Goal: Information Seeking & Learning: Learn about a topic

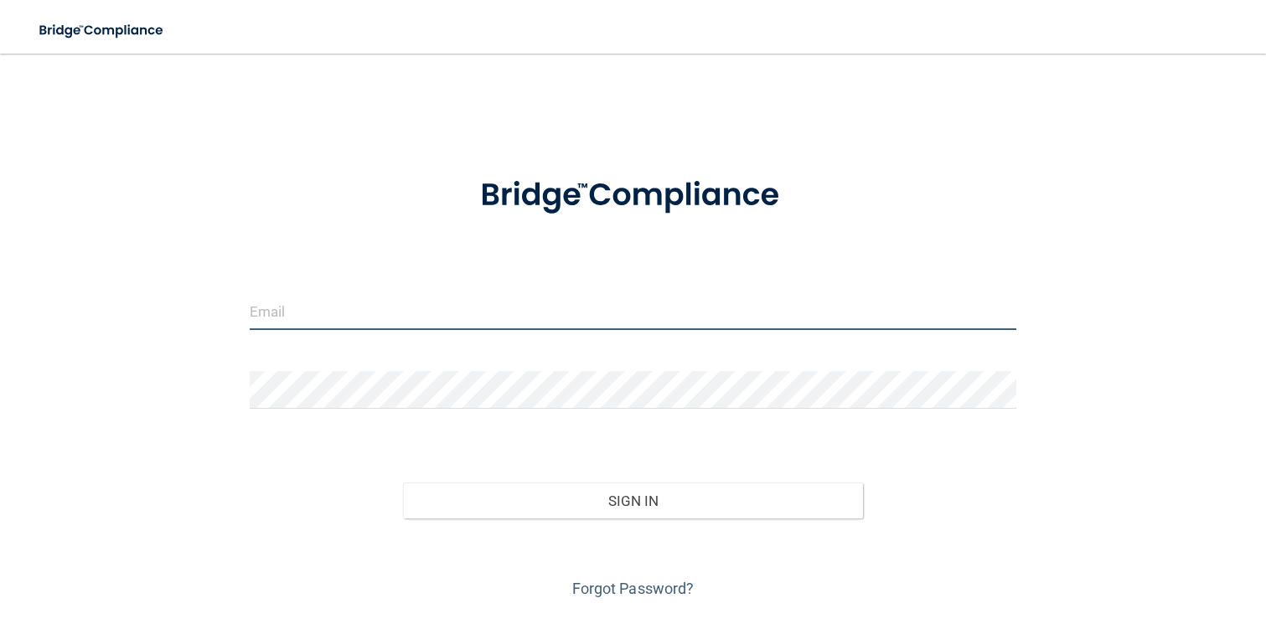
click at [473, 307] on input "email" at bounding box center [633, 311] width 767 height 38
type input "[EMAIL_ADDRESS][DOMAIN_NAME]"
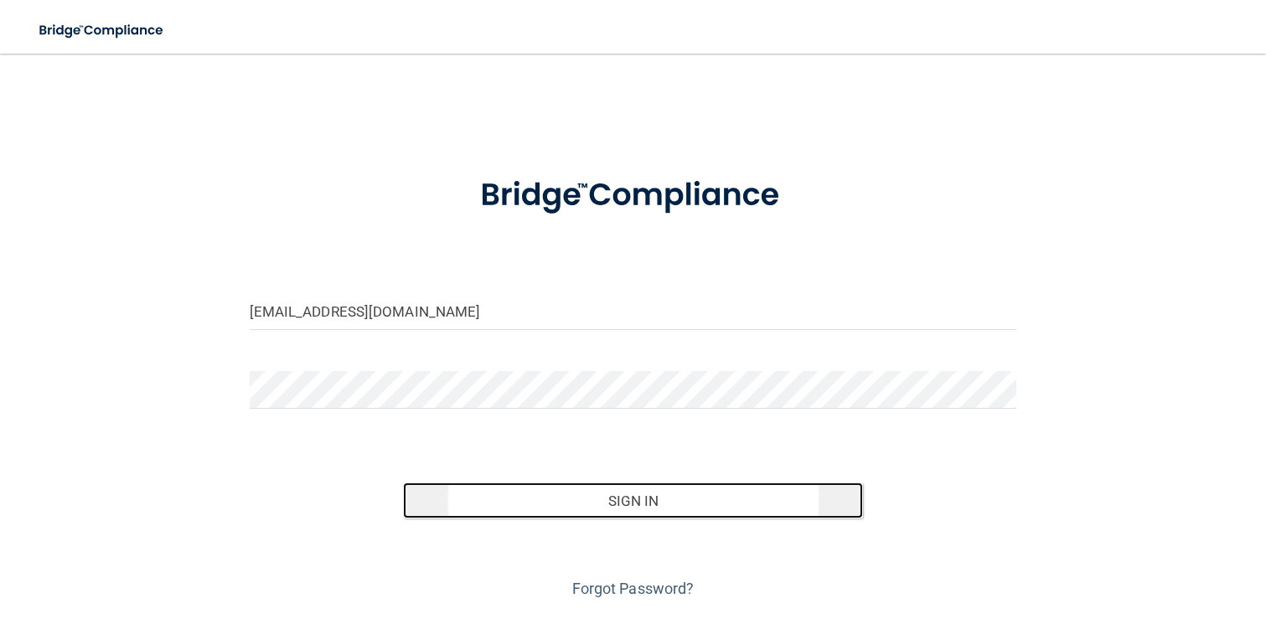
click at [597, 509] on button "Sign In" at bounding box center [633, 500] width 461 height 37
click at [557, 512] on button "Sign In" at bounding box center [633, 500] width 461 height 37
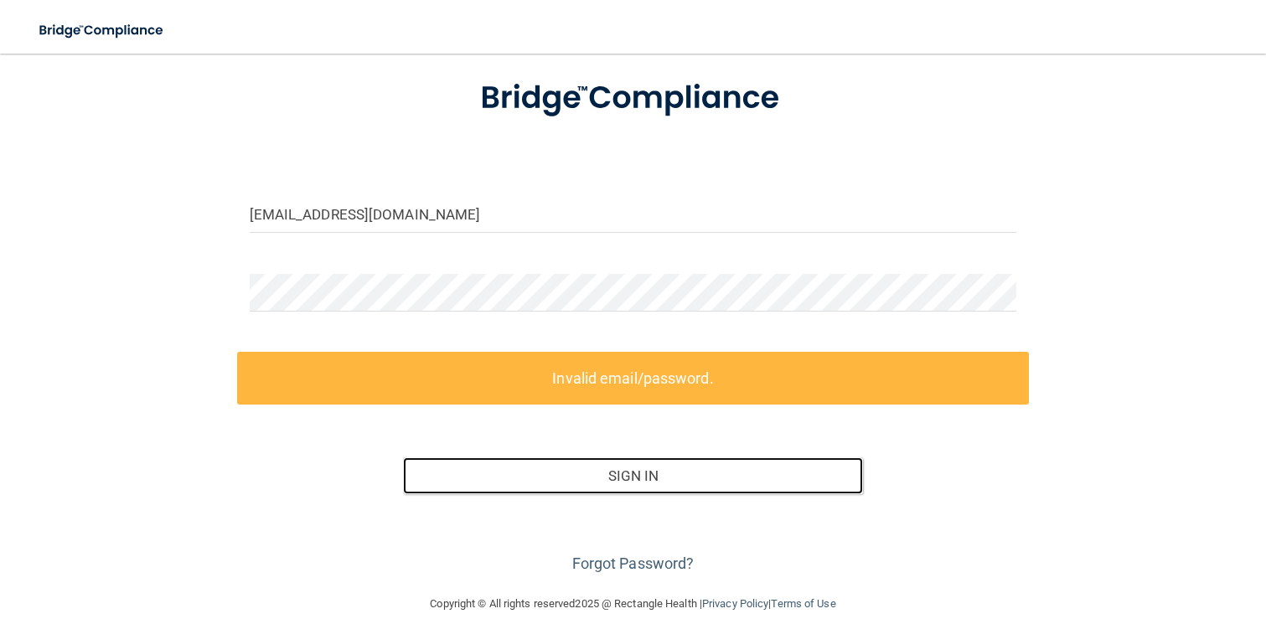
scroll to position [117, 0]
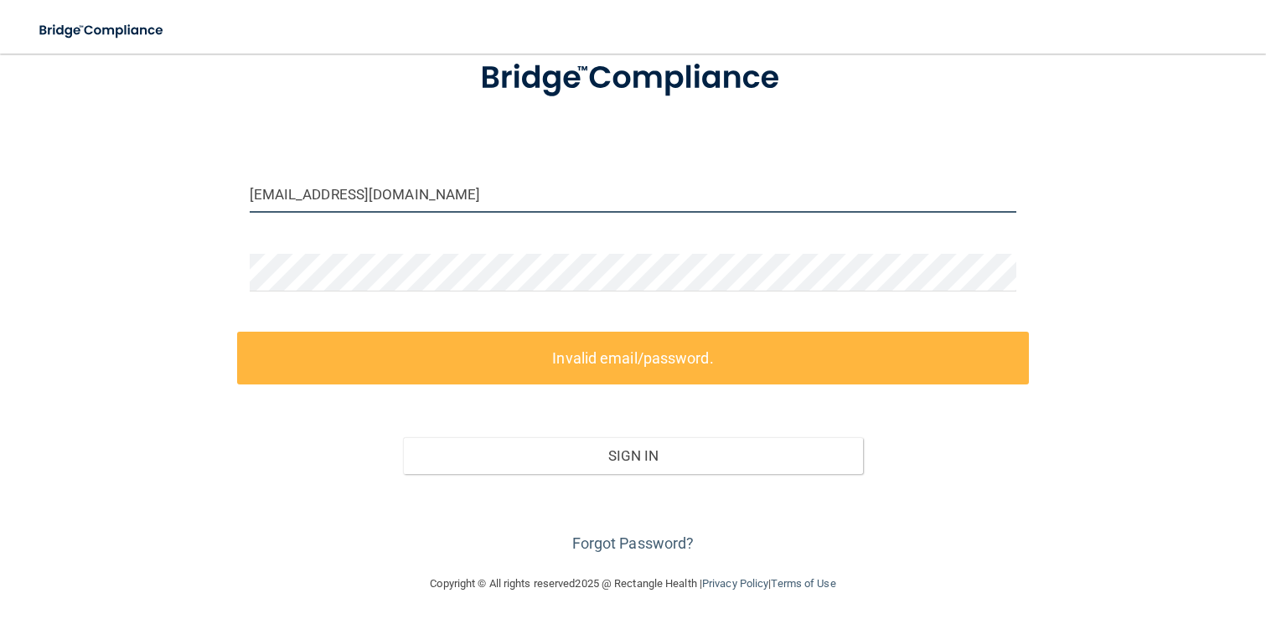
click at [442, 194] on input "[EMAIL_ADDRESS][DOMAIN_NAME]" at bounding box center [633, 194] width 767 height 38
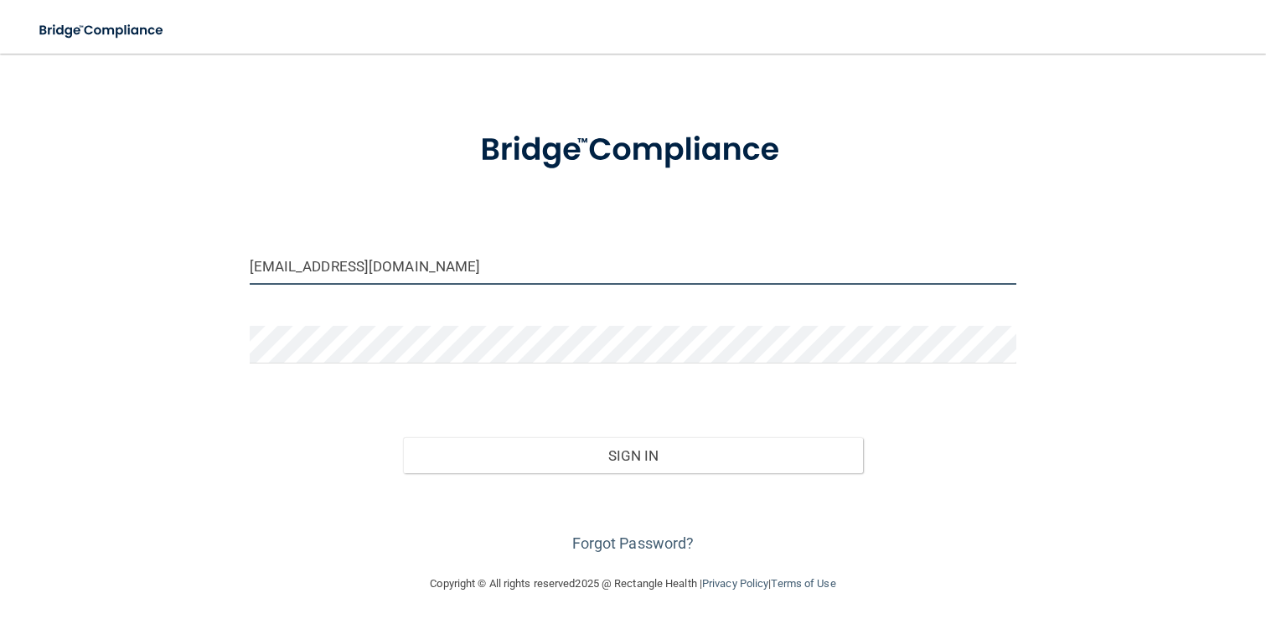
scroll to position [45, 0]
type input "[EMAIL_ADDRESS][DOMAIN_NAME]"
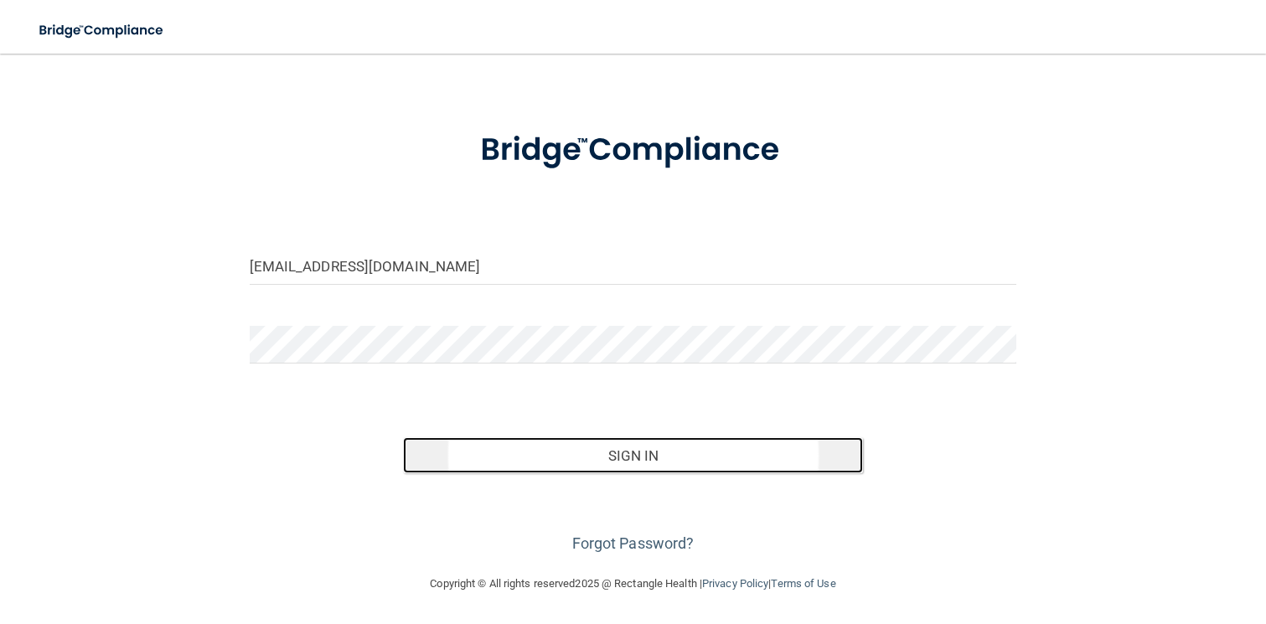
click at [472, 445] on button "Sign In" at bounding box center [633, 455] width 461 height 37
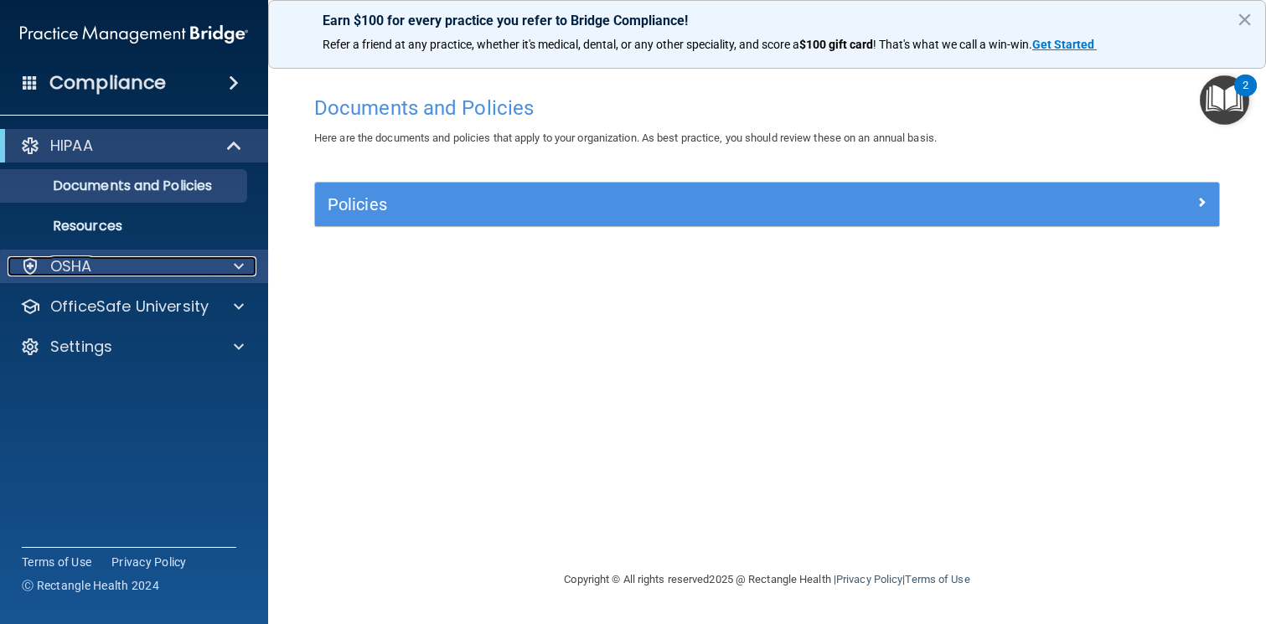
click at [103, 258] on div "OSHA" at bounding box center [112, 266] width 208 height 20
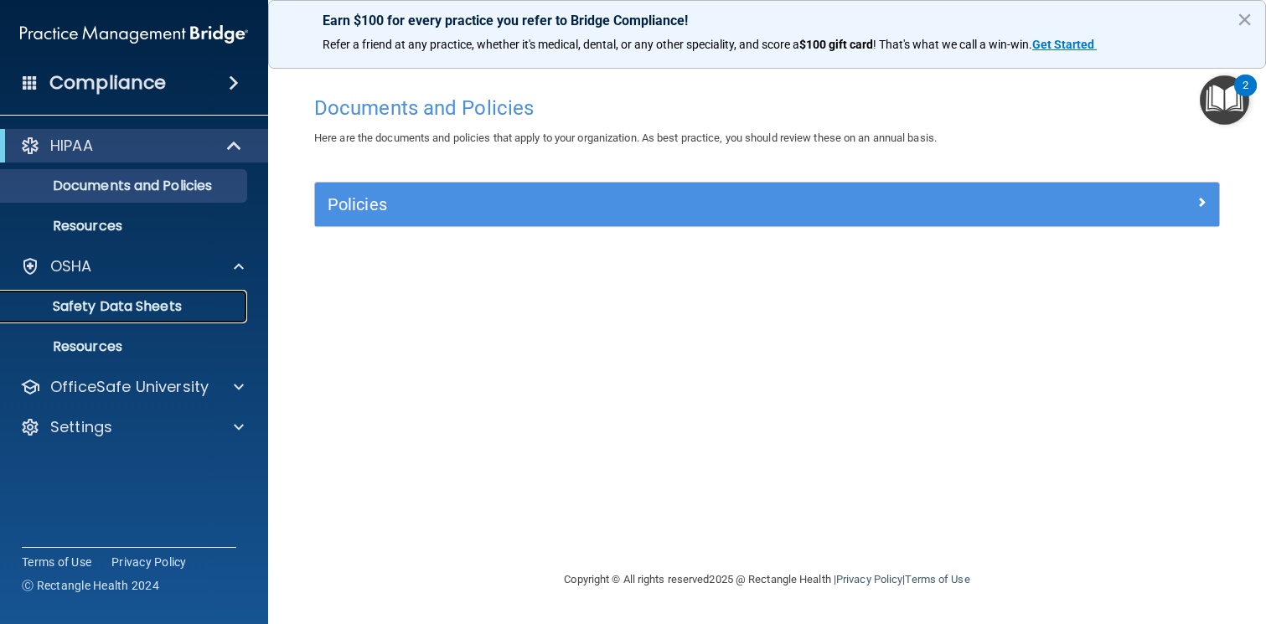
click at [110, 303] on p "Safety Data Sheets" at bounding box center [125, 306] width 229 height 17
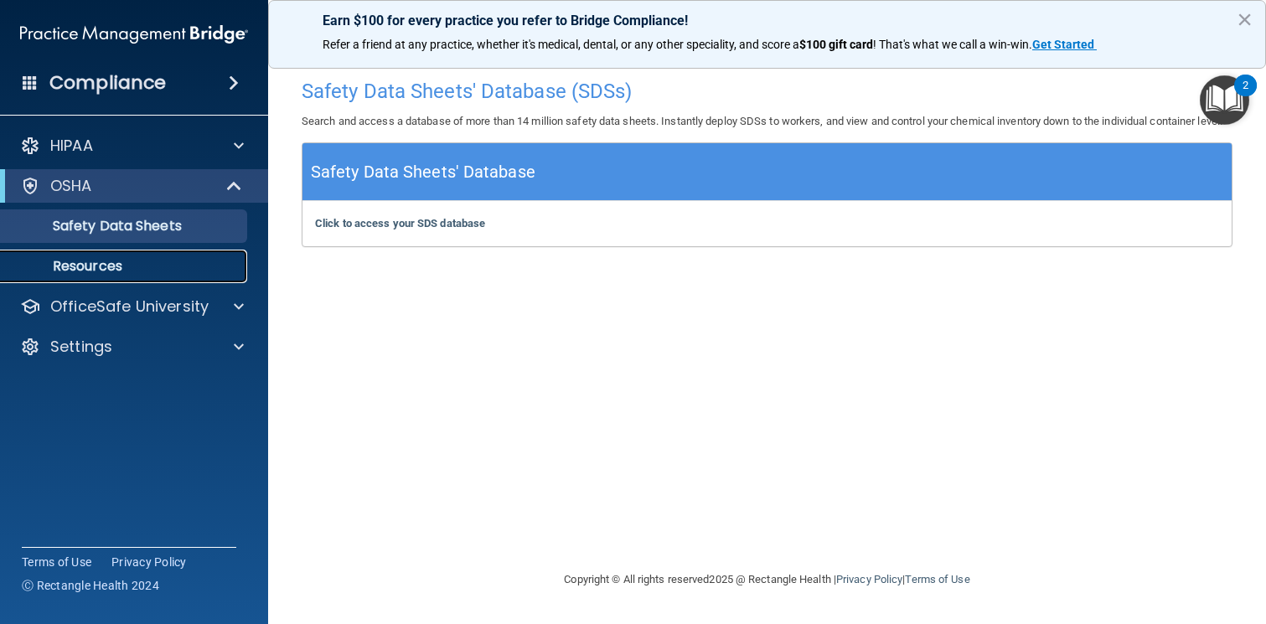
click at [126, 266] on p "Resources" at bounding box center [125, 266] width 229 height 17
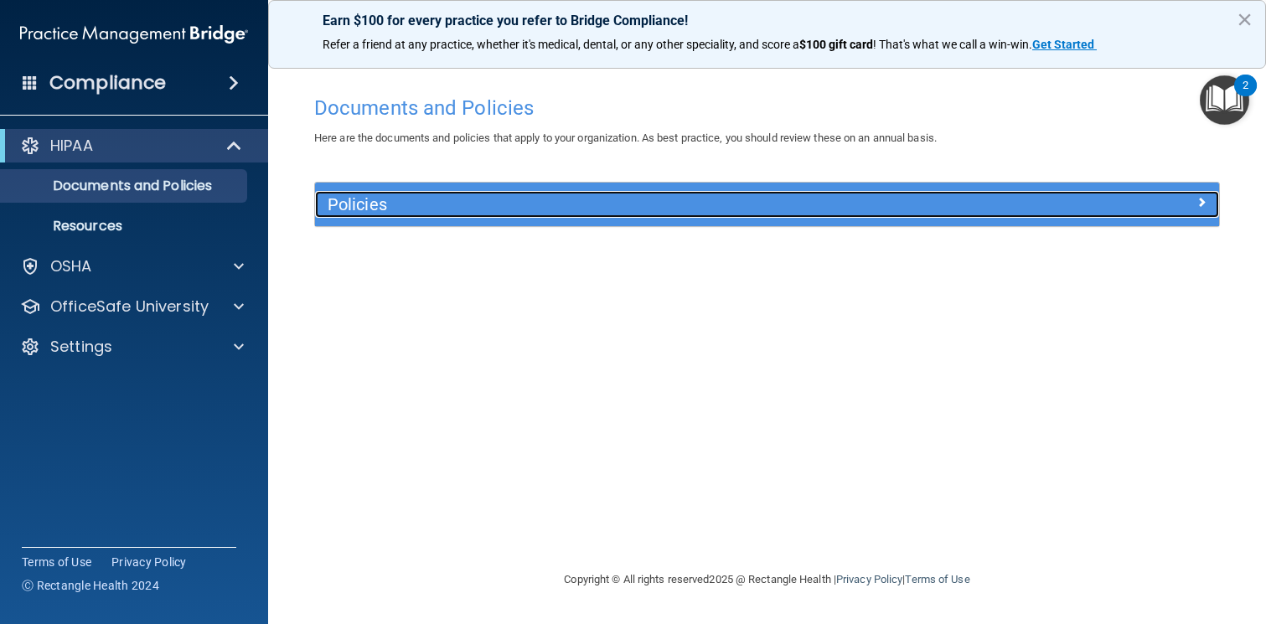
click at [1192, 208] on div at bounding box center [1106, 201] width 226 height 20
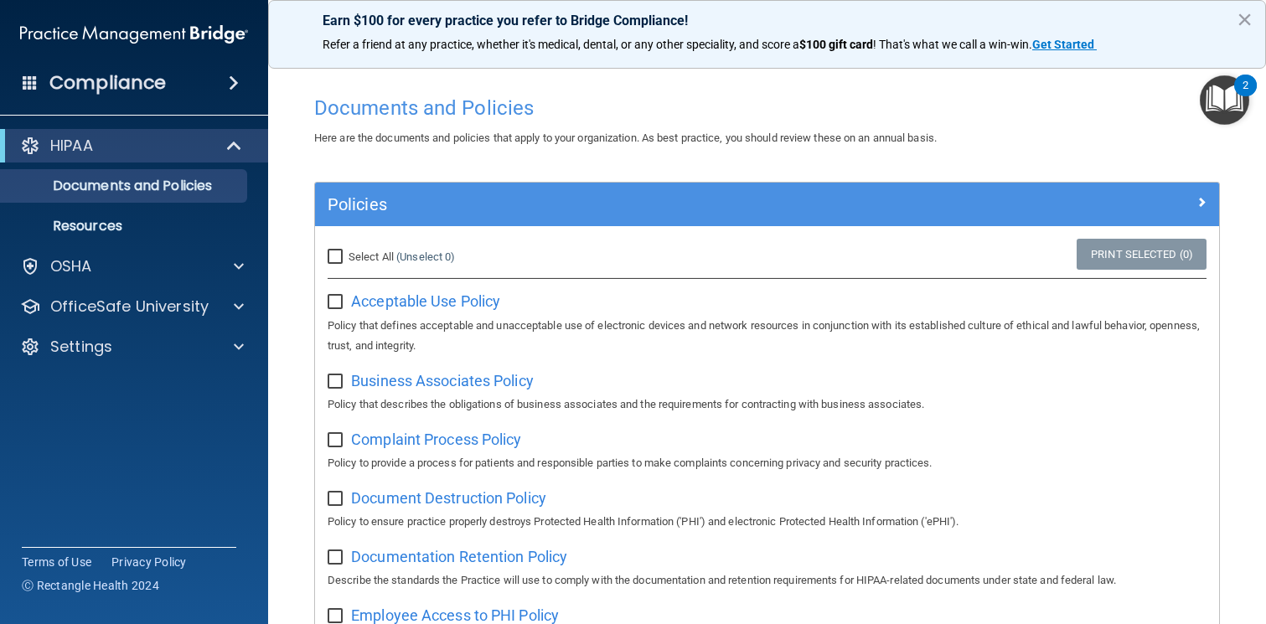
click at [334, 258] on input "Select All (Unselect 0) Unselect All" at bounding box center [337, 256] width 19 height 13
checkbox input "true"
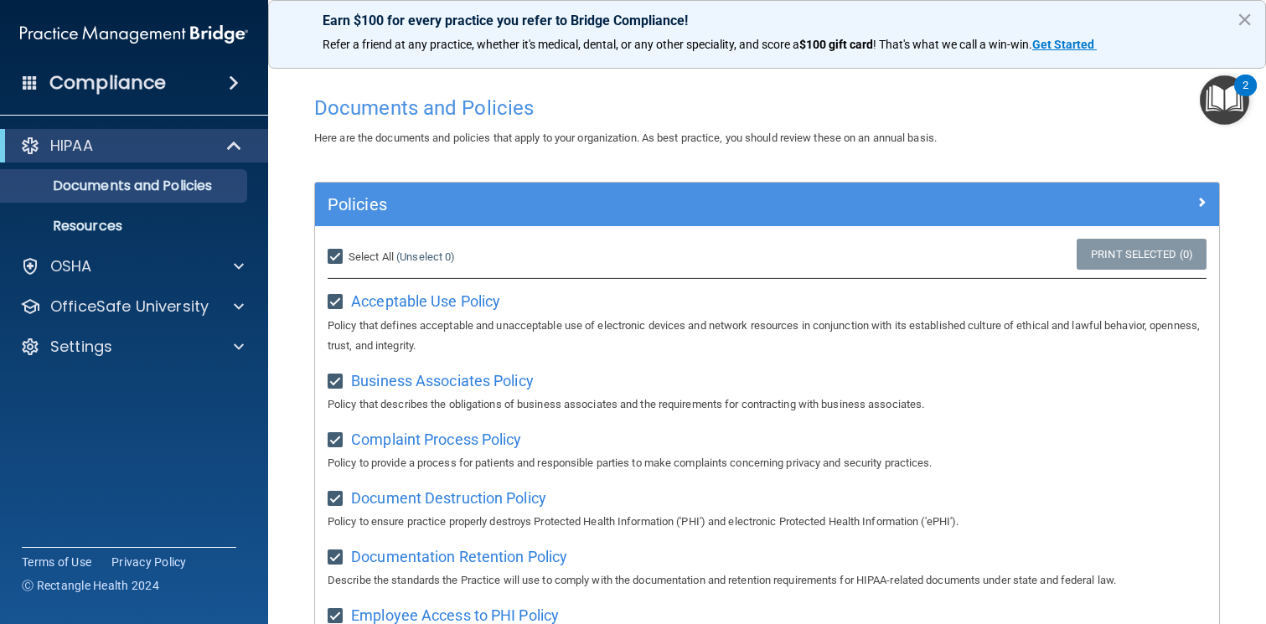
checkbox input "true"
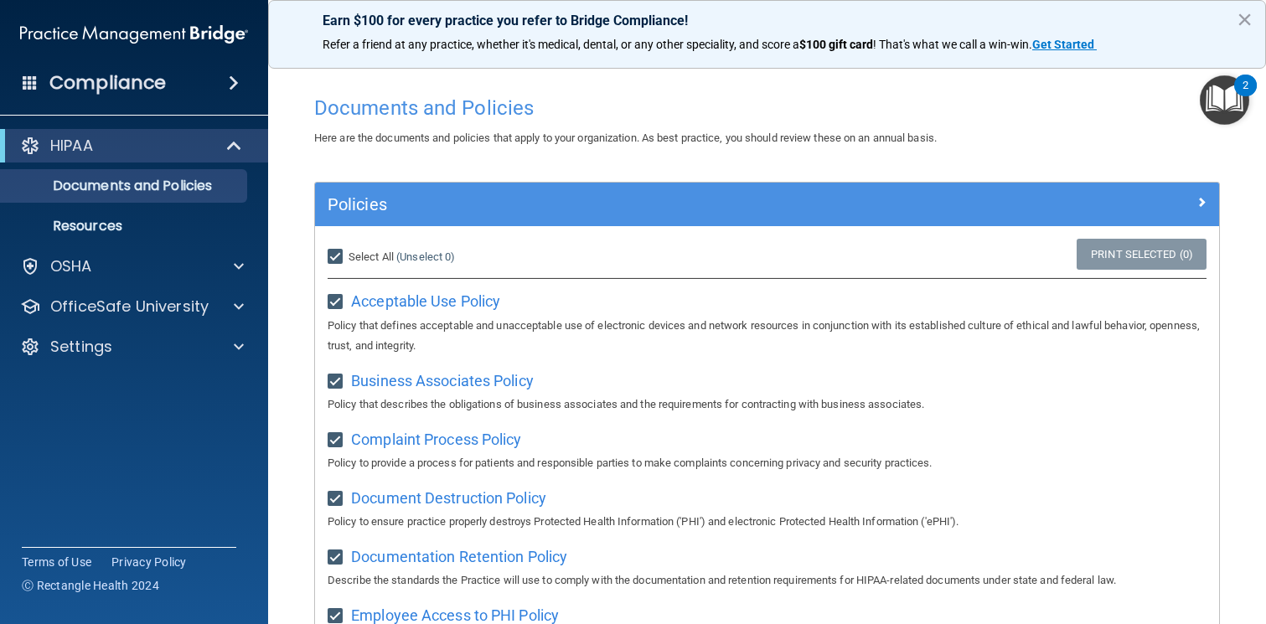
checkbox input "true"
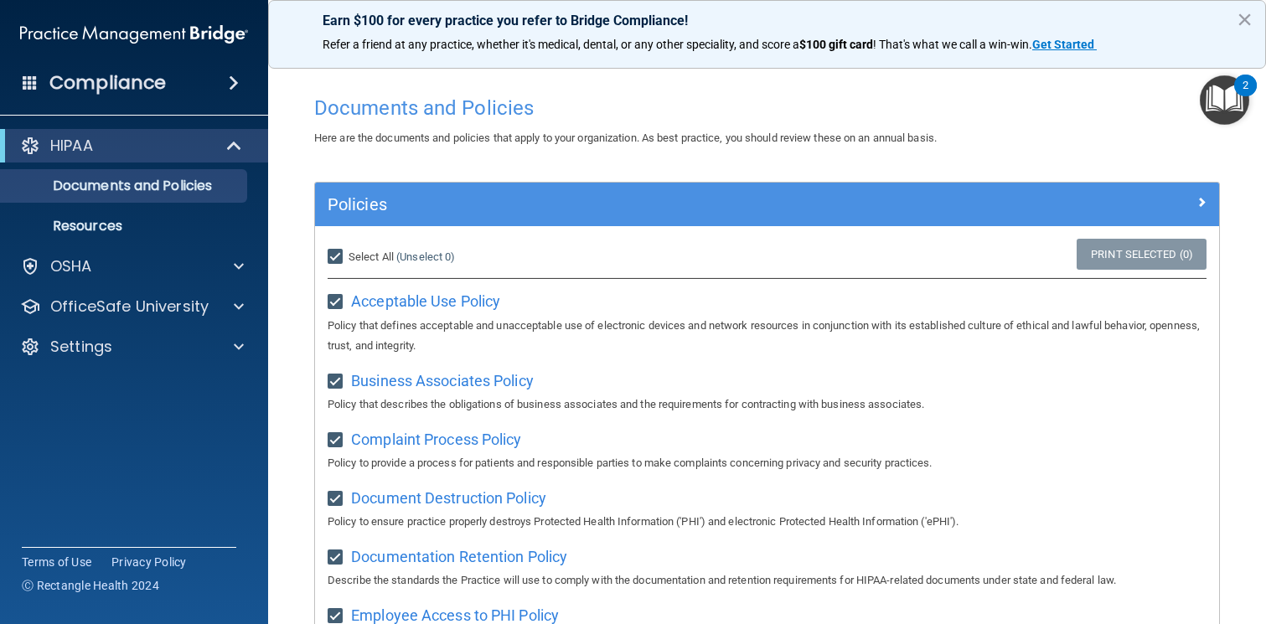
checkbox input "true"
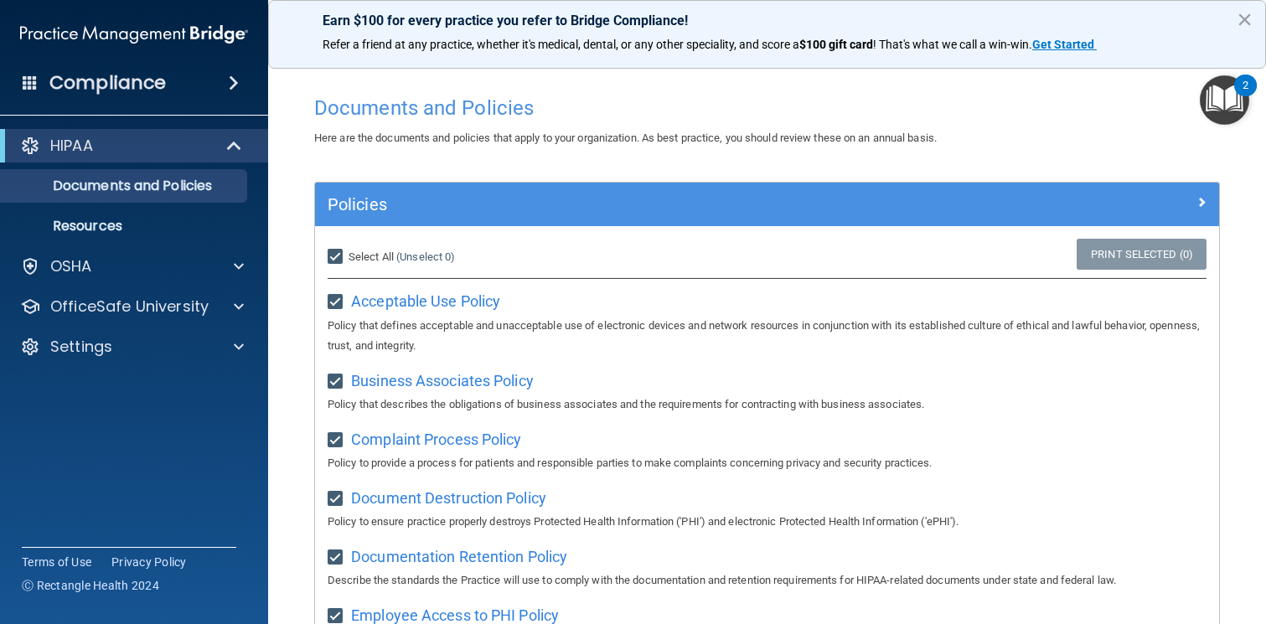
checkbox input "true"
click at [1207, 103] on img "Open Resource Center, 2 new notifications" at bounding box center [1223, 99] width 49 height 49
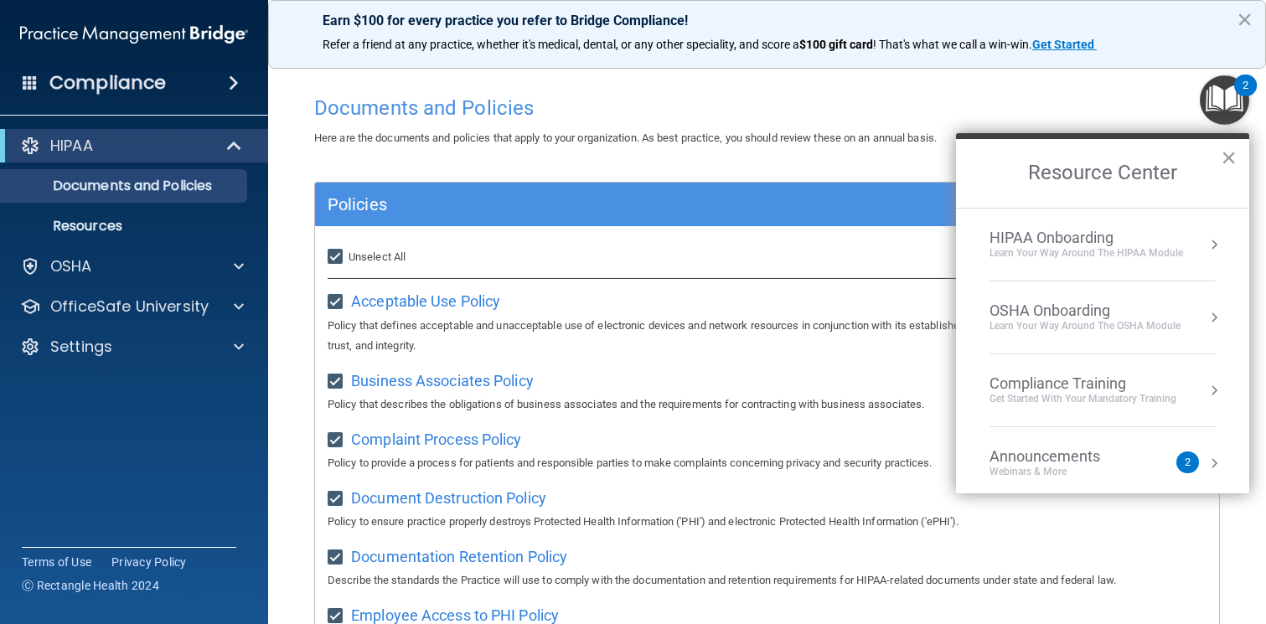
click at [1137, 243] on div "HIPAA Onboarding" at bounding box center [1085, 238] width 193 height 18
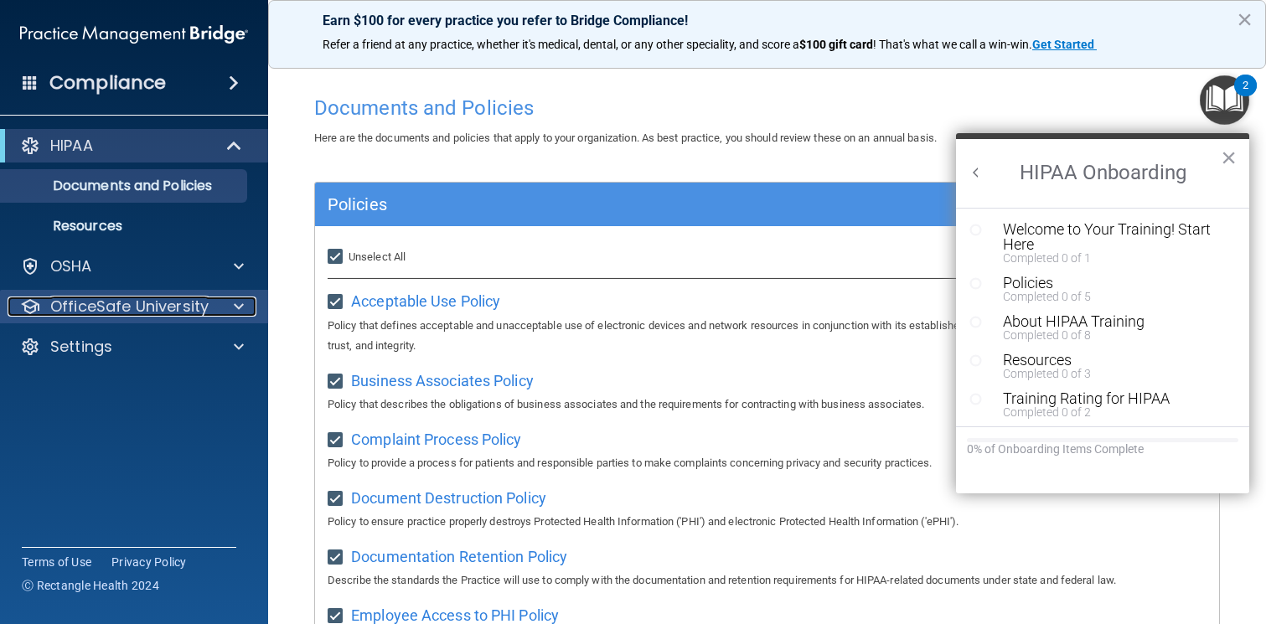
click at [224, 313] on div at bounding box center [236, 307] width 42 height 20
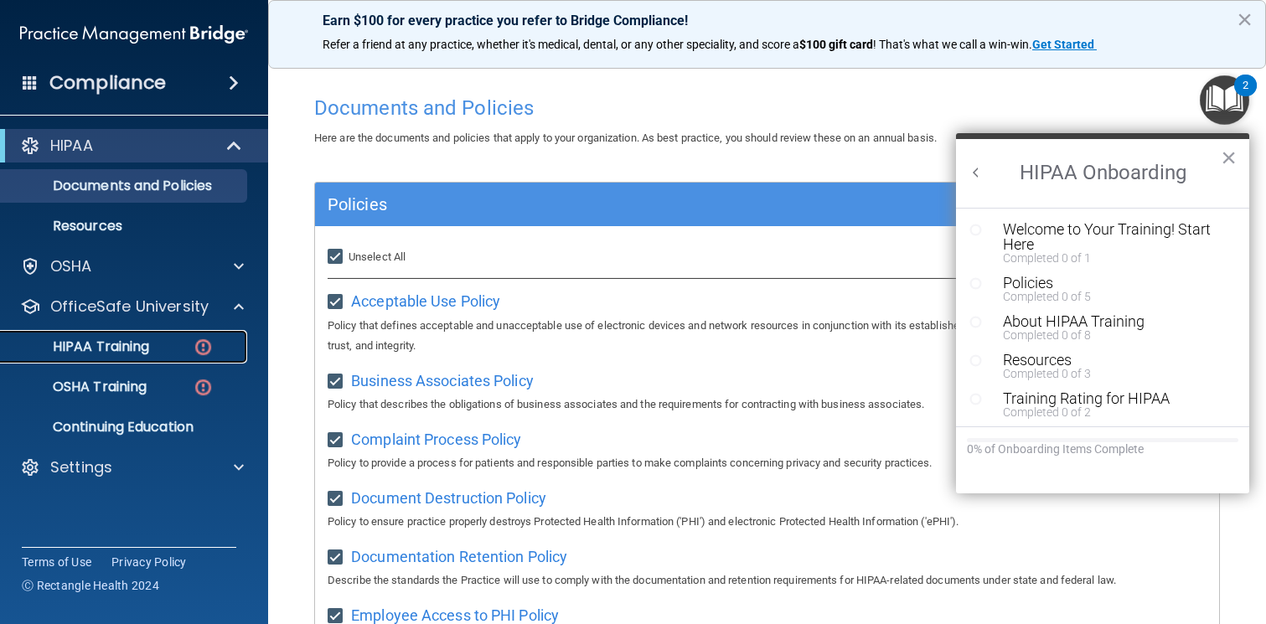
click at [133, 348] on p "HIPAA Training" at bounding box center [80, 346] width 138 height 17
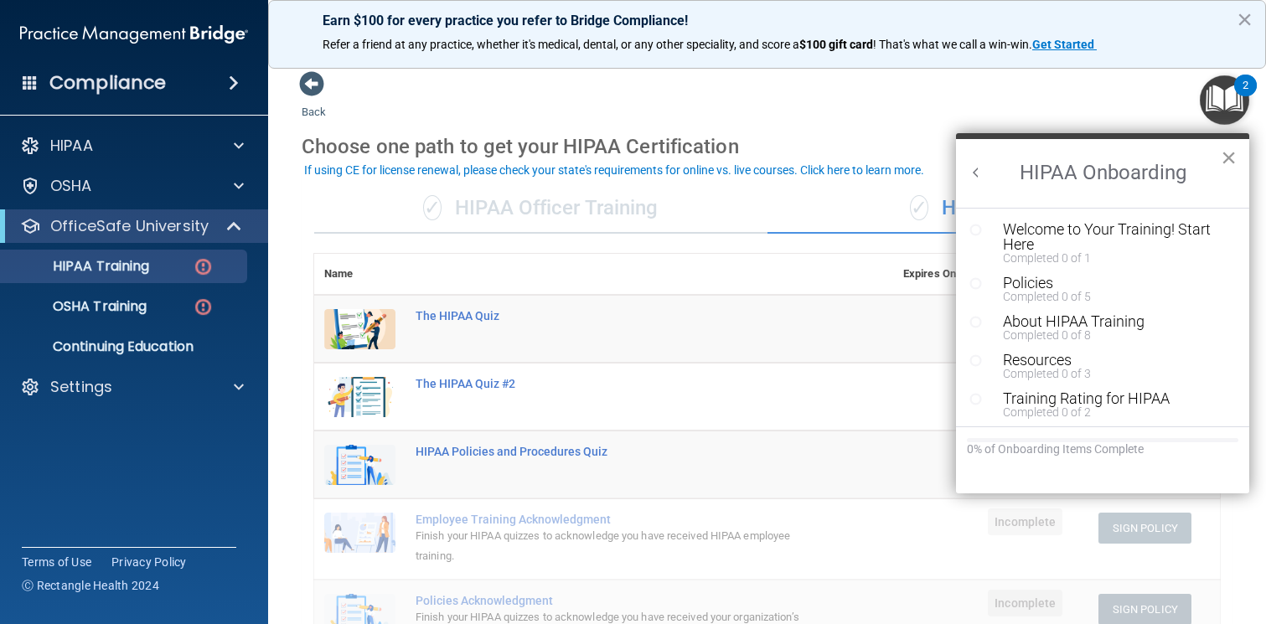
click at [1233, 152] on button "×" at bounding box center [1228, 157] width 16 height 27
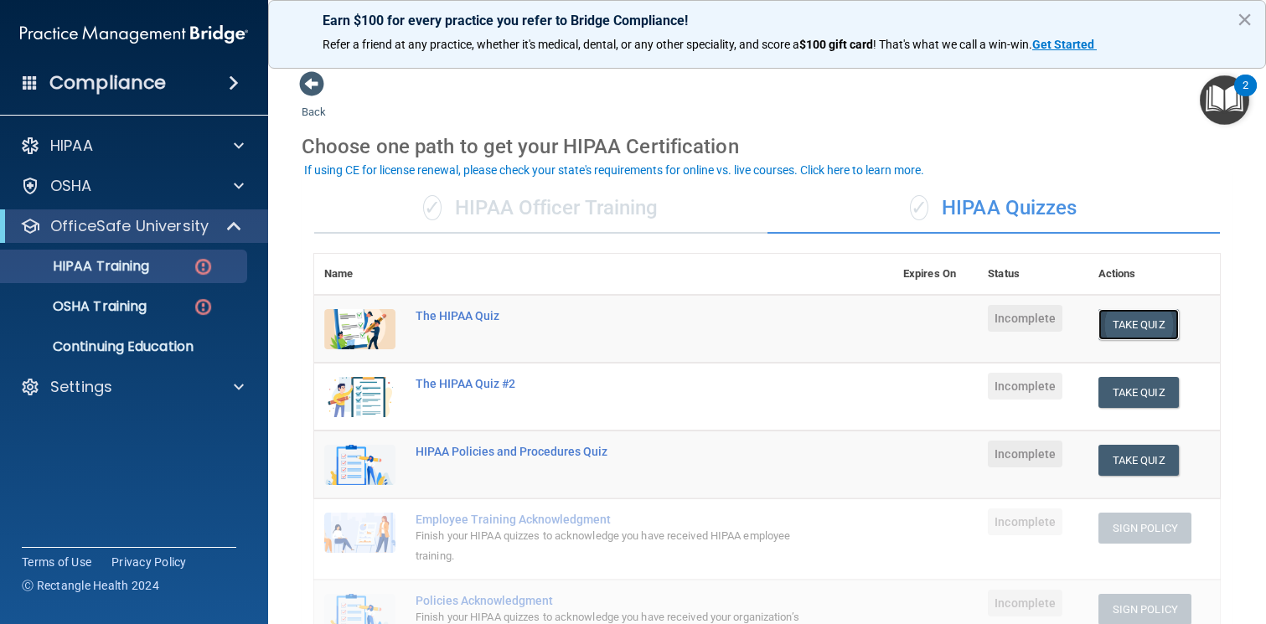
click at [1124, 322] on button "Take Quiz" at bounding box center [1138, 324] width 80 height 31
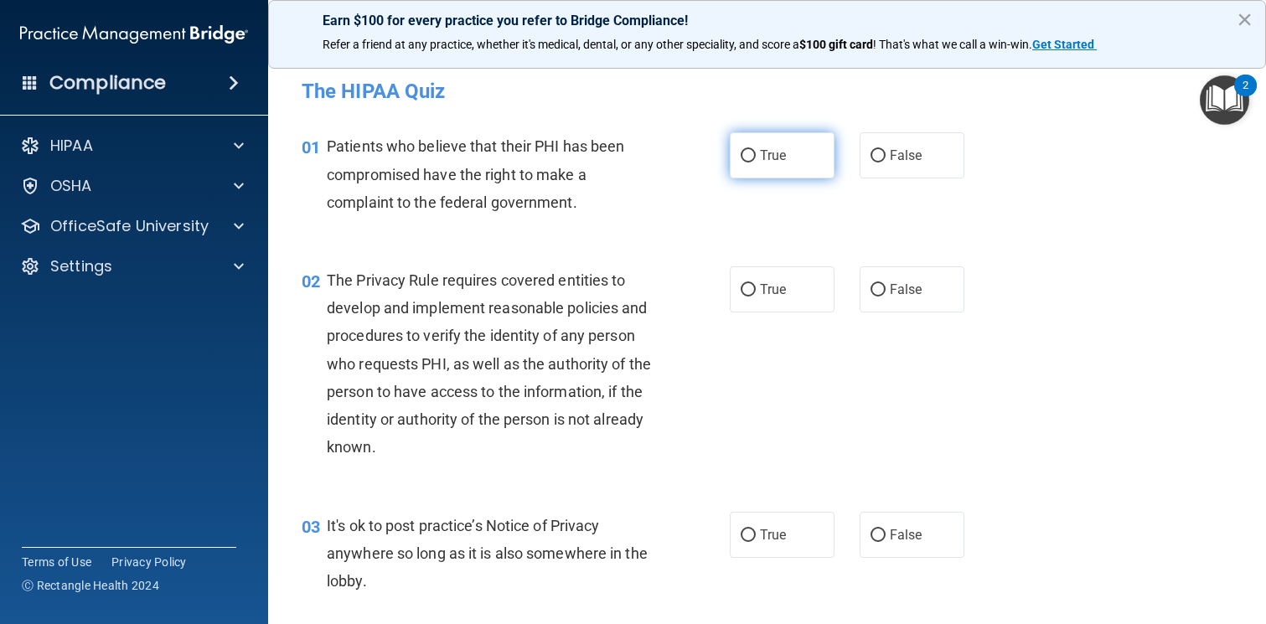
click at [771, 155] on span "True" at bounding box center [773, 155] width 26 height 16
click at [756, 155] on input "True" at bounding box center [747, 156] width 15 height 13
radio input "true"
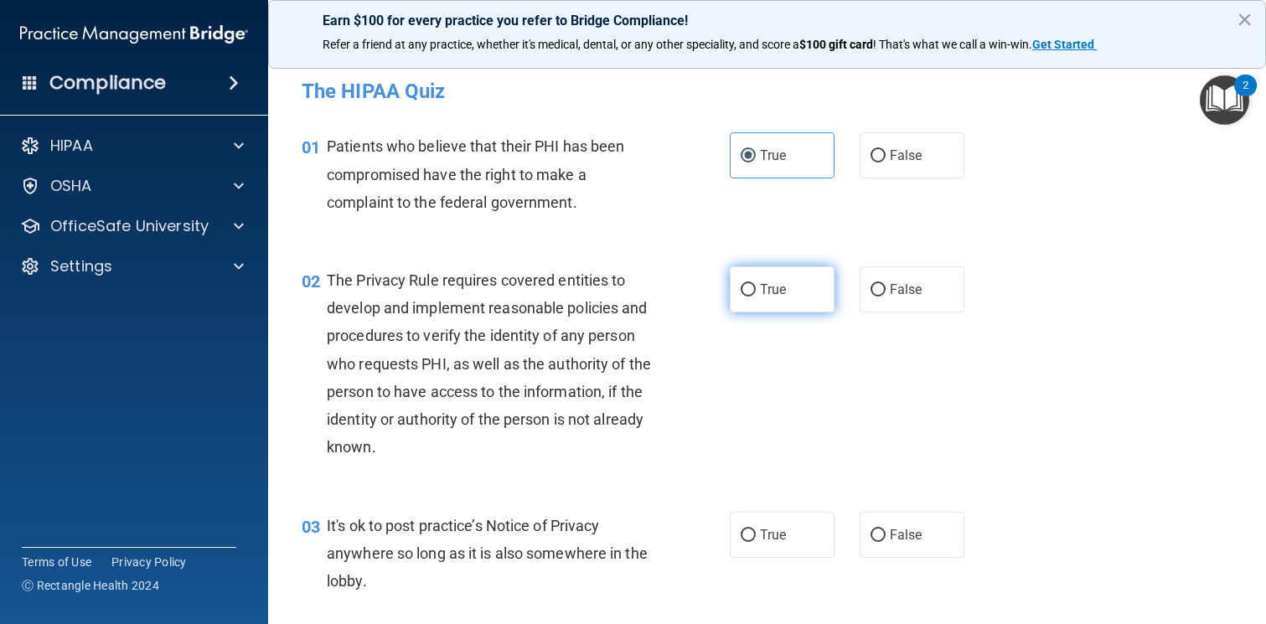
click at [763, 286] on span "True" at bounding box center [773, 289] width 26 height 16
click at [756, 286] on input "True" at bounding box center [747, 290] width 15 height 13
radio input "true"
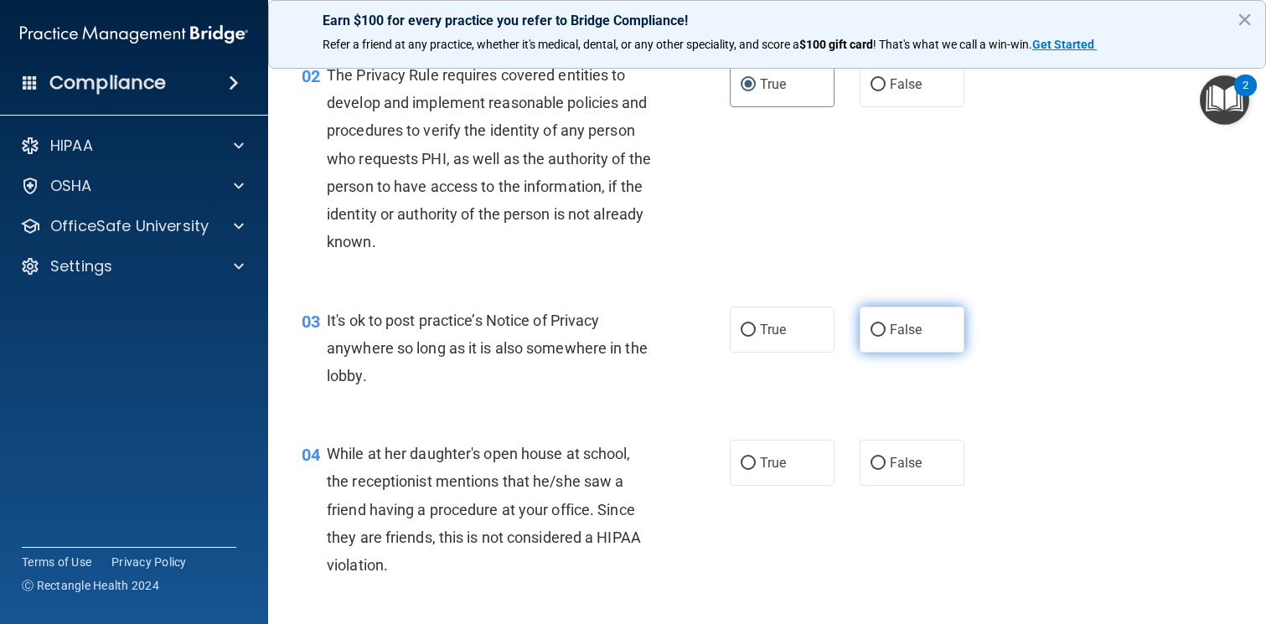
scroll to position [208, 0]
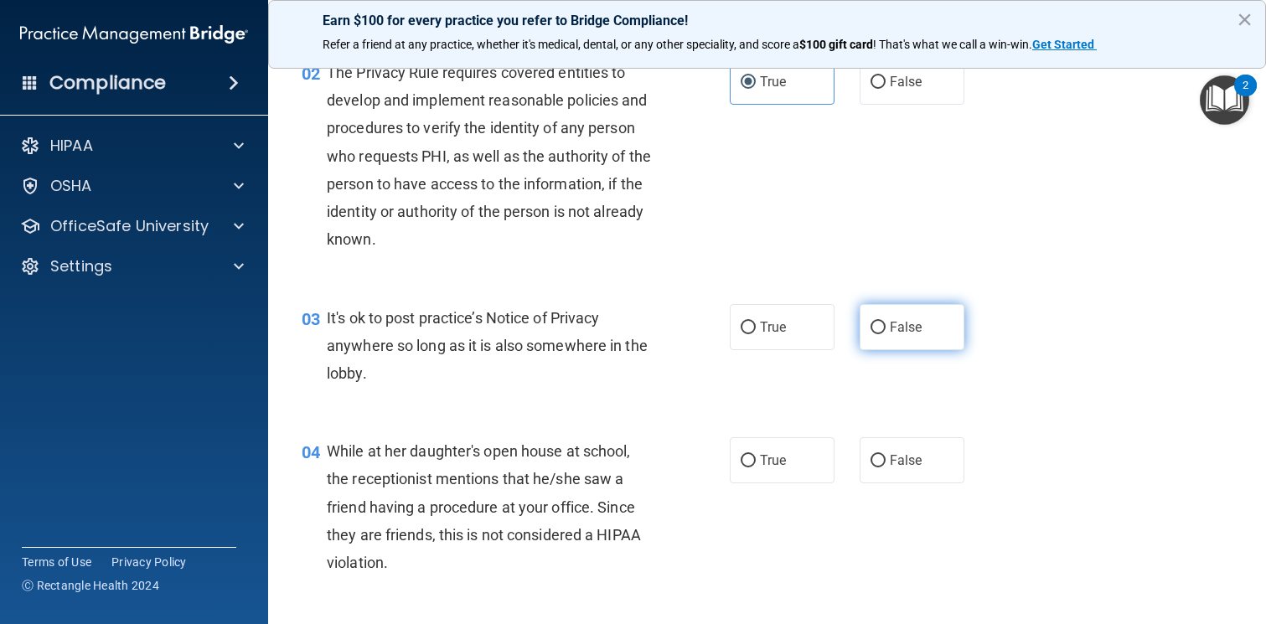
click at [942, 330] on label "False" at bounding box center [911, 327] width 105 height 46
click at [885, 330] on input "False" at bounding box center [877, 328] width 15 height 13
radio input "true"
click at [913, 455] on span "False" at bounding box center [906, 460] width 33 height 16
click at [885, 455] on input "False" at bounding box center [877, 461] width 15 height 13
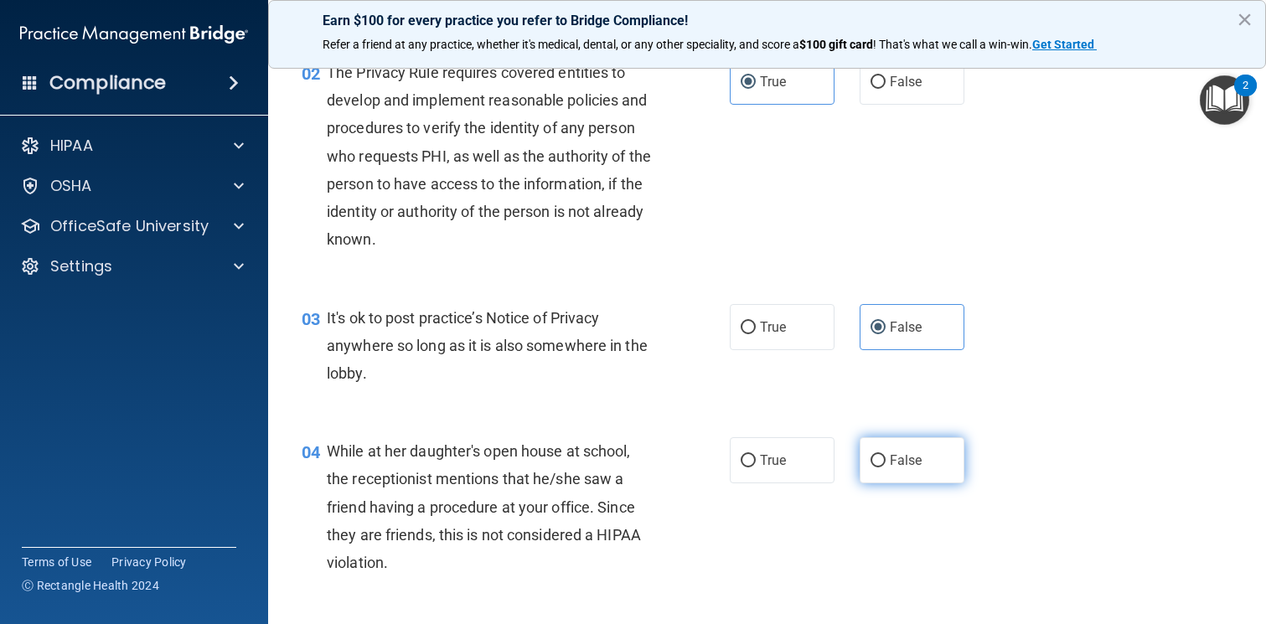
radio input "true"
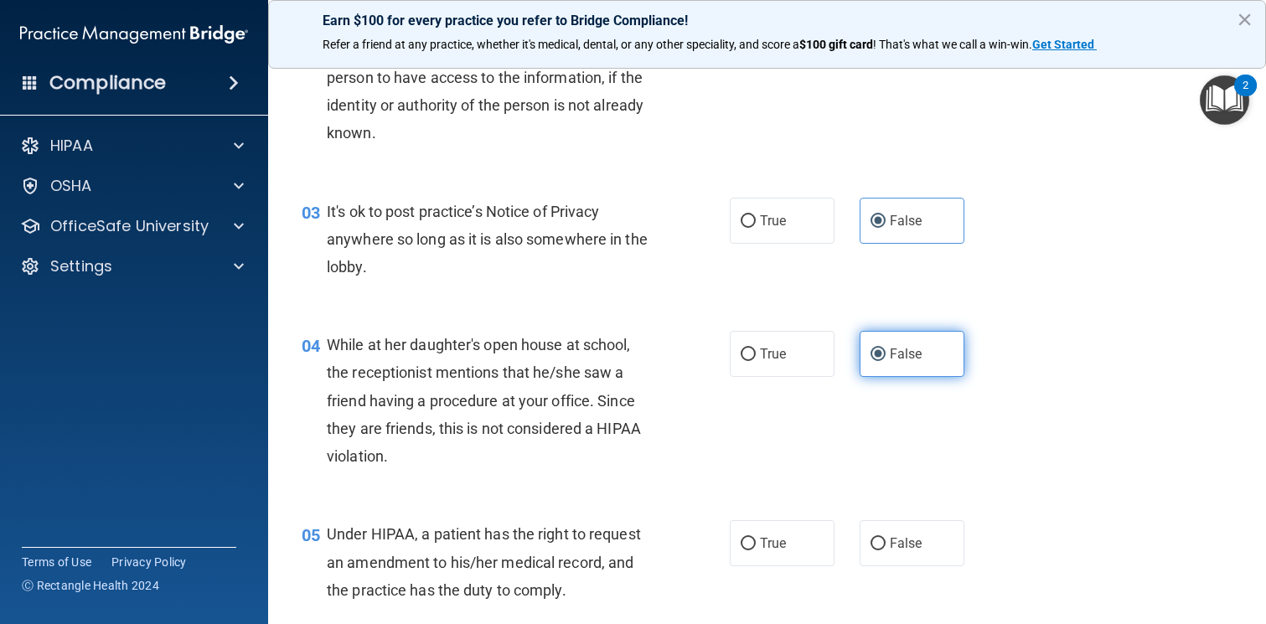
scroll to position [325, 0]
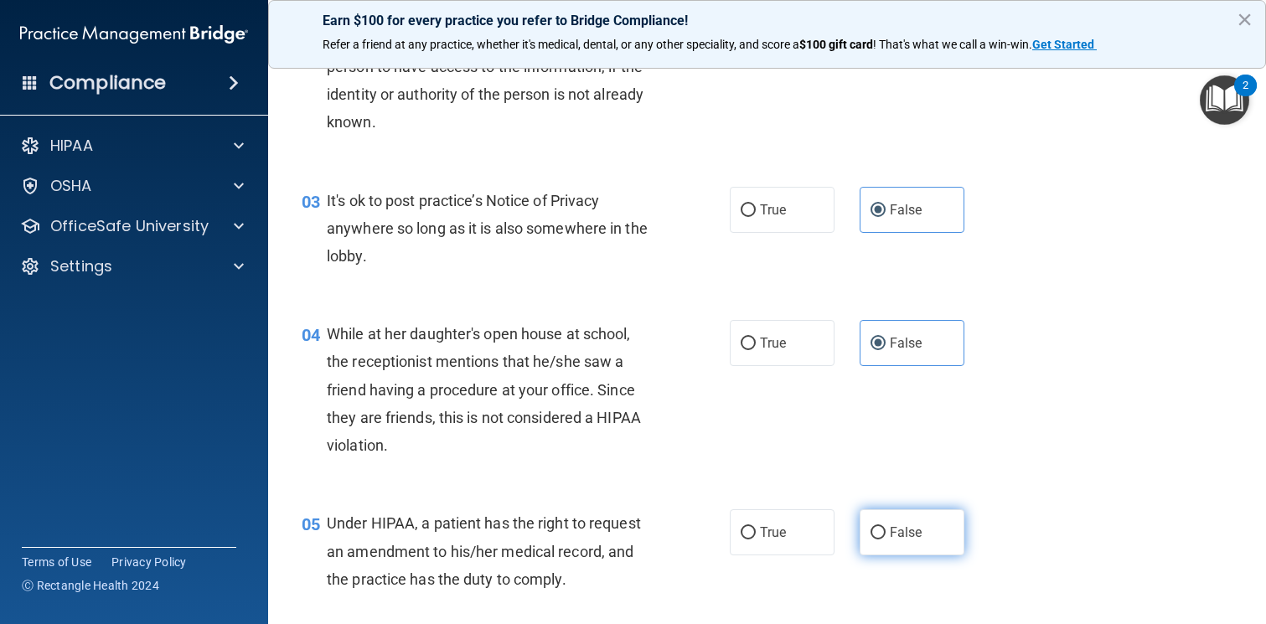
click at [891, 524] on span "False" at bounding box center [906, 532] width 33 height 16
click at [885, 527] on input "False" at bounding box center [877, 533] width 15 height 13
radio input "true"
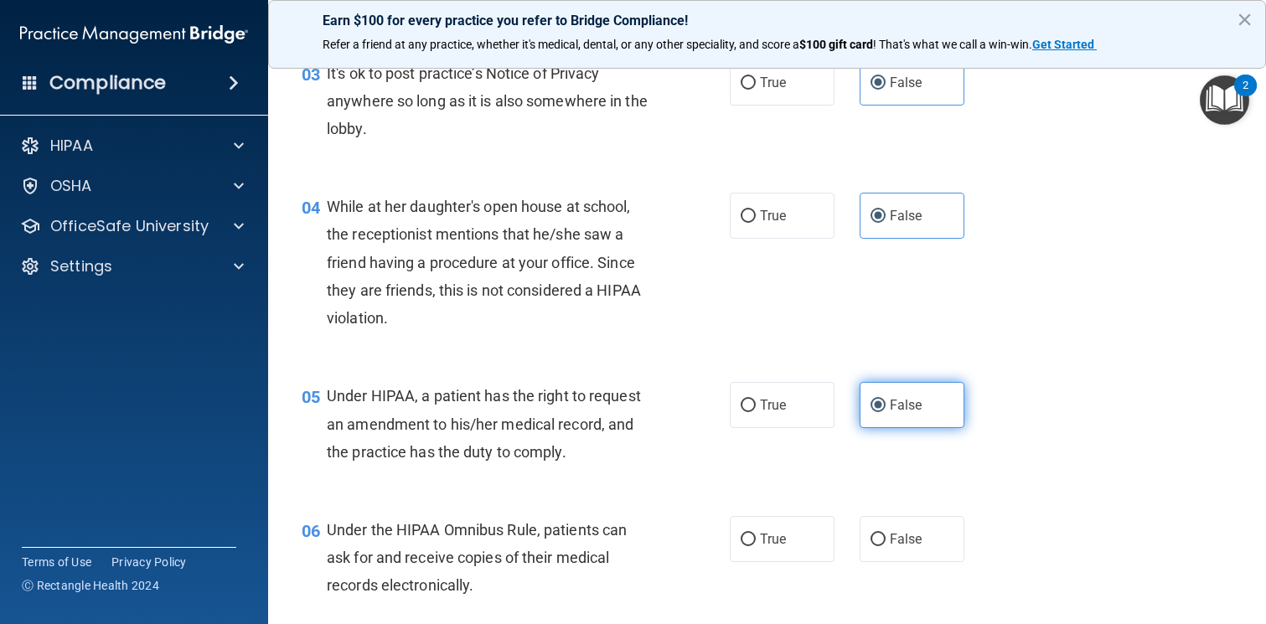
scroll to position [466, 0]
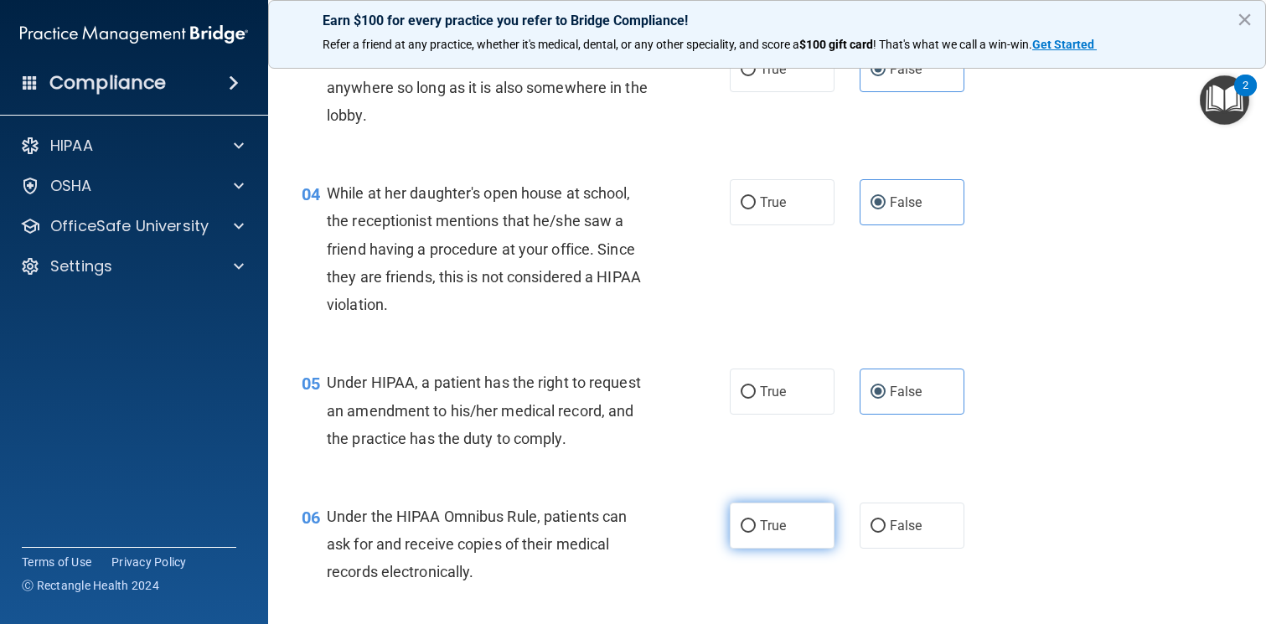
click at [772, 523] on span "True" at bounding box center [773, 526] width 26 height 16
click at [756, 523] on input "True" at bounding box center [747, 526] width 15 height 13
radio input "true"
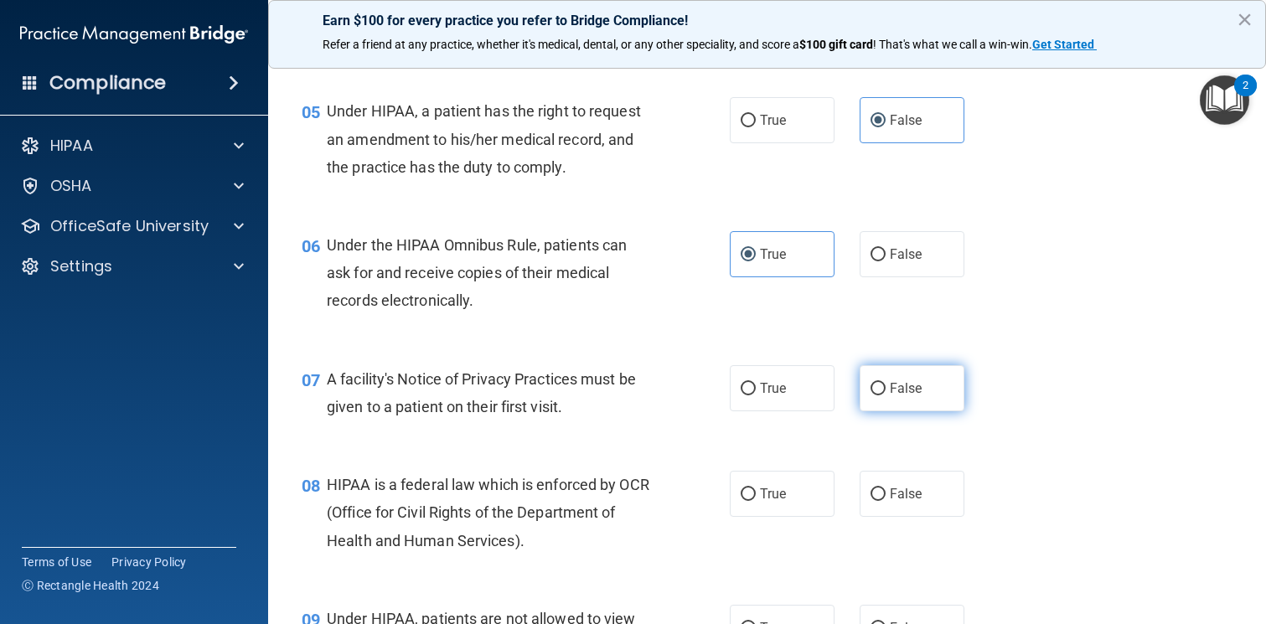
scroll to position [761, 0]
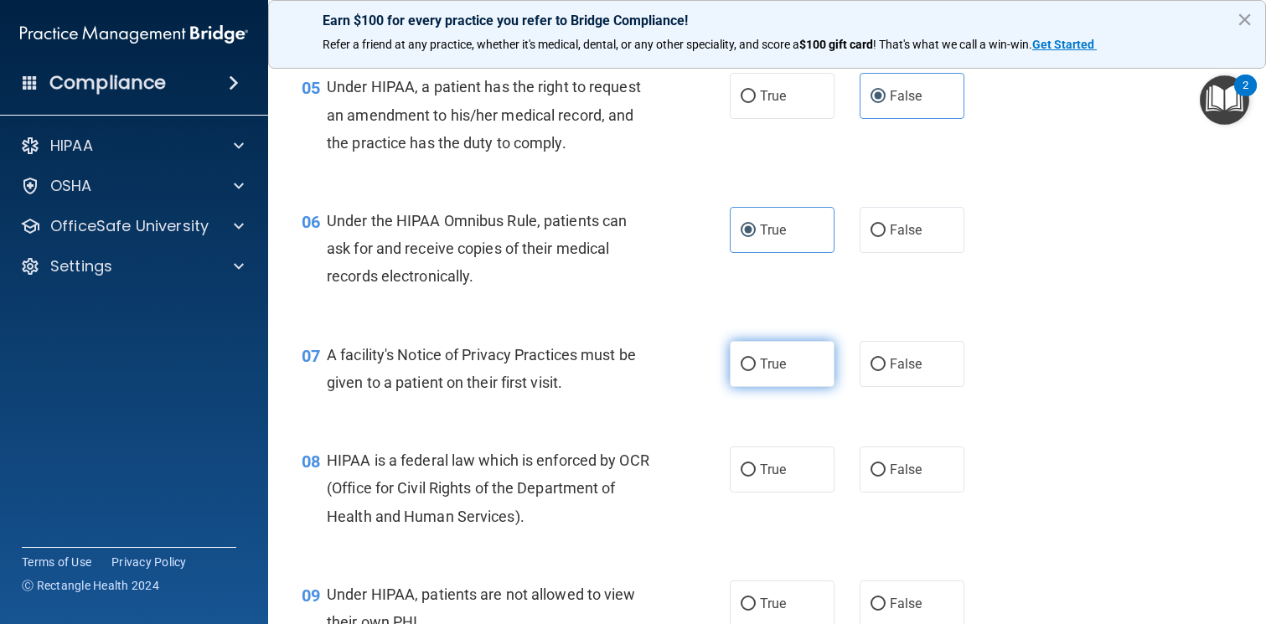
click at [758, 371] on label "True" at bounding box center [782, 364] width 105 height 46
click at [756, 371] on input "True" at bounding box center [747, 365] width 15 height 13
radio input "true"
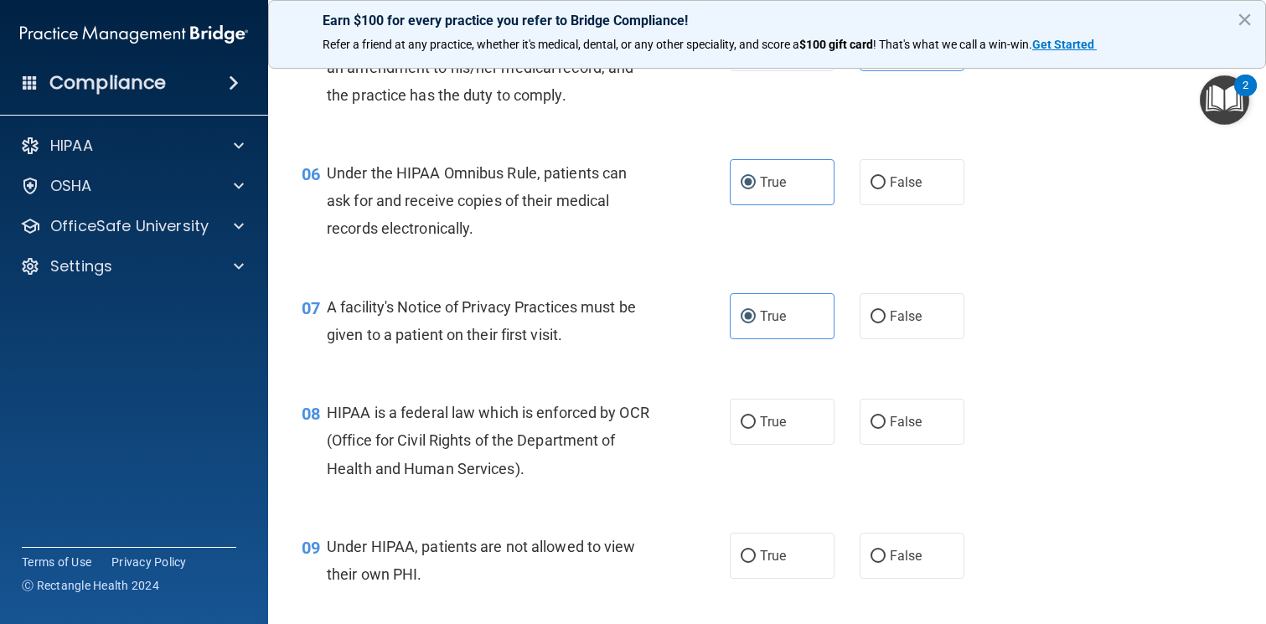
scroll to position [812, 0]
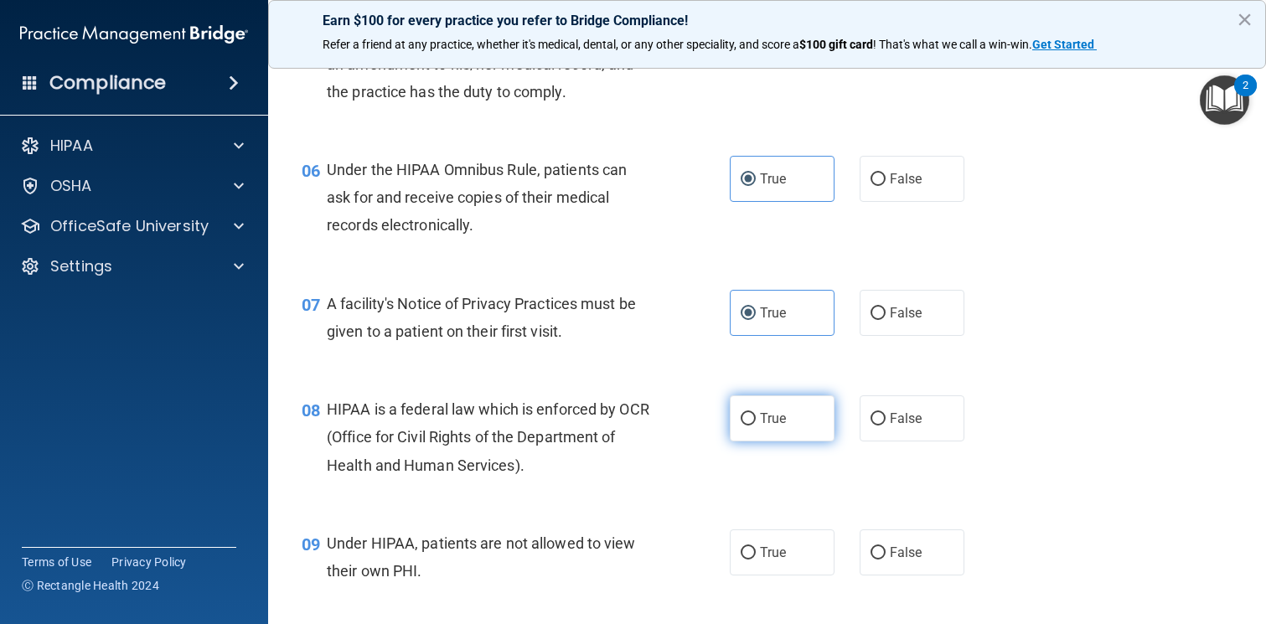
click at [774, 419] on span "True" at bounding box center [773, 418] width 26 height 16
click at [756, 419] on input "True" at bounding box center [747, 419] width 15 height 13
radio input "true"
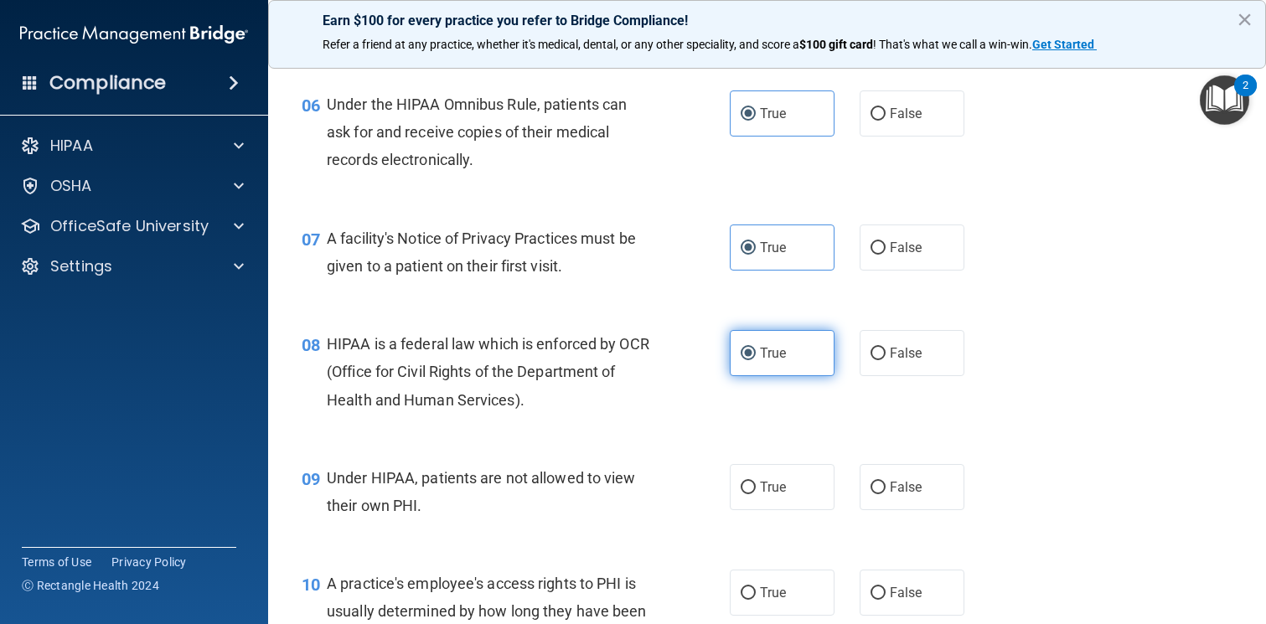
scroll to position [884, 0]
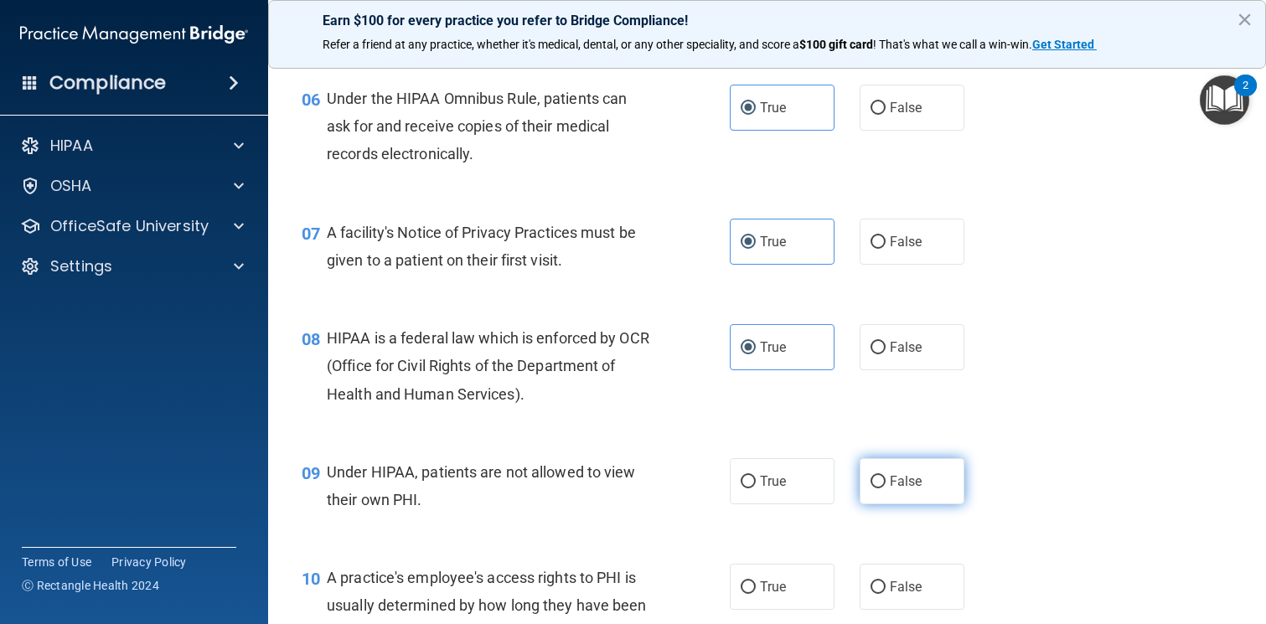
click at [888, 483] on label "False" at bounding box center [911, 481] width 105 height 46
click at [885, 483] on input "False" at bounding box center [877, 482] width 15 height 13
radio input "true"
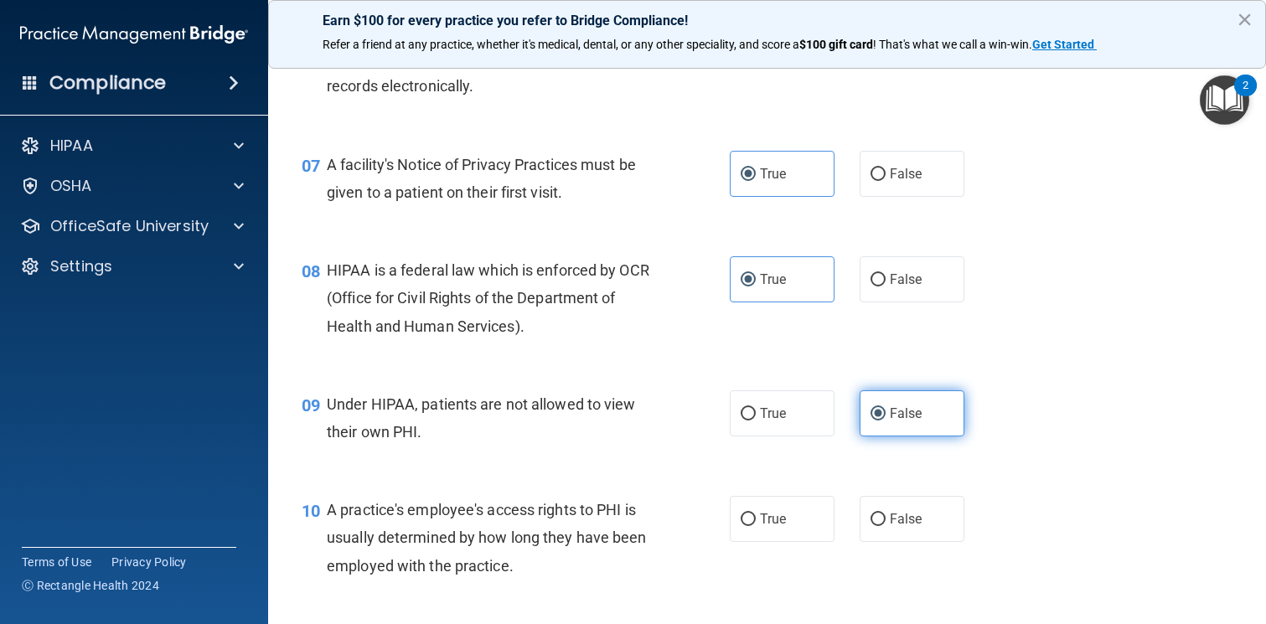
scroll to position [967, 0]
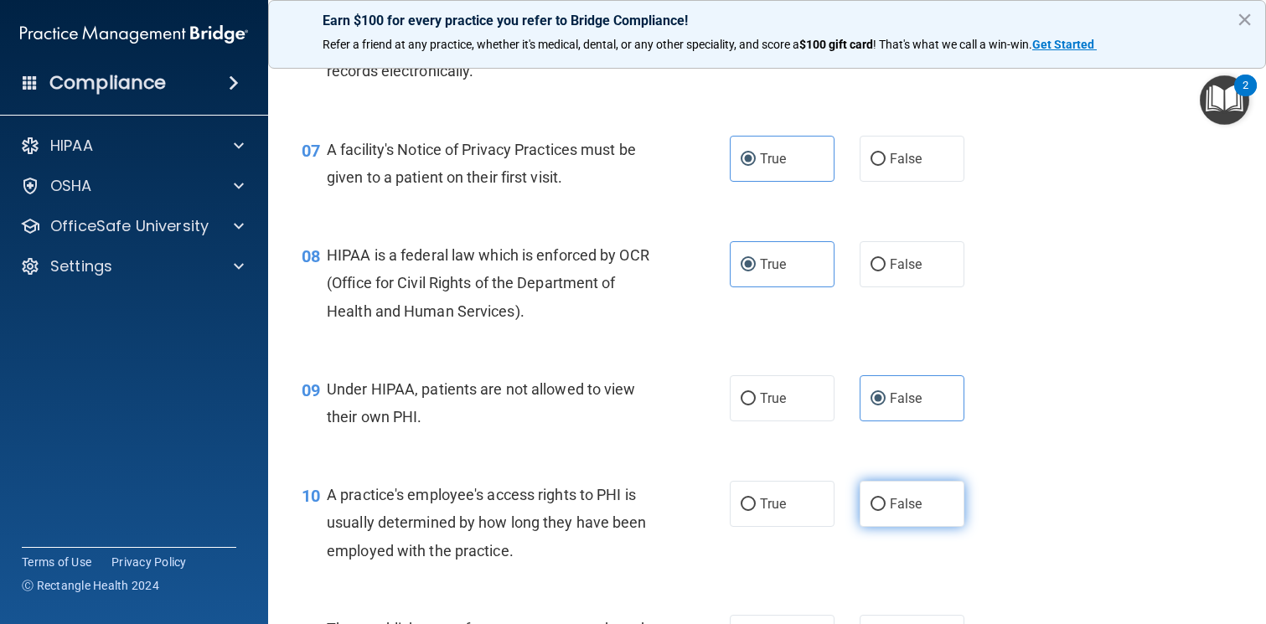
click at [878, 501] on input "False" at bounding box center [877, 504] width 15 height 13
radio input "true"
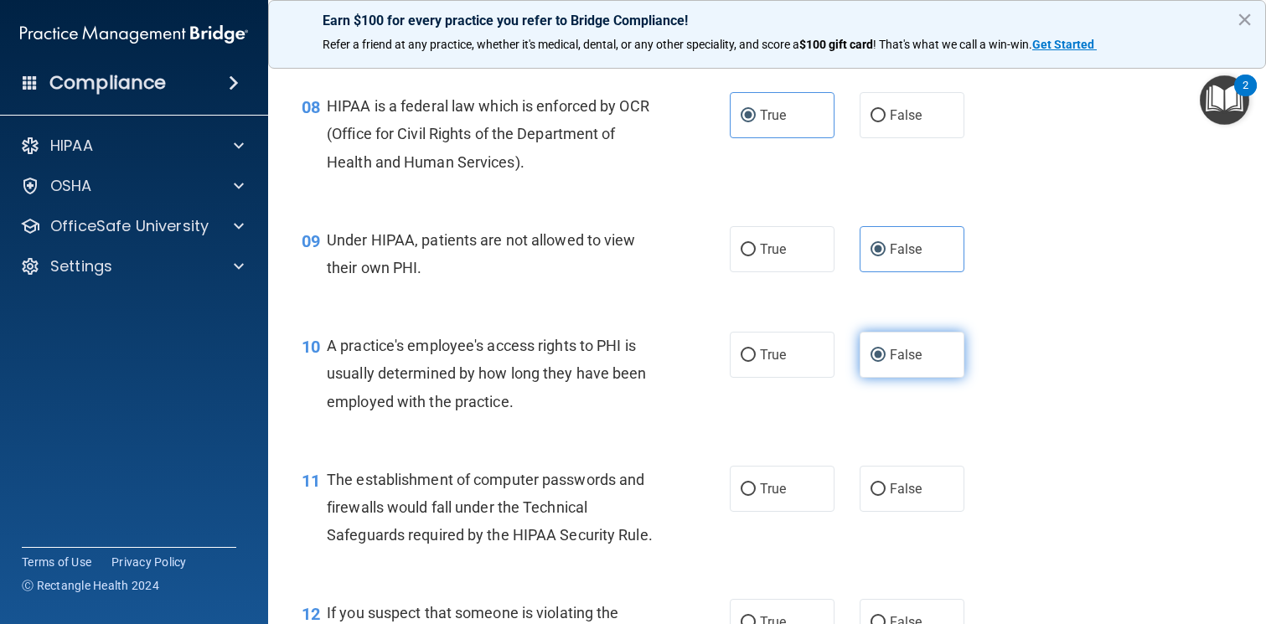
scroll to position [1119, 0]
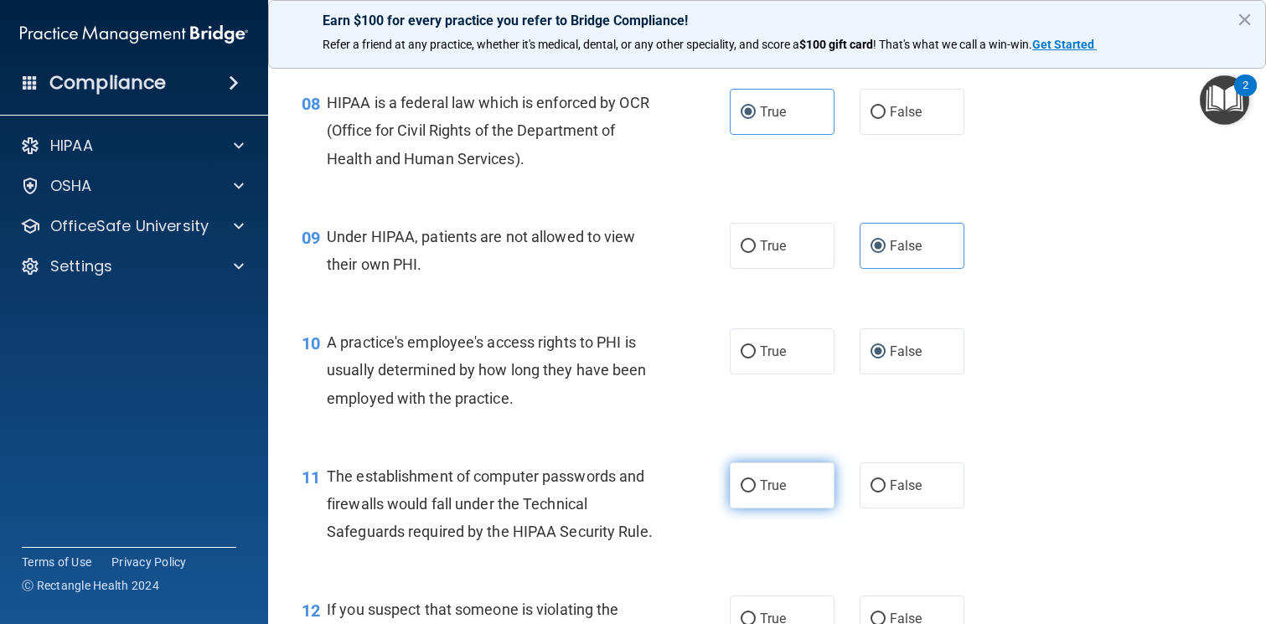
click at [773, 486] on span "True" at bounding box center [773, 485] width 26 height 16
click at [756, 486] on input "True" at bounding box center [747, 486] width 15 height 13
radio input "true"
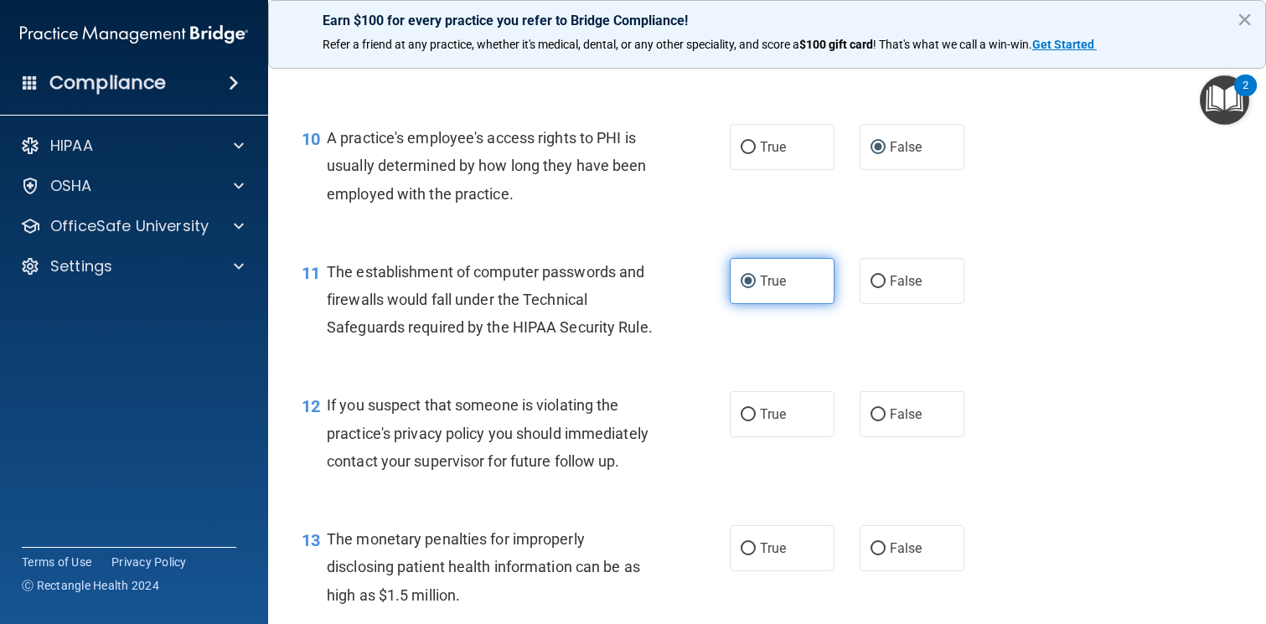
scroll to position [1350, 0]
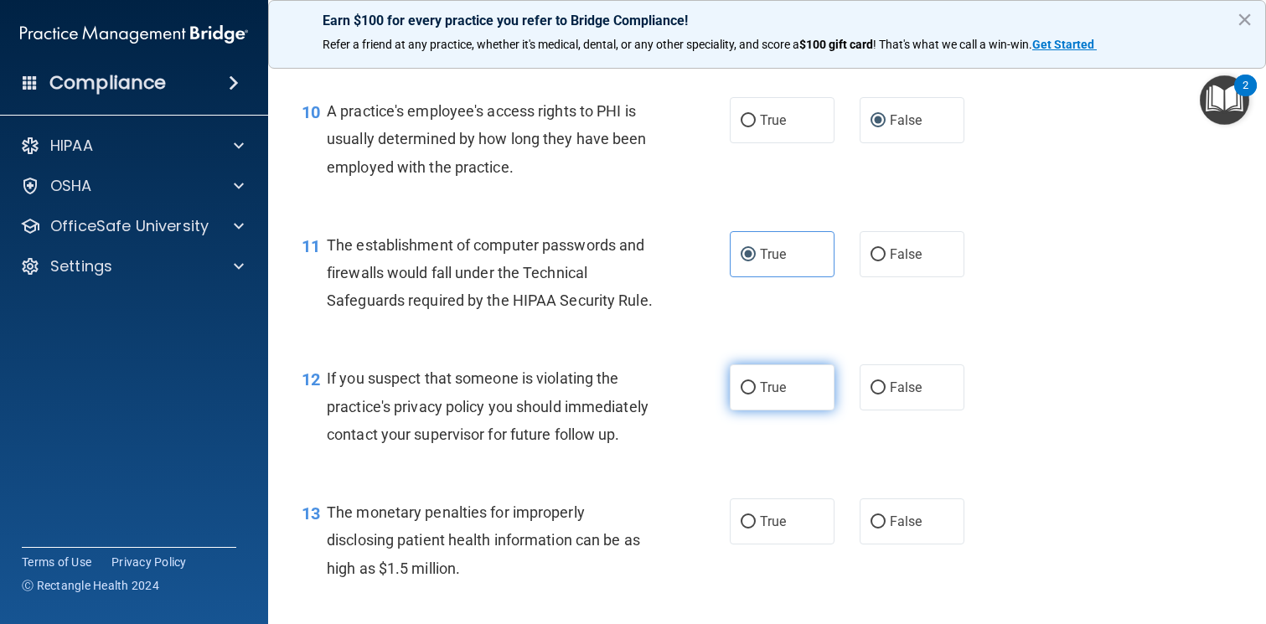
click at [776, 407] on label "True" at bounding box center [782, 387] width 105 height 46
click at [756, 395] on input "True" at bounding box center [747, 388] width 15 height 13
radio input "true"
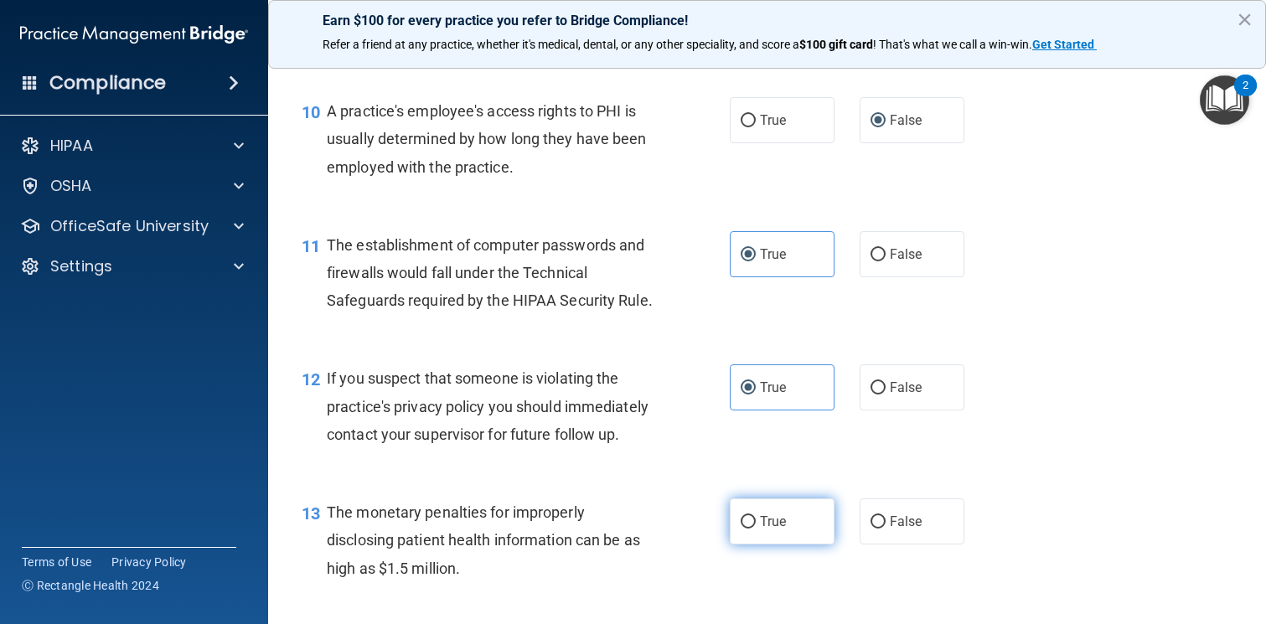
click at [761, 529] on label "True" at bounding box center [782, 521] width 105 height 46
click at [756, 529] on input "True" at bounding box center [747, 522] width 15 height 13
radio input "true"
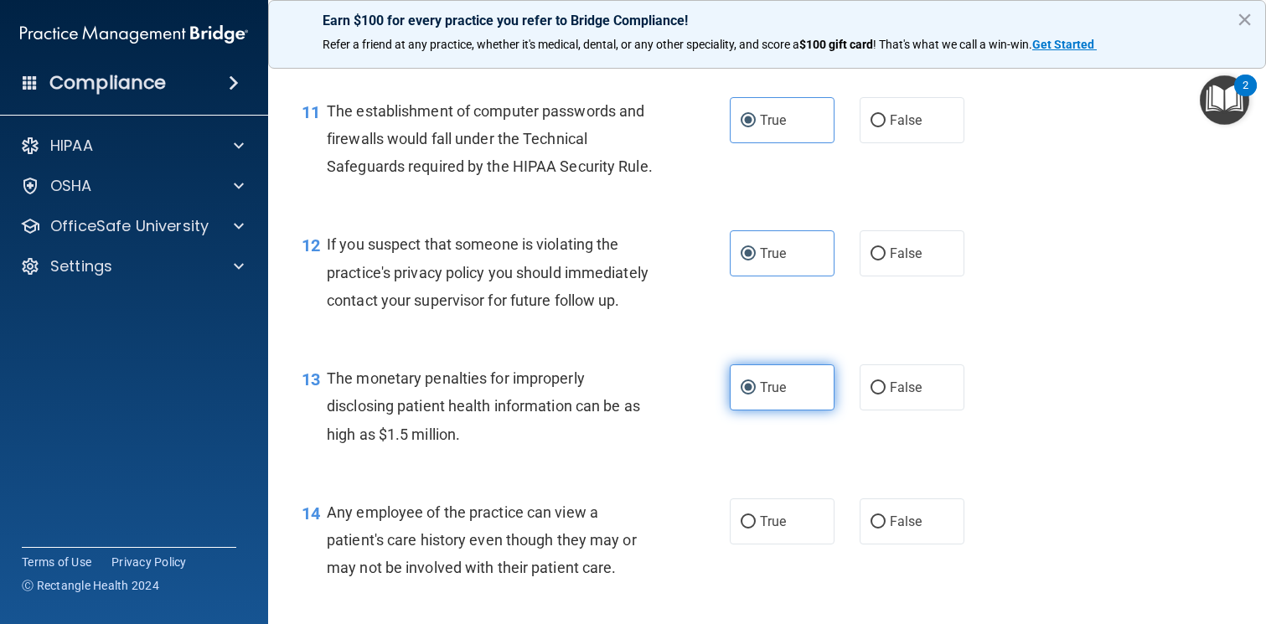
scroll to position [1493, 0]
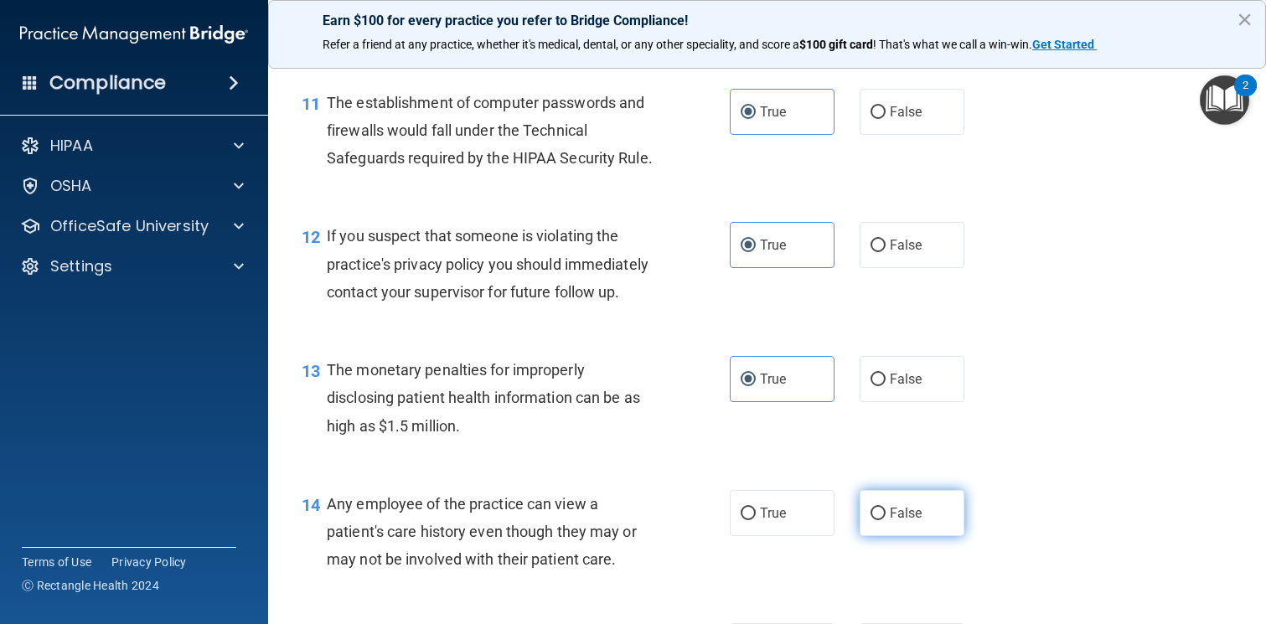
click at [899, 510] on span "False" at bounding box center [906, 513] width 33 height 16
click at [885, 510] on input "False" at bounding box center [877, 514] width 15 height 13
radio input "true"
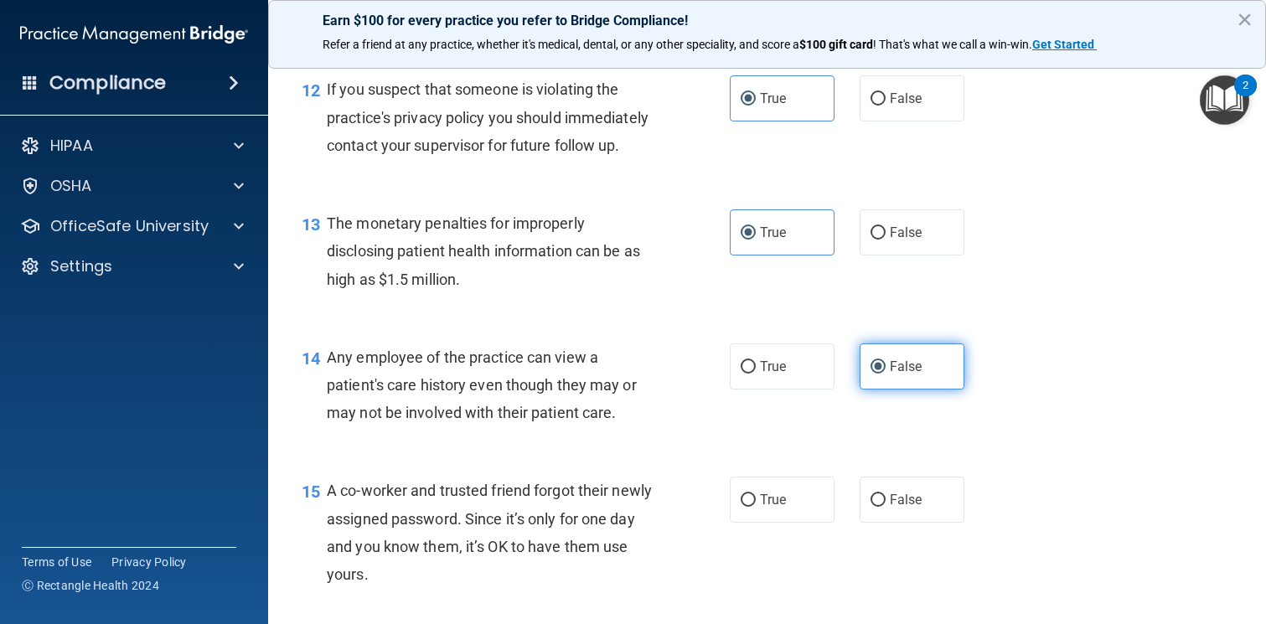
scroll to position [1644, 0]
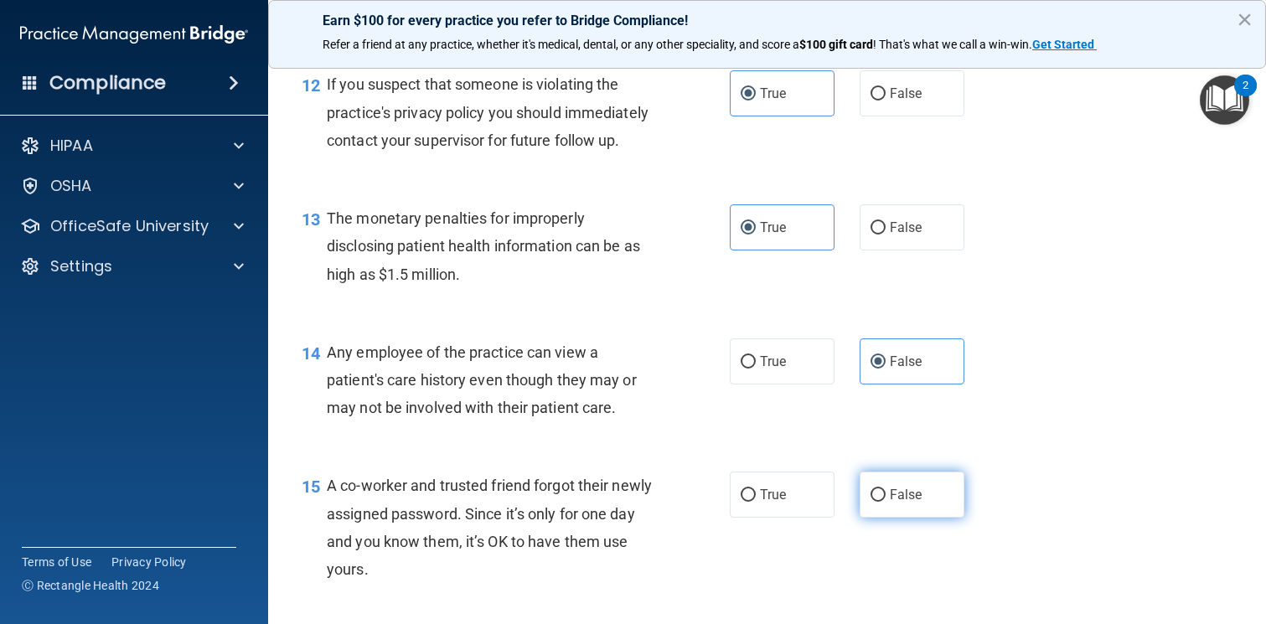
click at [900, 496] on span "False" at bounding box center [906, 495] width 33 height 16
click at [885, 496] on input "False" at bounding box center [877, 495] width 15 height 13
radio input "true"
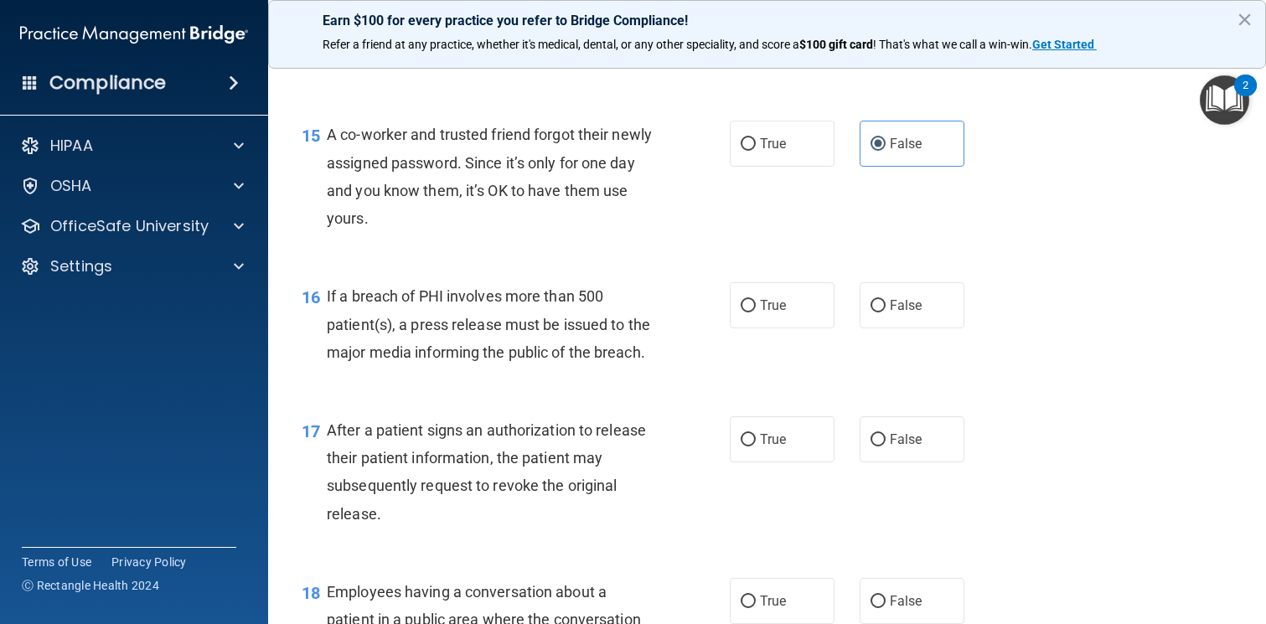
scroll to position [2012, 0]
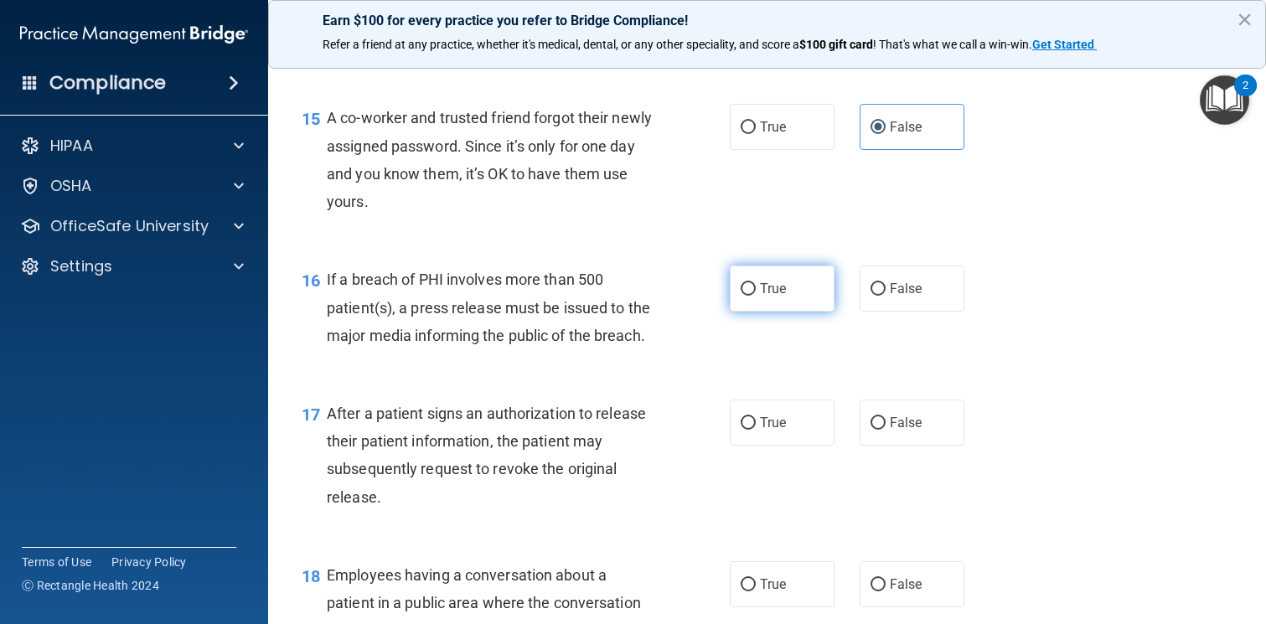
click at [804, 295] on label "True" at bounding box center [782, 289] width 105 height 46
click at [756, 295] on input "True" at bounding box center [747, 289] width 15 height 13
radio input "true"
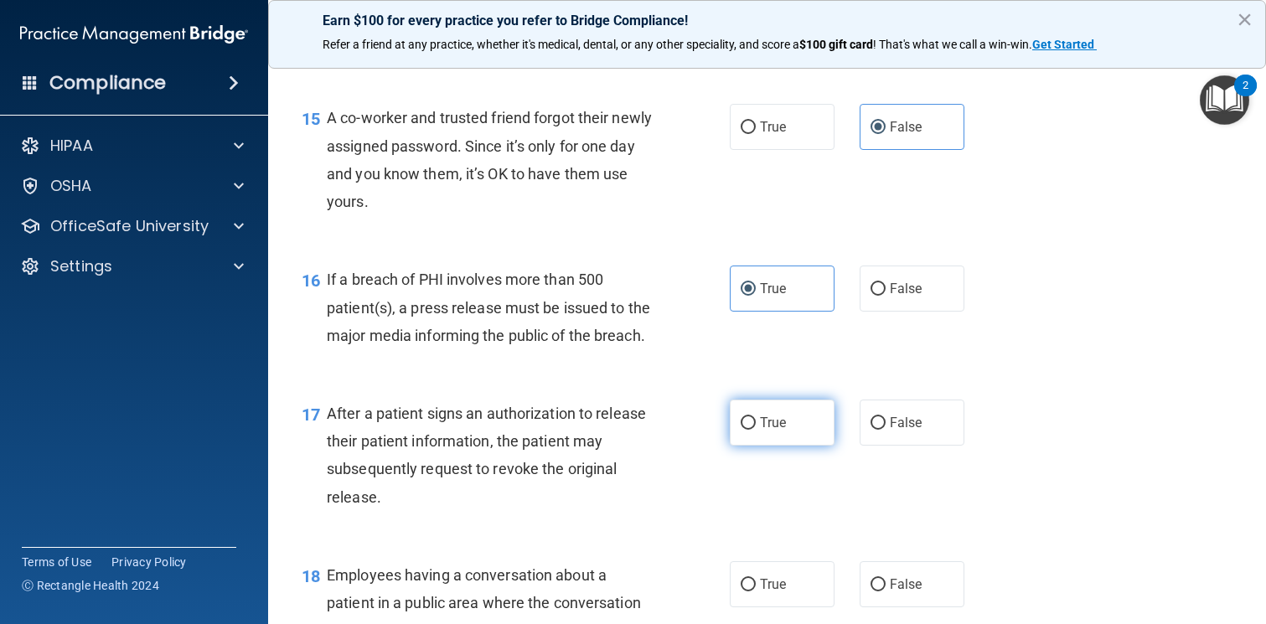
click at [787, 428] on label "True" at bounding box center [782, 423] width 105 height 46
click at [756, 428] on input "True" at bounding box center [747, 423] width 15 height 13
radio input "true"
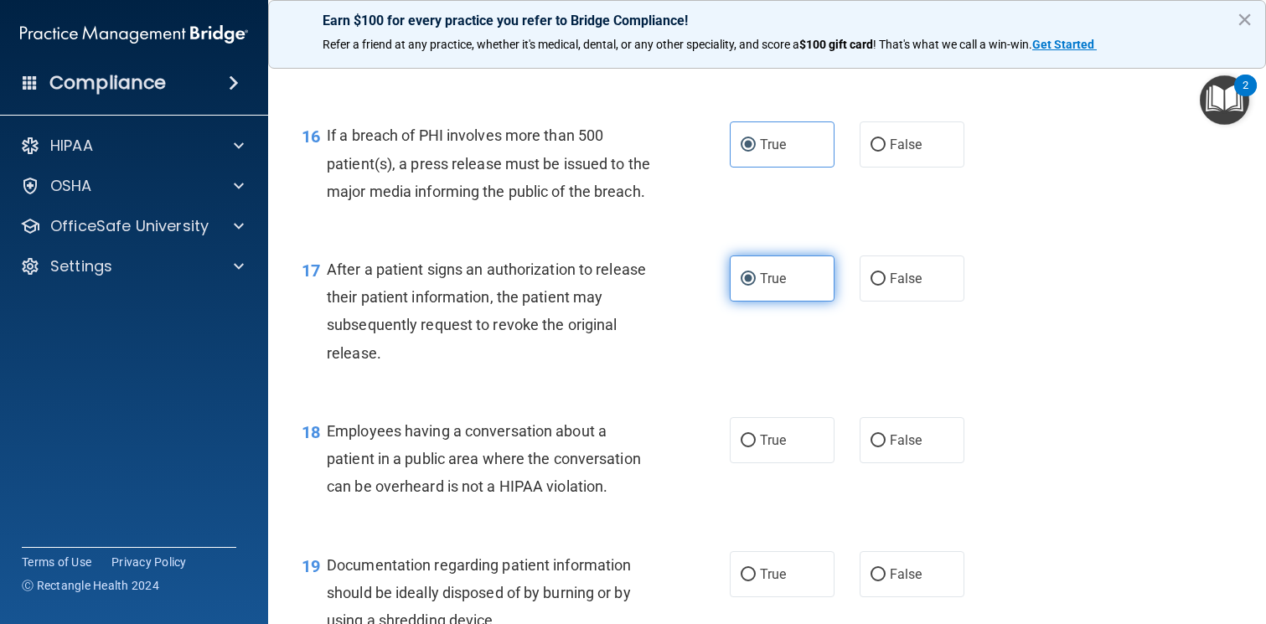
scroll to position [2154, 0]
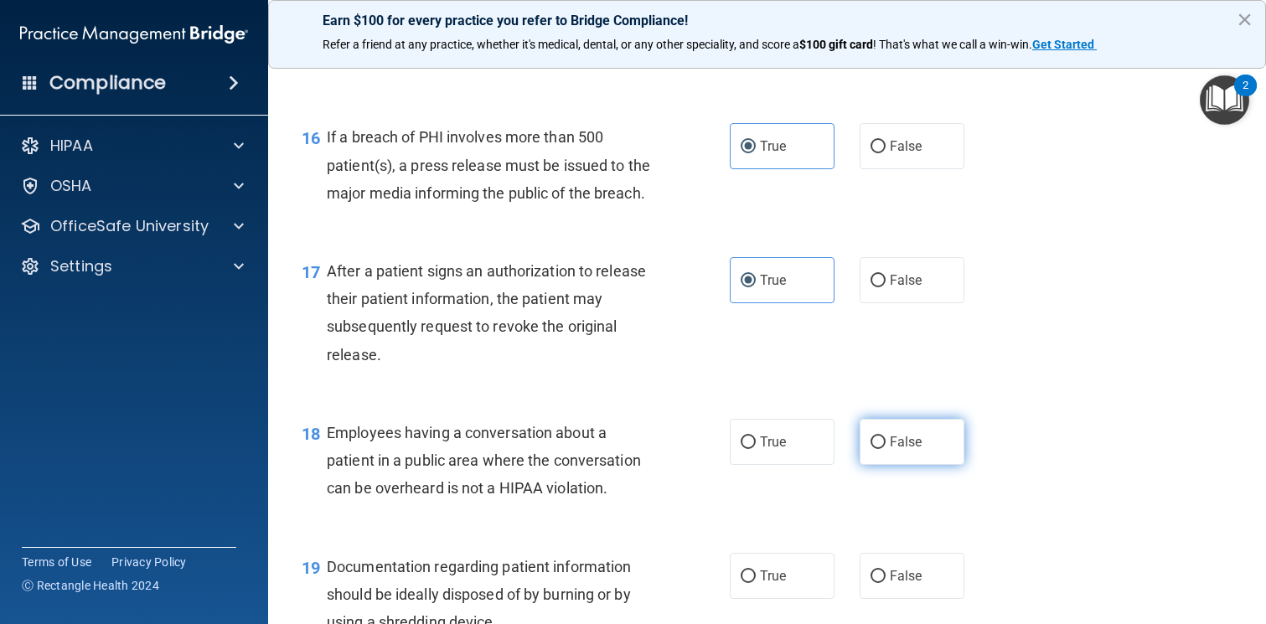
click at [887, 441] on label "False" at bounding box center [911, 442] width 105 height 46
click at [885, 441] on input "False" at bounding box center [877, 442] width 15 height 13
radio input "true"
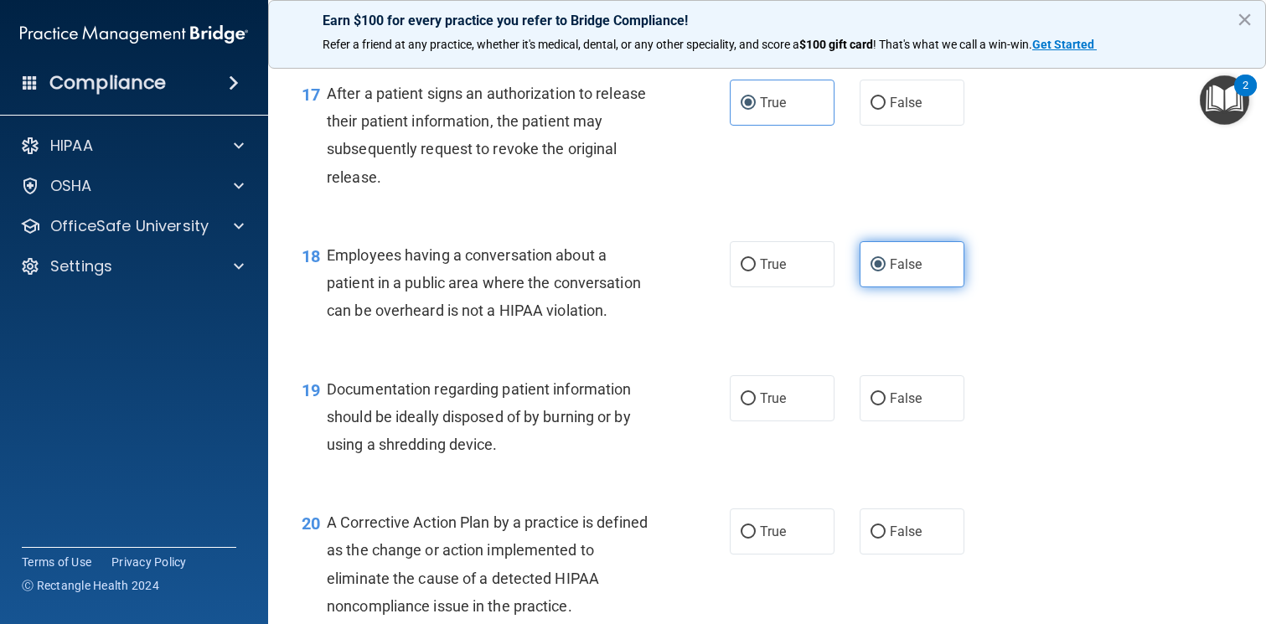
scroll to position [2340, 0]
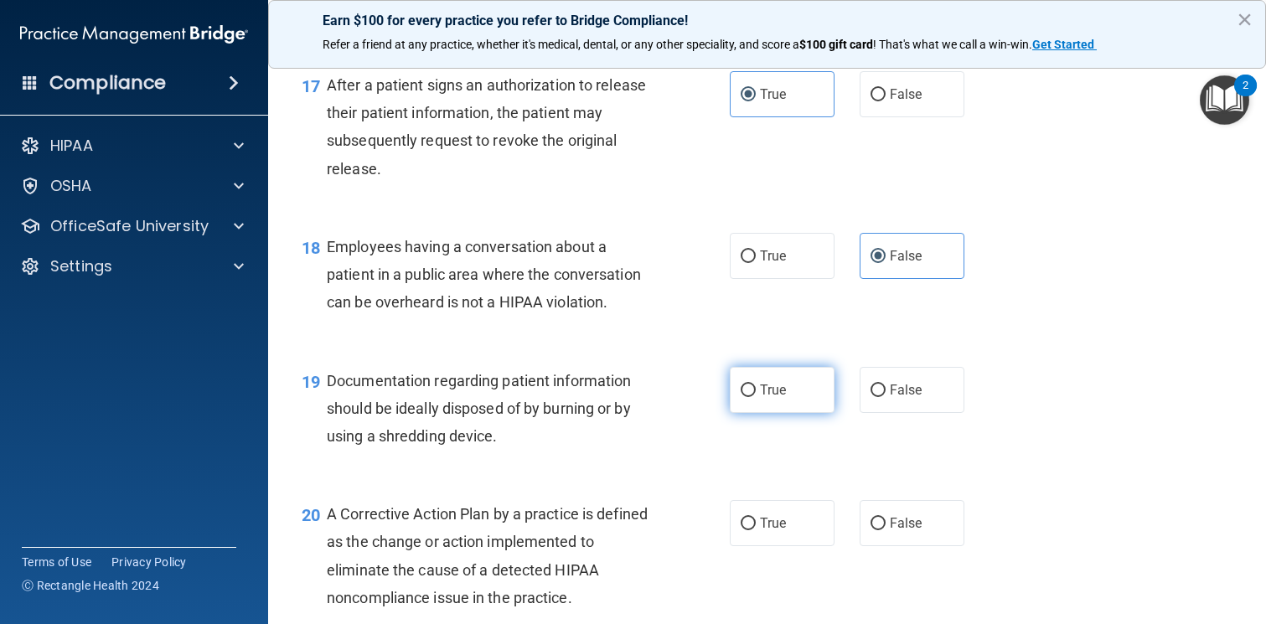
click at [750, 392] on input "True" at bounding box center [747, 390] width 15 height 13
radio input "true"
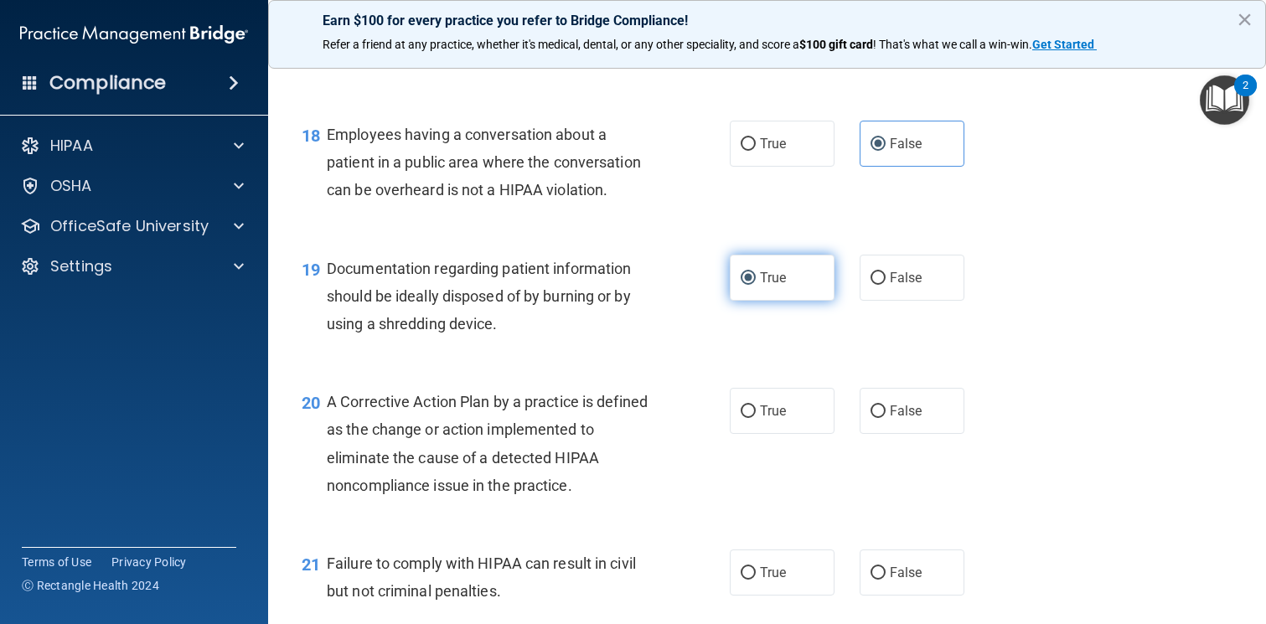
scroll to position [2479, 0]
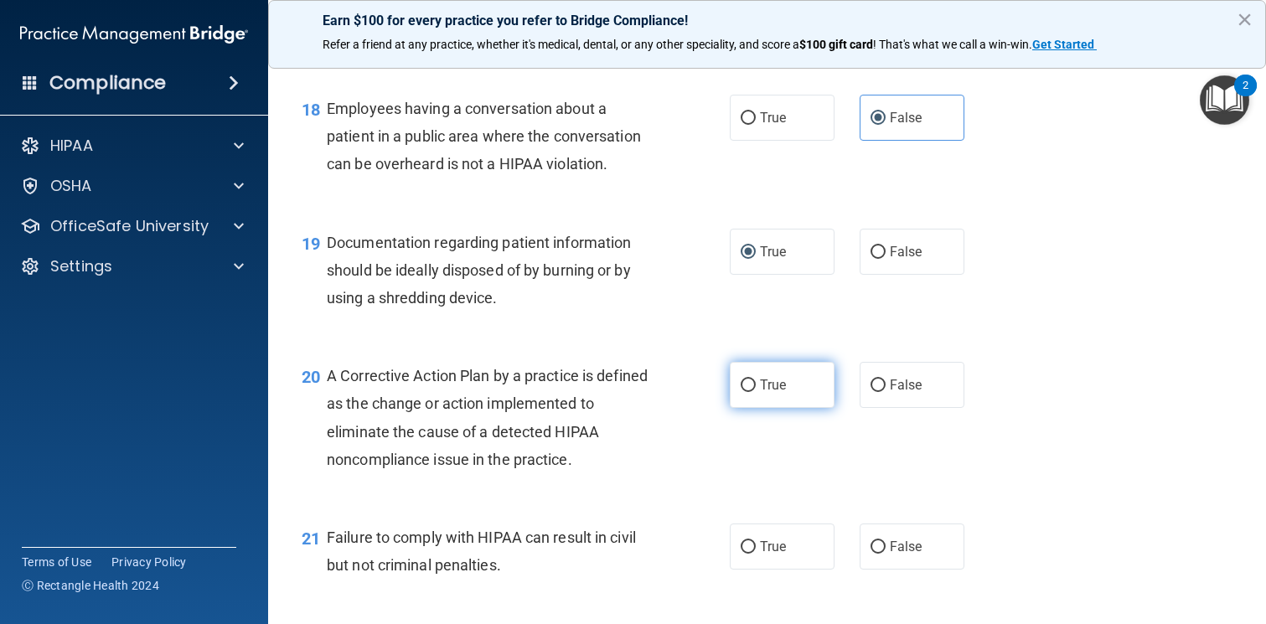
click at [757, 383] on label "True" at bounding box center [782, 385] width 105 height 46
click at [756, 383] on input "True" at bounding box center [747, 385] width 15 height 13
radio input "true"
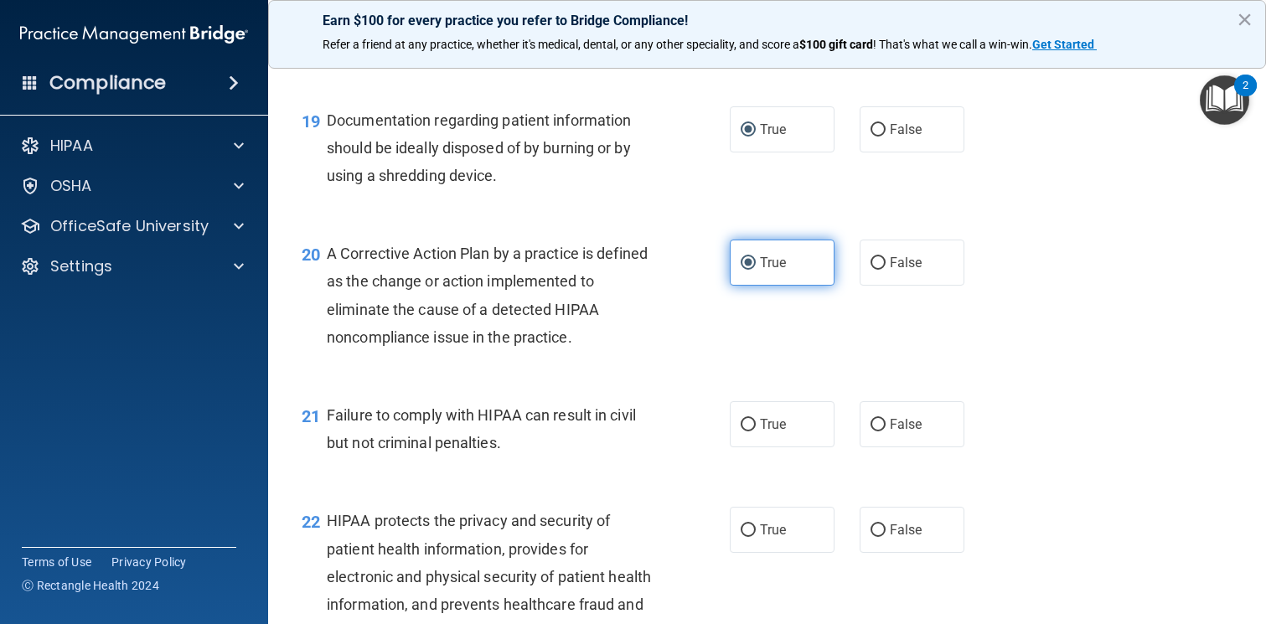
scroll to position [2599, 0]
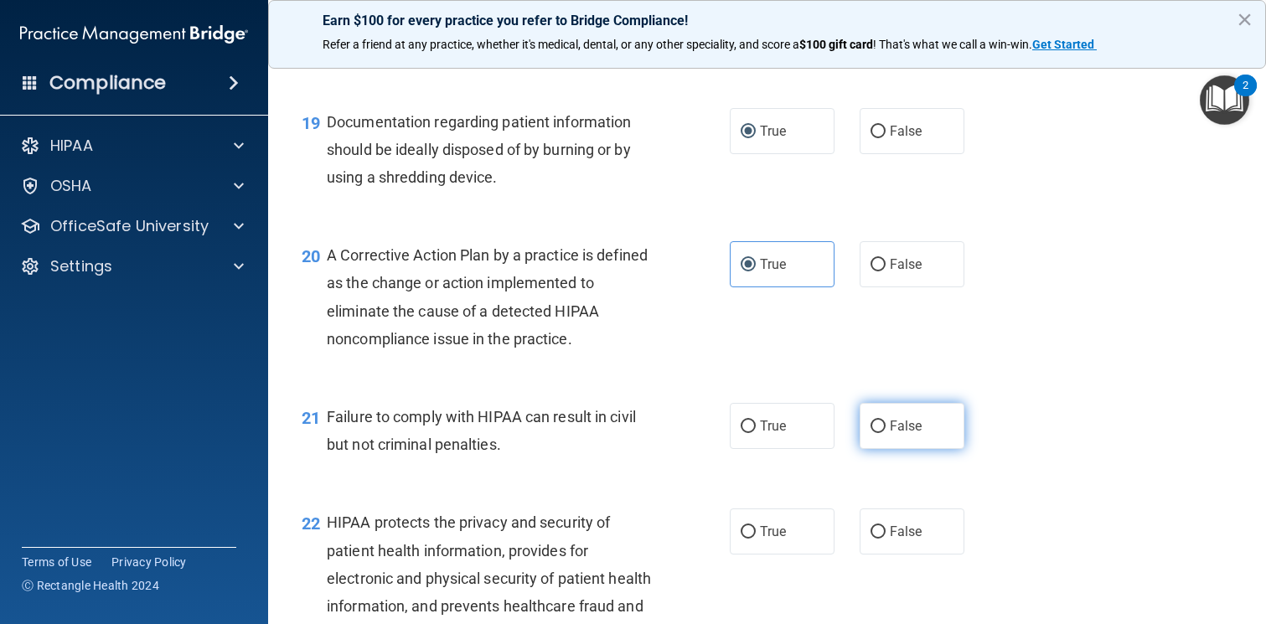
click at [906, 430] on span "False" at bounding box center [906, 426] width 33 height 16
click at [885, 430] on input "False" at bounding box center [877, 426] width 15 height 13
radio input "true"
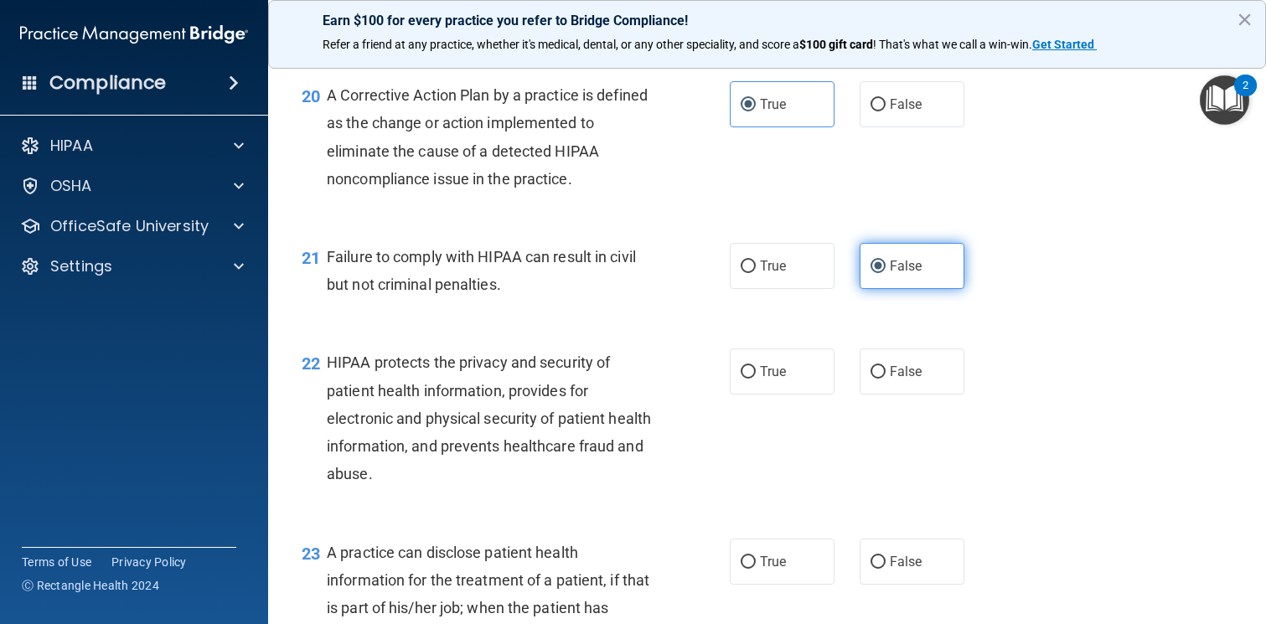
scroll to position [2757, 0]
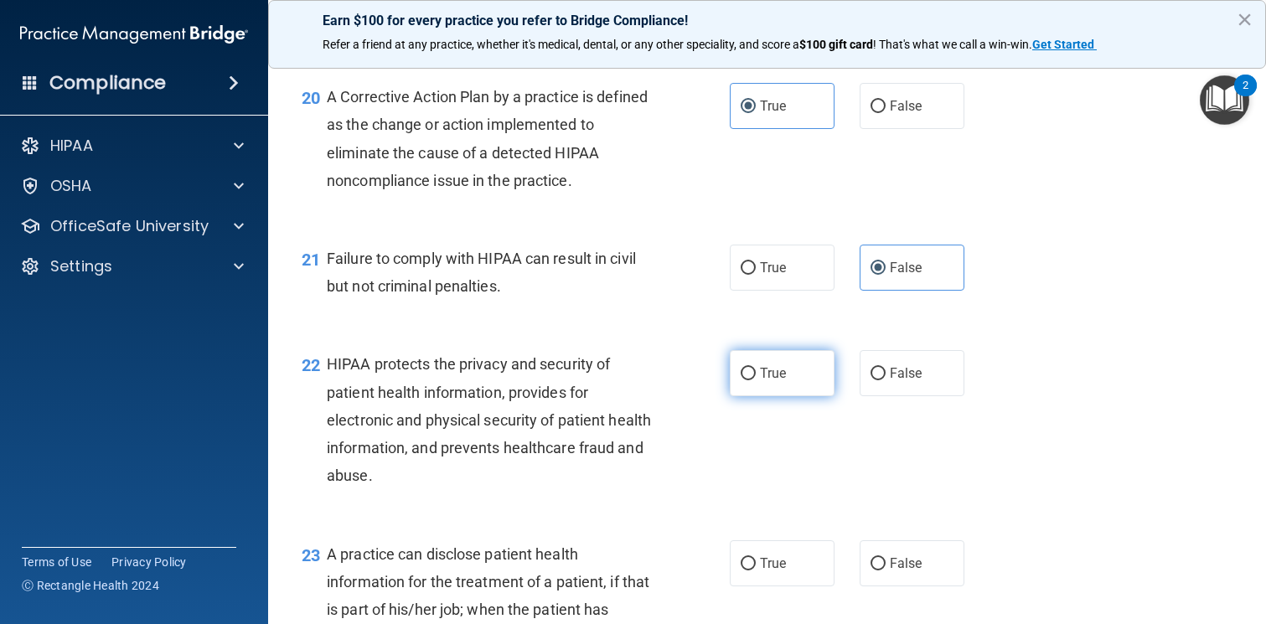
click at [754, 366] on label "True" at bounding box center [782, 373] width 105 height 46
click at [754, 368] on input "True" at bounding box center [747, 374] width 15 height 13
radio input "true"
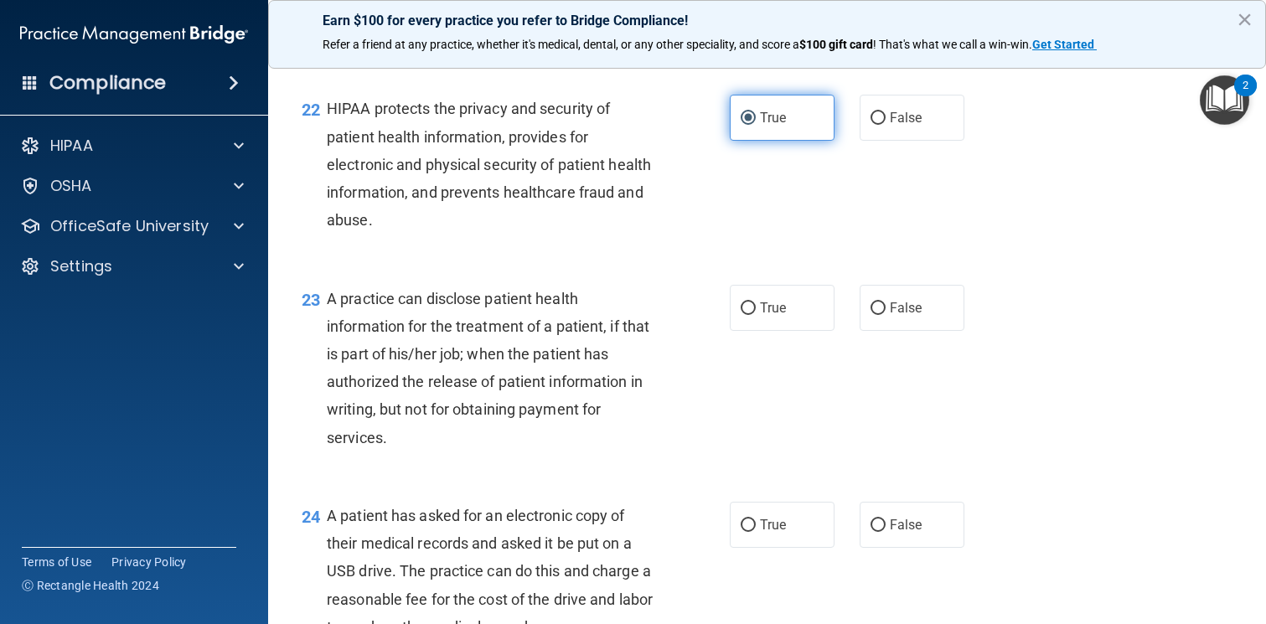
scroll to position [3093, 0]
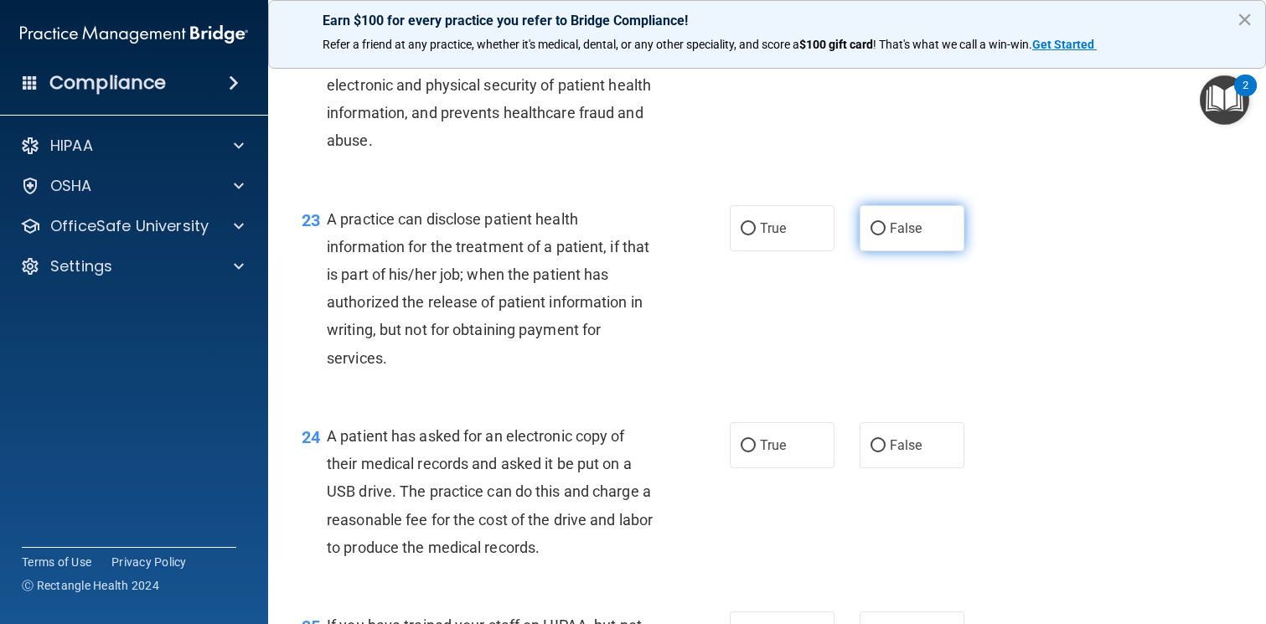
click at [892, 227] on span "False" at bounding box center [906, 228] width 33 height 16
click at [885, 227] on input "False" at bounding box center [877, 229] width 15 height 13
radio input "true"
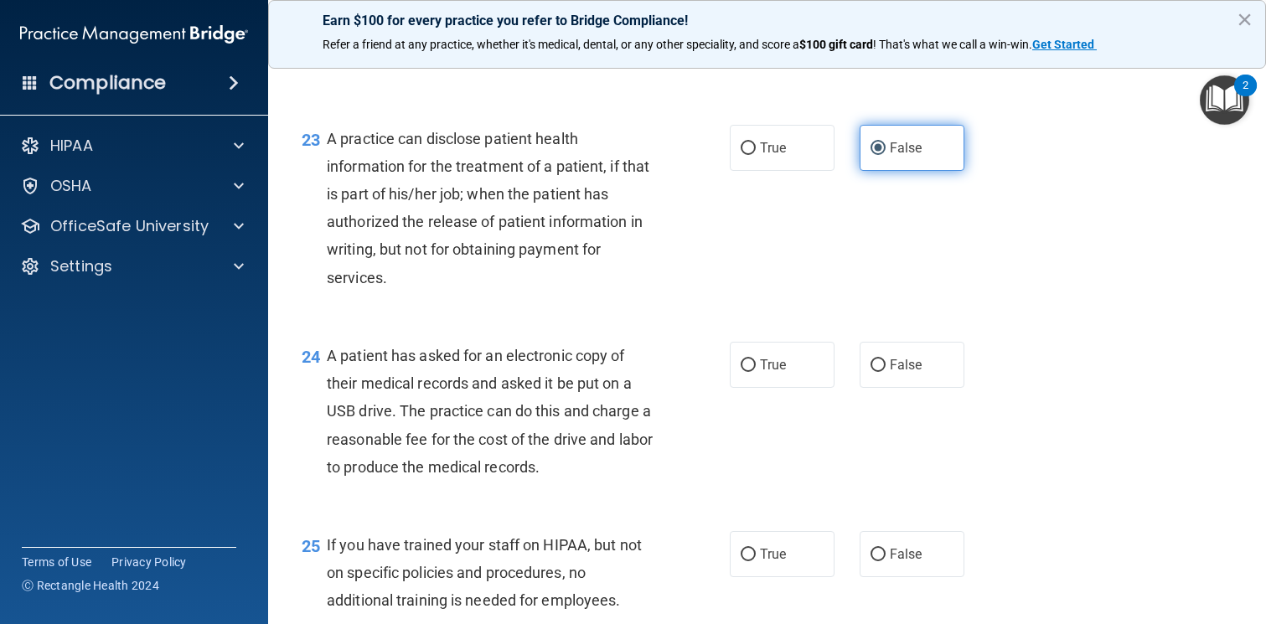
scroll to position [3195, 0]
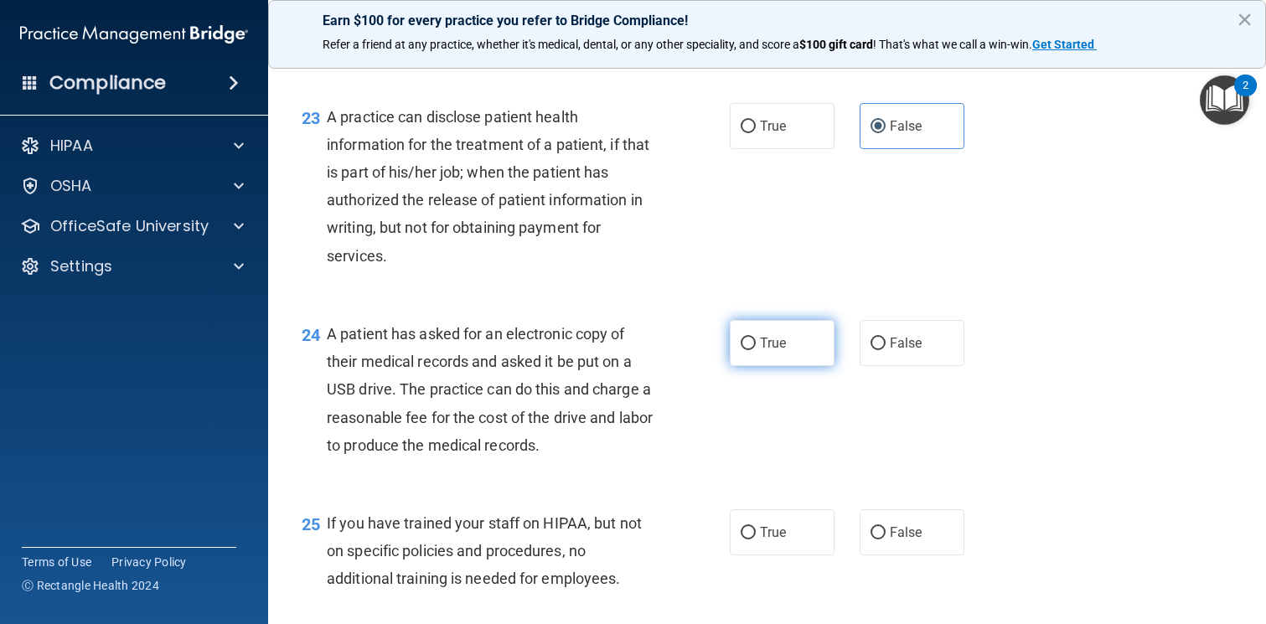
click at [771, 332] on label "True" at bounding box center [782, 343] width 105 height 46
click at [756, 338] on input "True" at bounding box center [747, 344] width 15 height 13
radio input "true"
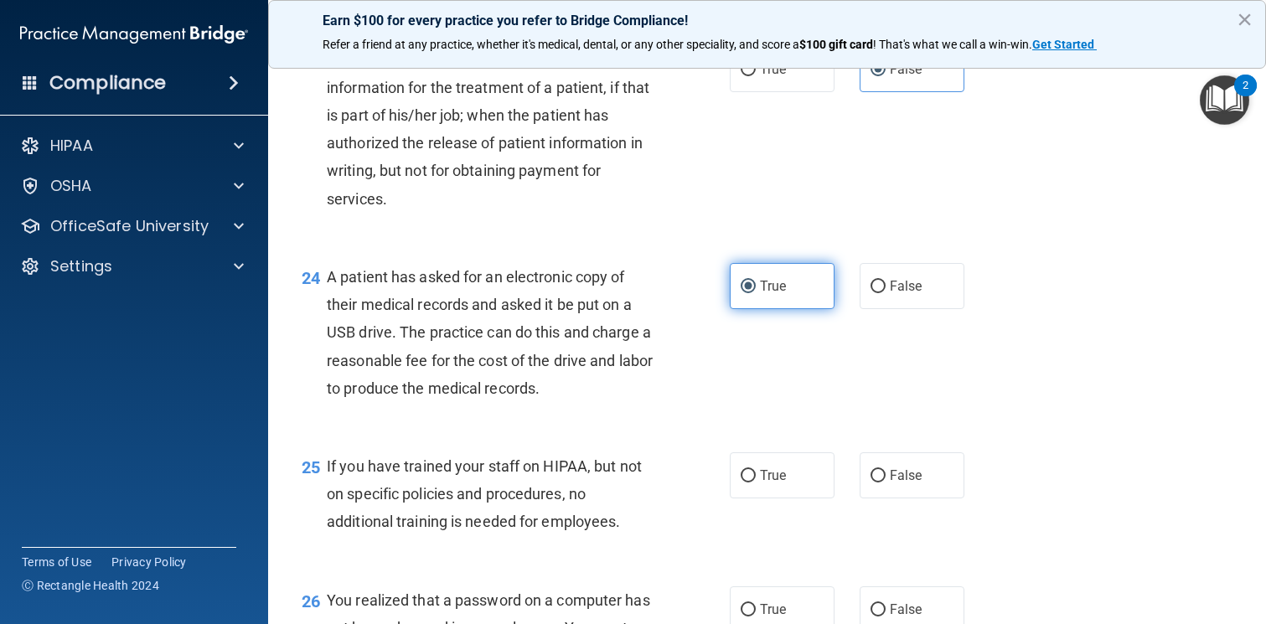
scroll to position [3261, 0]
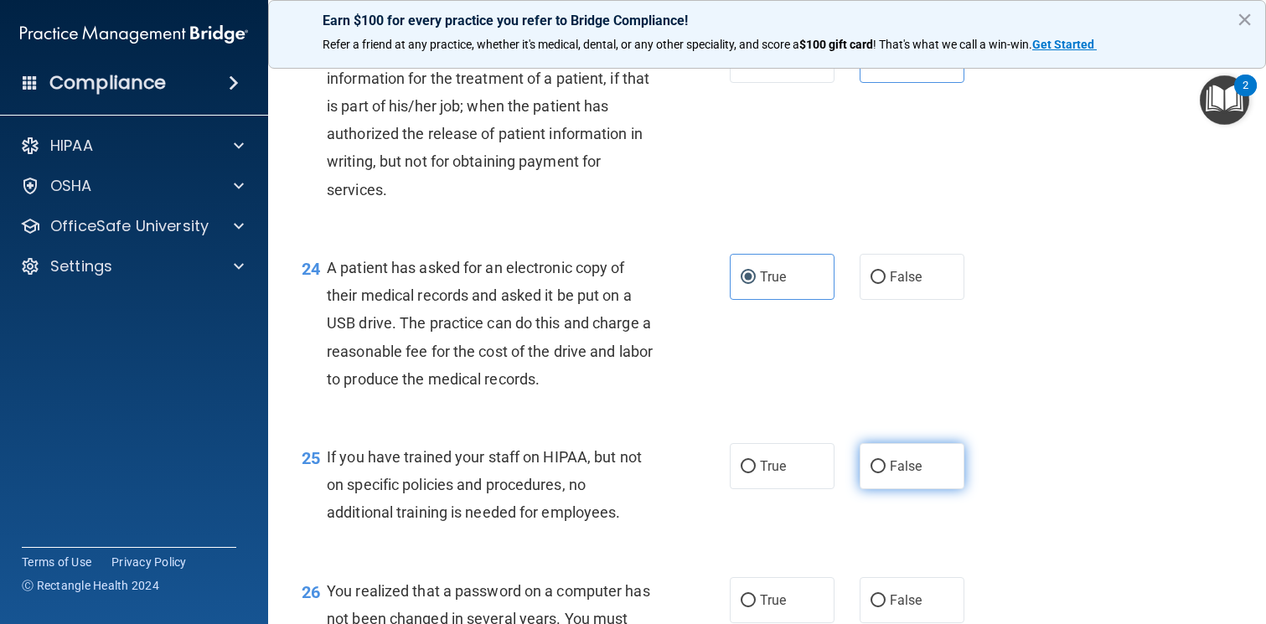
click at [882, 476] on label "False" at bounding box center [911, 466] width 105 height 46
click at [882, 473] on input "False" at bounding box center [877, 467] width 15 height 13
radio input "true"
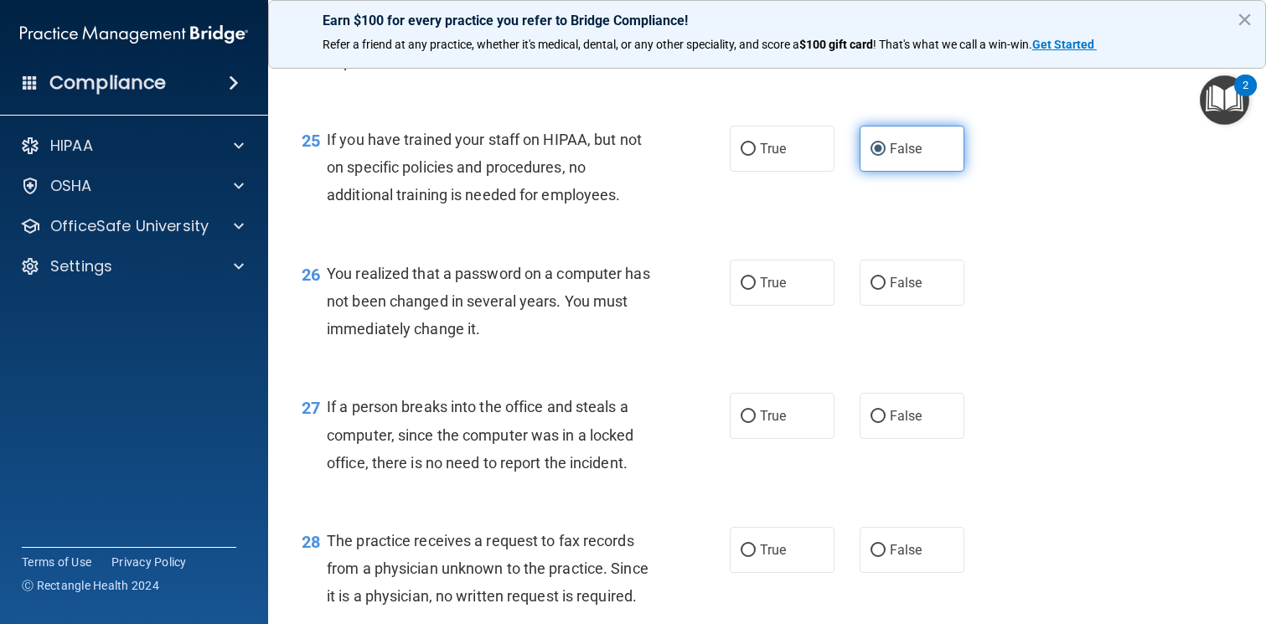
scroll to position [3579, 0]
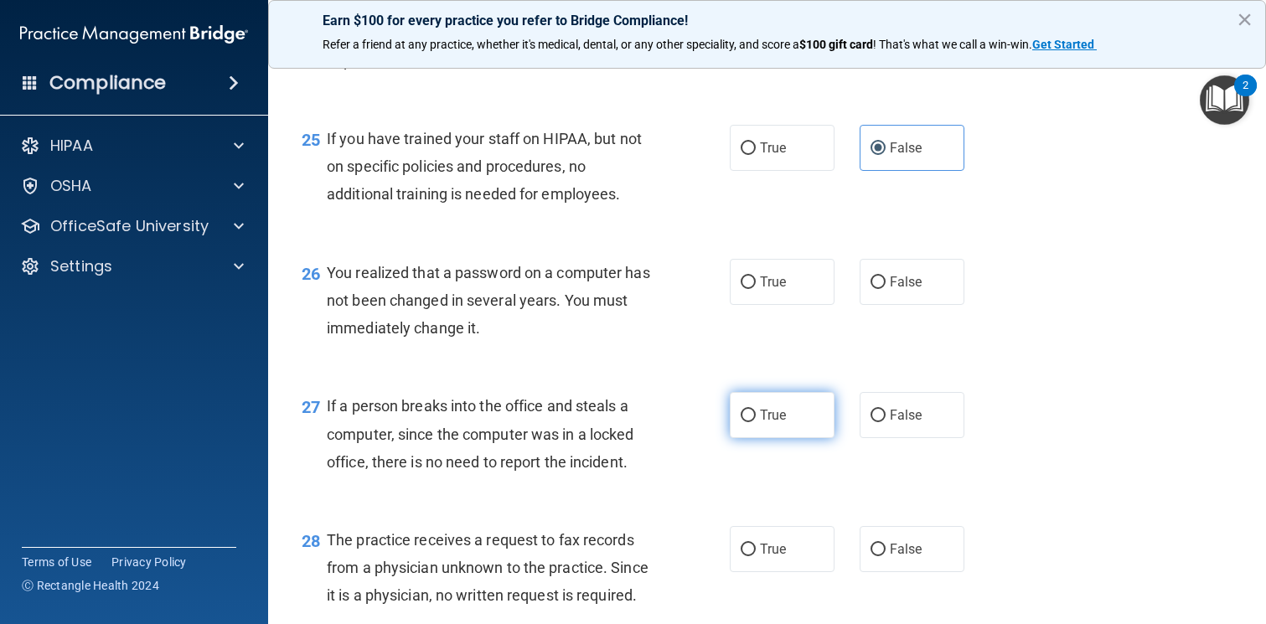
click at [769, 416] on span "True" at bounding box center [773, 415] width 26 height 16
click at [756, 416] on input "True" at bounding box center [747, 416] width 15 height 13
radio input "true"
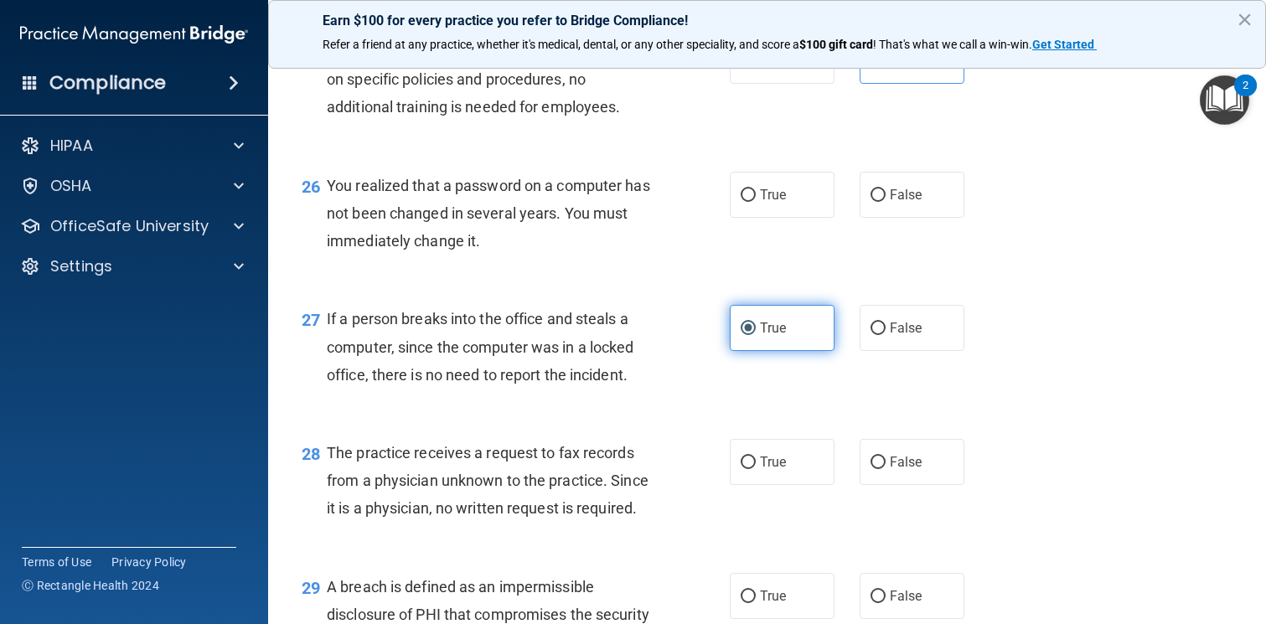
scroll to position [3688, 0]
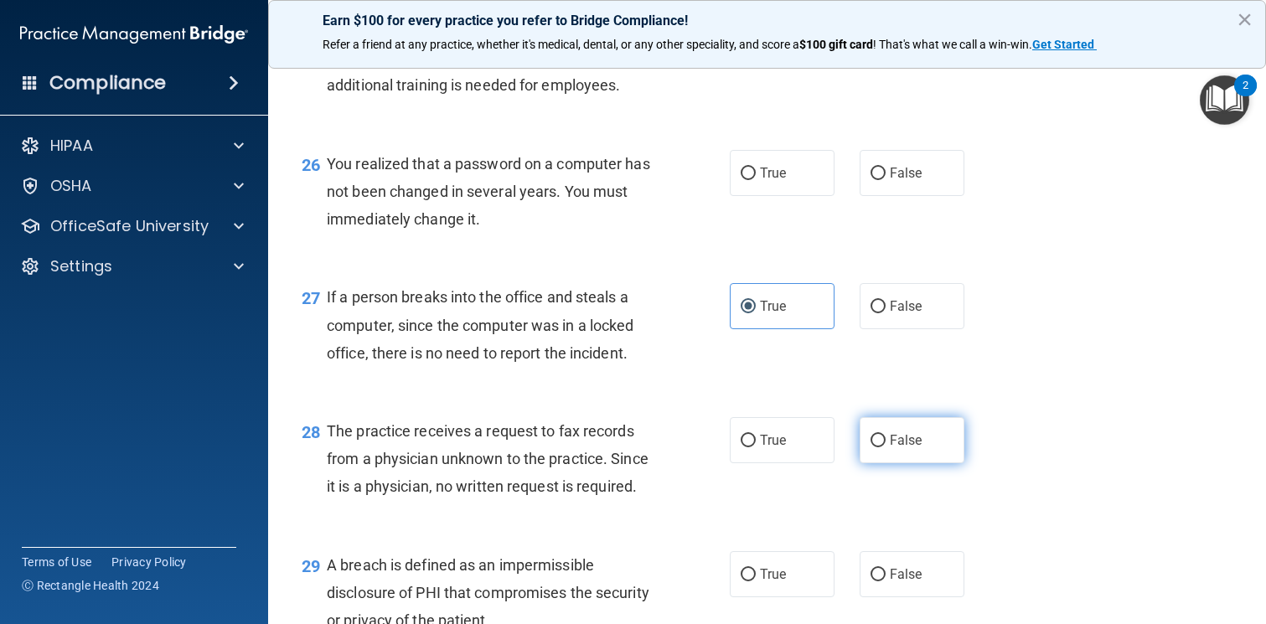
click at [912, 452] on label "False" at bounding box center [911, 440] width 105 height 46
click at [885, 447] on input "False" at bounding box center [877, 441] width 15 height 13
radio input "true"
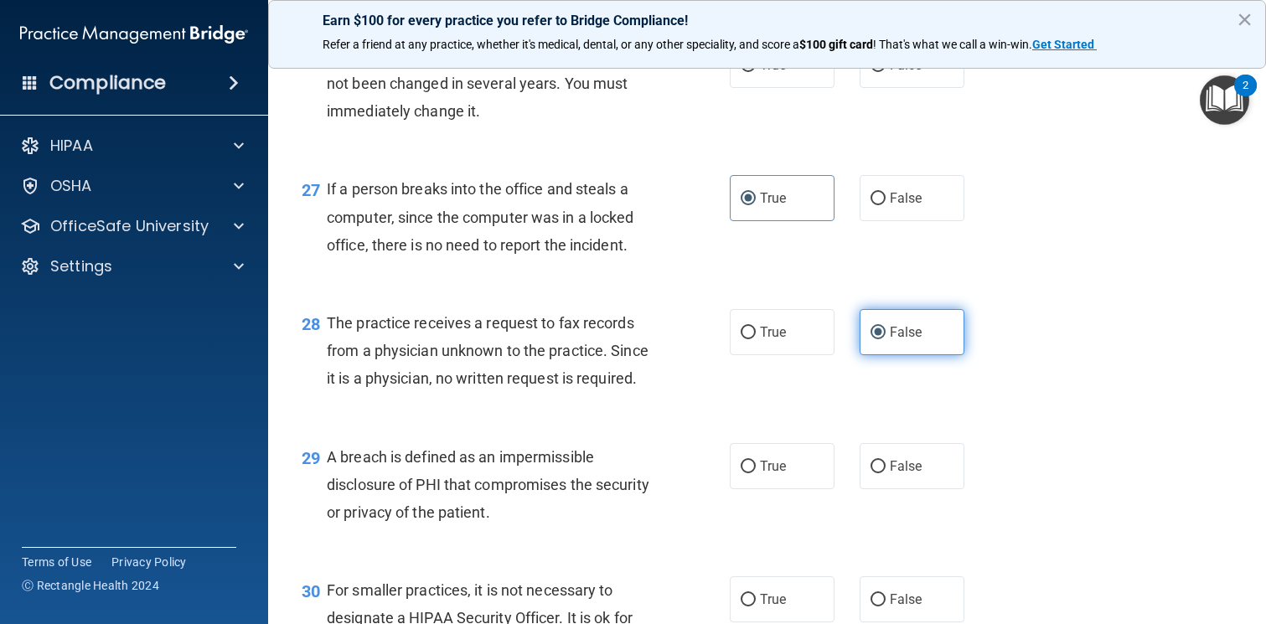
scroll to position [3823, 0]
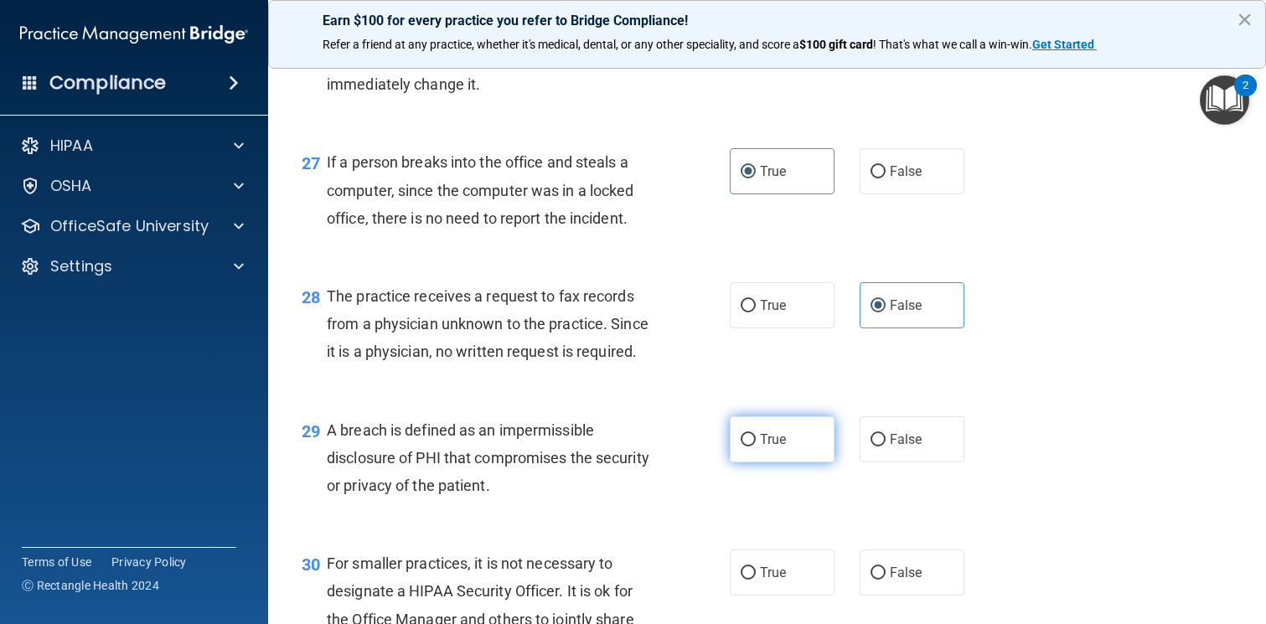
click at [790, 438] on label "True" at bounding box center [782, 439] width 105 height 46
click at [756, 438] on input "True" at bounding box center [747, 440] width 15 height 13
radio input "true"
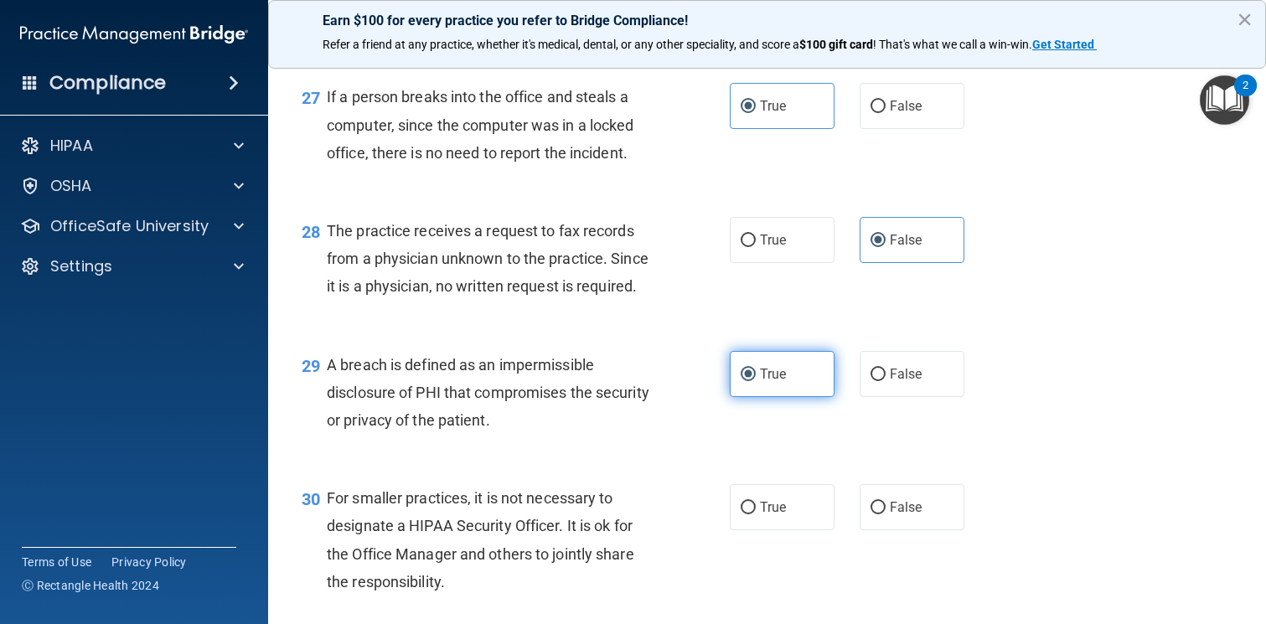
scroll to position [3899, 0]
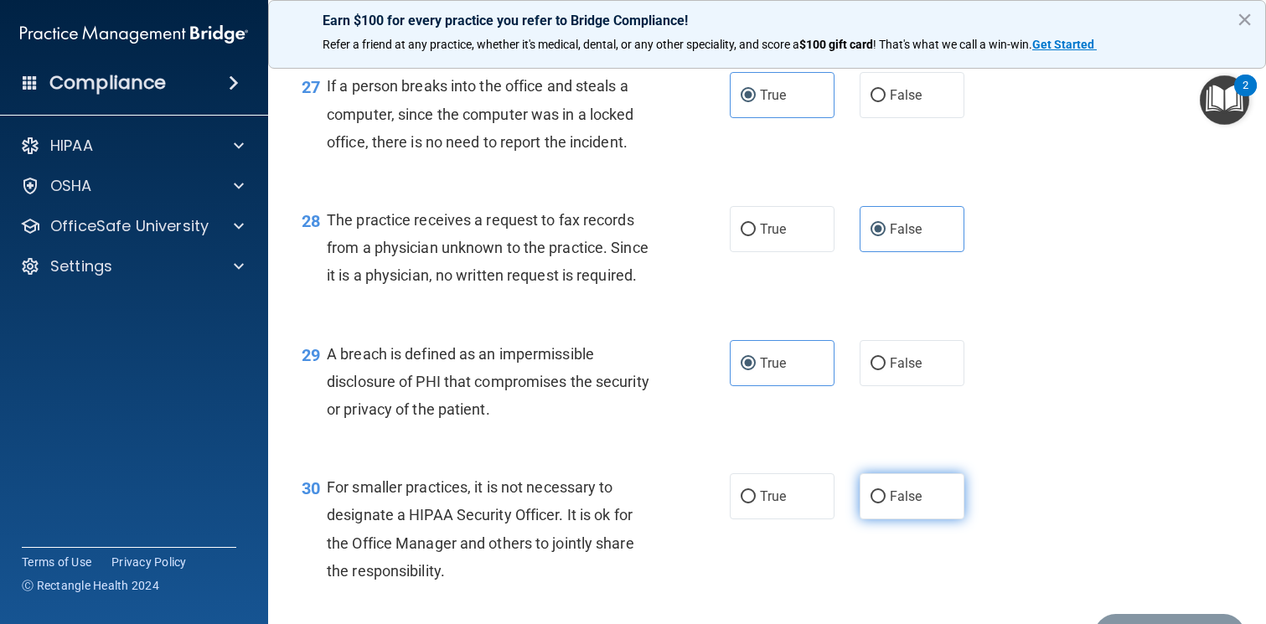
click at [893, 493] on span "False" at bounding box center [906, 496] width 33 height 16
click at [885, 493] on input "False" at bounding box center [877, 497] width 15 height 13
radio input "true"
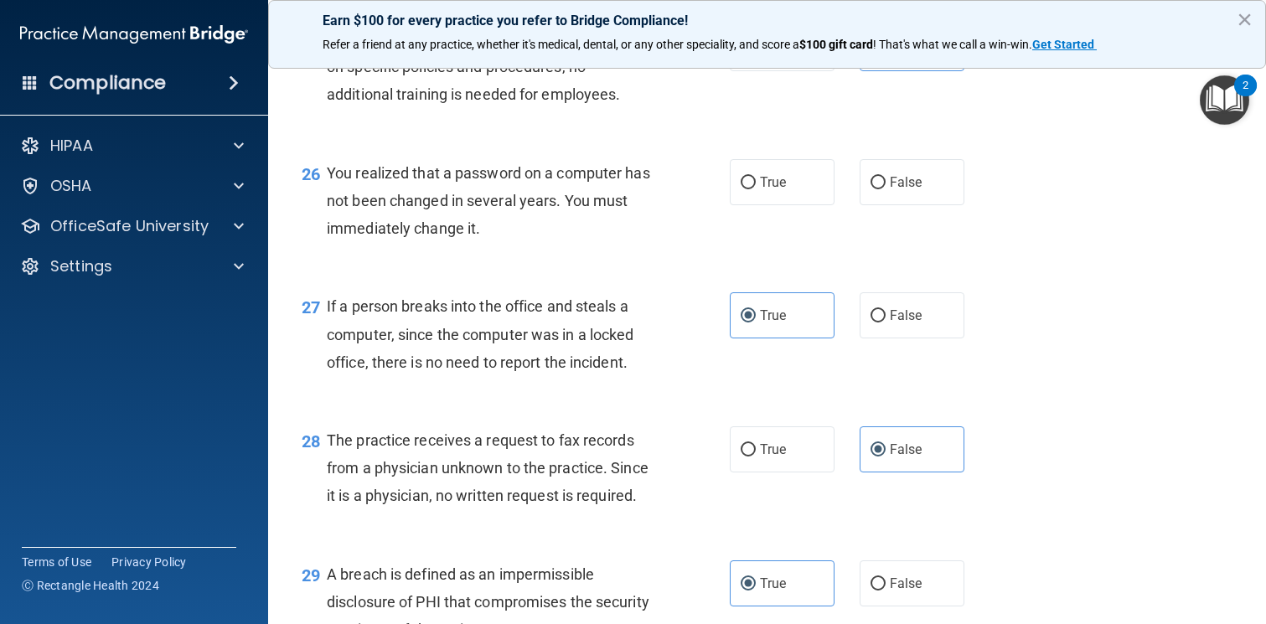
scroll to position [3645, 0]
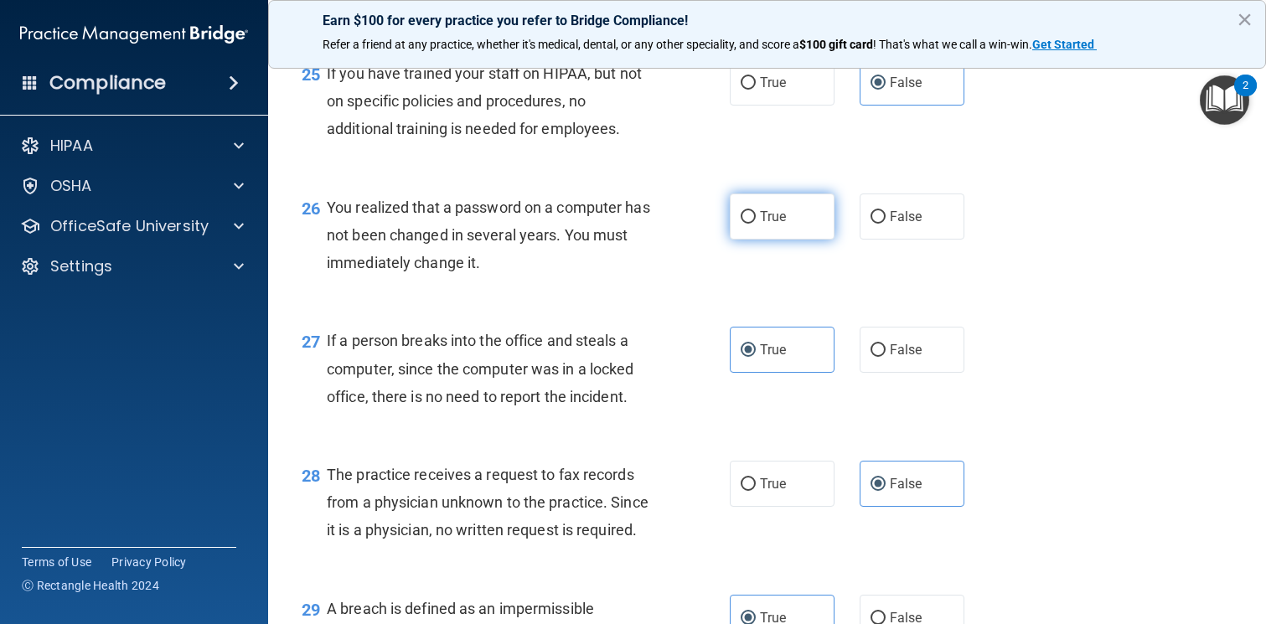
click at [789, 224] on label "True" at bounding box center [782, 216] width 105 height 46
click at [756, 224] on input "True" at bounding box center [747, 217] width 15 height 13
radio input "true"
click at [894, 344] on span "False" at bounding box center [906, 350] width 33 height 16
click at [885, 344] on input "False" at bounding box center [877, 350] width 15 height 13
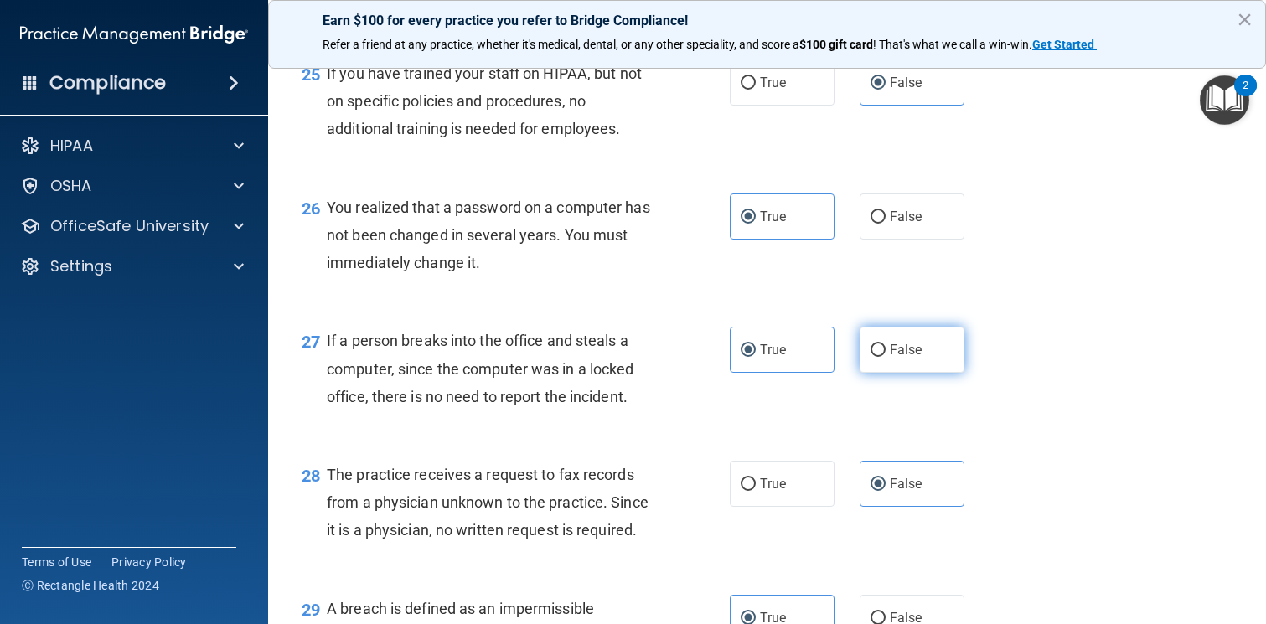
radio input "true"
radio input "false"
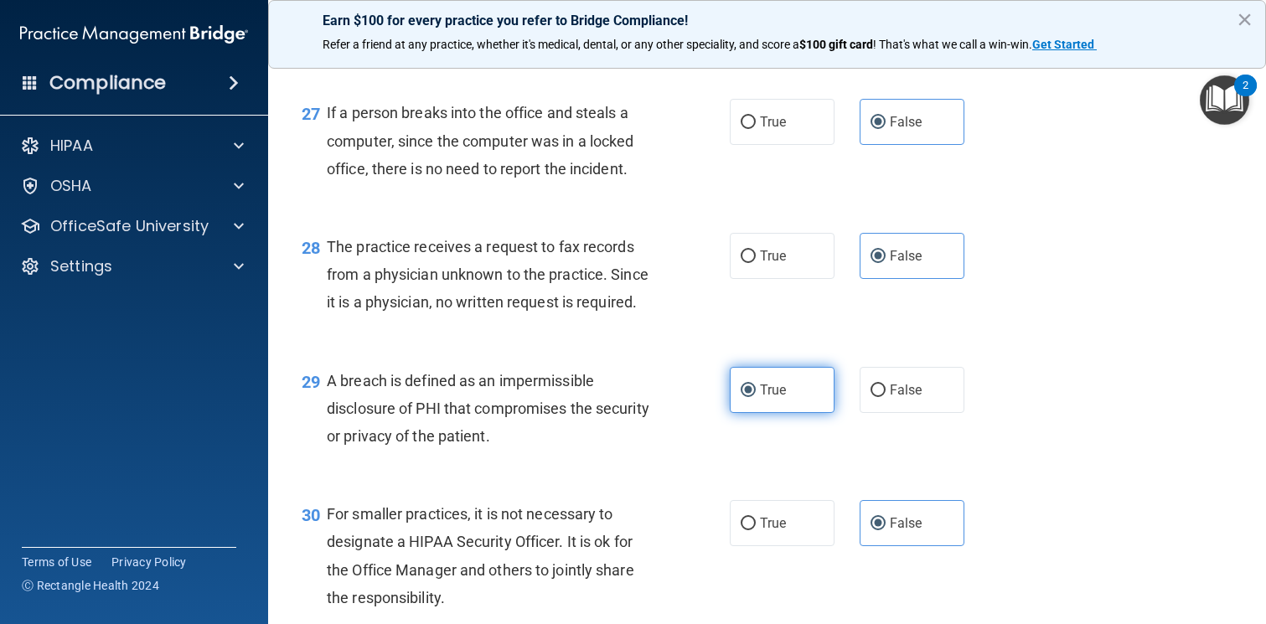
scroll to position [3999, 0]
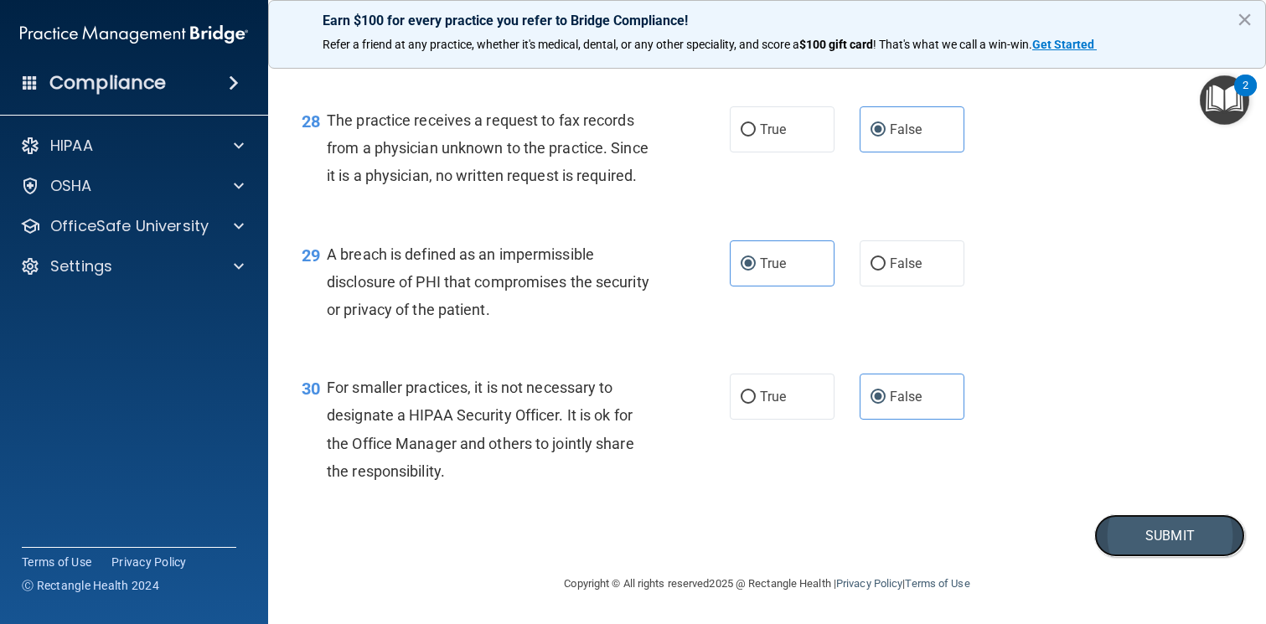
click at [1128, 519] on button "Submit" at bounding box center [1169, 535] width 151 height 43
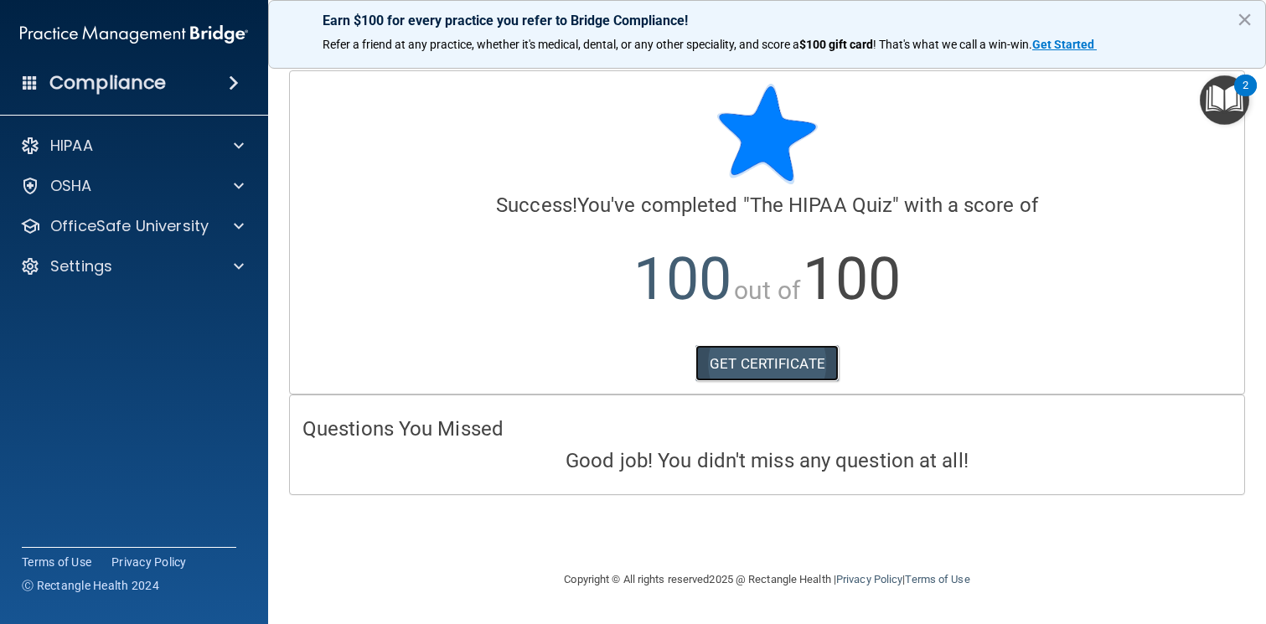
click at [805, 364] on link "GET CERTIFICATE" at bounding box center [766, 363] width 143 height 37
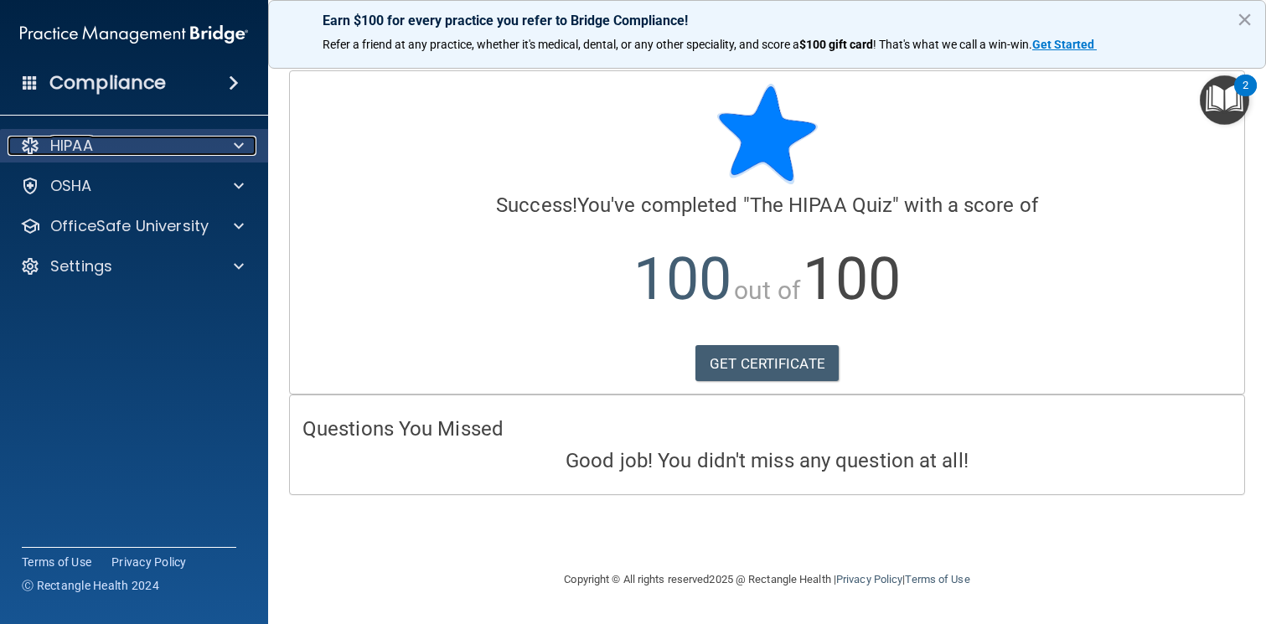
click at [227, 144] on div at bounding box center [236, 146] width 42 height 20
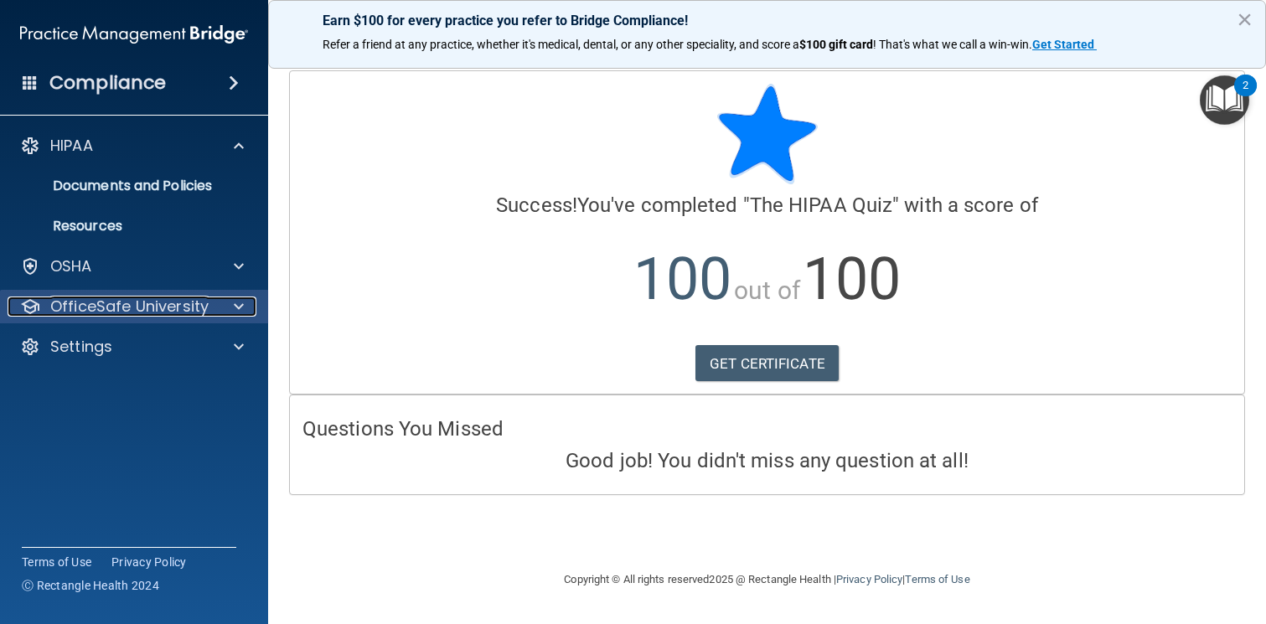
click at [246, 302] on div at bounding box center [236, 307] width 42 height 20
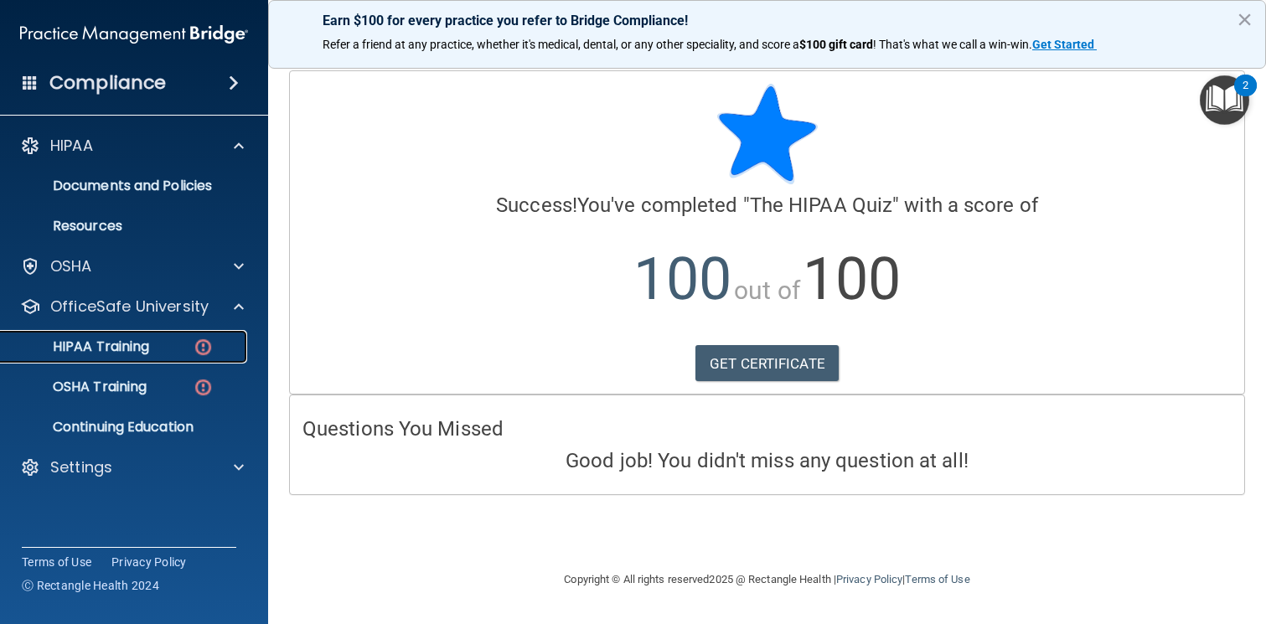
click at [162, 353] on div "HIPAA Training" at bounding box center [125, 346] width 229 height 17
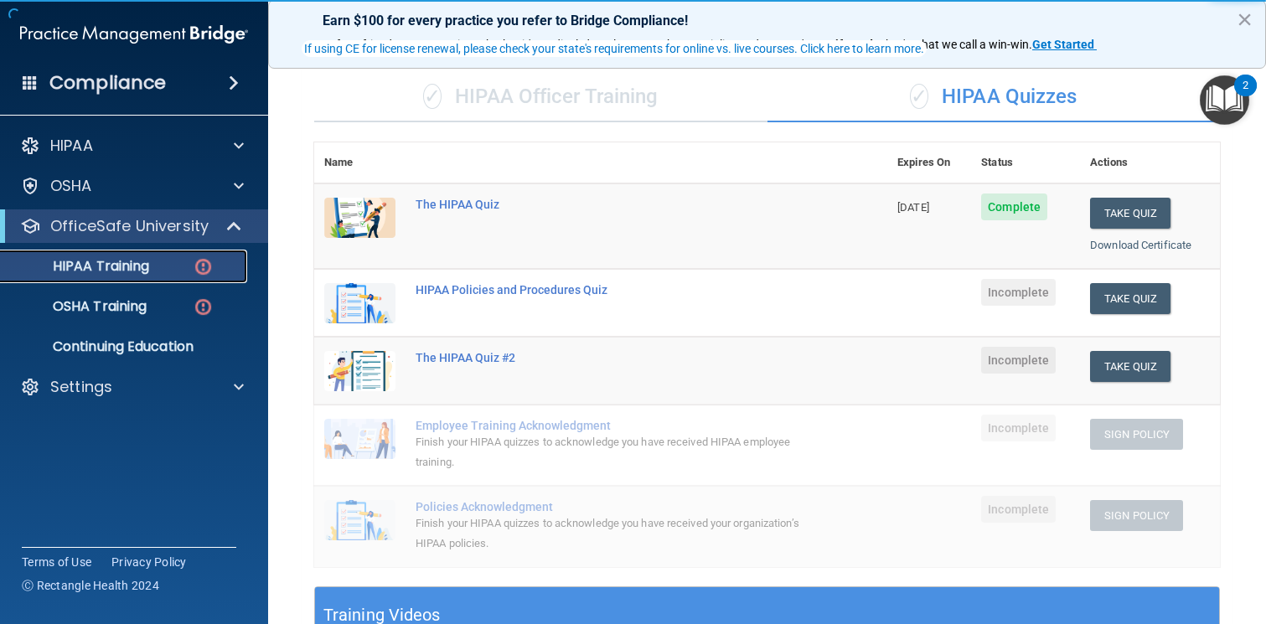
scroll to position [121, 0]
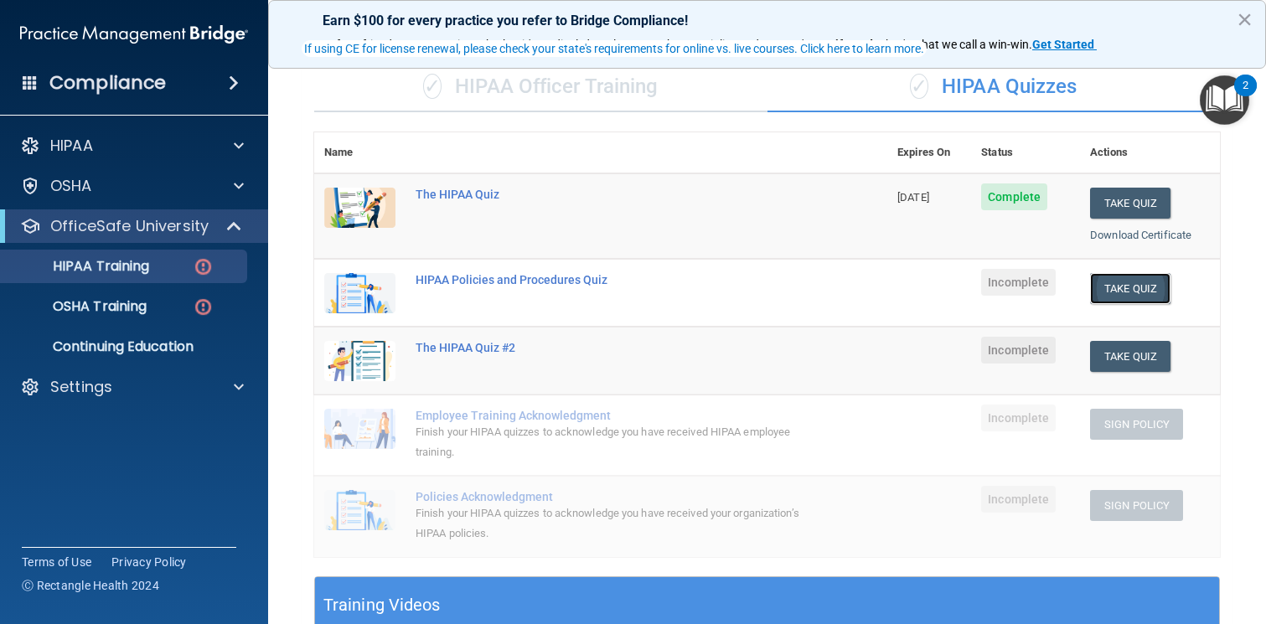
click at [1149, 282] on button "Take Quiz" at bounding box center [1130, 288] width 80 height 31
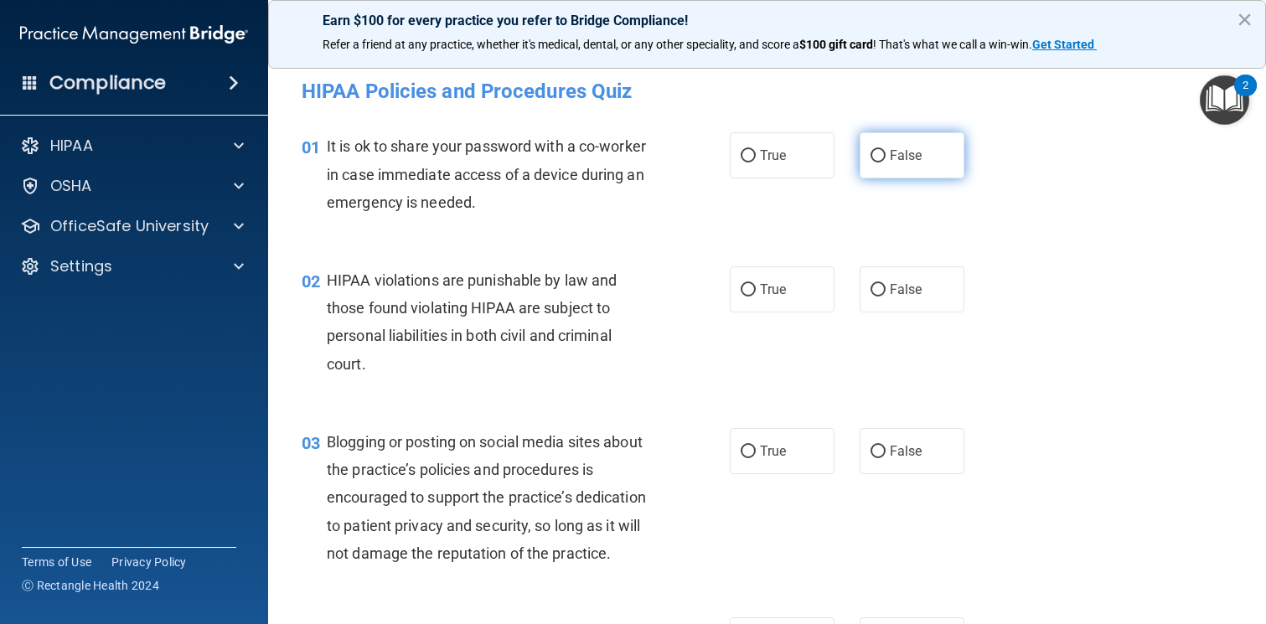
click at [890, 157] on span "False" at bounding box center [906, 155] width 33 height 16
click at [885, 157] on input "False" at bounding box center [877, 156] width 15 height 13
radio input "true"
click at [814, 287] on label "True" at bounding box center [782, 289] width 105 height 46
click at [756, 287] on input "True" at bounding box center [747, 290] width 15 height 13
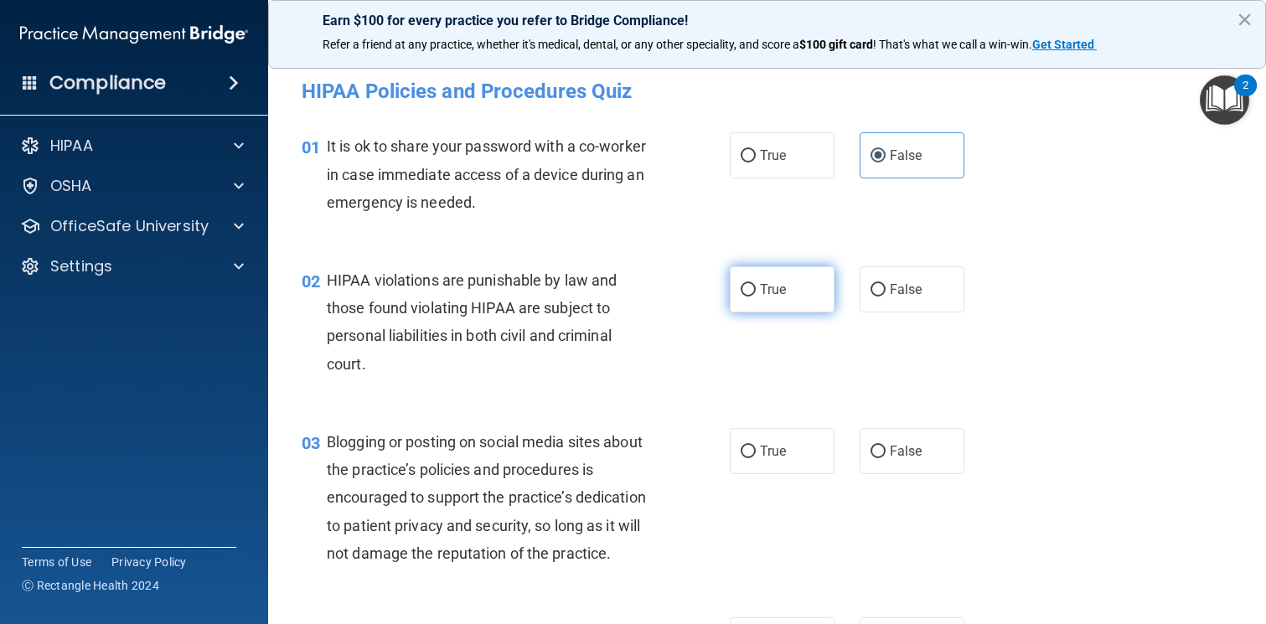
radio input "true"
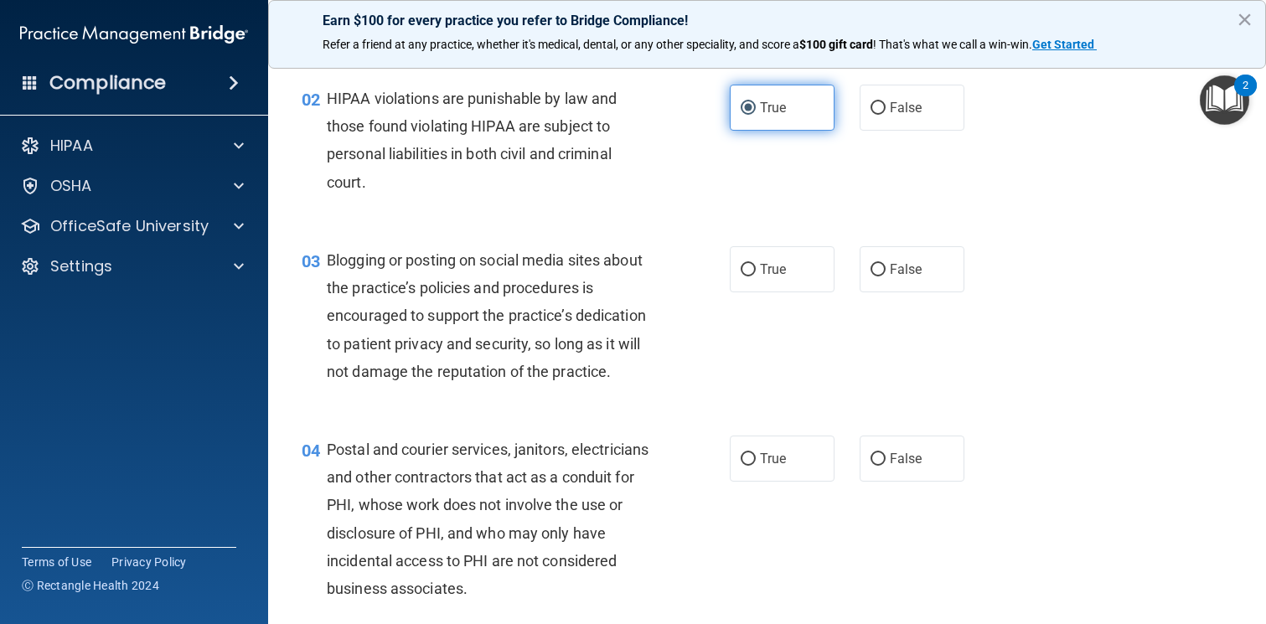
scroll to position [183, 0]
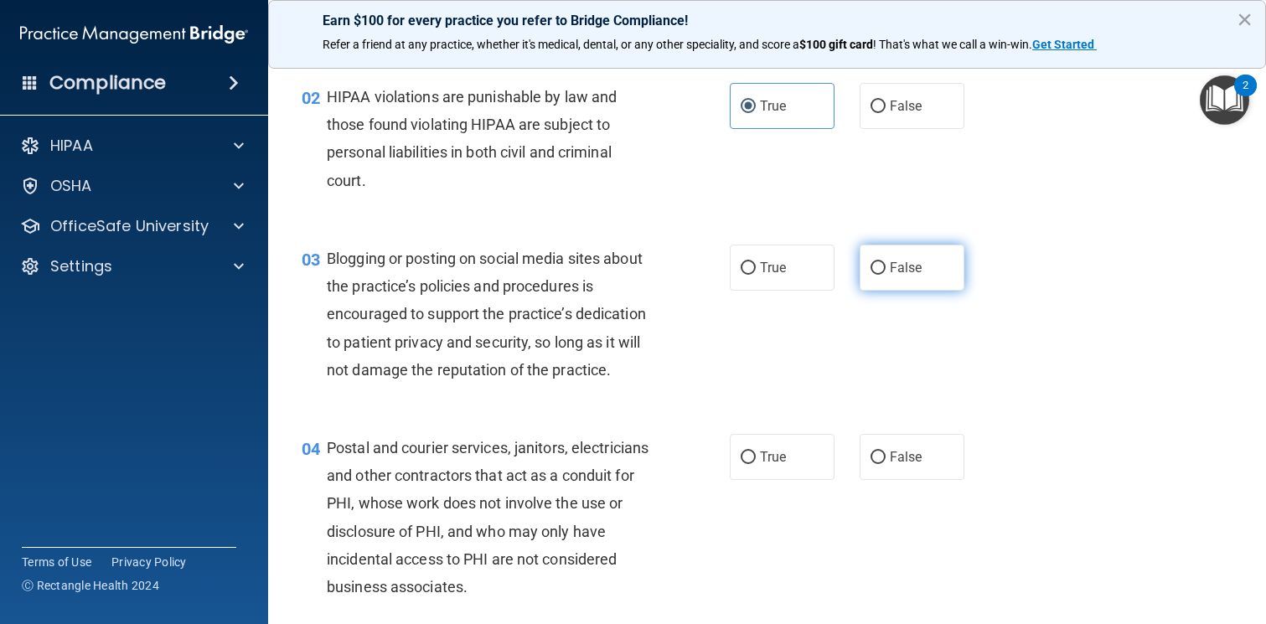
click at [907, 279] on label "False" at bounding box center [911, 268] width 105 height 46
click at [885, 275] on input "False" at bounding box center [877, 268] width 15 height 13
radio input "true"
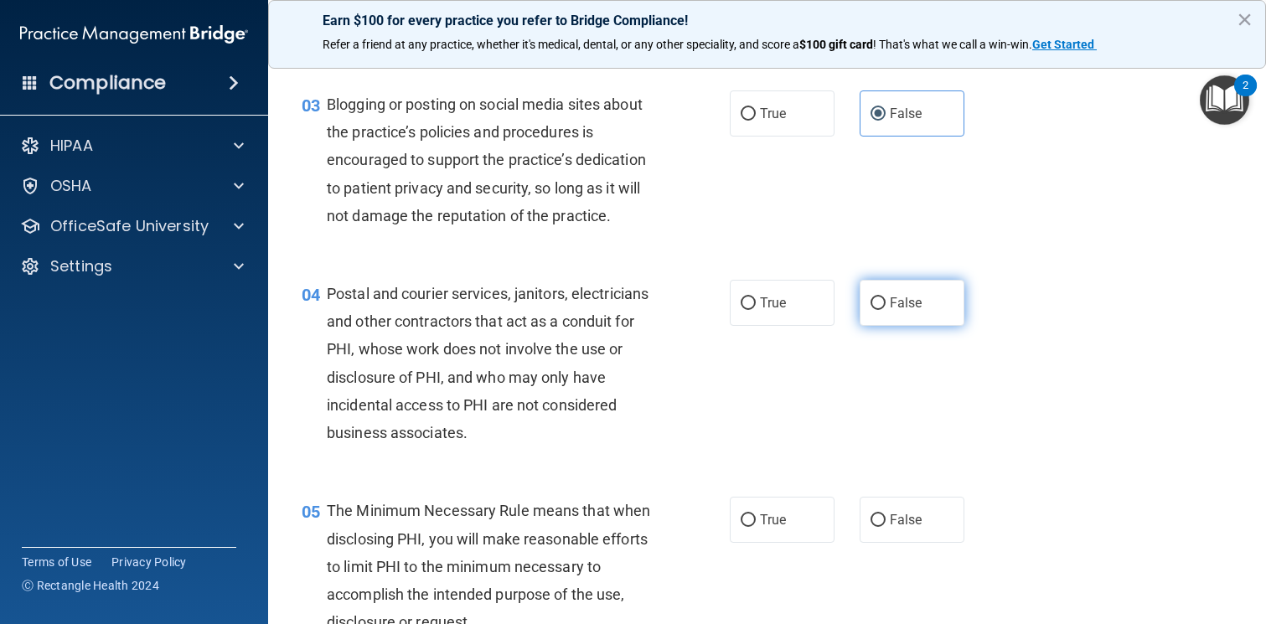
scroll to position [359, 0]
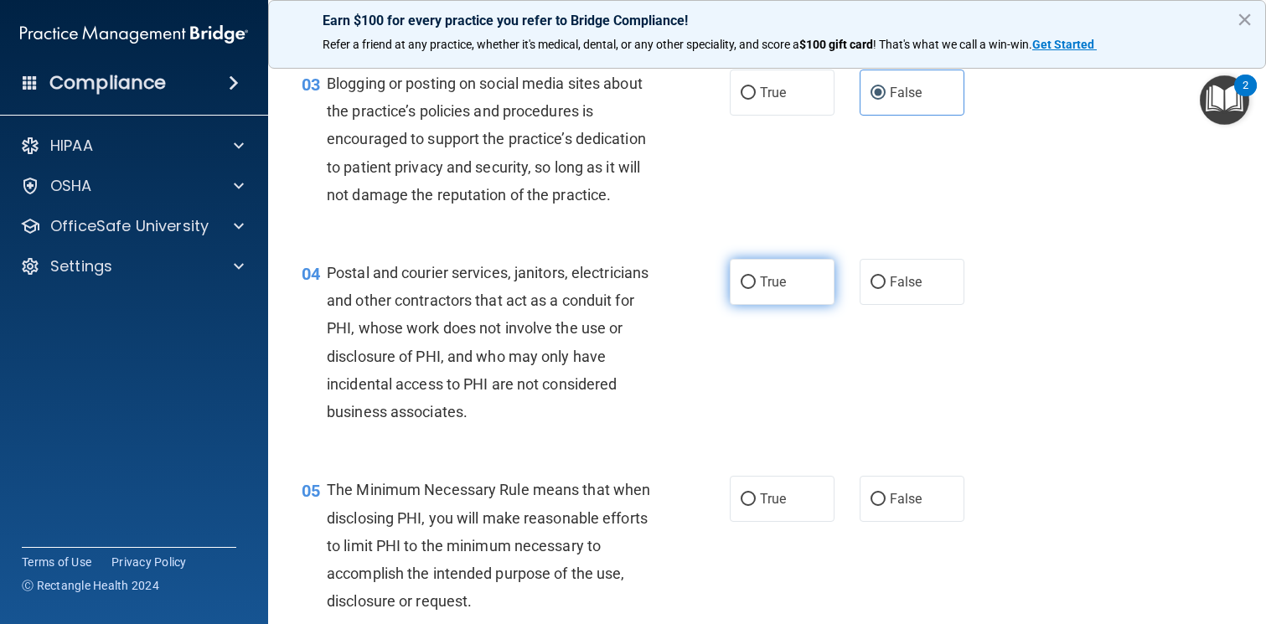
click at [769, 278] on span "True" at bounding box center [773, 282] width 26 height 16
click at [756, 278] on input "True" at bounding box center [747, 282] width 15 height 13
radio input "true"
click at [776, 493] on span "True" at bounding box center [773, 499] width 26 height 16
click at [756, 493] on input "True" at bounding box center [747, 499] width 15 height 13
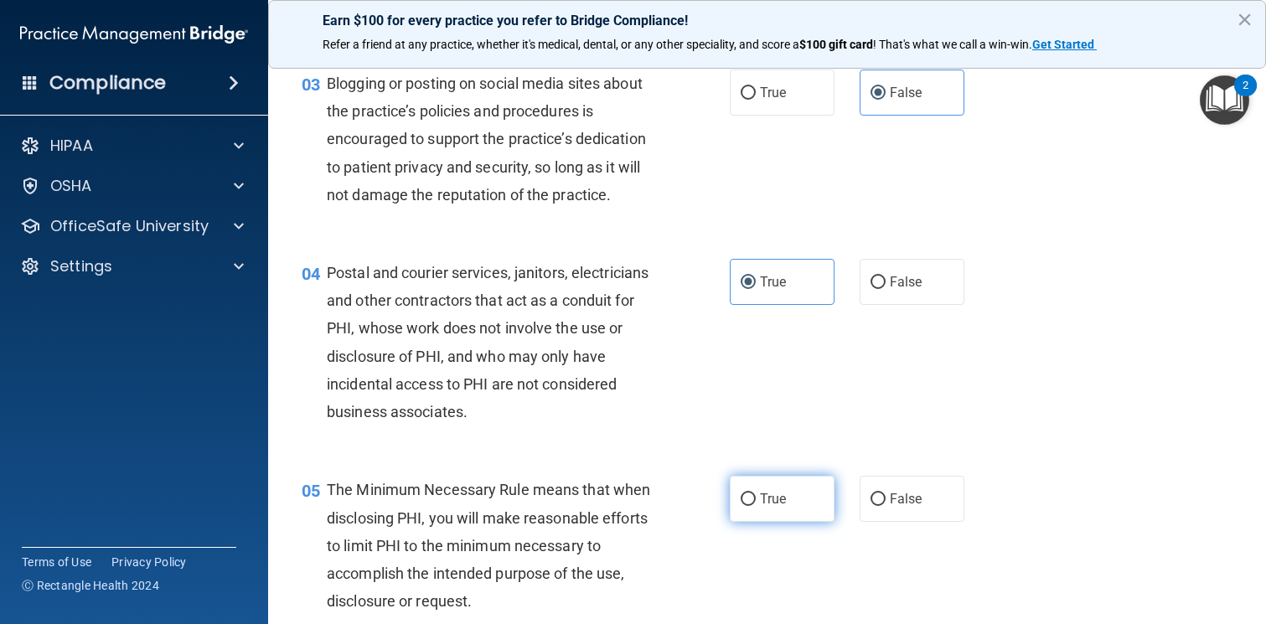
radio input "true"
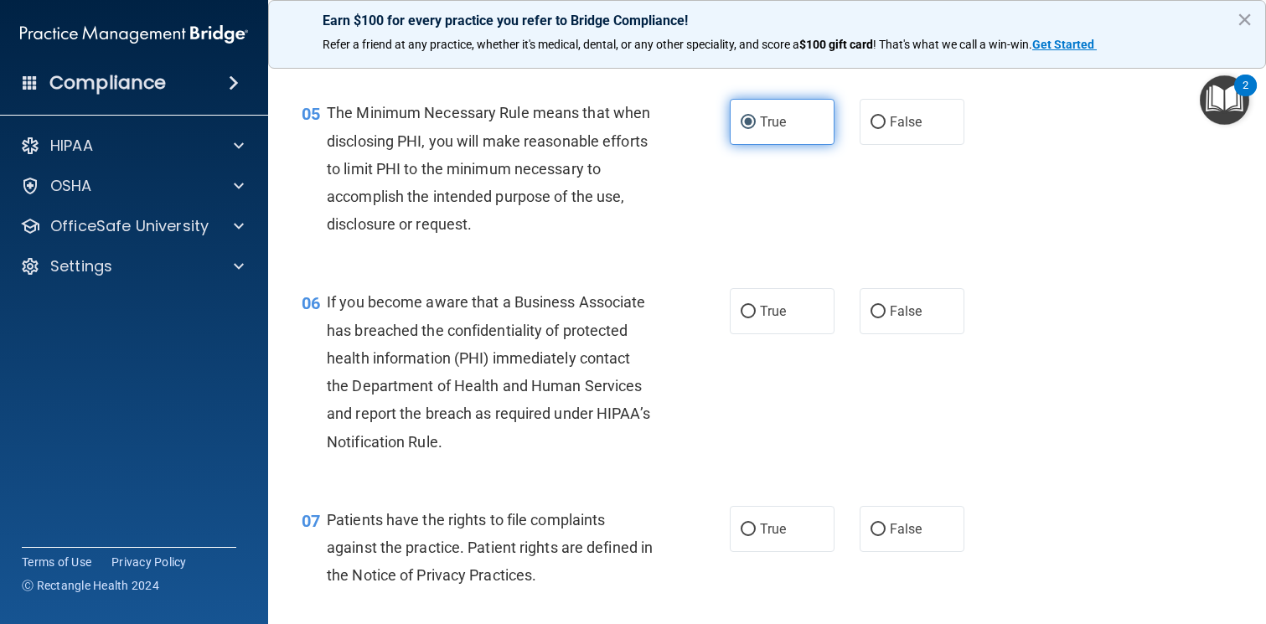
scroll to position [770, 0]
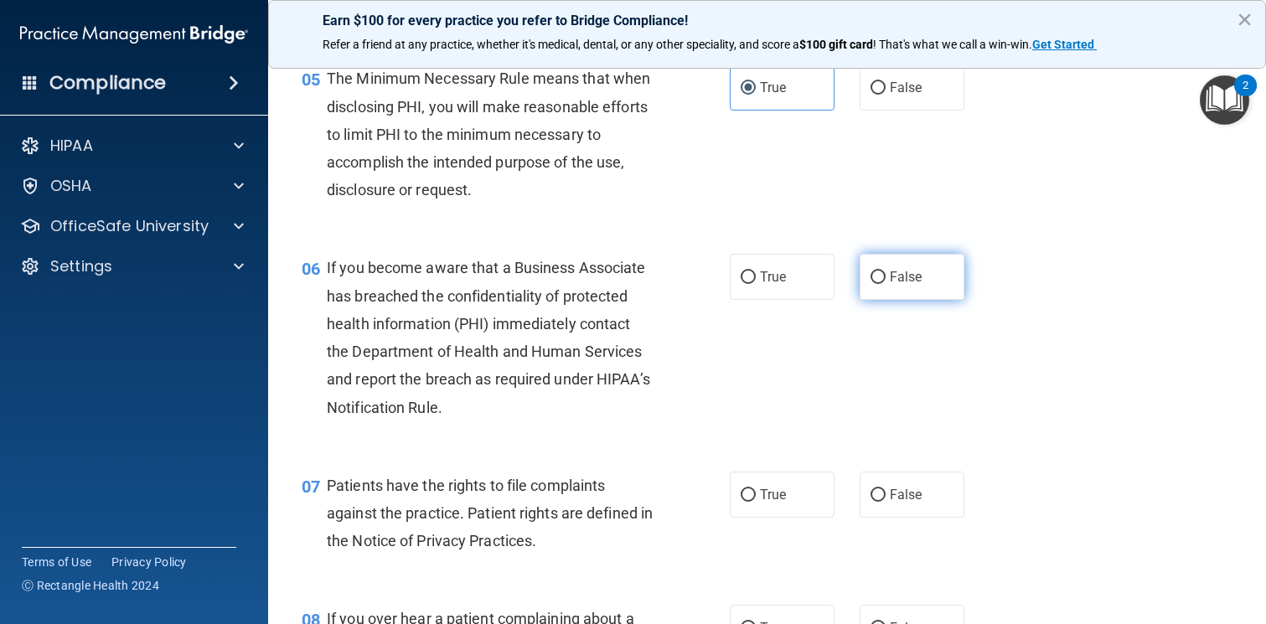
click at [915, 276] on span "False" at bounding box center [906, 277] width 33 height 16
click at [885, 276] on input "False" at bounding box center [877, 277] width 15 height 13
radio input "true"
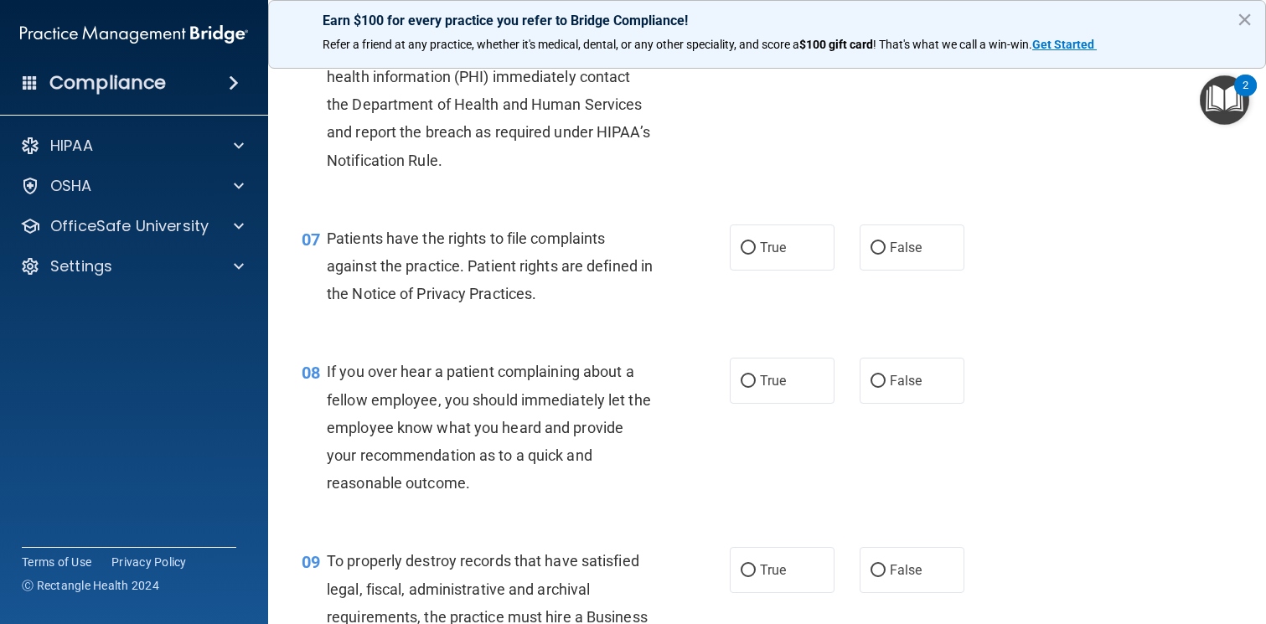
scroll to position [1019, 0]
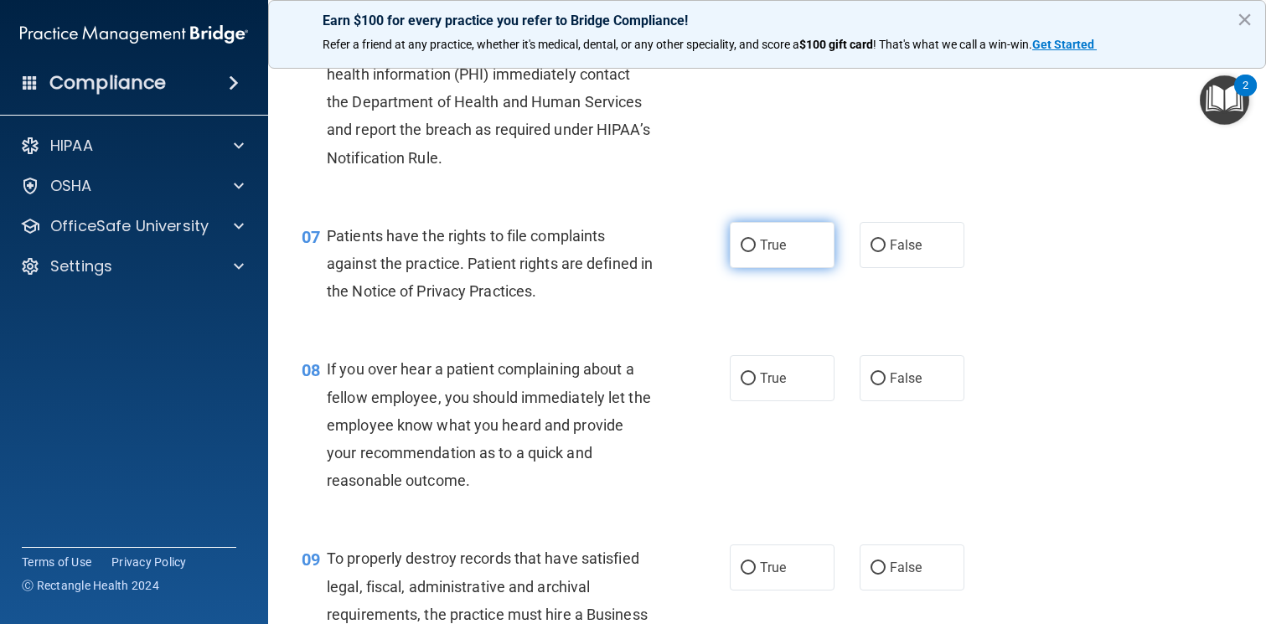
click at [781, 242] on span "True" at bounding box center [773, 245] width 26 height 16
click at [756, 242] on input "True" at bounding box center [747, 246] width 15 height 13
radio input "true"
click at [891, 374] on span "False" at bounding box center [906, 378] width 33 height 16
click at [885, 374] on input "False" at bounding box center [877, 379] width 15 height 13
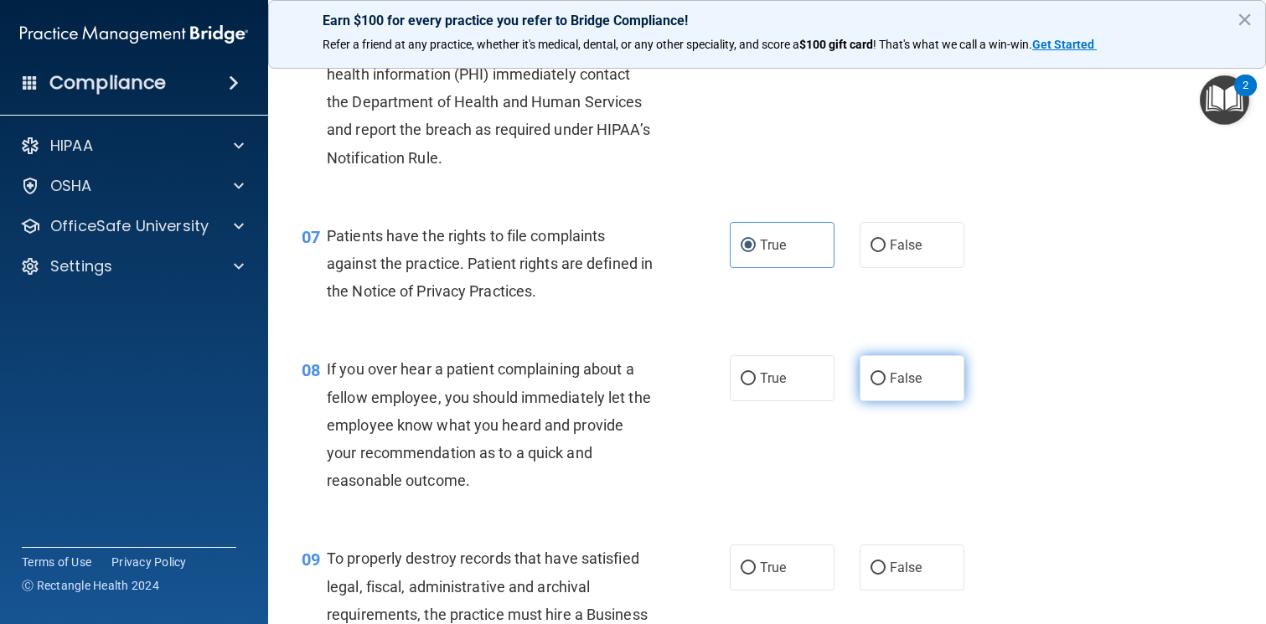
radio input "true"
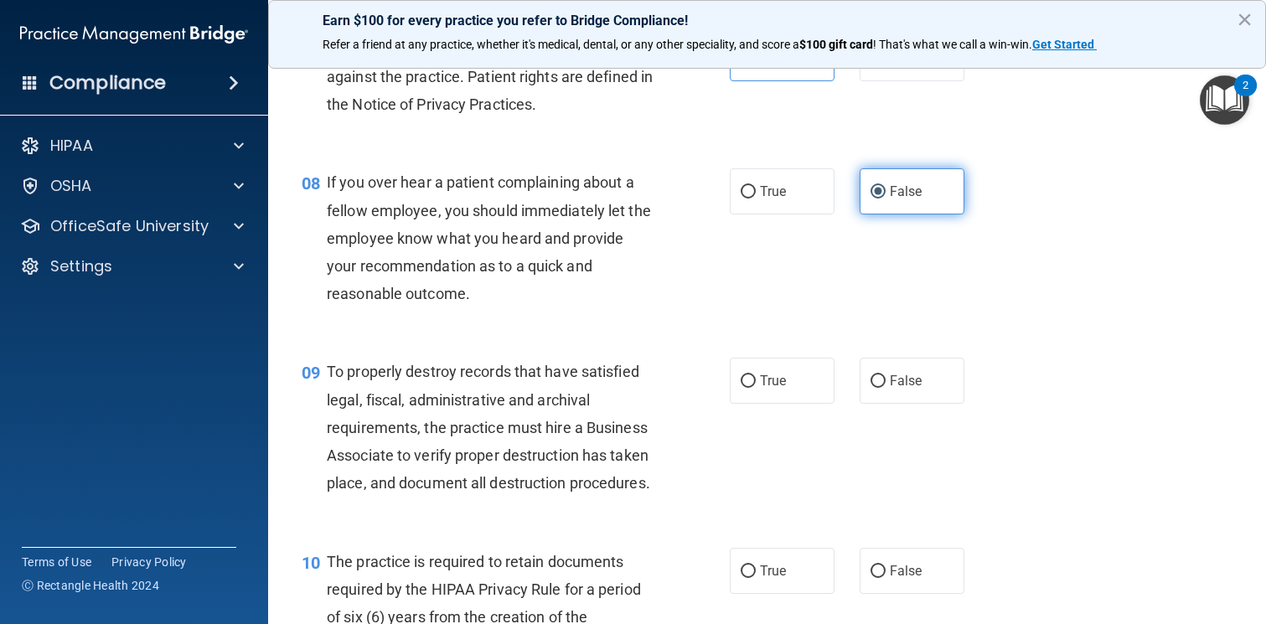
scroll to position [1210, 0]
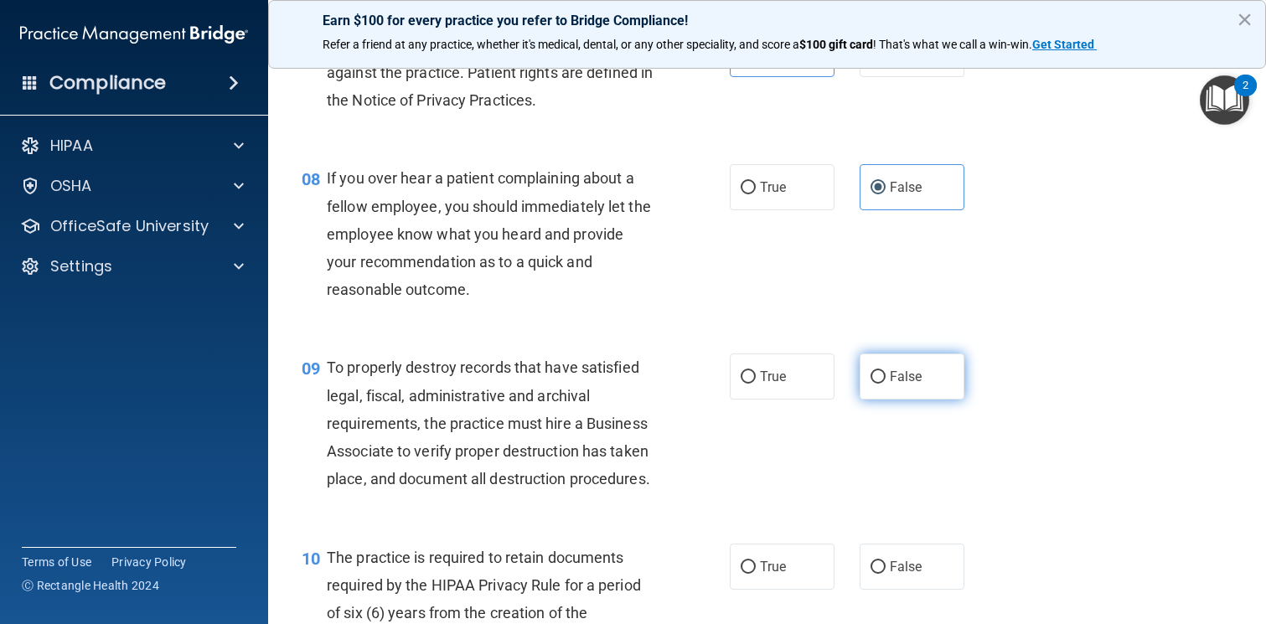
click at [892, 379] on span "False" at bounding box center [906, 377] width 33 height 16
click at [885, 379] on input "False" at bounding box center [877, 377] width 15 height 13
radio input "true"
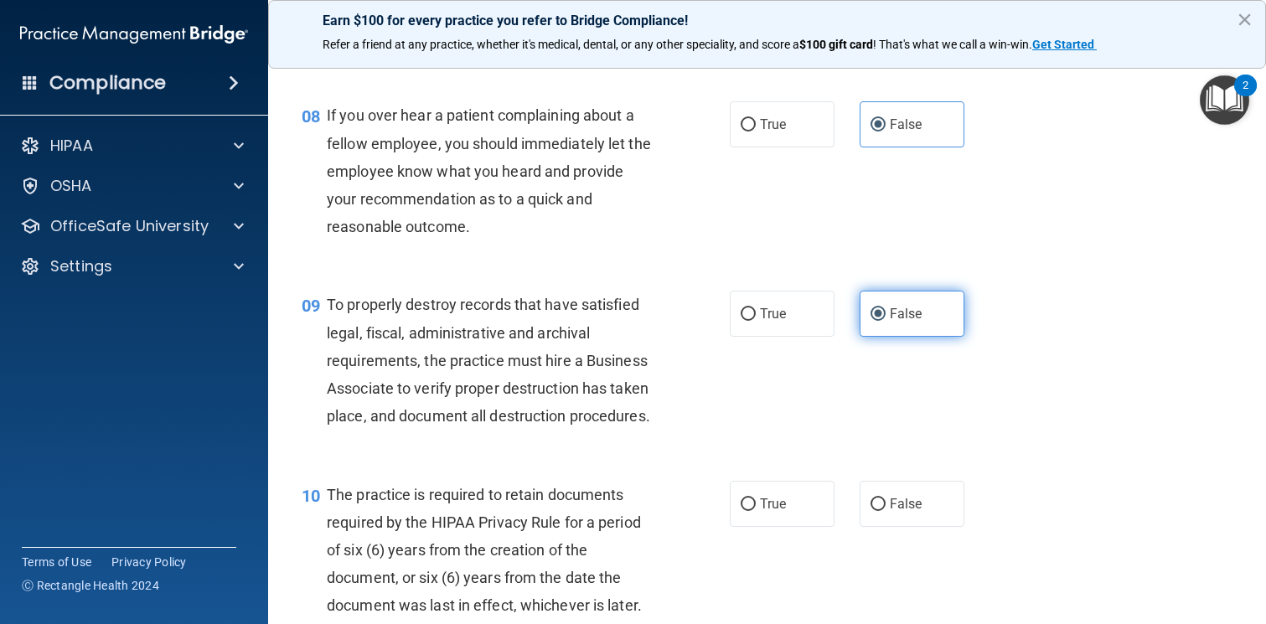
scroll to position [1290, 0]
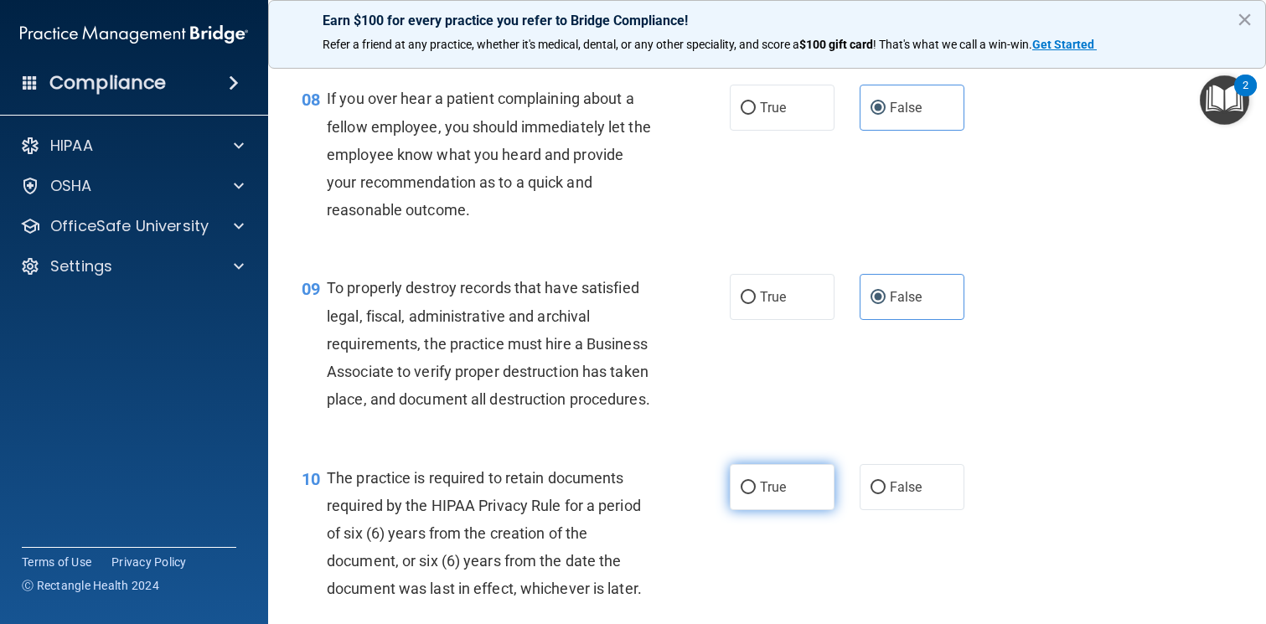
click at [767, 486] on span "True" at bounding box center [773, 487] width 26 height 16
click at [756, 486] on input "True" at bounding box center [747, 488] width 15 height 13
radio input "true"
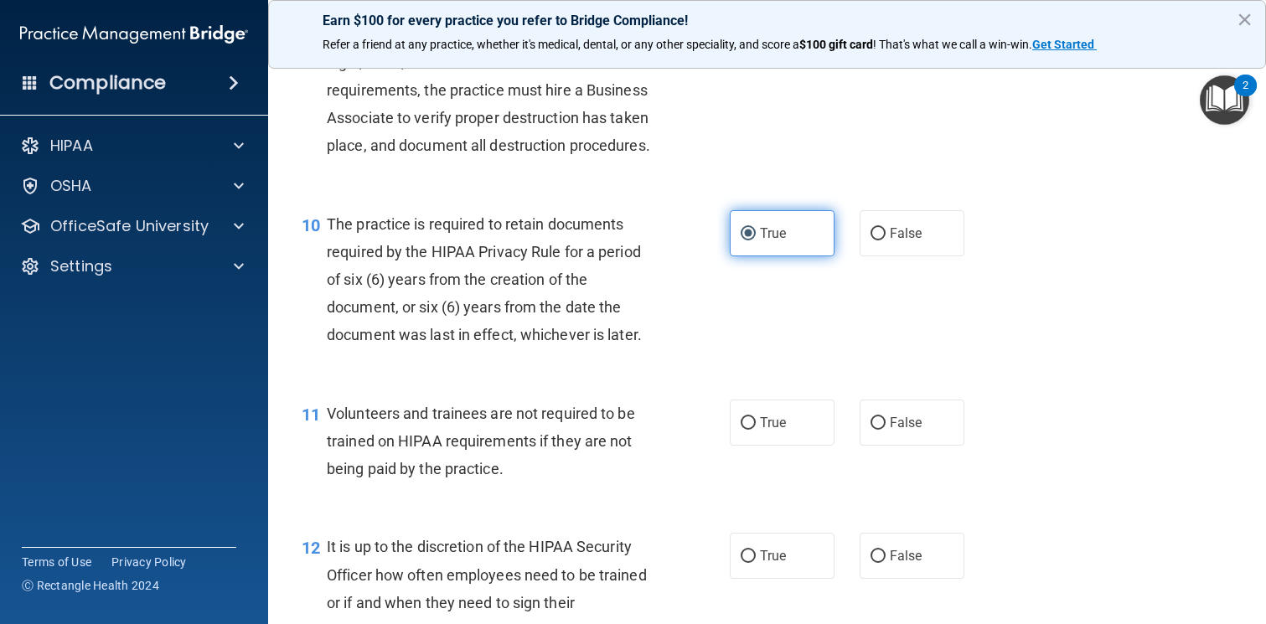
scroll to position [1545, 0]
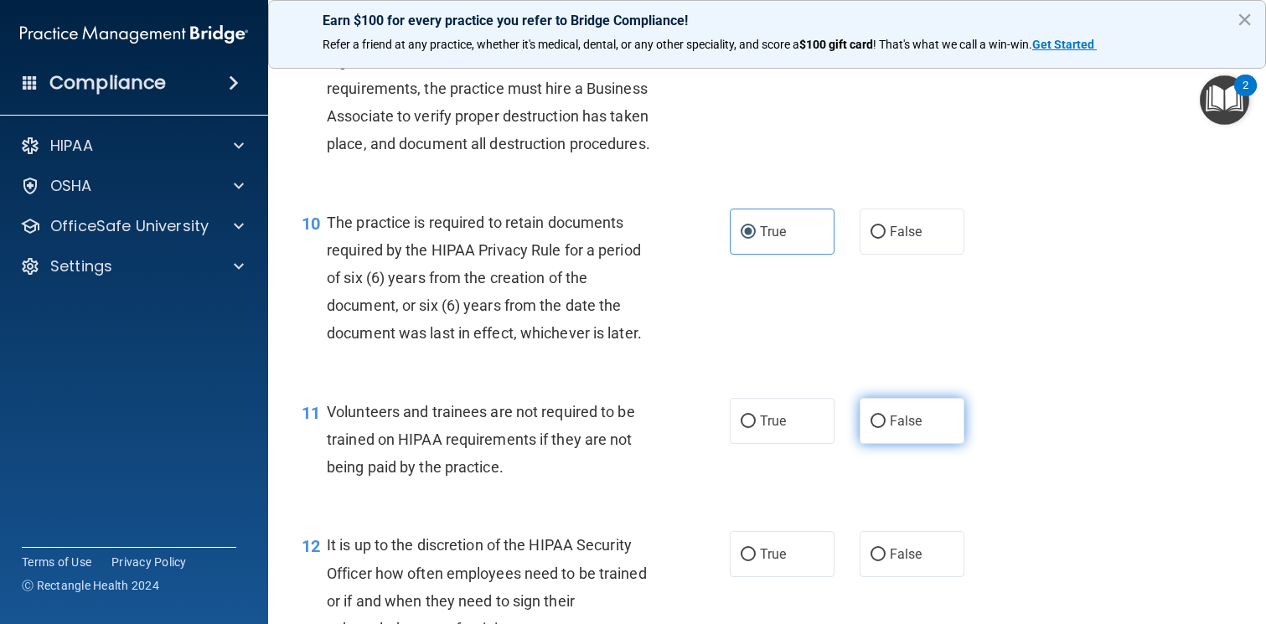
click at [875, 429] on label "False" at bounding box center [911, 421] width 105 height 46
click at [875, 428] on input "False" at bounding box center [877, 421] width 15 height 13
radio input "true"
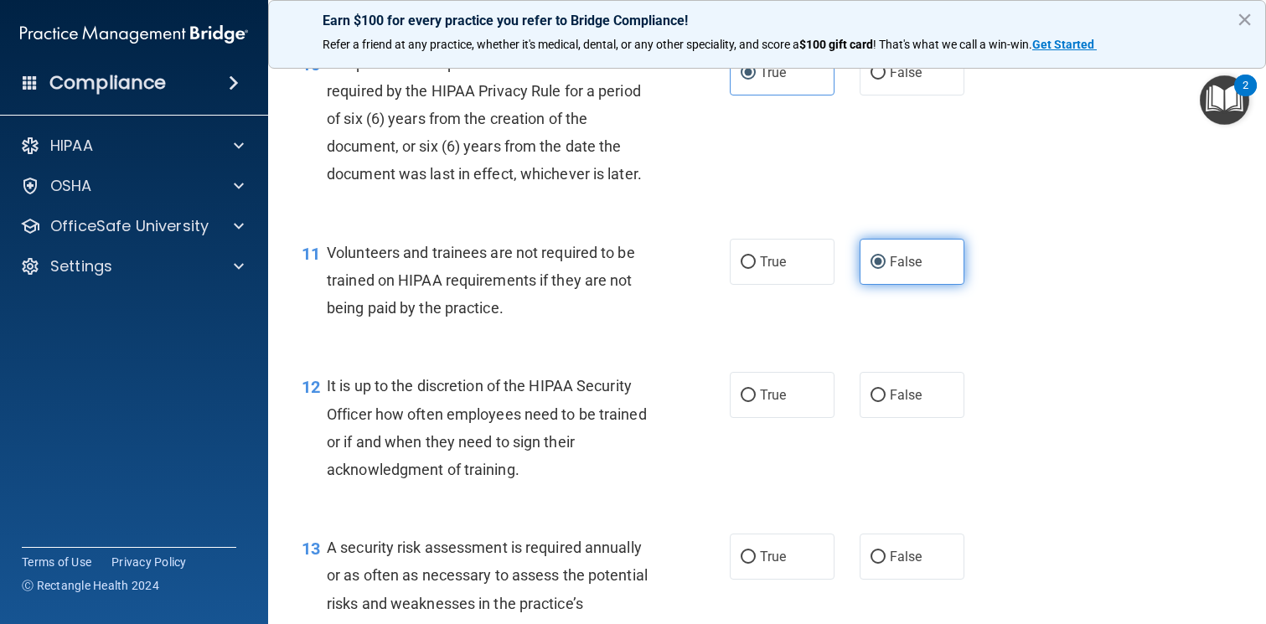
scroll to position [1719, 0]
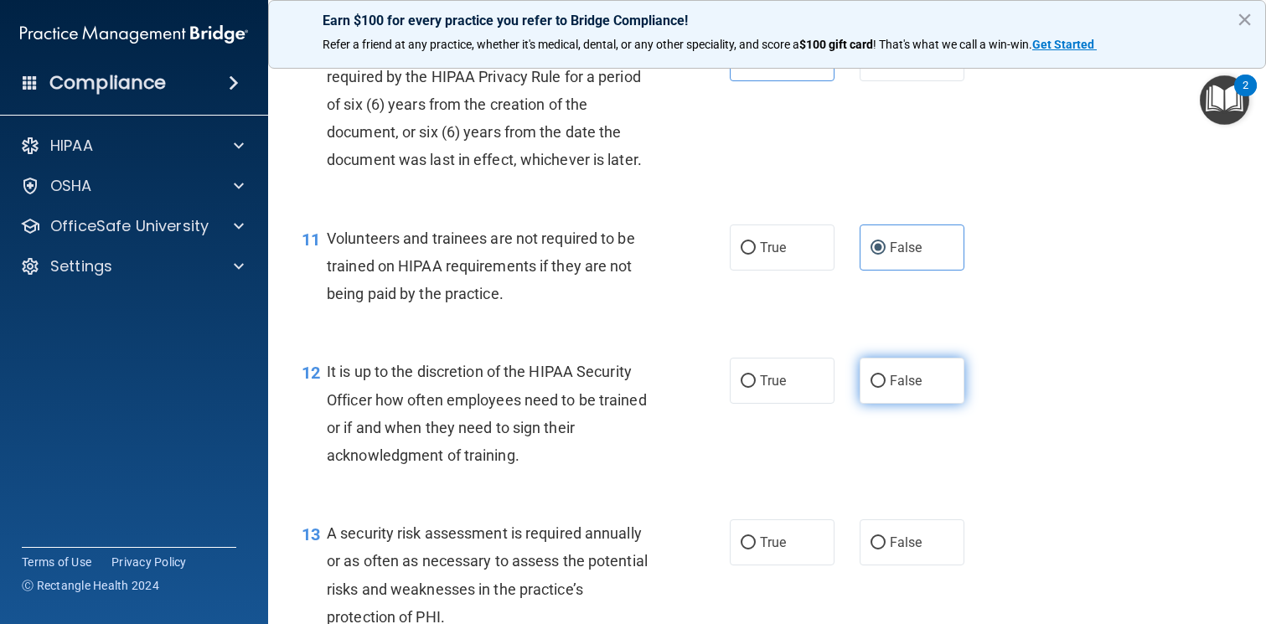
click at [901, 371] on label "False" at bounding box center [911, 381] width 105 height 46
click at [885, 375] on input "False" at bounding box center [877, 381] width 15 height 13
radio input "true"
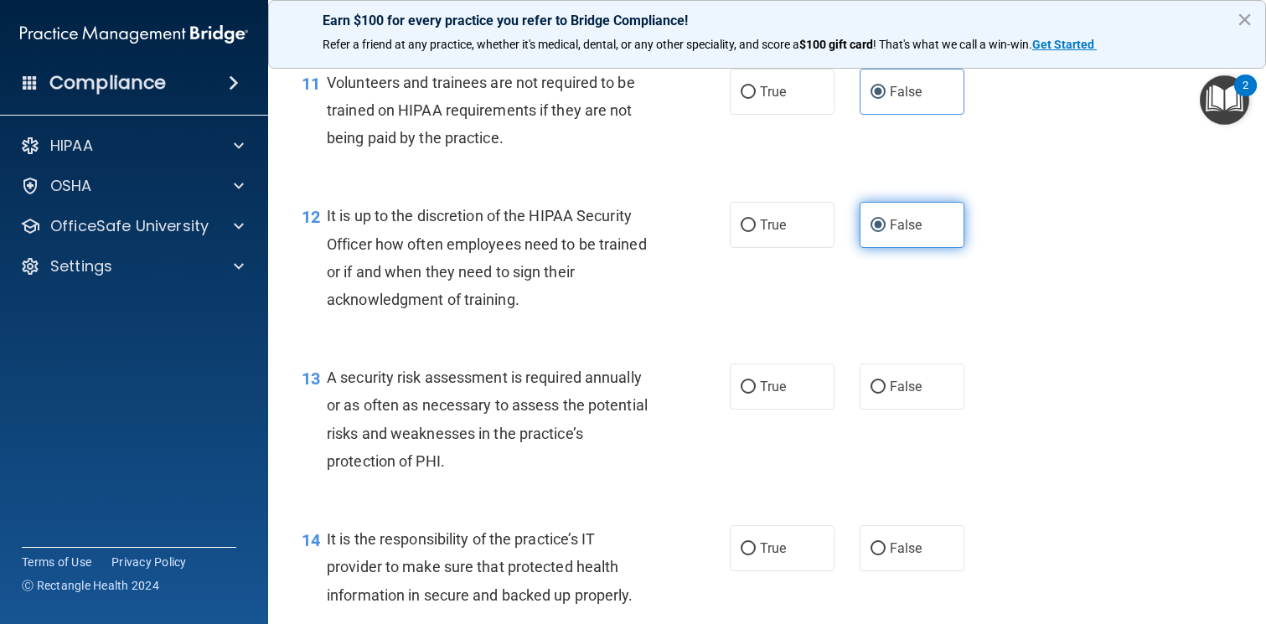
scroll to position [1875, 0]
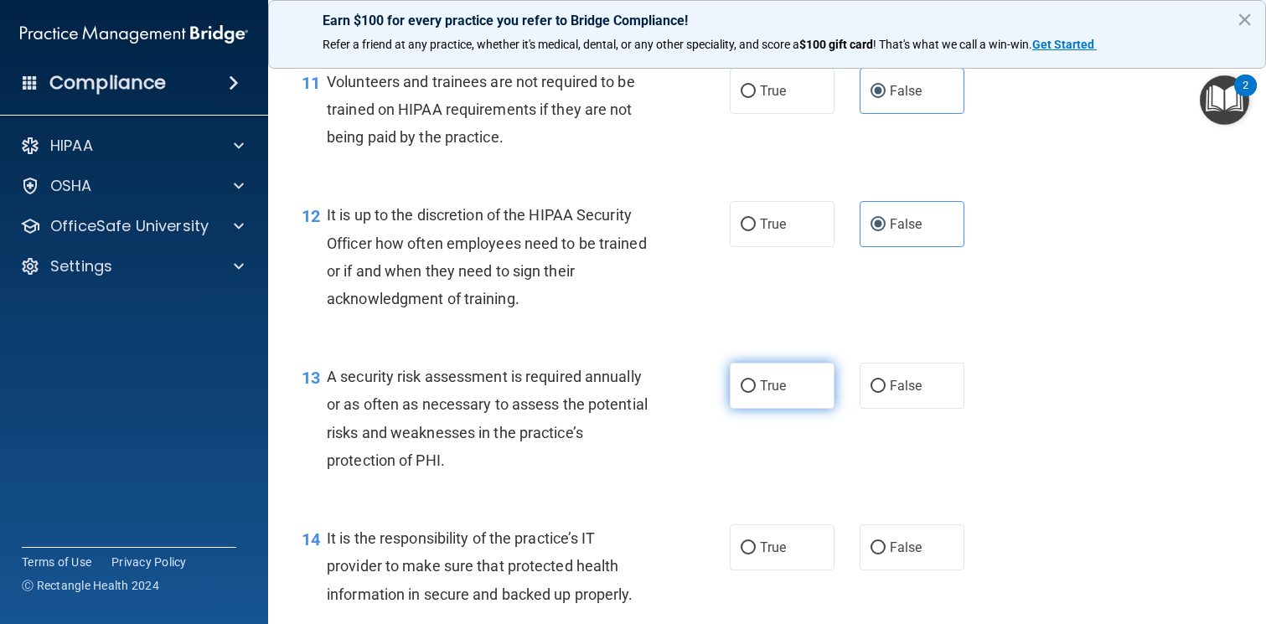
click at [772, 384] on span "True" at bounding box center [773, 386] width 26 height 16
click at [756, 384] on input "True" at bounding box center [747, 386] width 15 height 13
radio input "true"
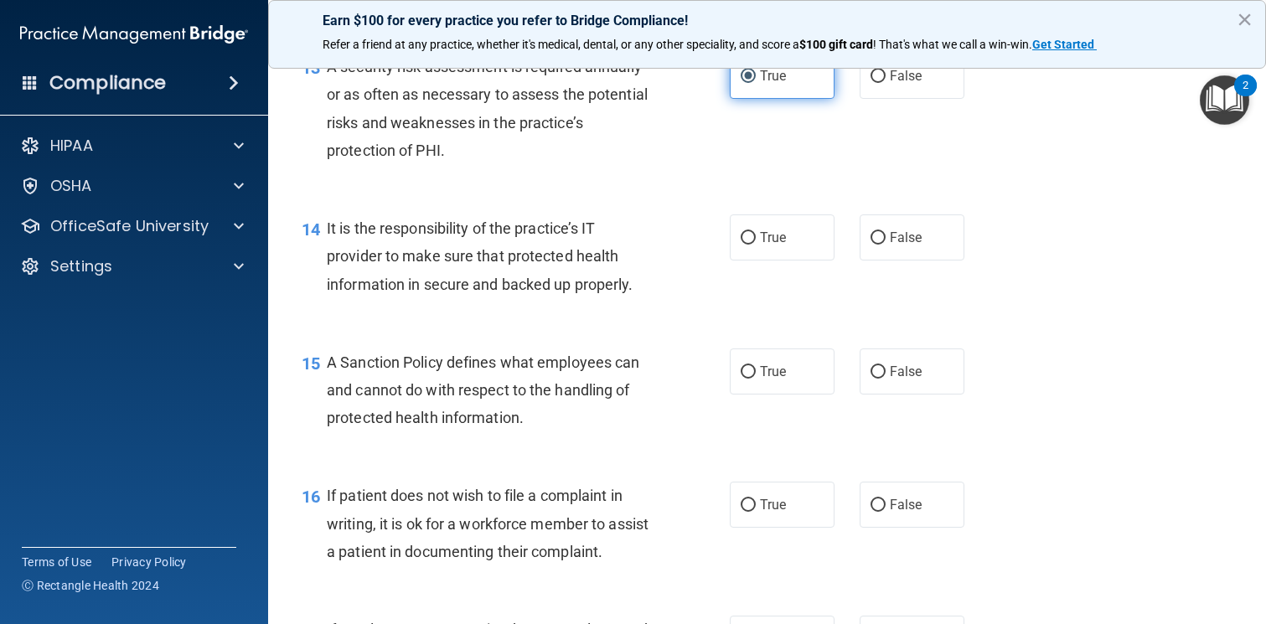
scroll to position [2190, 0]
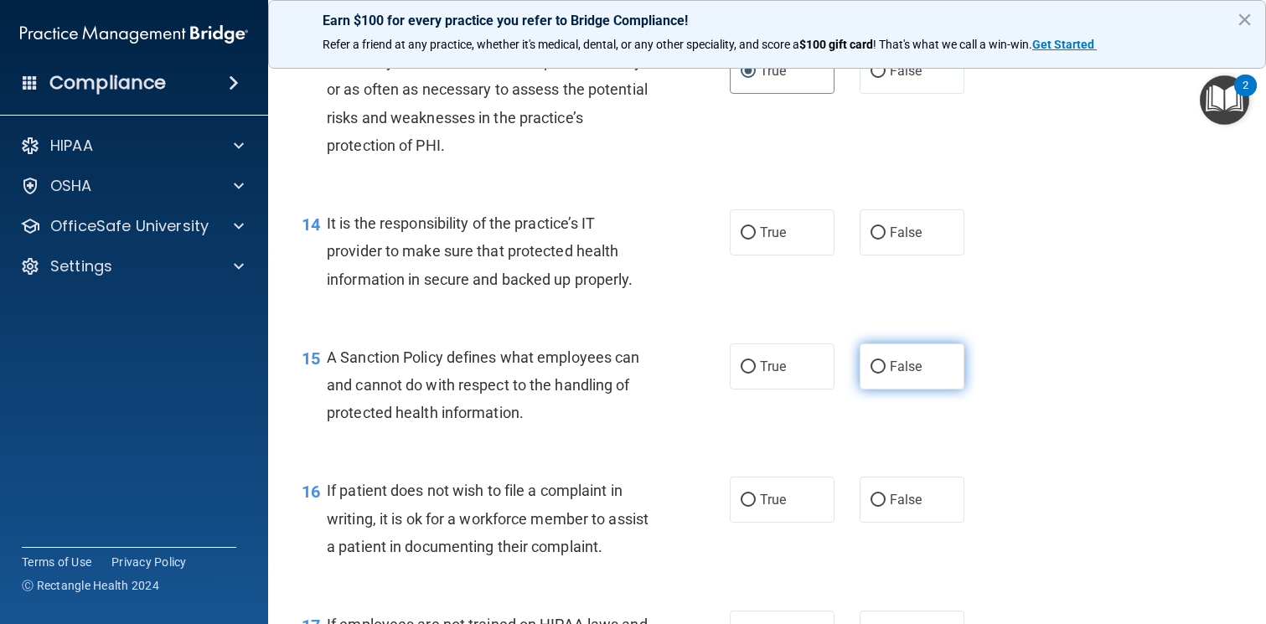
click at [882, 361] on input "False" at bounding box center [877, 367] width 15 height 13
radio input "true"
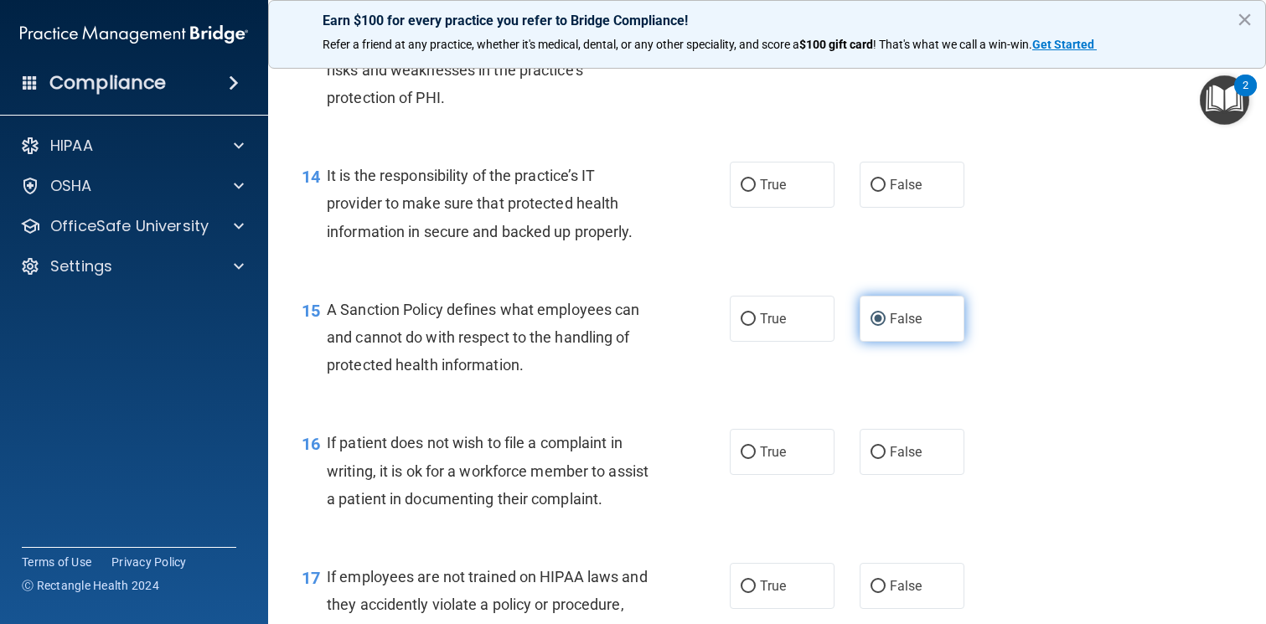
scroll to position [2236, 0]
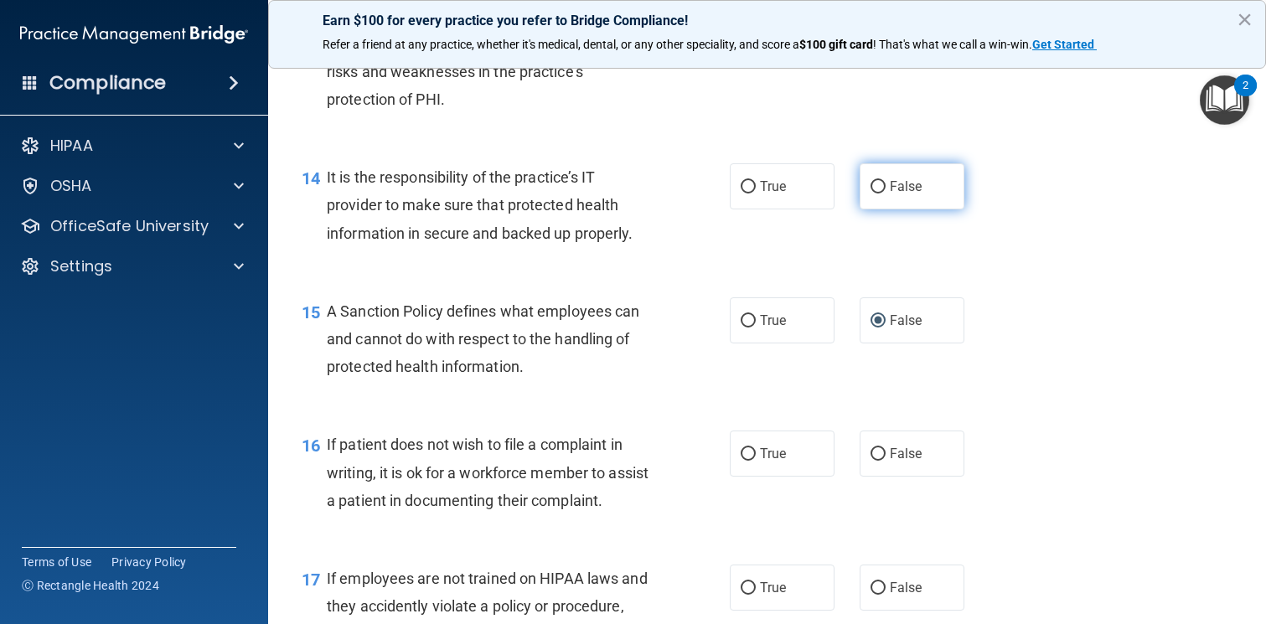
click at [889, 199] on label "False" at bounding box center [911, 186] width 105 height 46
click at [885, 193] on input "False" at bounding box center [877, 187] width 15 height 13
radio input "true"
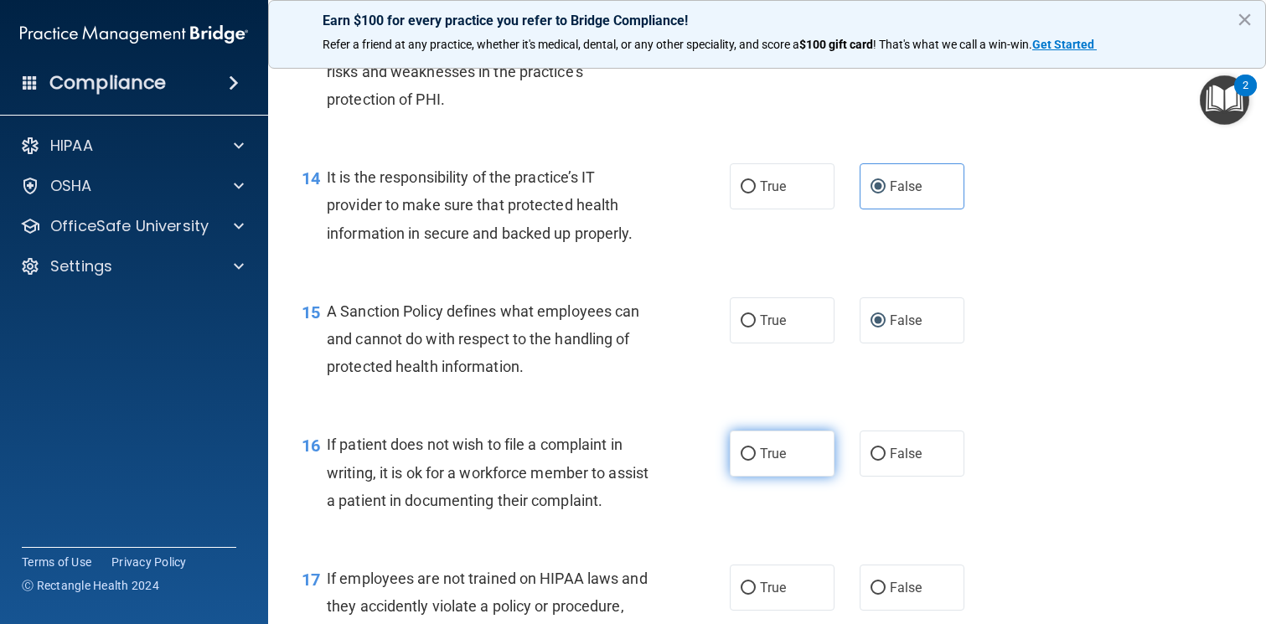
click at [754, 460] on input "True" at bounding box center [747, 454] width 15 height 13
radio input "true"
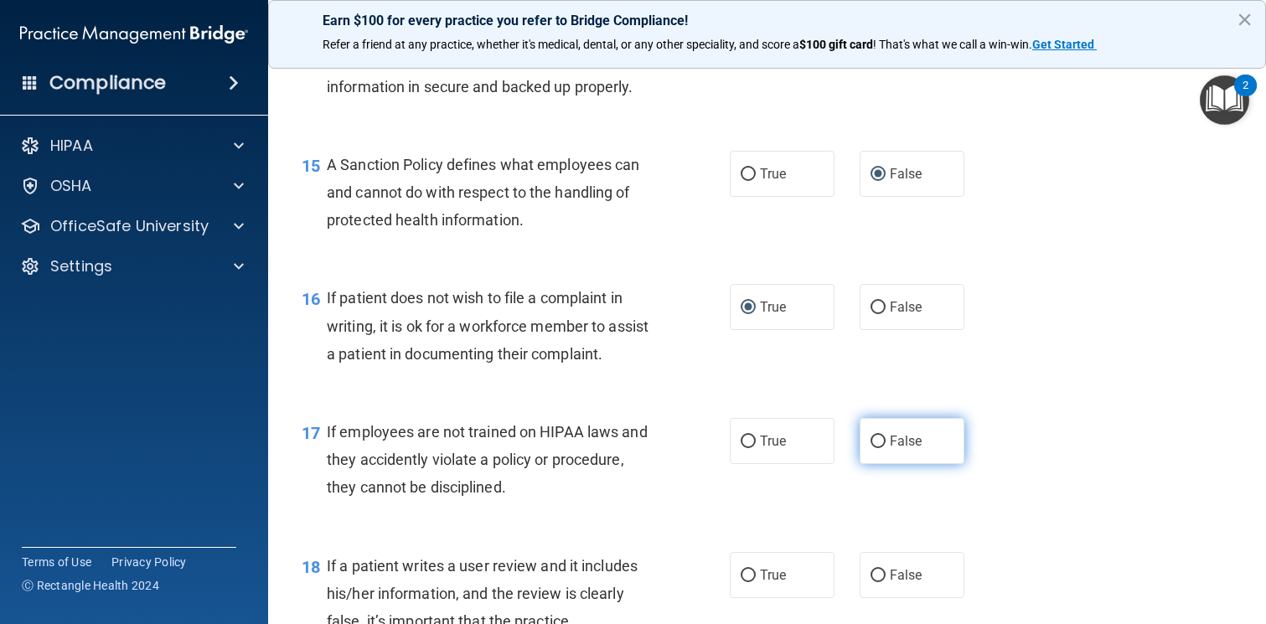
click at [916, 456] on label "False" at bounding box center [911, 441] width 105 height 46
click at [885, 448] on input "False" at bounding box center [877, 442] width 15 height 13
radio input "true"
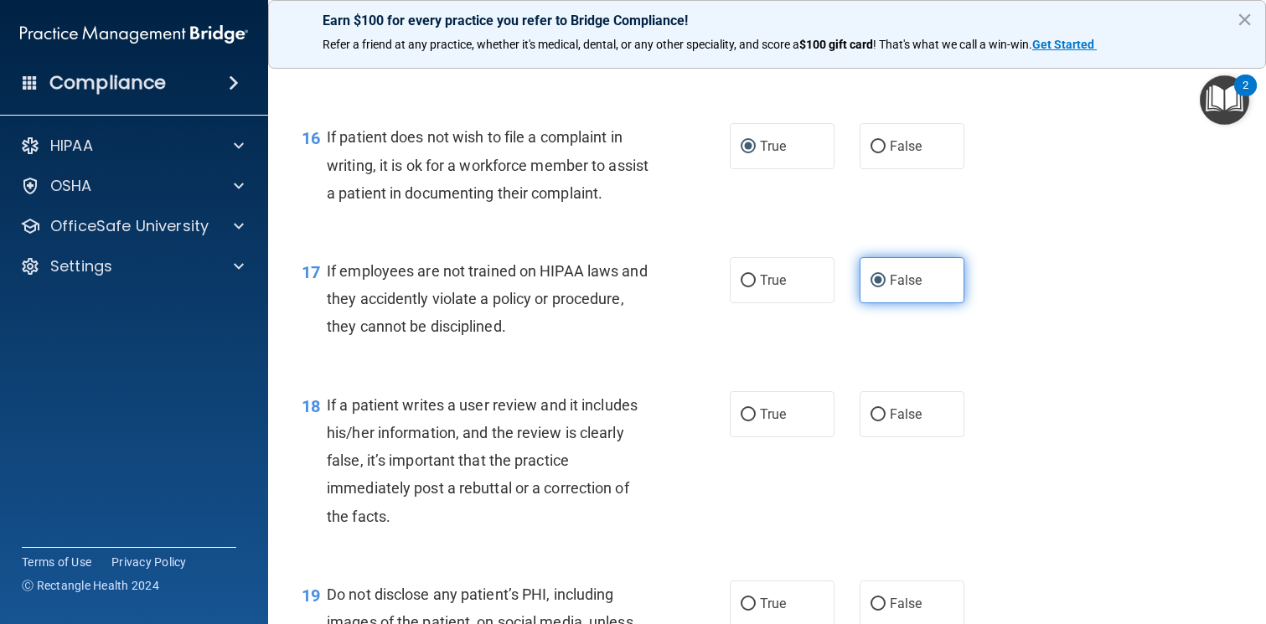
scroll to position [2538, 0]
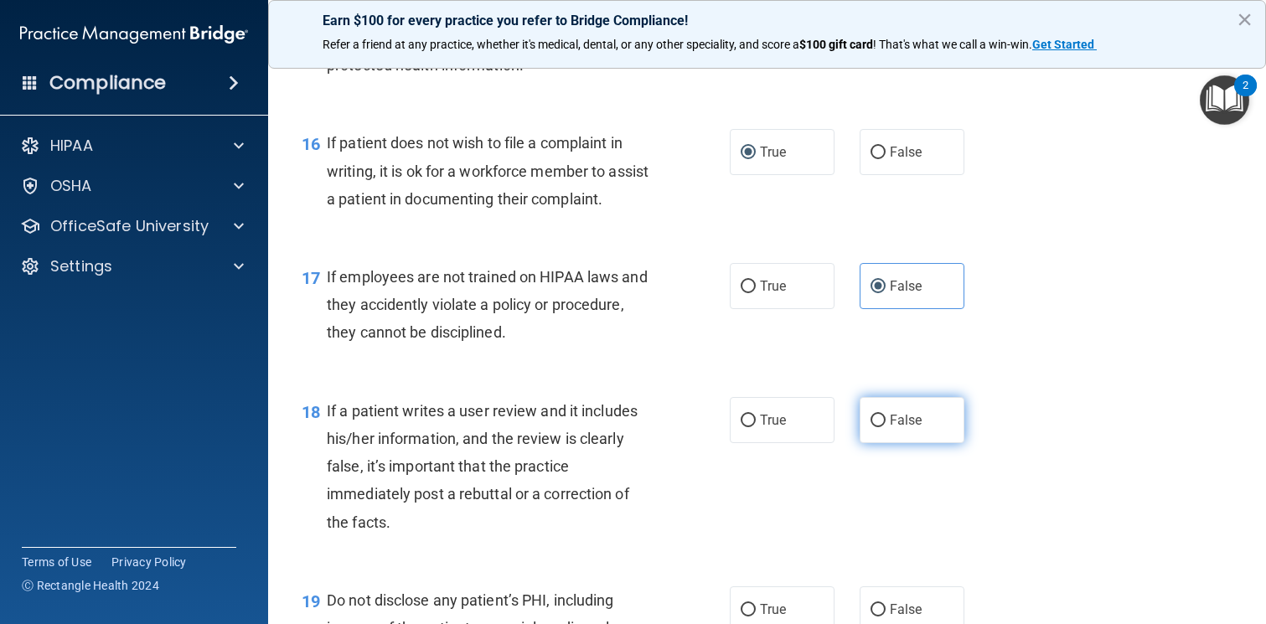
click at [914, 415] on span "False" at bounding box center [906, 420] width 33 height 16
click at [885, 415] on input "False" at bounding box center [877, 421] width 15 height 13
radio input "true"
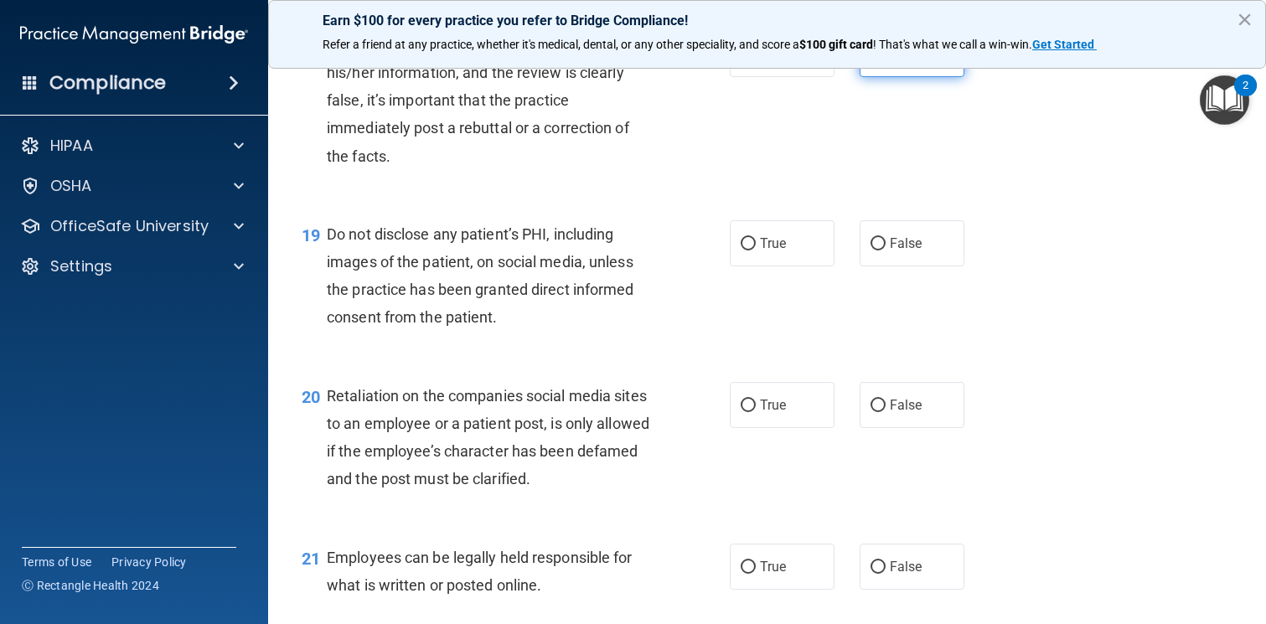
scroll to position [2866, 0]
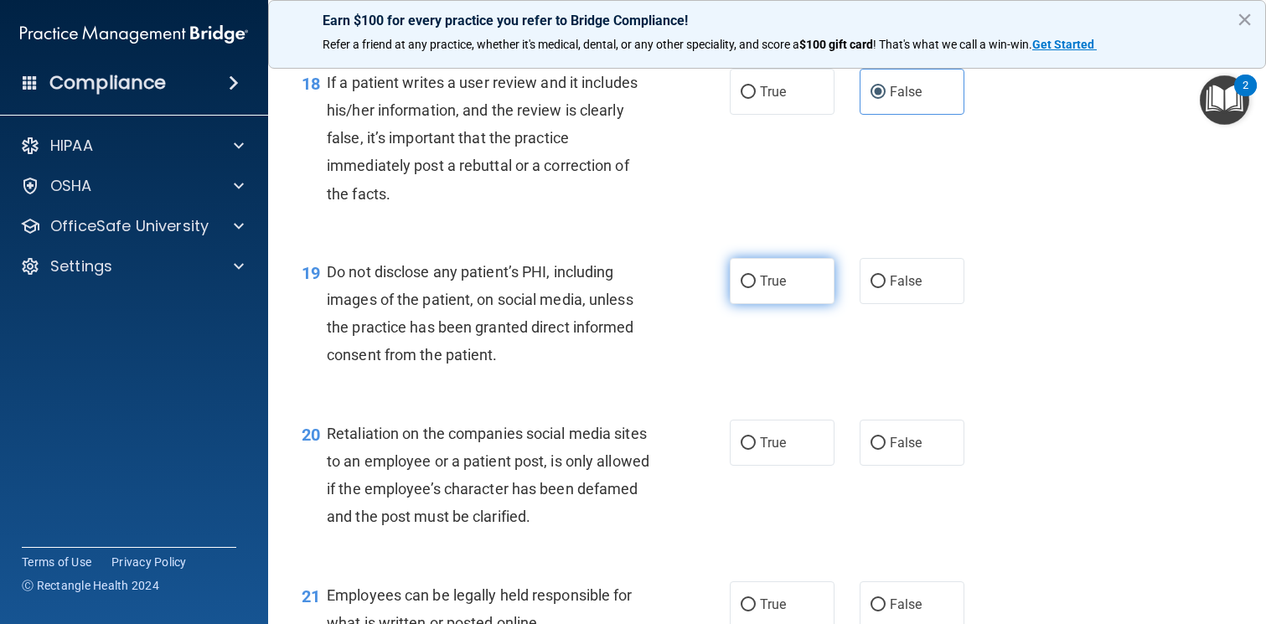
click at [769, 289] on label "True" at bounding box center [782, 281] width 105 height 46
click at [756, 288] on input "True" at bounding box center [747, 282] width 15 height 13
radio input "true"
click at [919, 454] on label "False" at bounding box center [911, 443] width 105 height 46
click at [885, 450] on input "False" at bounding box center [877, 443] width 15 height 13
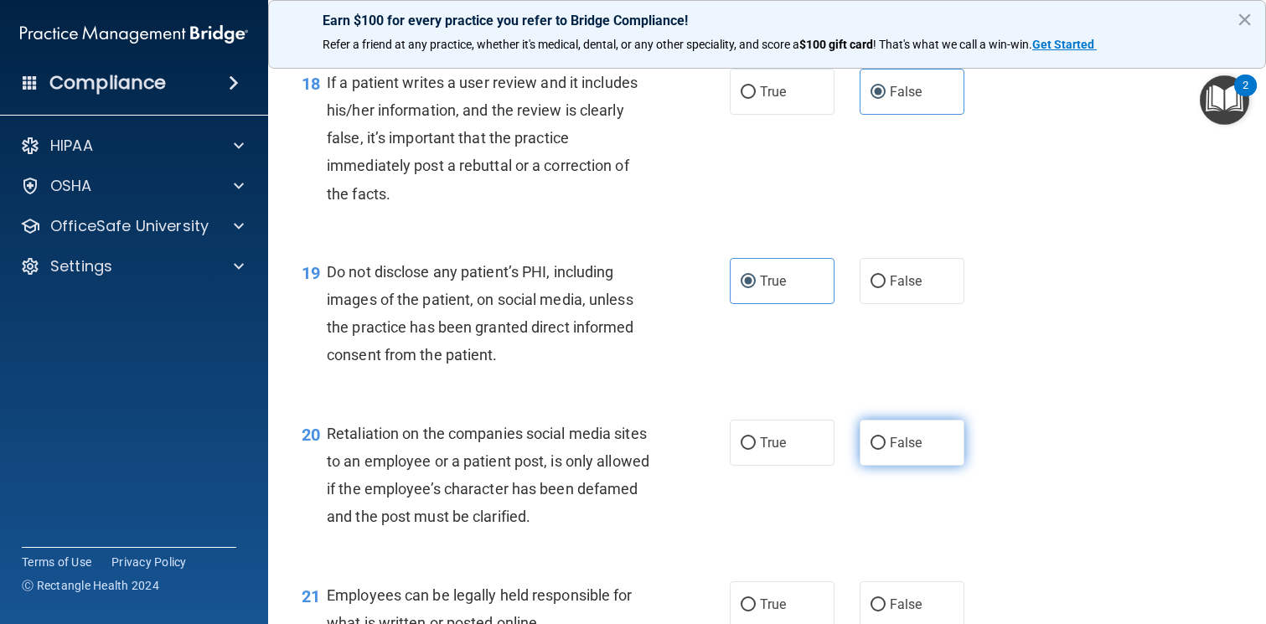
radio input "true"
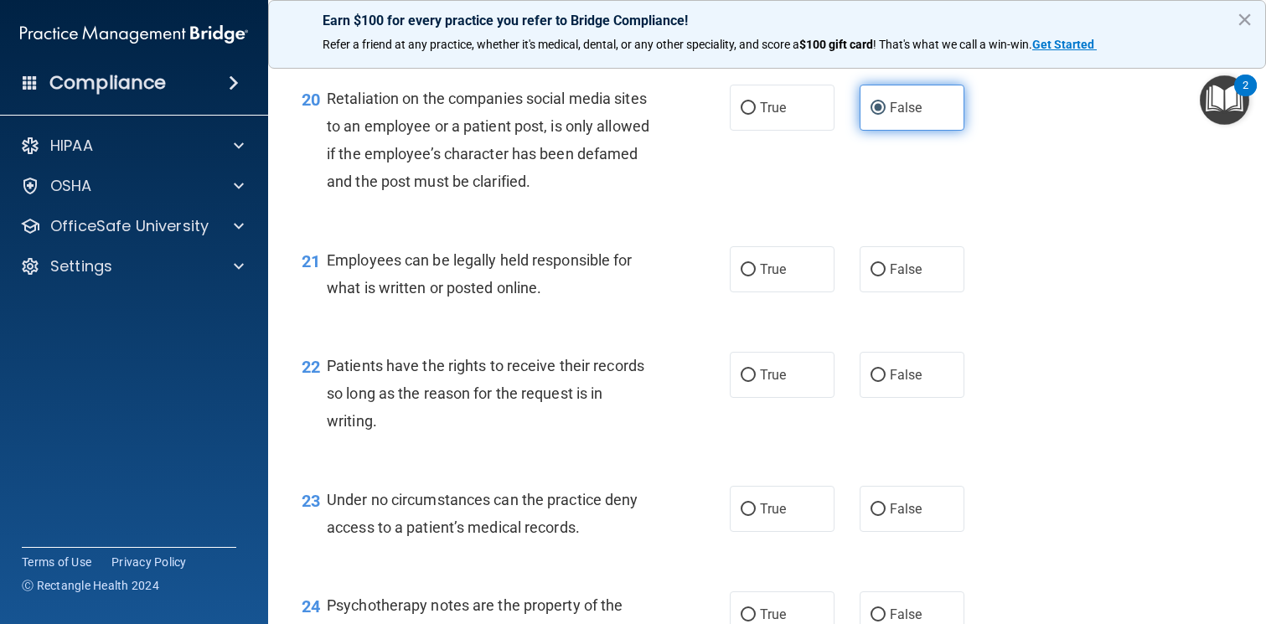
scroll to position [3202, 0]
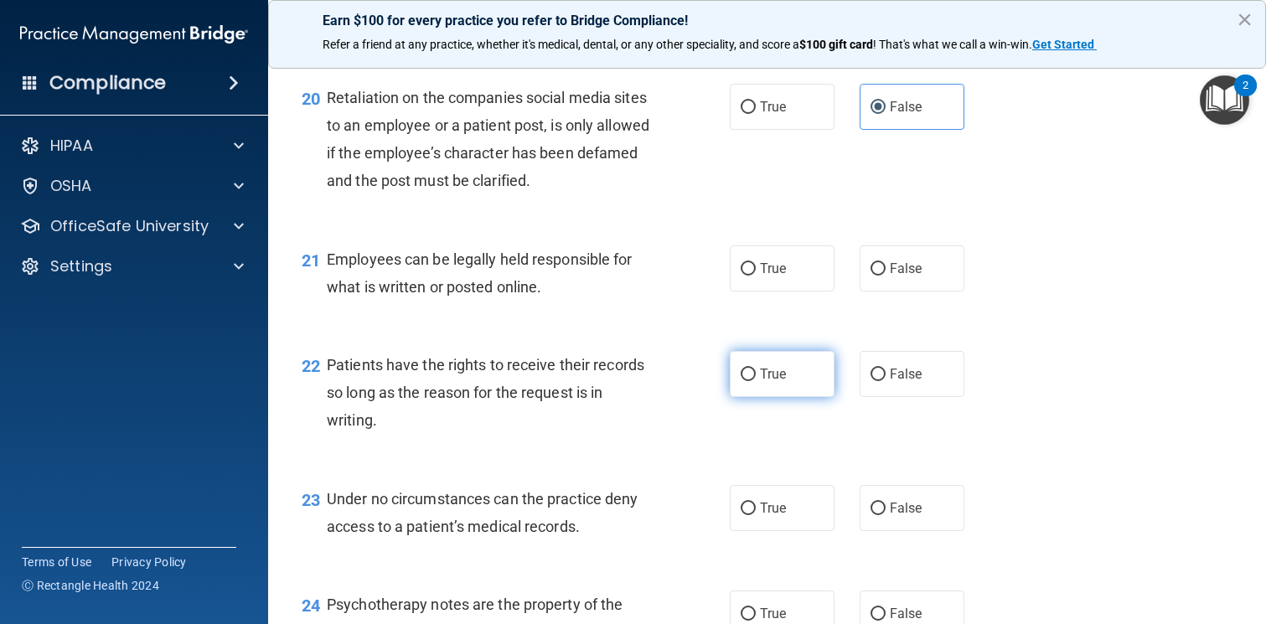
click at [777, 373] on span "True" at bounding box center [773, 374] width 26 height 16
click at [756, 373] on input "True" at bounding box center [747, 375] width 15 height 13
radio input "true"
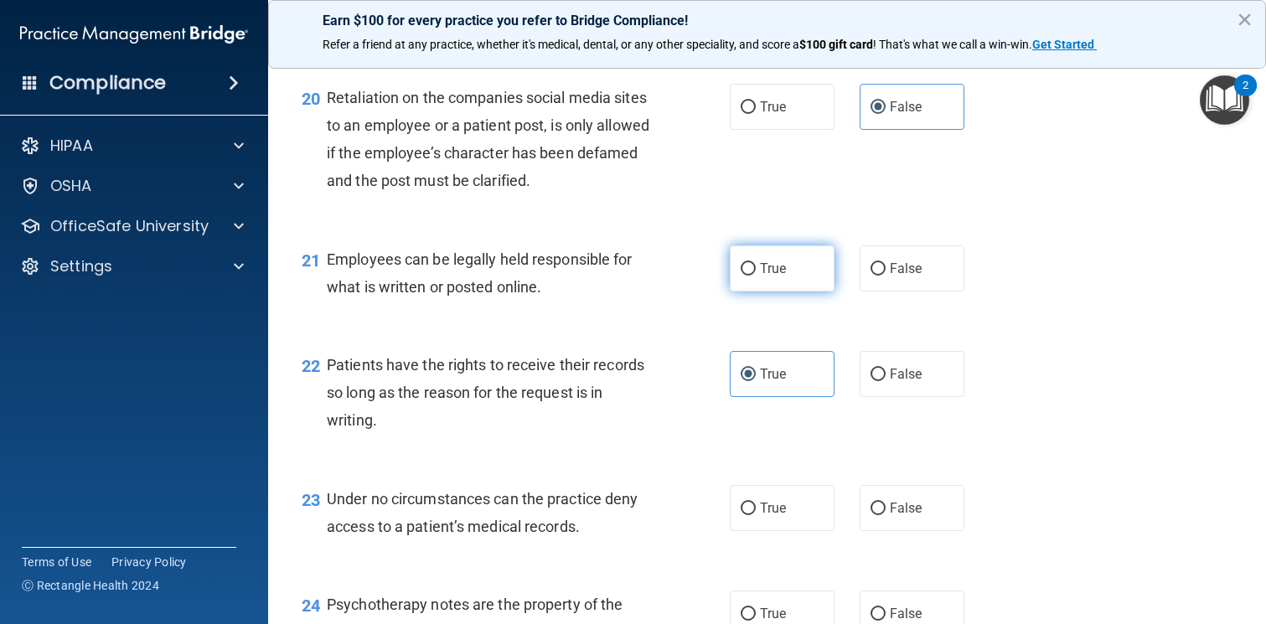
click at [780, 278] on label "True" at bounding box center [782, 268] width 105 height 46
click at [756, 276] on input "True" at bounding box center [747, 269] width 15 height 13
radio input "true"
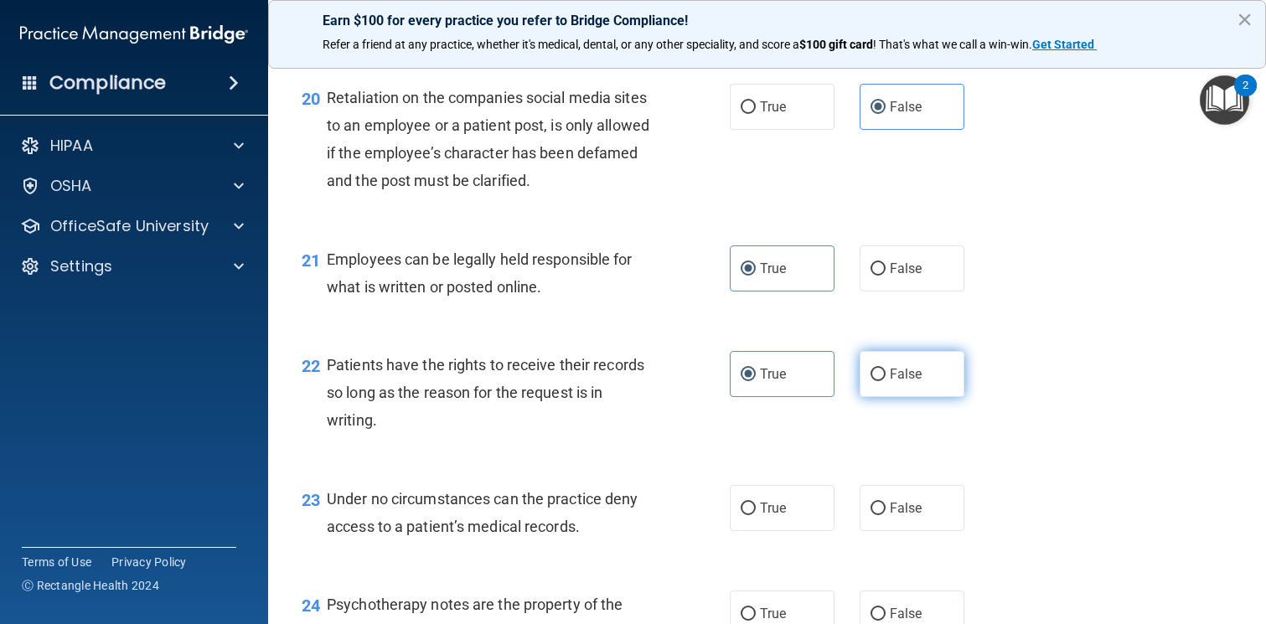
click at [900, 378] on span "False" at bounding box center [906, 374] width 33 height 16
click at [885, 378] on input "False" at bounding box center [877, 375] width 15 height 13
radio input "true"
radio input "false"
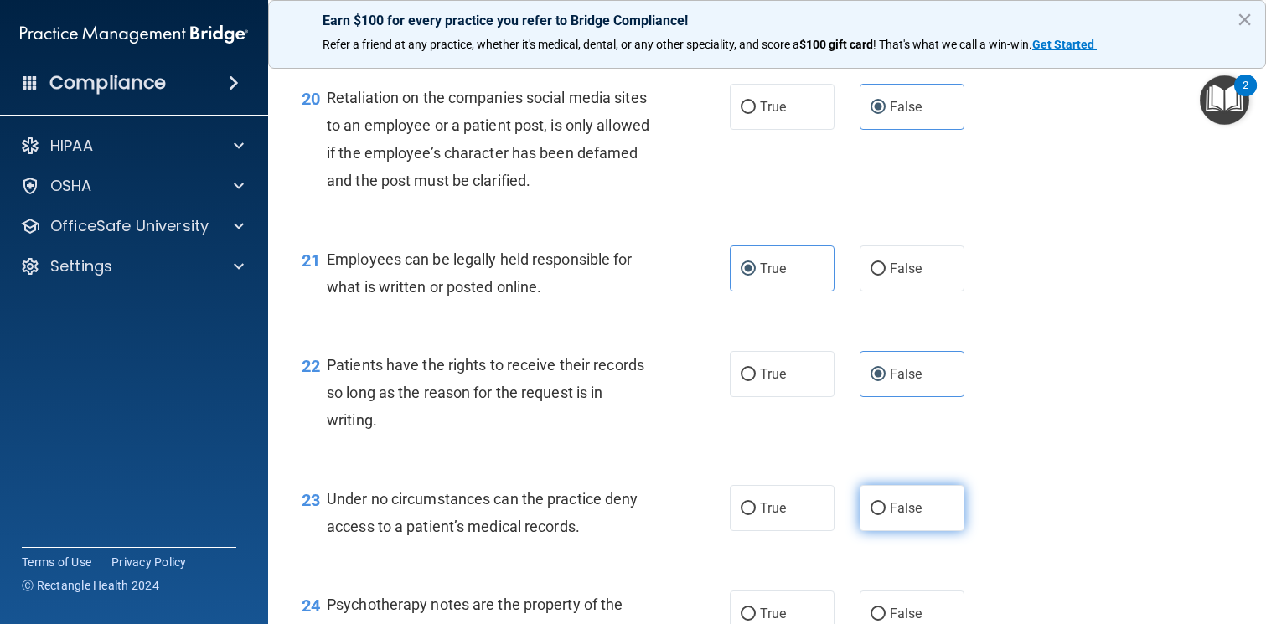
click at [888, 498] on label "False" at bounding box center [911, 508] width 105 height 46
click at [885, 503] on input "False" at bounding box center [877, 509] width 15 height 13
radio input "true"
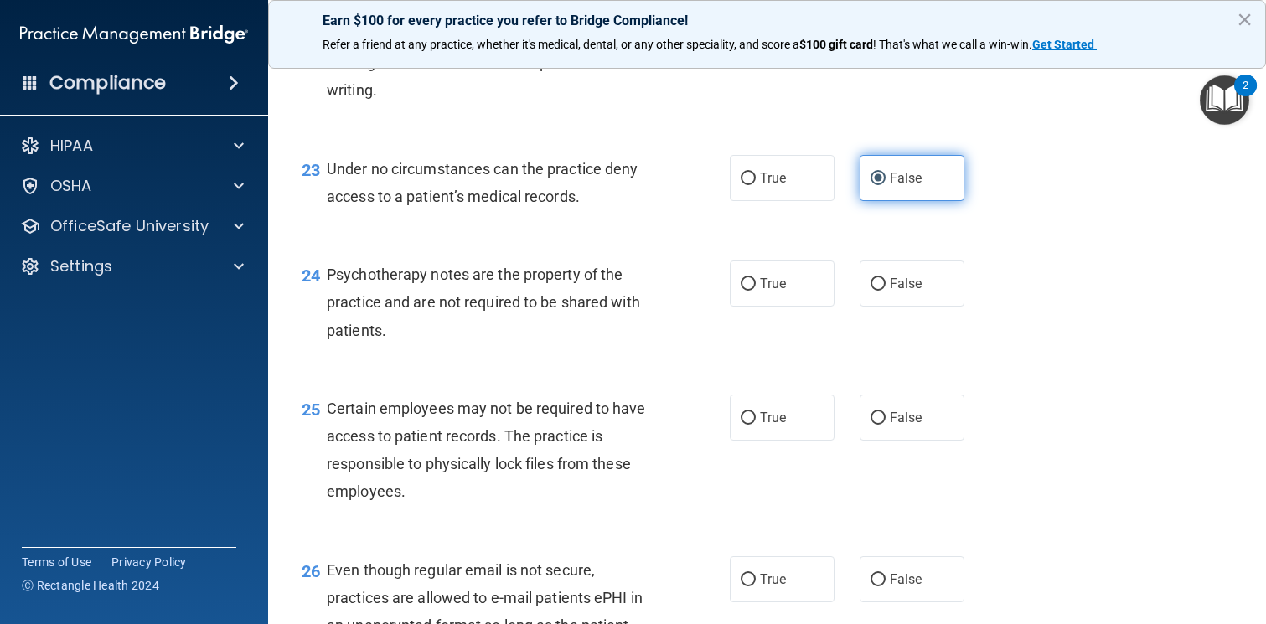
scroll to position [3558, 0]
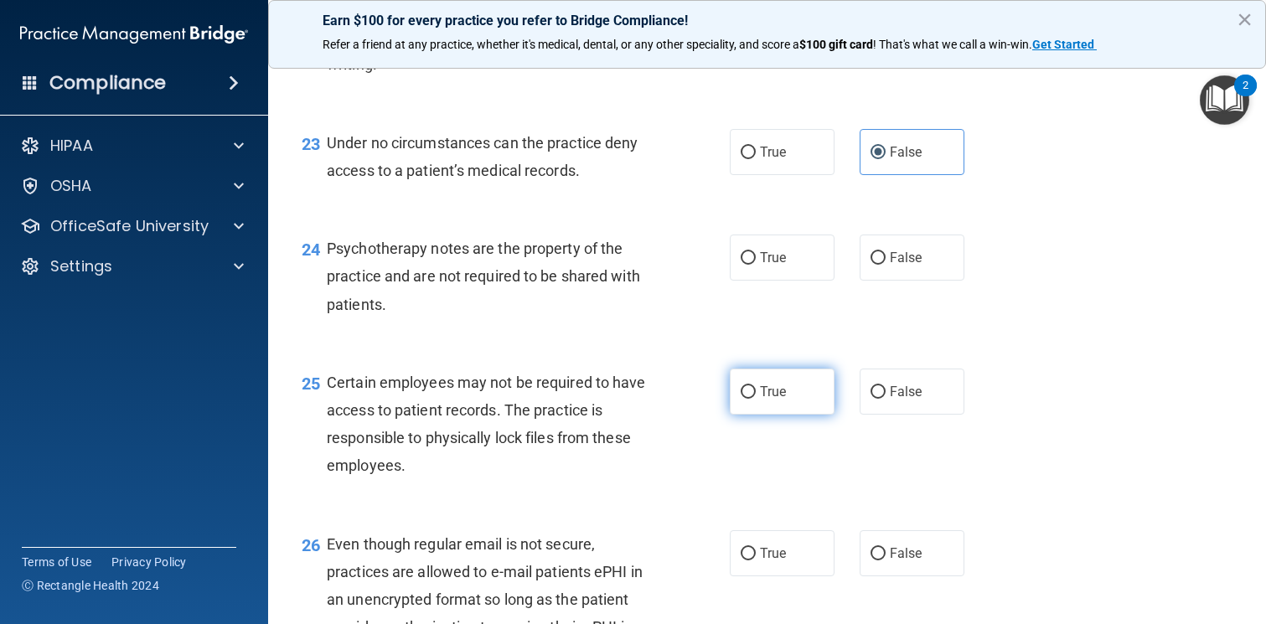
click at [784, 381] on label "True" at bounding box center [782, 392] width 105 height 46
click at [756, 386] on input "True" at bounding box center [747, 392] width 15 height 13
radio input "true"
click at [782, 275] on label "True" at bounding box center [782, 258] width 105 height 46
click at [756, 265] on input "True" at bounding box center [747, 258] width 15 height 13
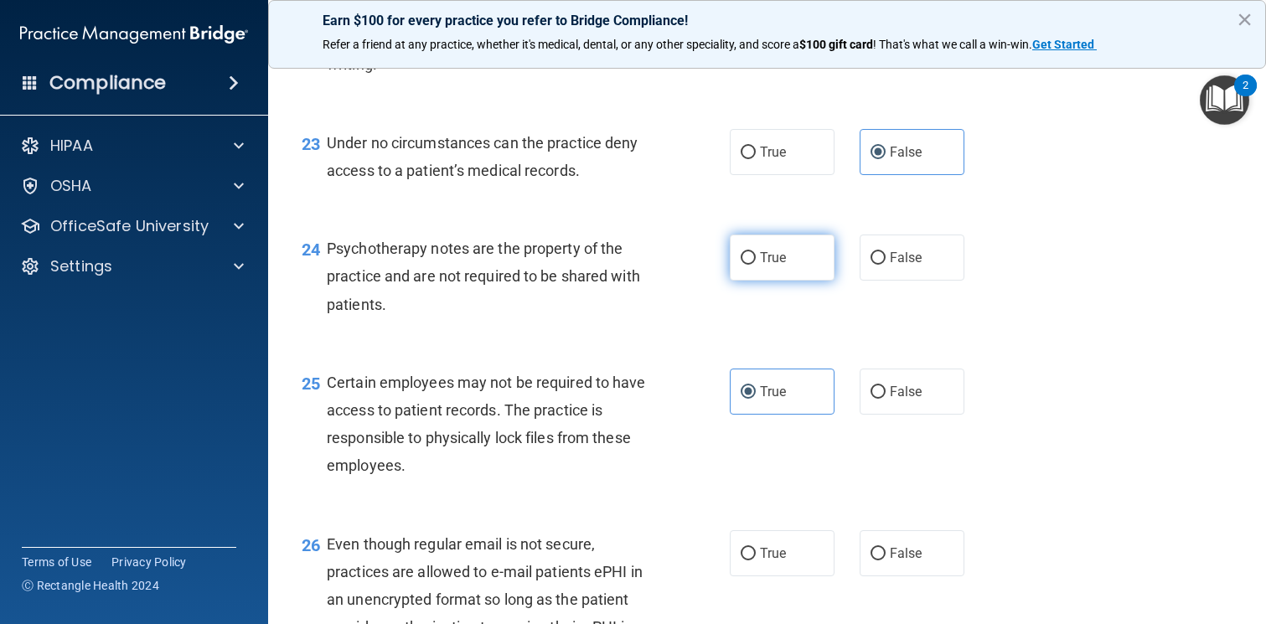
radio input "true"
click at [758, 550] on label "True" at bounding box center [782, 553] width 105 height 46
click at [756, 550] on input "True" at bounding box center [747, 554] width 15 height 13
radio input "true"
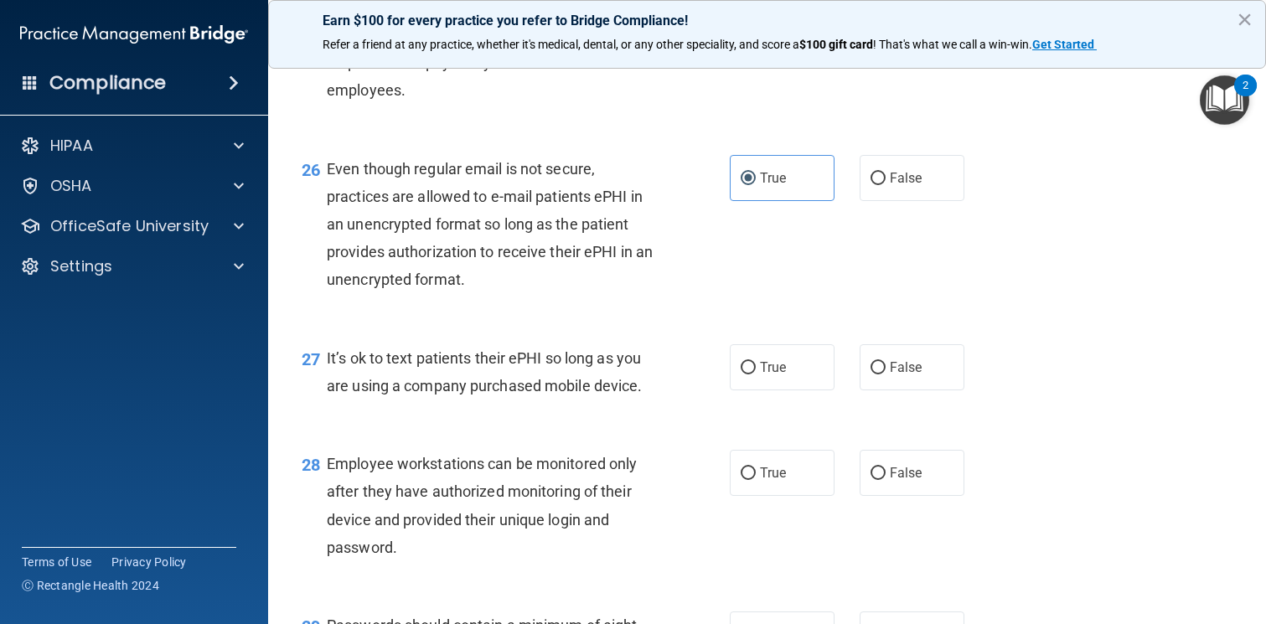
scroll to position [3938, 0]
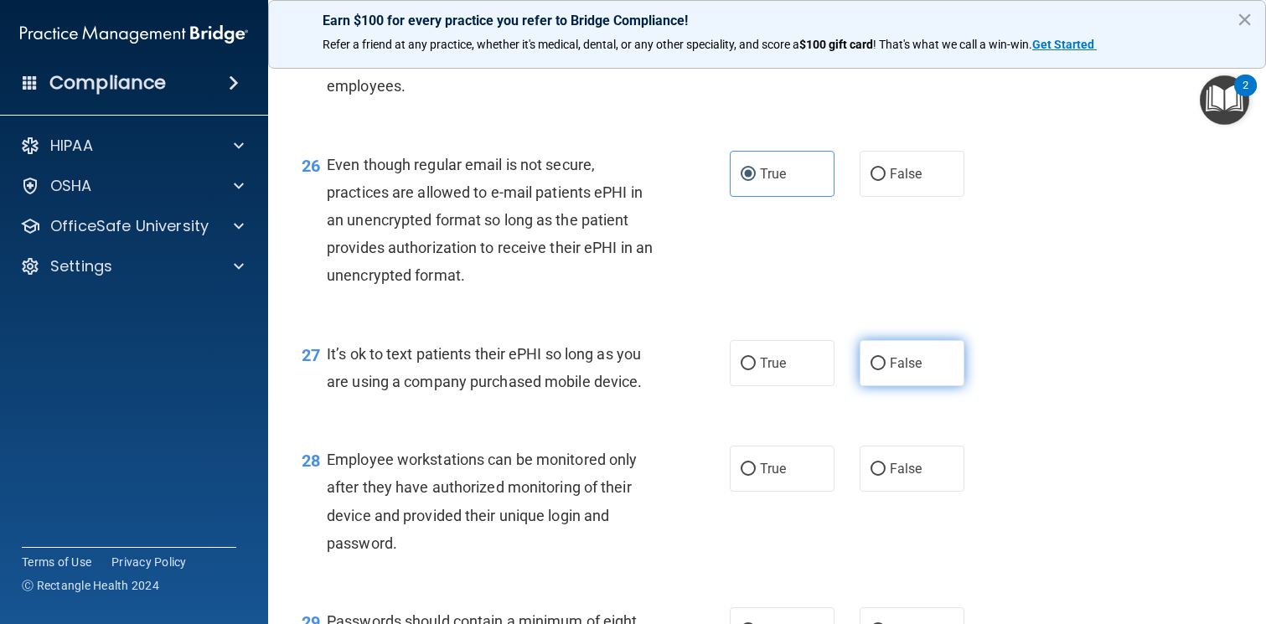
click at [916, 368] on span "False" at bounding box center [906, 363] width 33 height 16
click at [885, 368] on input "False" at bounding box center [877, 364] width 15 height 13
radio input "true"
click at [891, 481] on label "False" at bounding box center [911, 469] width 105 height 46
click at [885, 476] on input "False" at bounding box center [877, 469] width 15 height 13
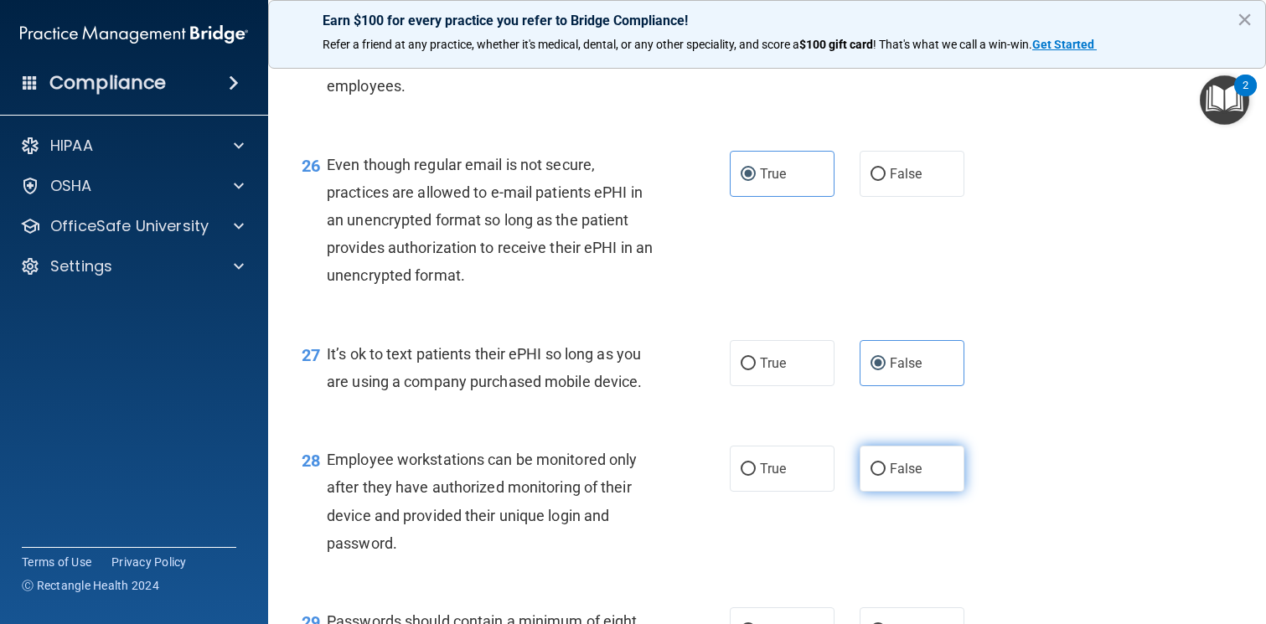
radio input "true"
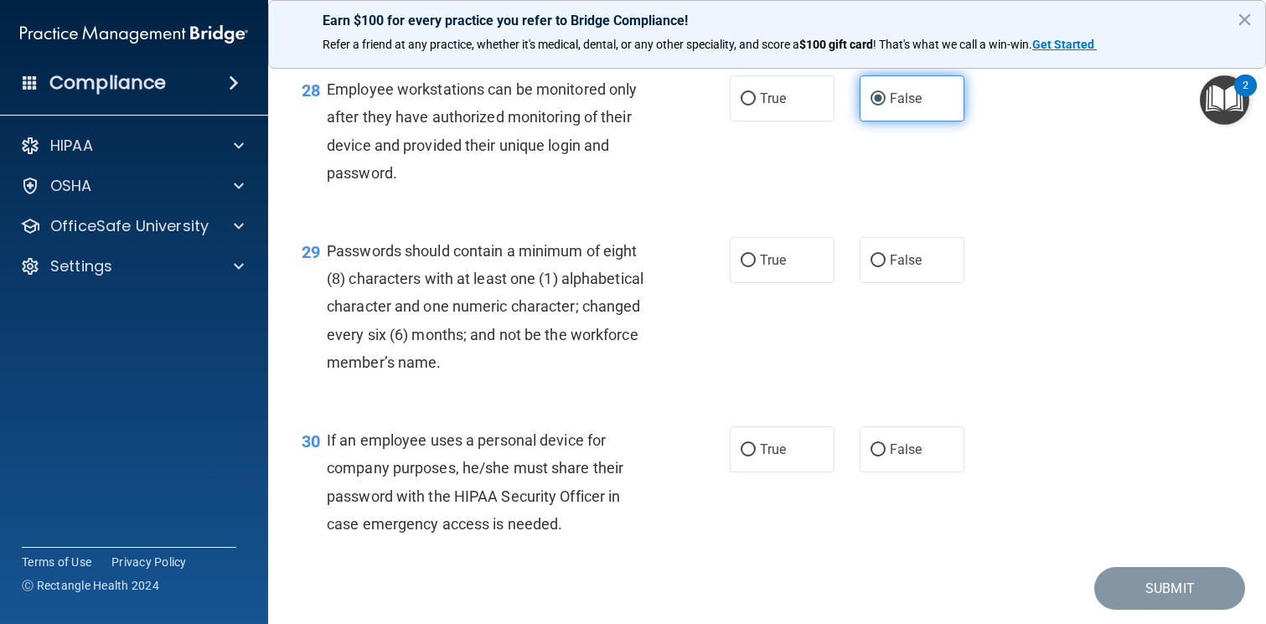
scroll to position [4310, 0]
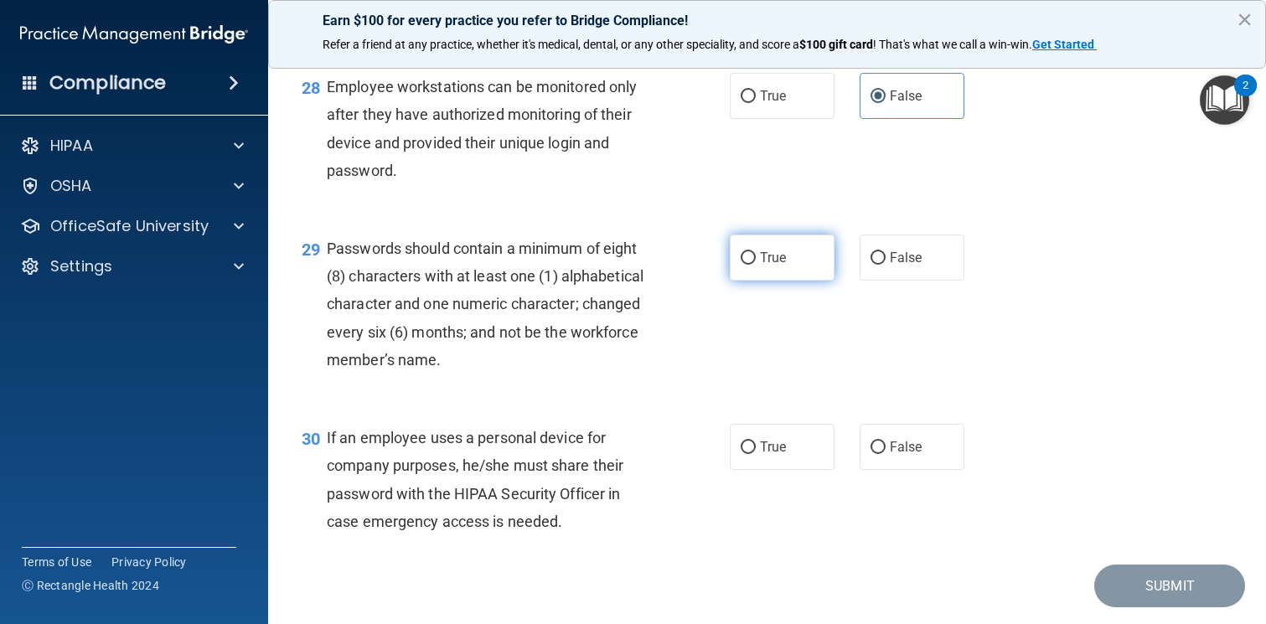
click at [787, 266] on label "True" at bounding box center [782, 258] width 105 height 46
click at [756, 265] on input "True" at bounding box center [747, 258] width 15 height 13
radio input "true"
click at [898, 441] on span "False" at bounding box center [906, 447] width 33 height 16
click at [885, 441] on input "False" at bounding box center [877, 447] width 15 height 13
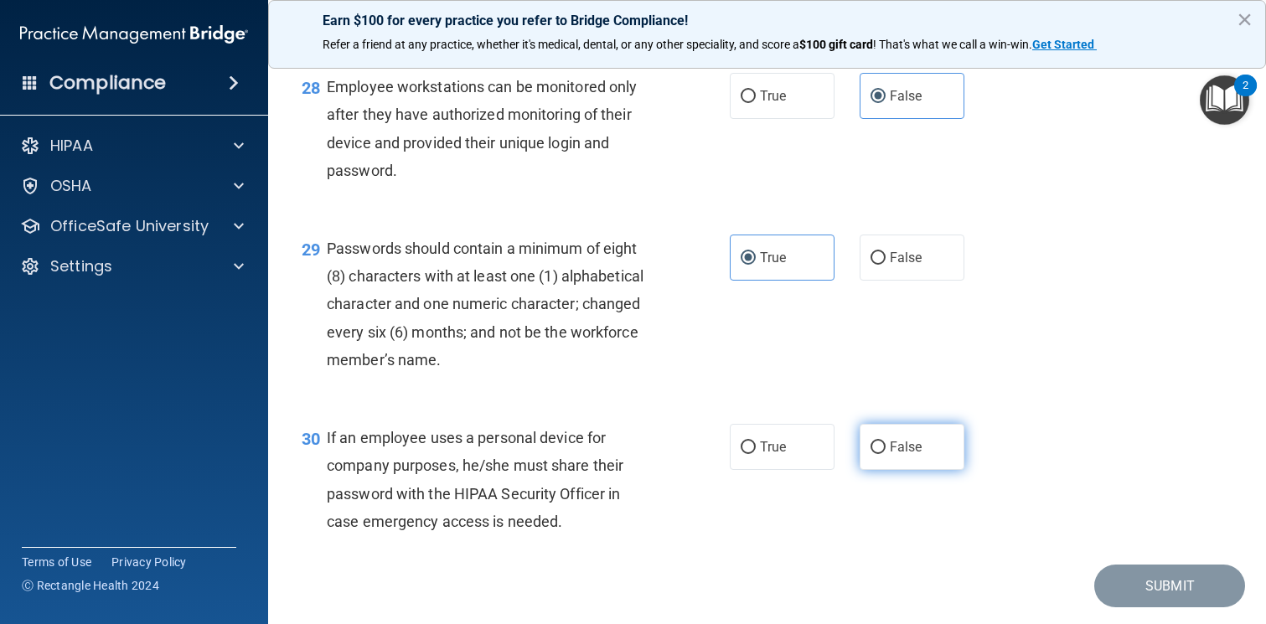
radio input "true"
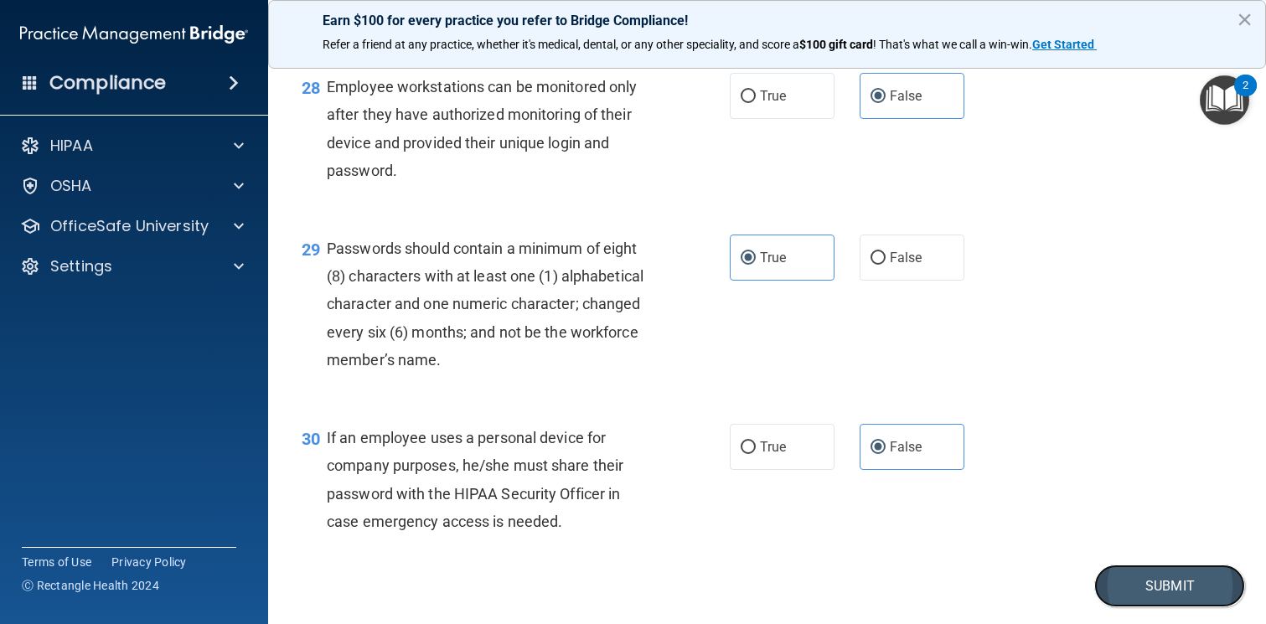
click at [1127, 582] on button "Submit" at bounding box center [1169, 586] width 151 height 43
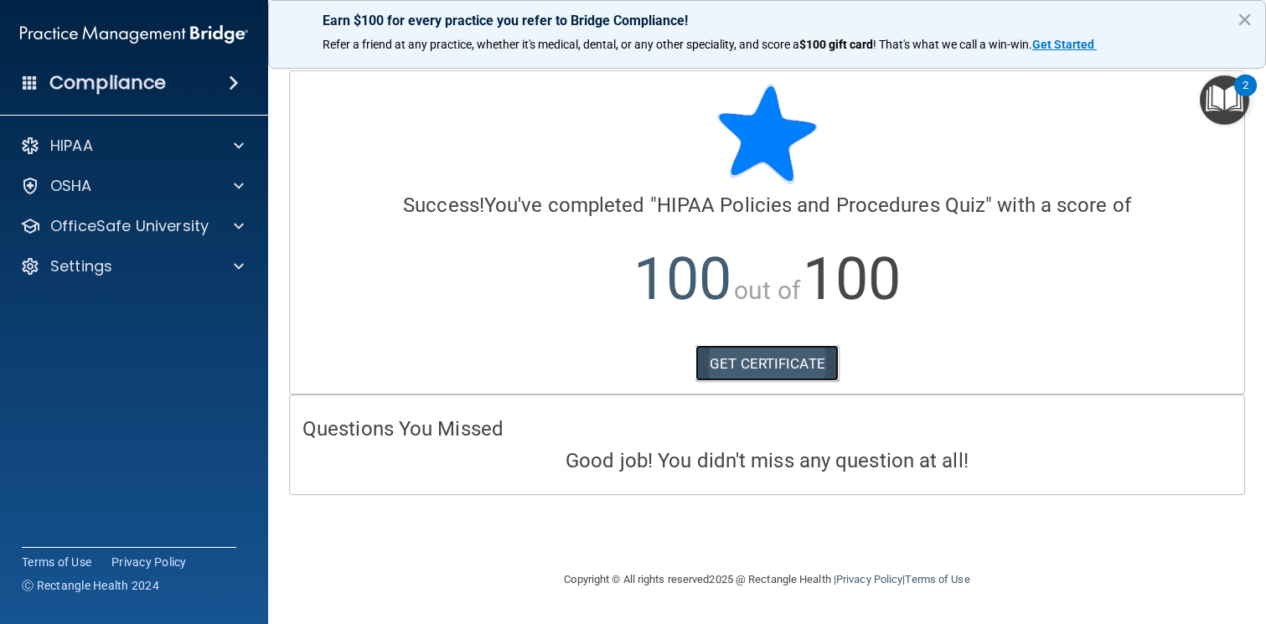
click at [812, 369] on link "GET CERTIFICATE" at bounding box center [766, 363] width 143 height 37
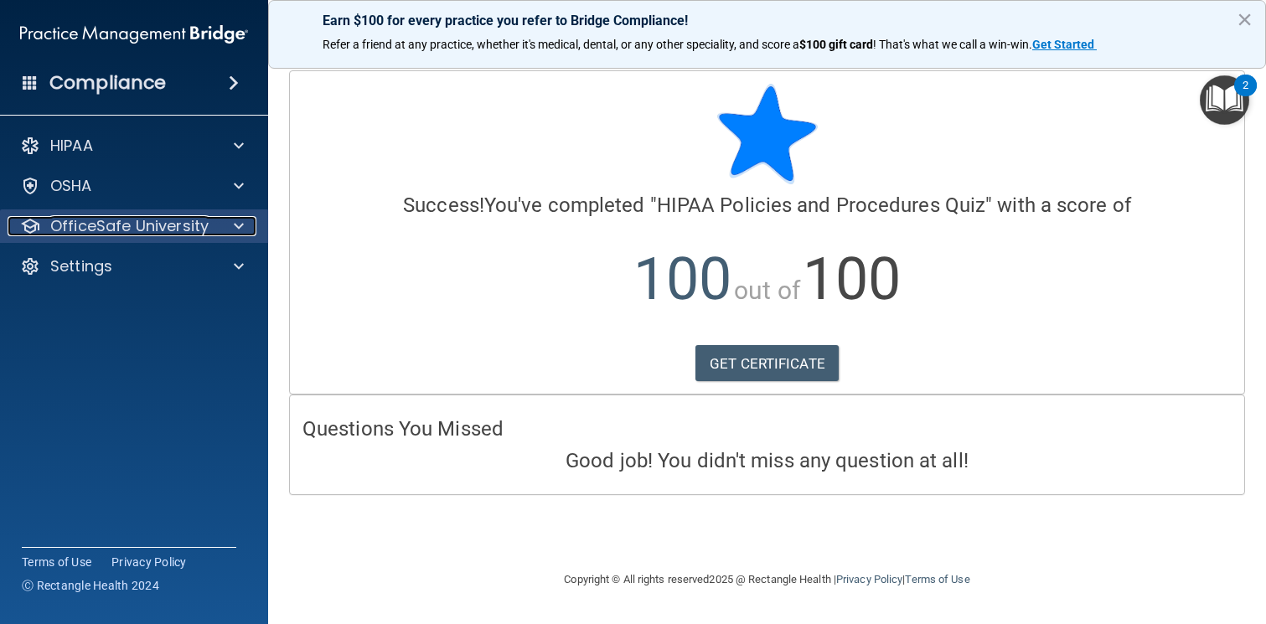
click at [241, 222] on span at bounding box center [239, 226] width 10 height 20
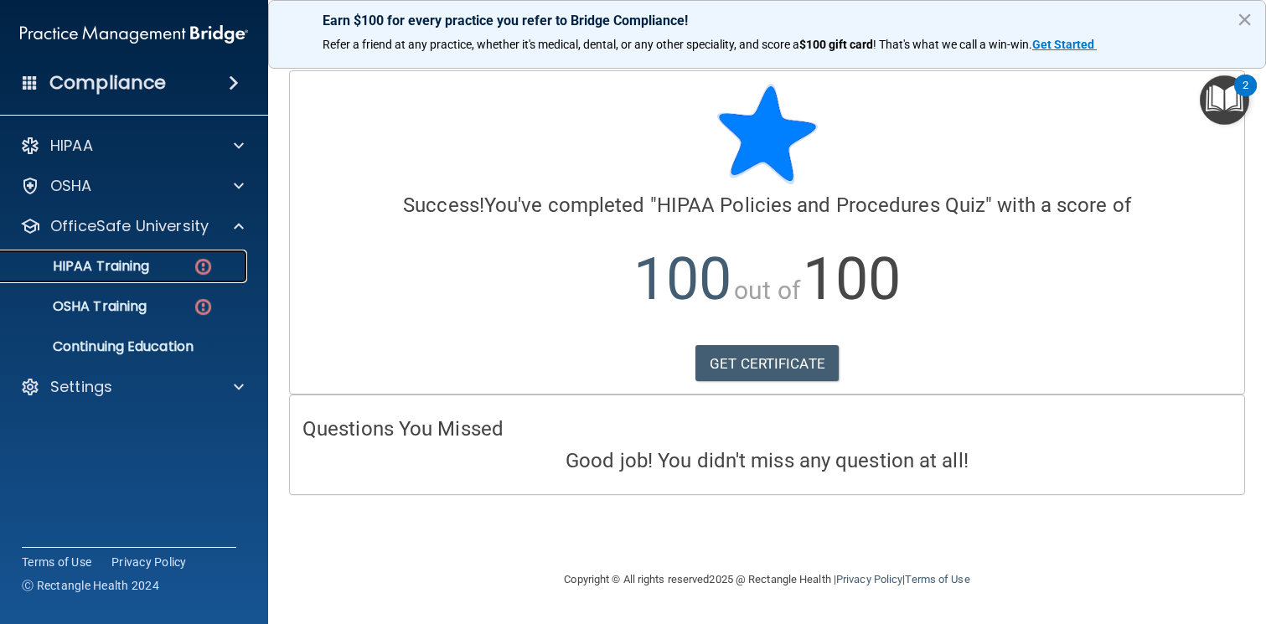
click at [159, 264] on div "HIPAA Training" at bounding box center [125, 266] width 229 height 17
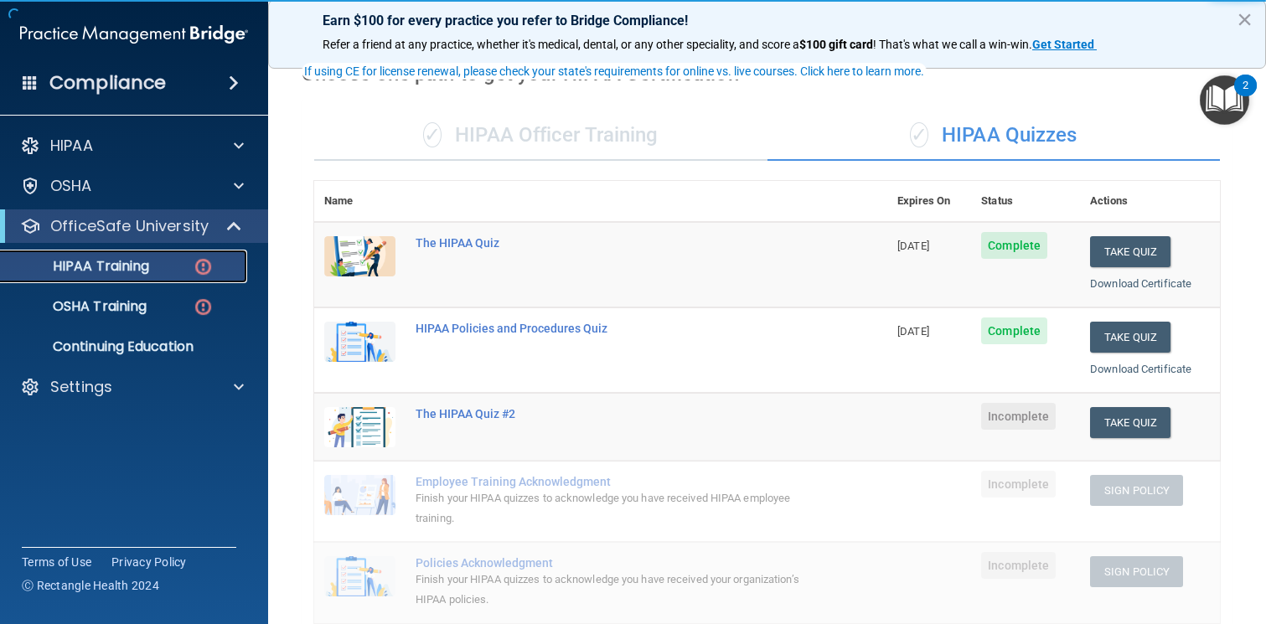
scroll to position [127, 0]
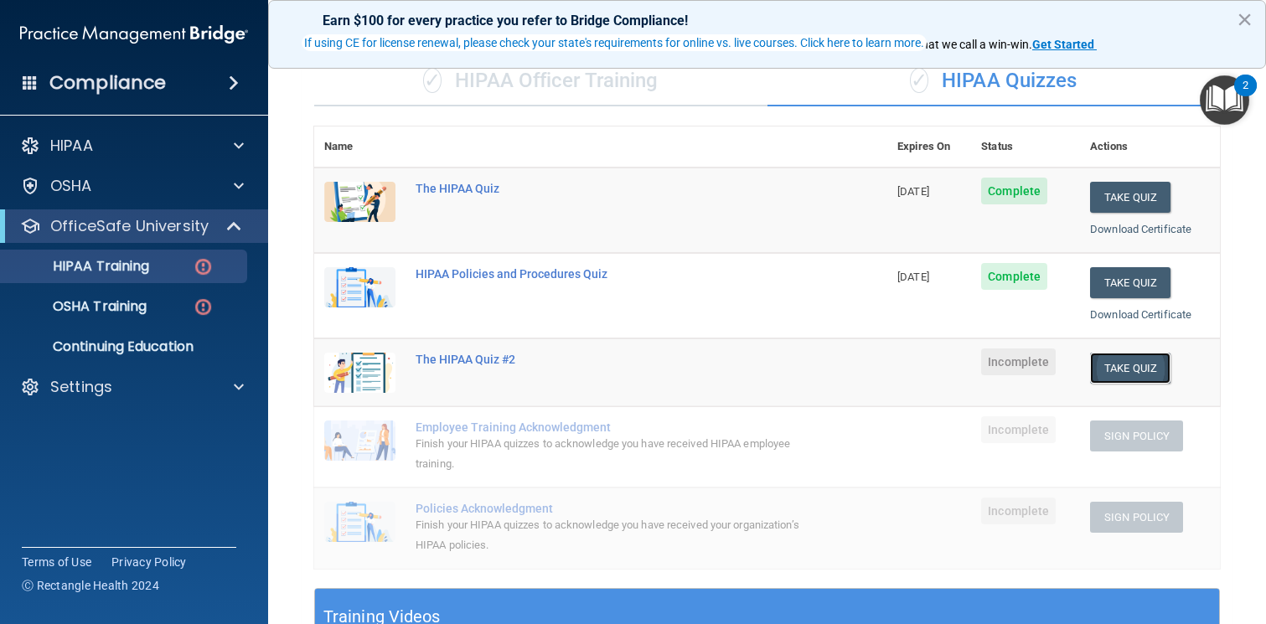
click at [1146, 364] on button "Take Quiz" at bounding box center [1130, 368] width 80 height 31
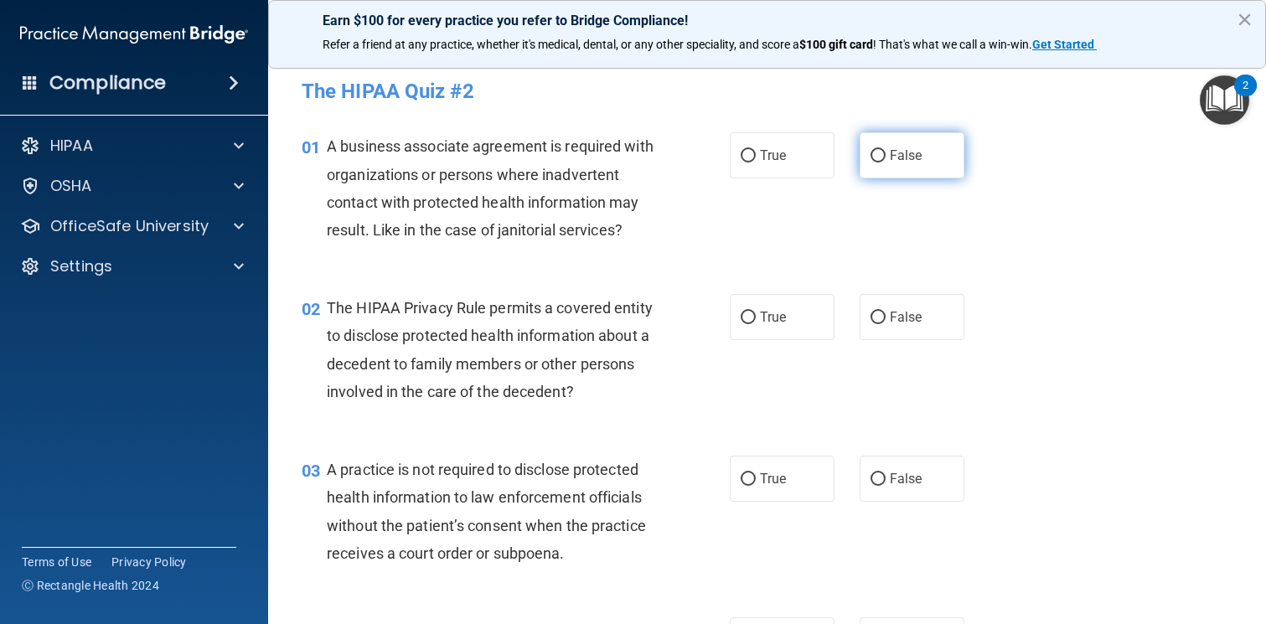
click at [911, 159] on span "False" at bounding box center [906, 155] width 33 height 16
click at [885, 159] on input "False" at bounding box center [877, 156] width 15 height 13
radio input "true"
click at [774, 308] on label "True" at bounding box center [782, 317] width 105 height 46
click at [756, 312] on input "True" at bounding box center [747, 318] width 15 height 13
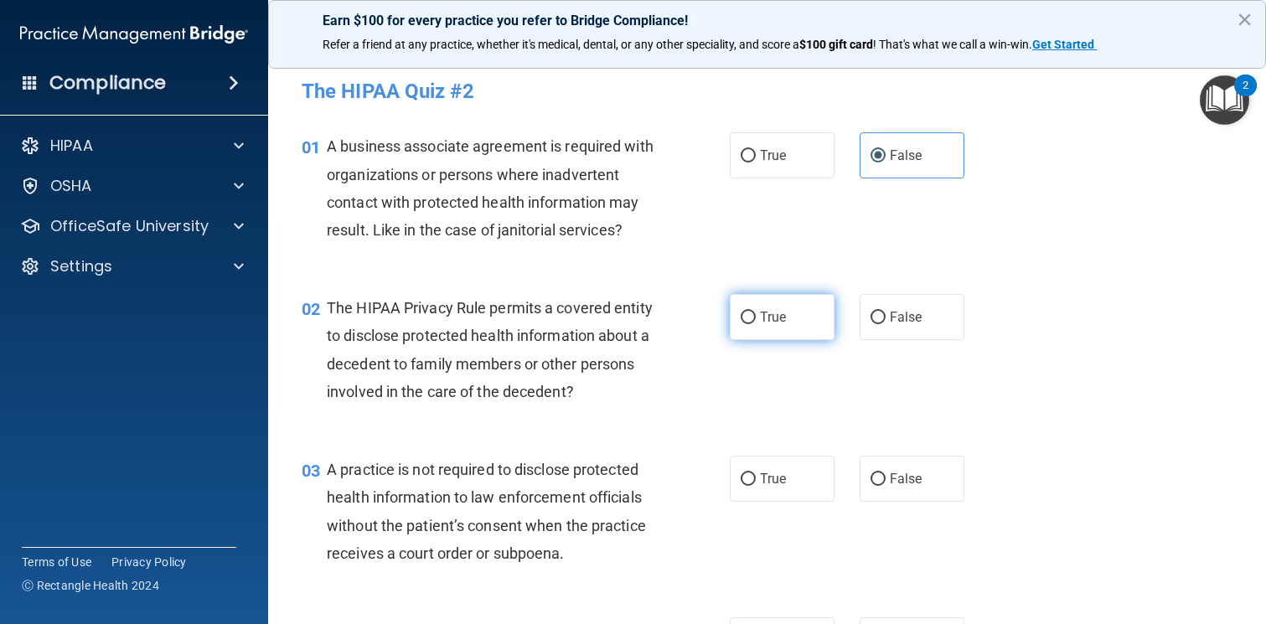
radio input "true"
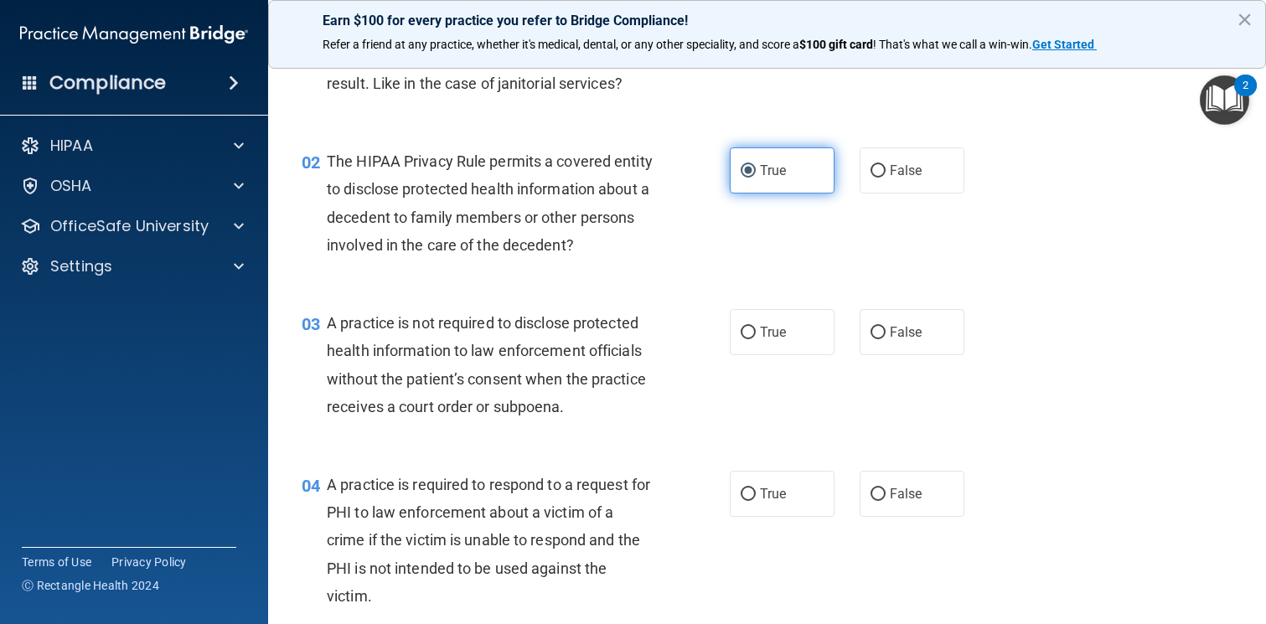
scroll to position [159, 0]
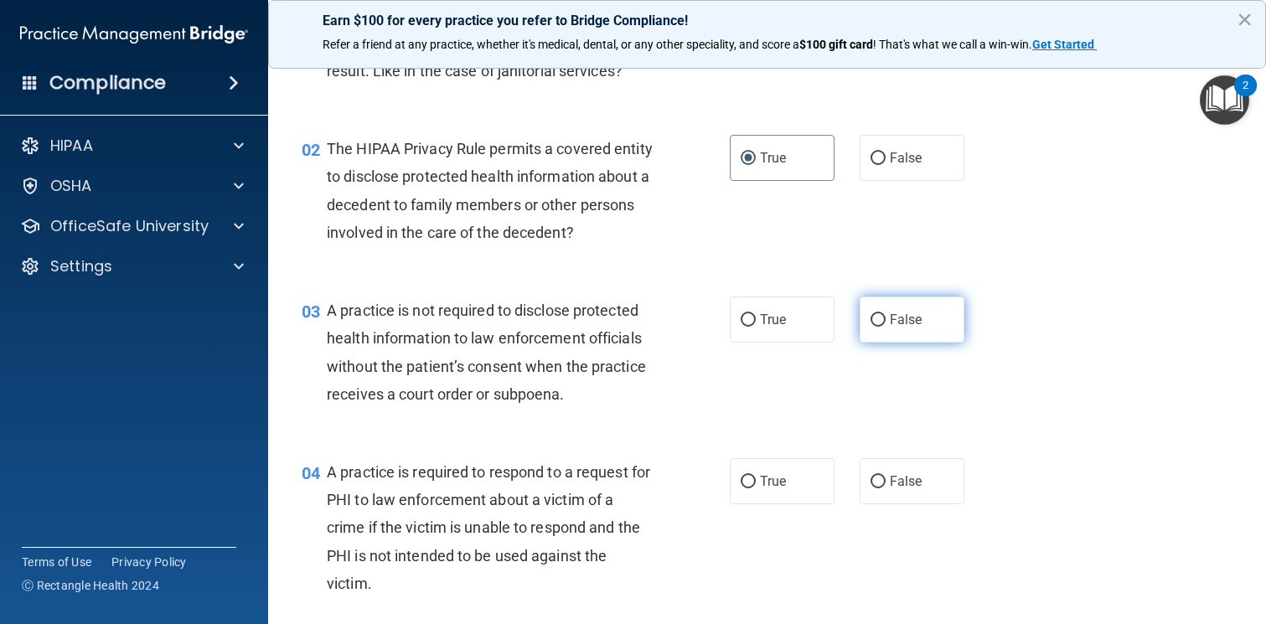
click at [884, 317] on input "False" at bounding box center [877, 320] width 15 height 13
radio input "true"
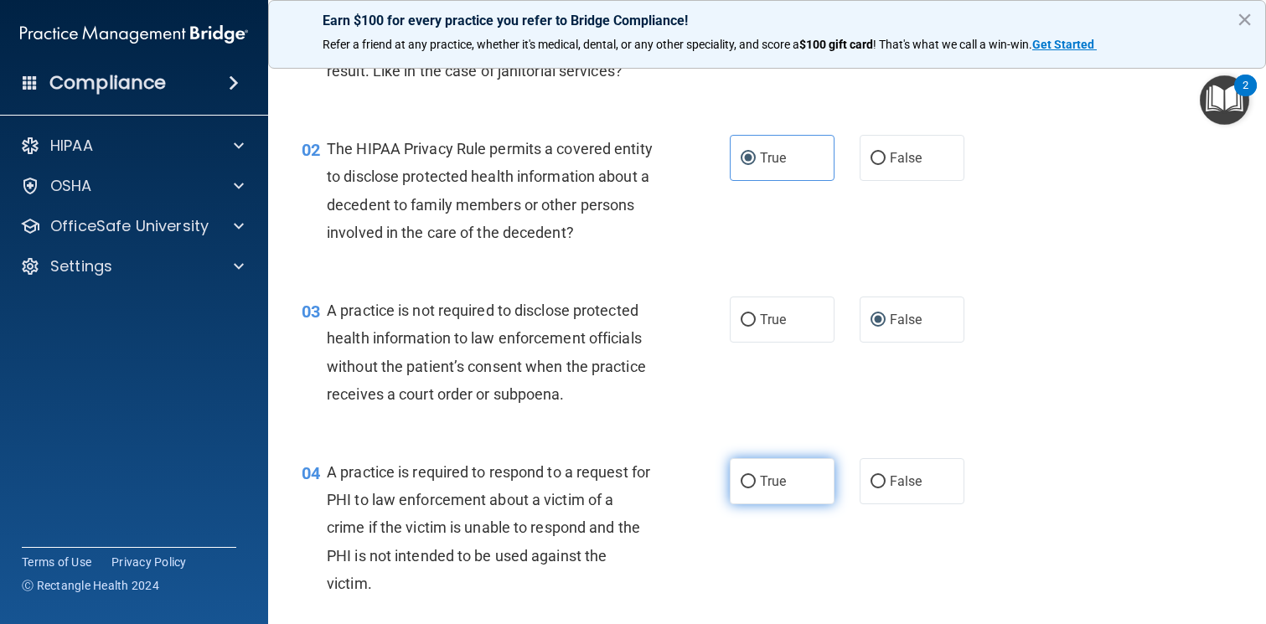
click at [794, 459] on label "True" at bounding box center [782, 481] width 105 height 46
click at [756, 476] on input "True" at bounding box center [747, 482] width 15 height 13
radio input "true"
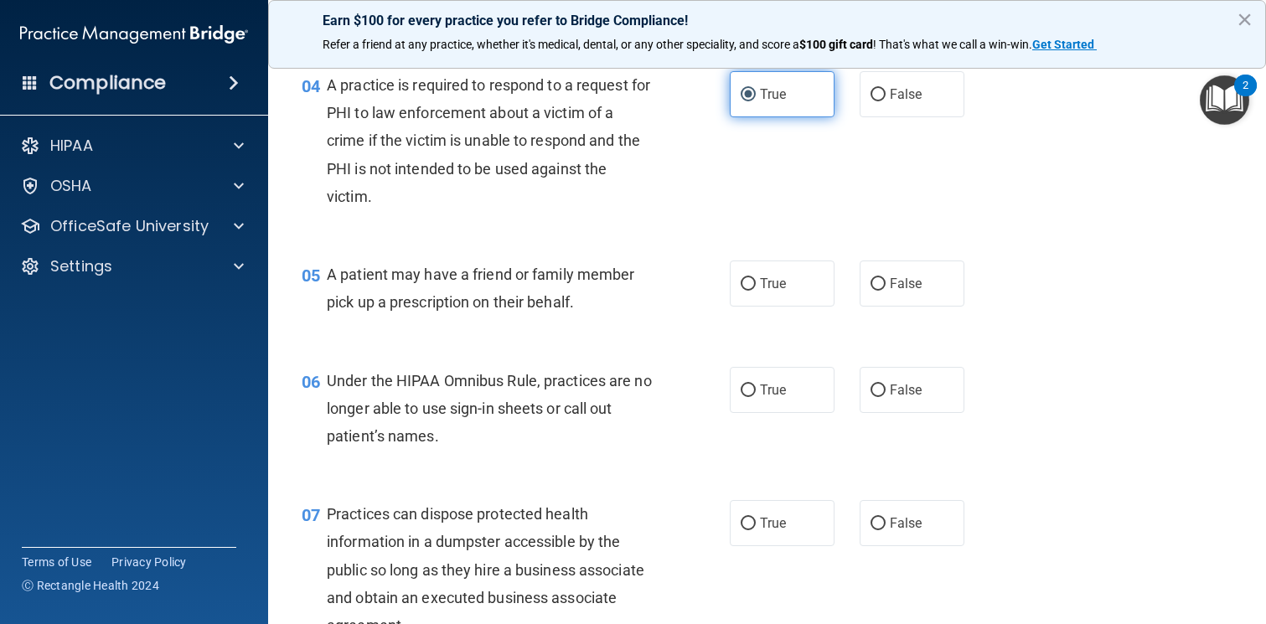
scroll to position [547, 0]
click at [794, 293] on label "True" at bounding box center [782, 283] width 105 height 46
click at [756, 290] on input "True" at bounding box center [747, 283] width 15 height 13
radio input "true"
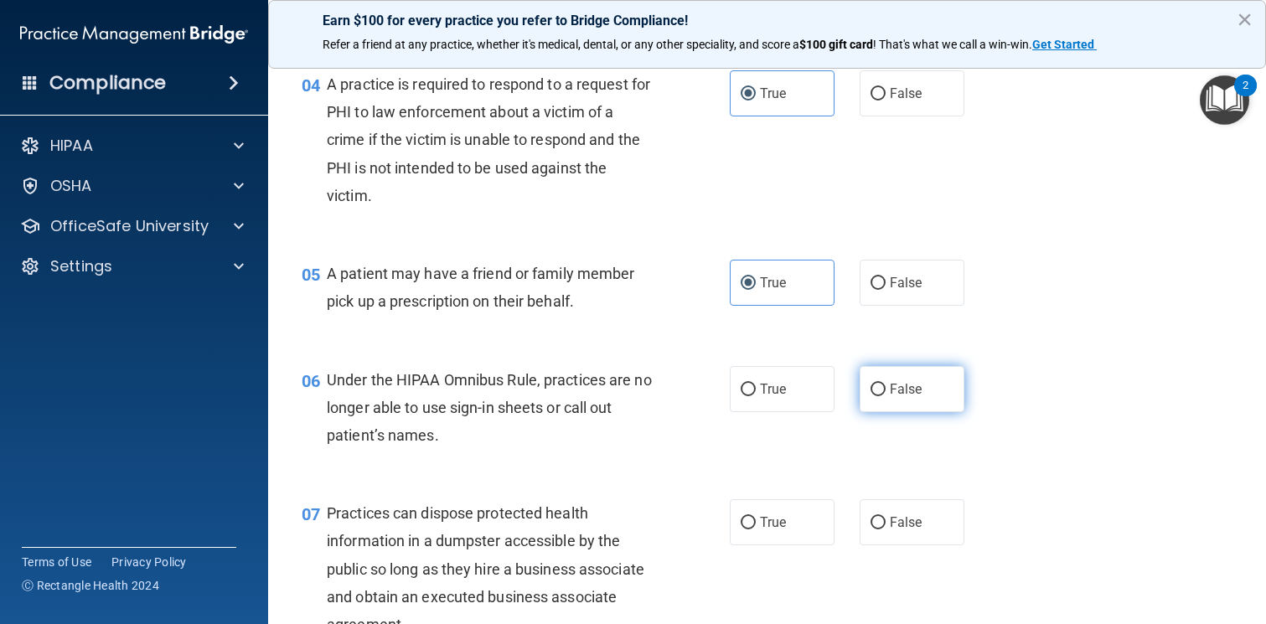
click at [914, 395] on span "False" at bounding box center [906, 389] width 33 height 16
click at [885, 395] on input "False" at bounding box center [877, 390] width 15 height 13
radio input "true"
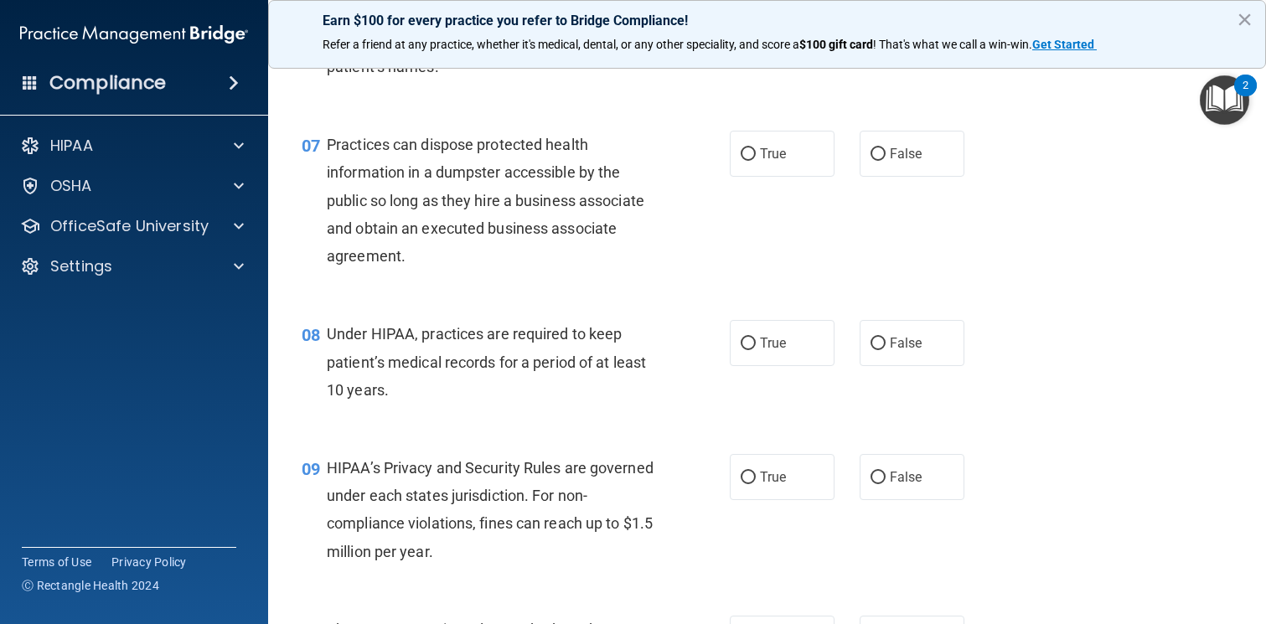
scroll to position [911, 0]
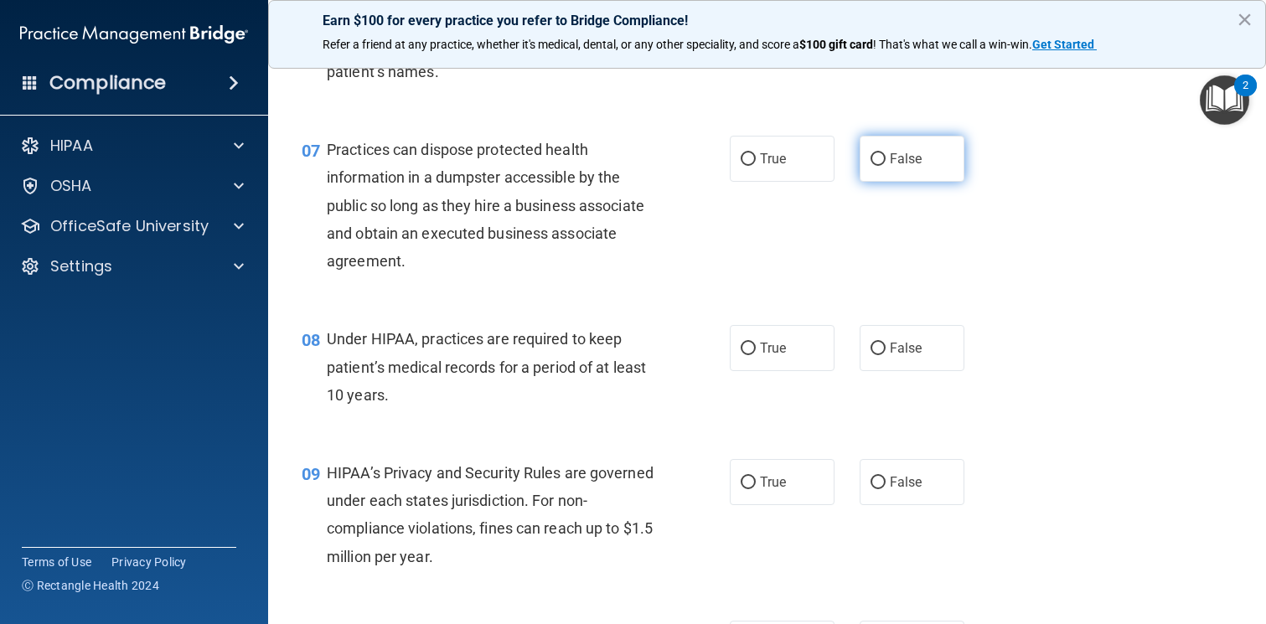
click at [895, 158] on span "False" at bounding box center [906, 159] width 33 height 16
click at [885, 158] on input "False" at bounding box center [877, 159] width 15 height 13
radio input "true"
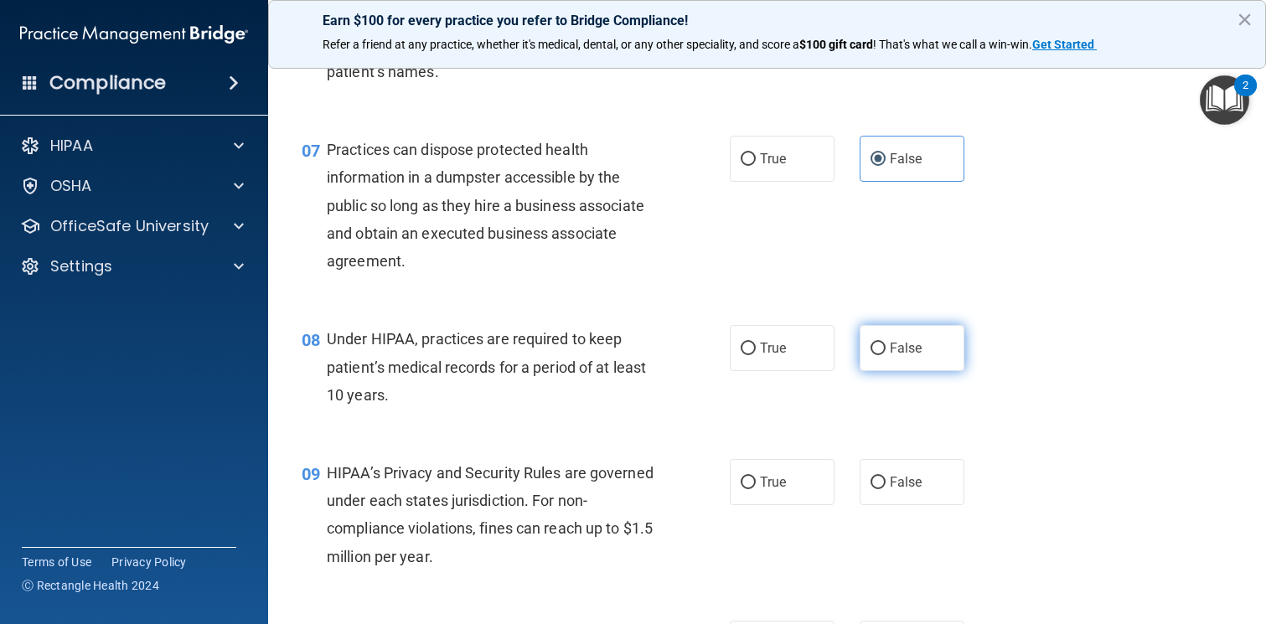
click at [880, 367] on label "False" at bounding box center [911, 348] width 105 height 46
click at [880, 355] on input "False" at bounding box center [877, 349] width 15 height 13
radio input "true"
click at [904, 481] on span "False" at bounding box center [906, 482] width 33 height 16
click at [885, 481] on input "False" at bounding box center [877, 483] width 15 height 13
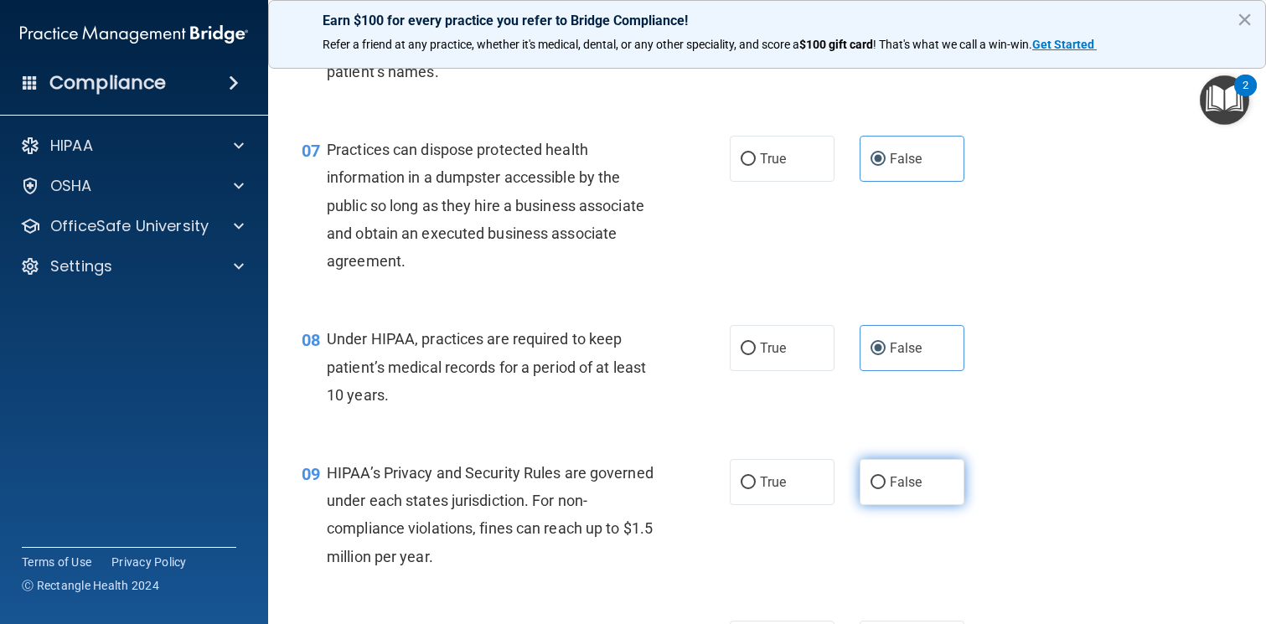
radio input "true"
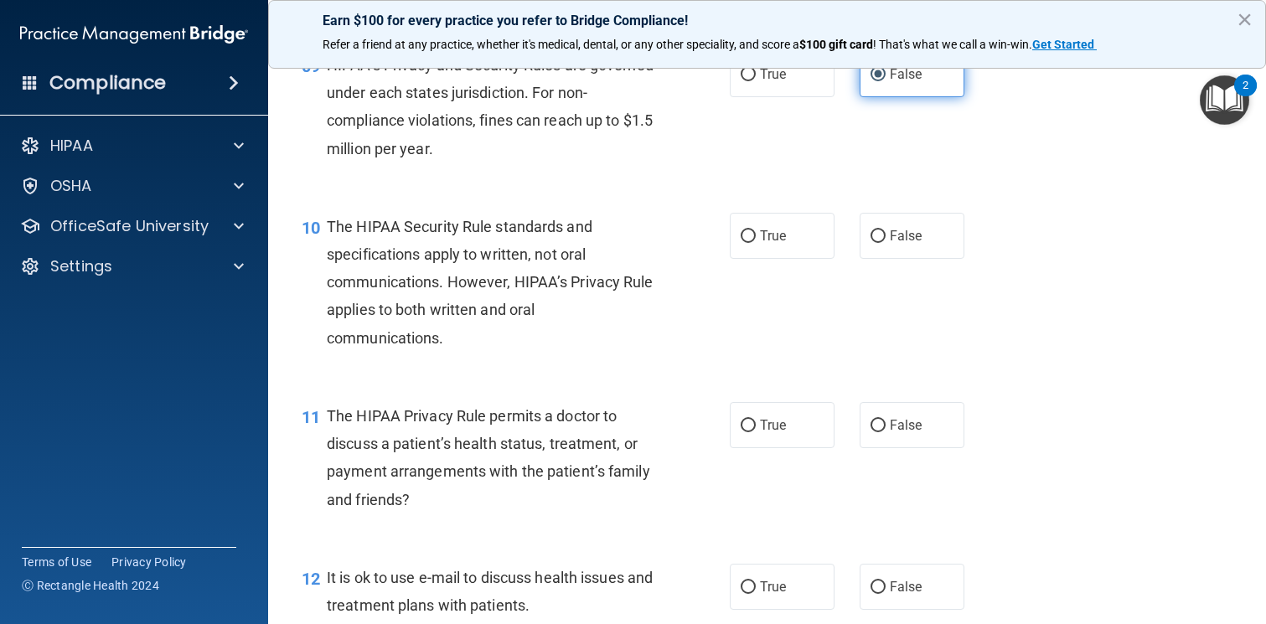
scroll to position [1337, 0]
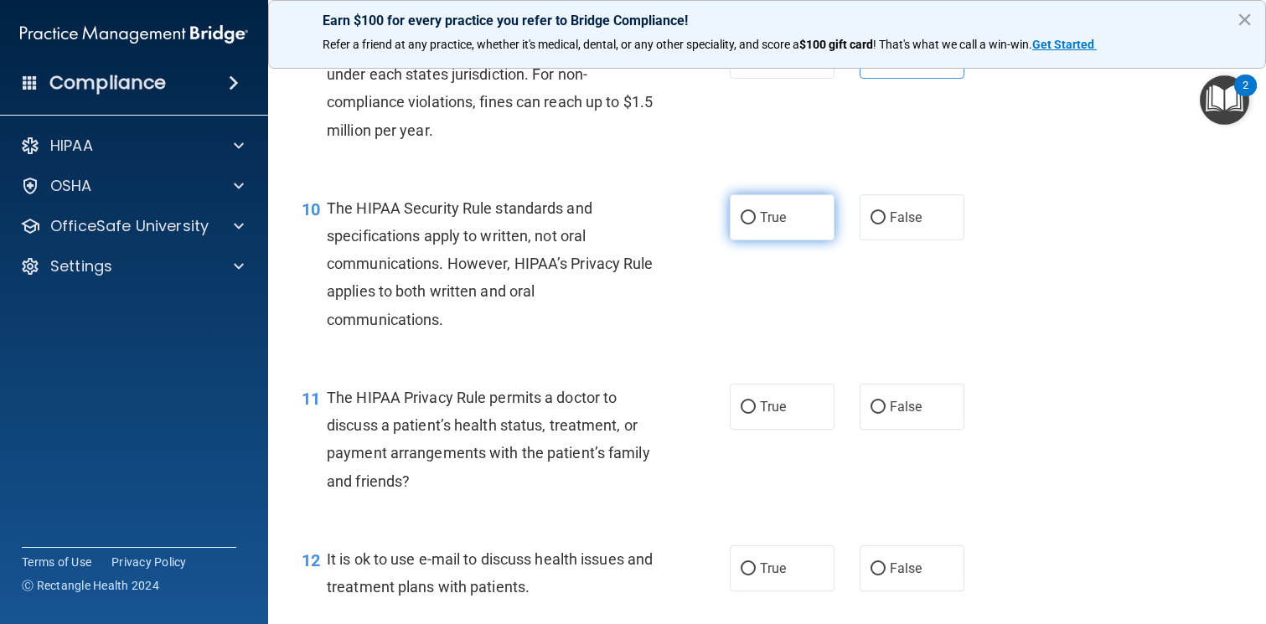
click at [796, 230] on label "True" at bounding box center [782, 217] width 105 height 46
click at [756, 224] on input "True" at bounding box center [747, 218] width 15 height 13
radio input "true"
click at [794, 411] on label "True" at bounding box center [782, 407] width 105 height 46
click at [756, 411] on input "True" at bounding box center [747, 407] width 15 height 13
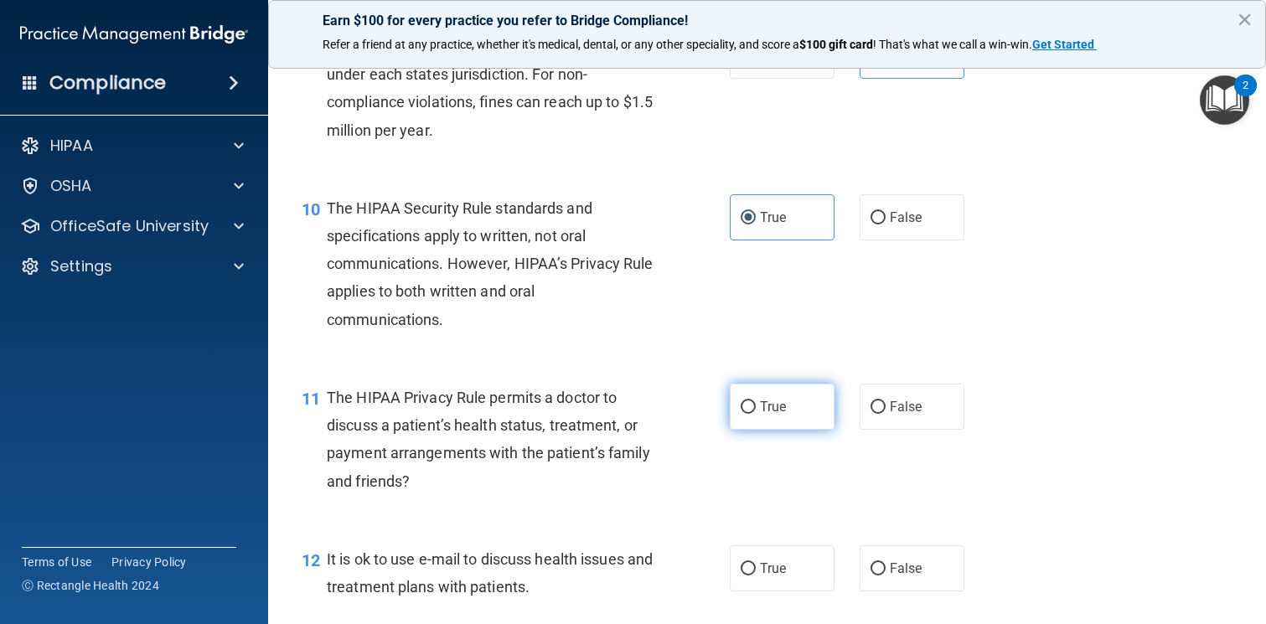
radio input "true"
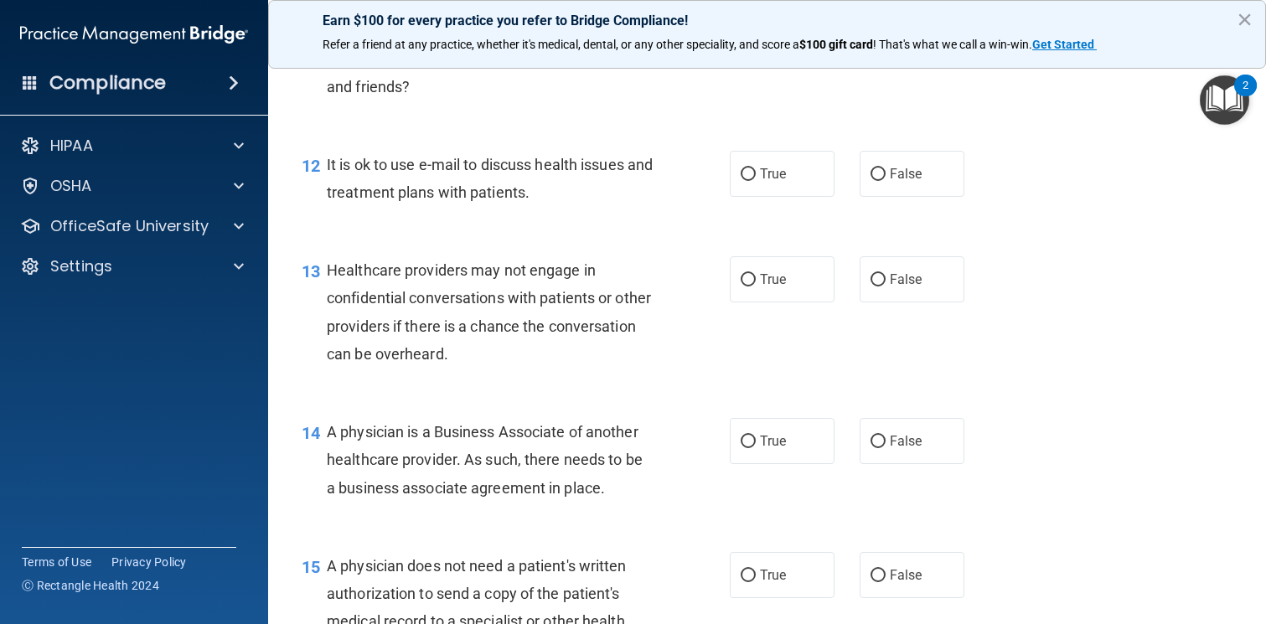
scroll to position [1735, 0]
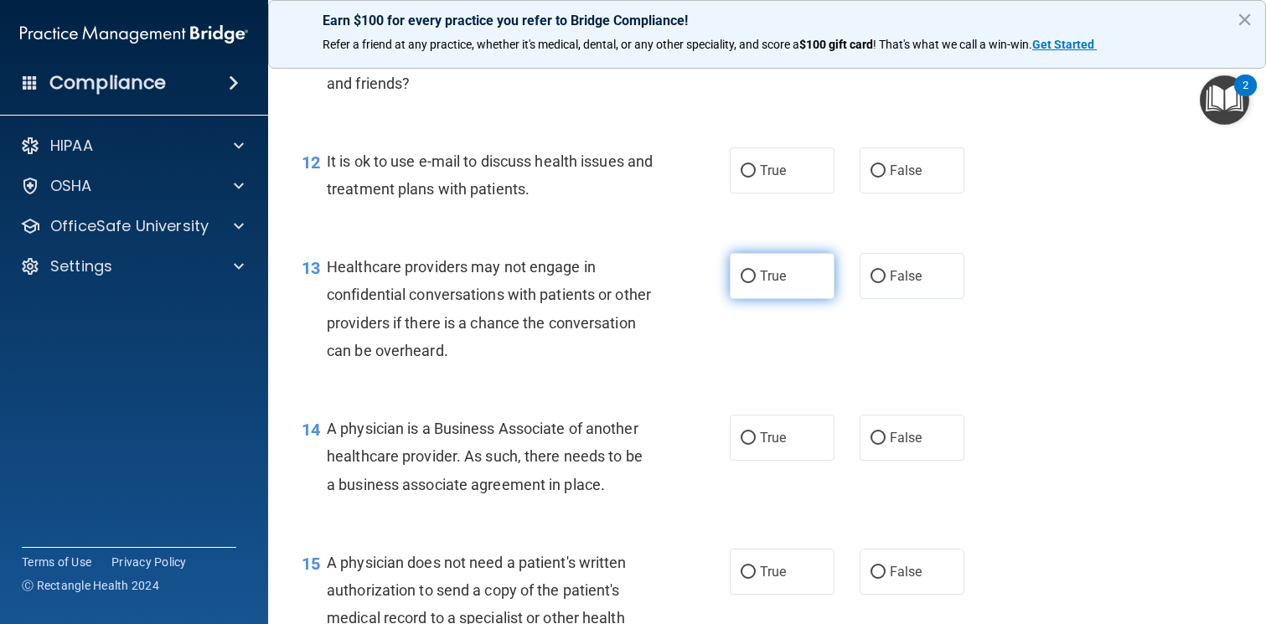
click at [761, 271] on span "True" at bounding box center [773, 276] width 26 height 16
click at [756, 271] on input "True" at bounding box center [747, 277] width 15 height 13
radio input "true"
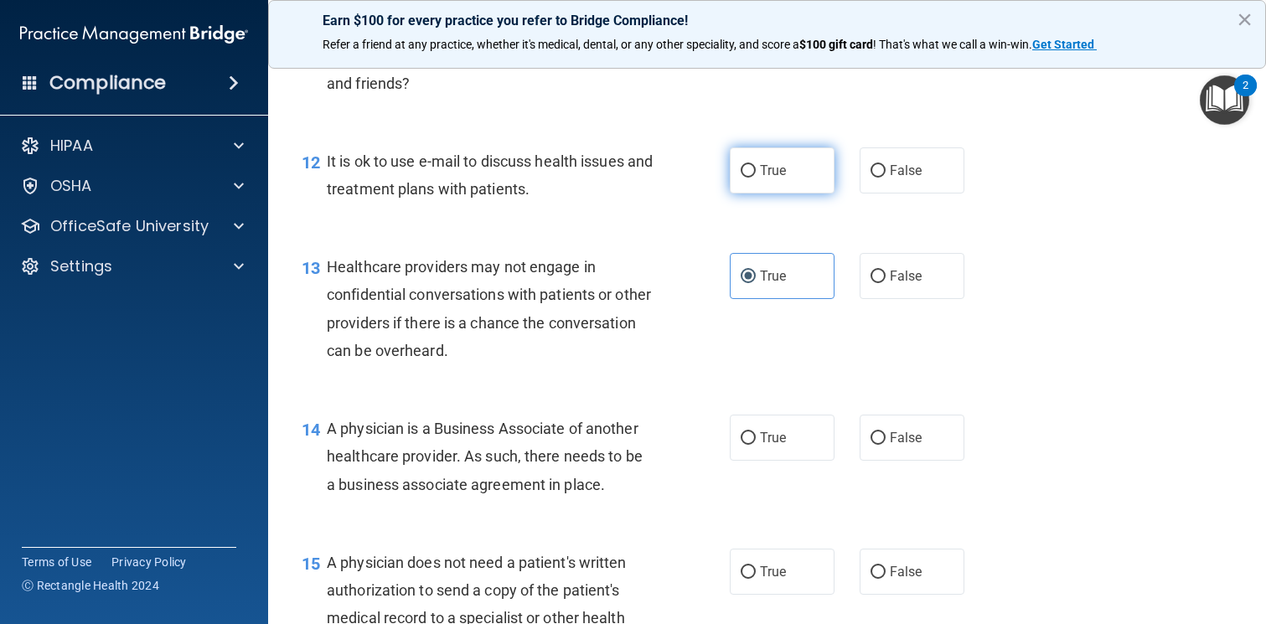
click at [762, 182] on label "True" at bounding box center [782, 170] width 105 height 46
click at [756, 178] on input "True" at bounding box center [747, 171] width 15 height 13
radio input "true"
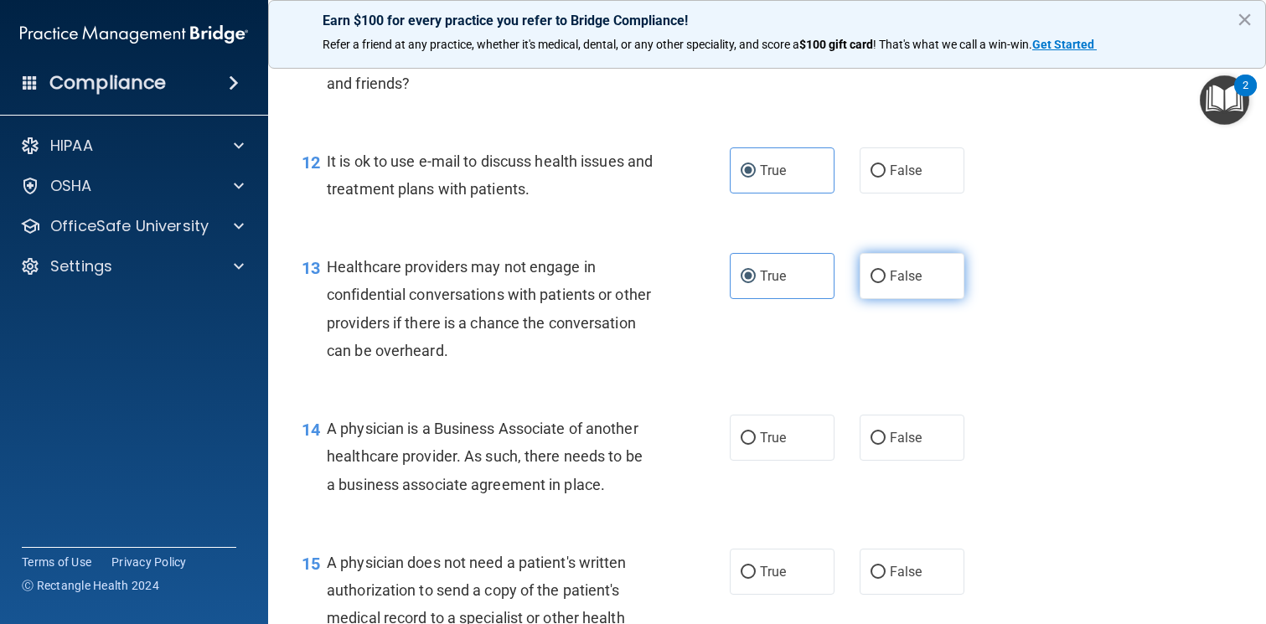
click at [933, 272] on label "False" at bounding box center [911, 276] width 105 height 46
click at [885, 272] on input "False" at bounding box center [877, 277] width 15 height 13
radio input "true"
radio input "false"
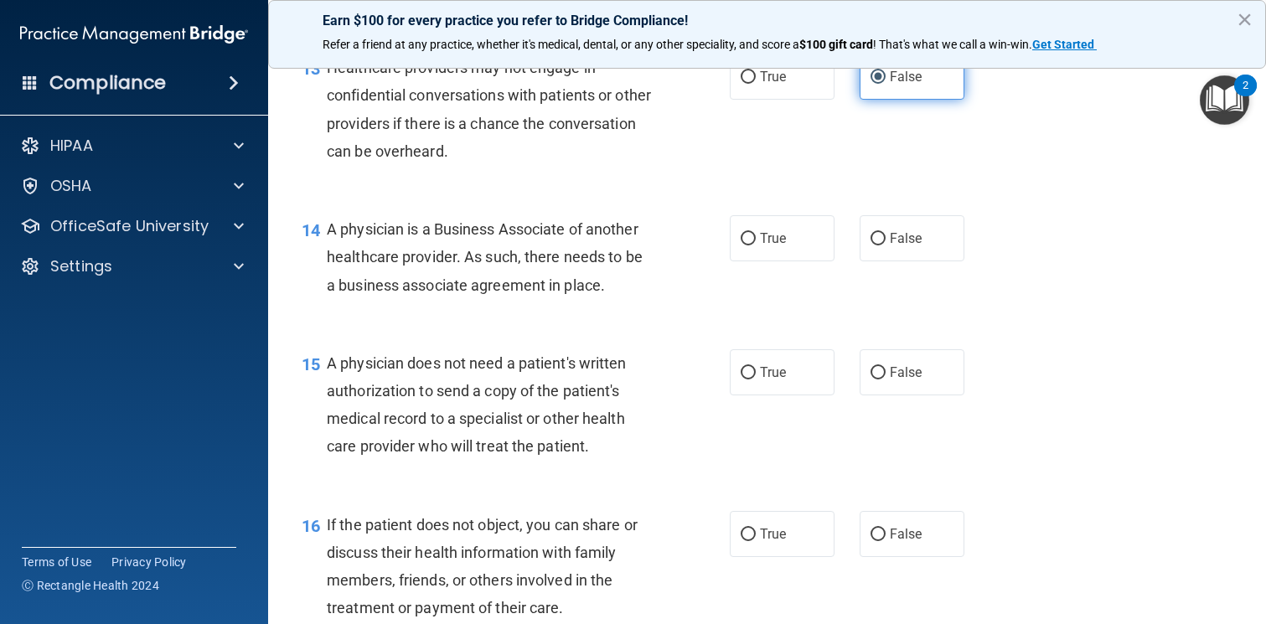
scroll to position [1952, 0]
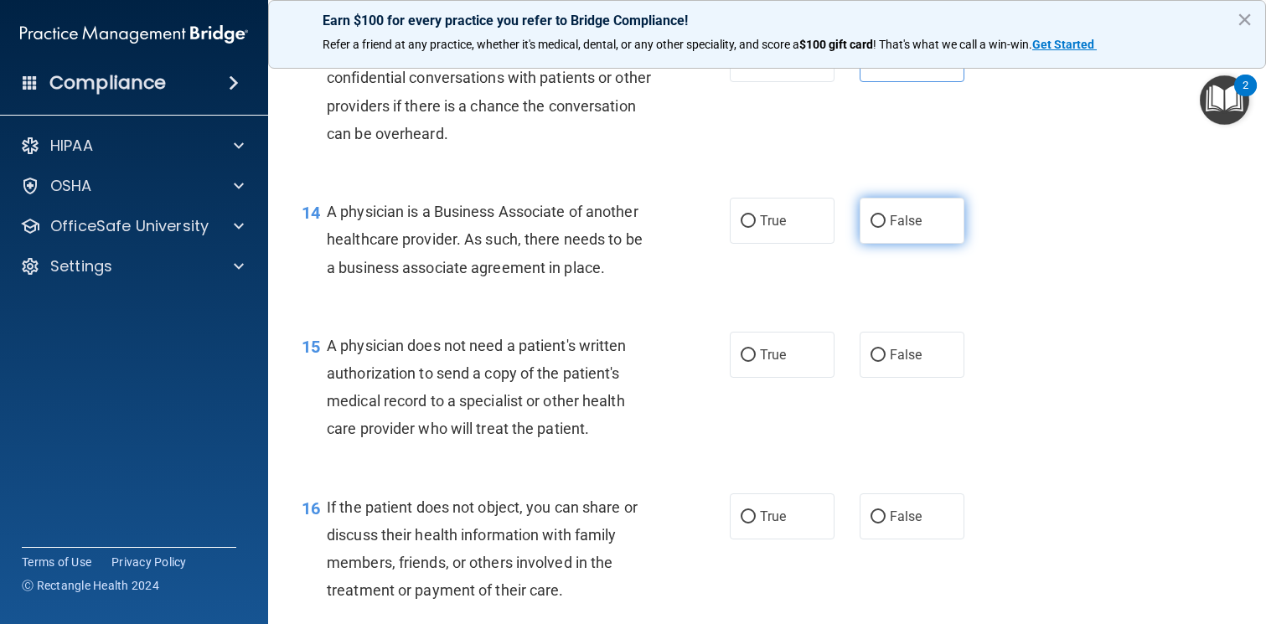
click at [896, 214] on span "False" at bounding box center [906, 221] width 33 height 16
click at [885, 215] on input "False" at bounding box center [877, 221] width 15 height 13
radio input "true"
click at [794, 351] on label "True" at bounding box center [782, 355] width 105 height 46
click at [756, 351] on input "True" at bounding box center [747, 355] width 15 height 13
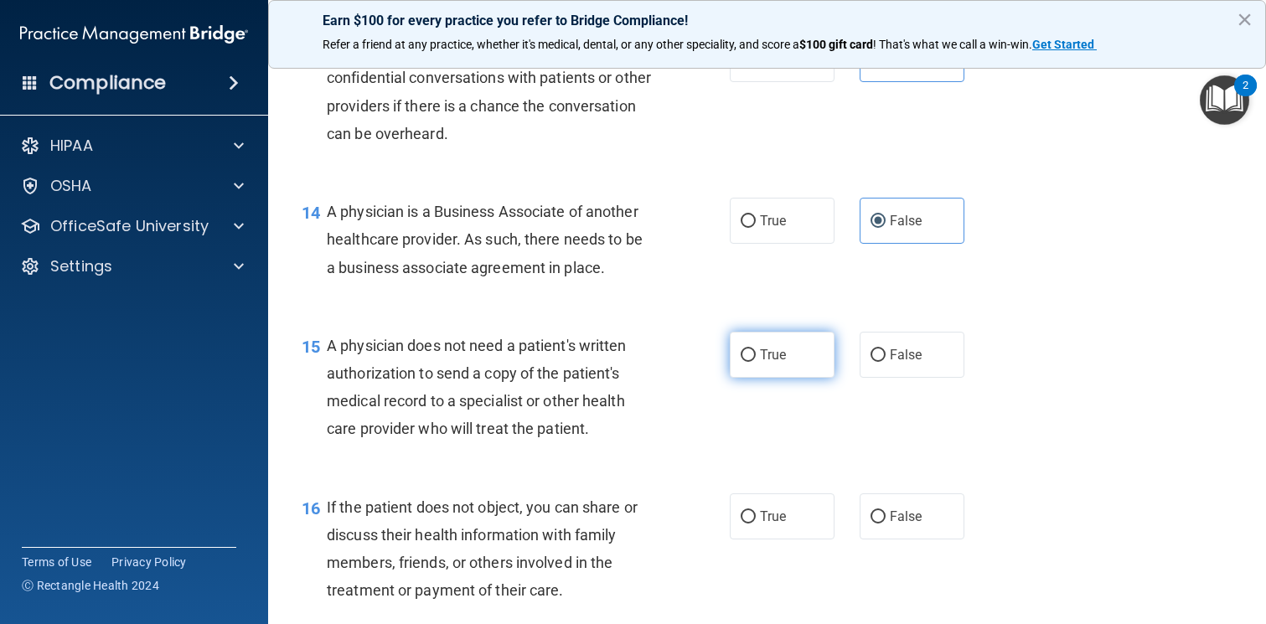
radio input "true"
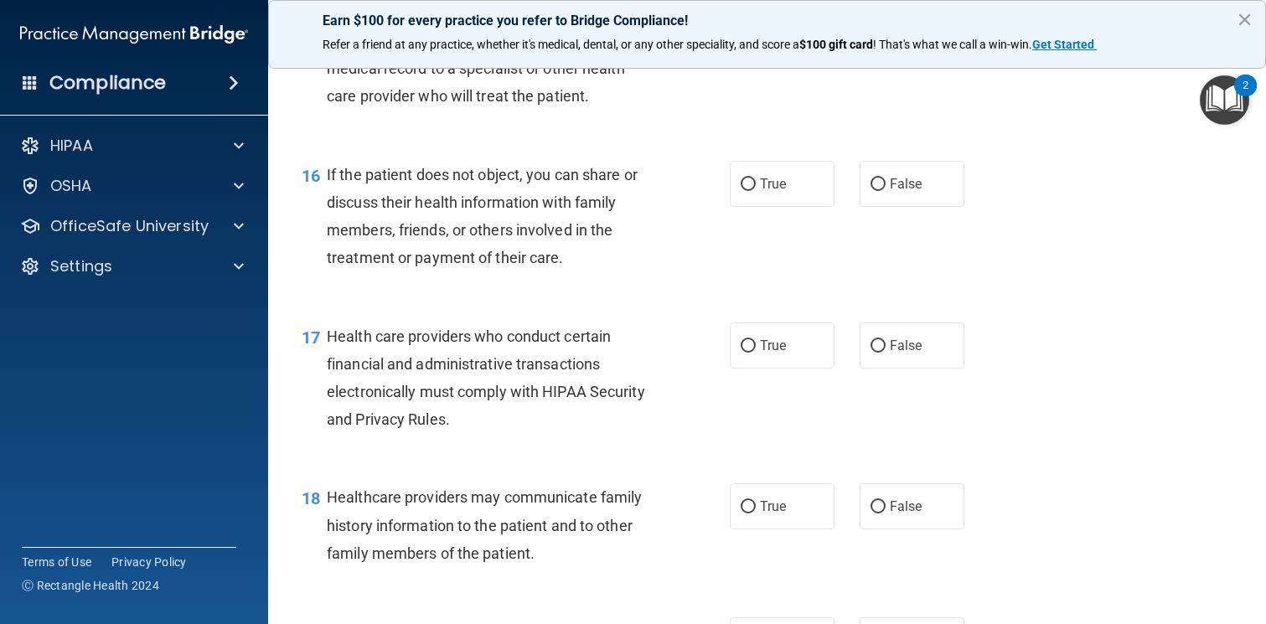
scroll to position [2286, 0]
click at [782, 188] on span "True" at bounding box center [773, 182] width 26 height 16
click at [756, 188] on input "True" at bounding box center [747, 183] width 15 height 13
radio input "true"
click at [761, 340] on span "True" at bounding box center [773, 344] width 26 height 16
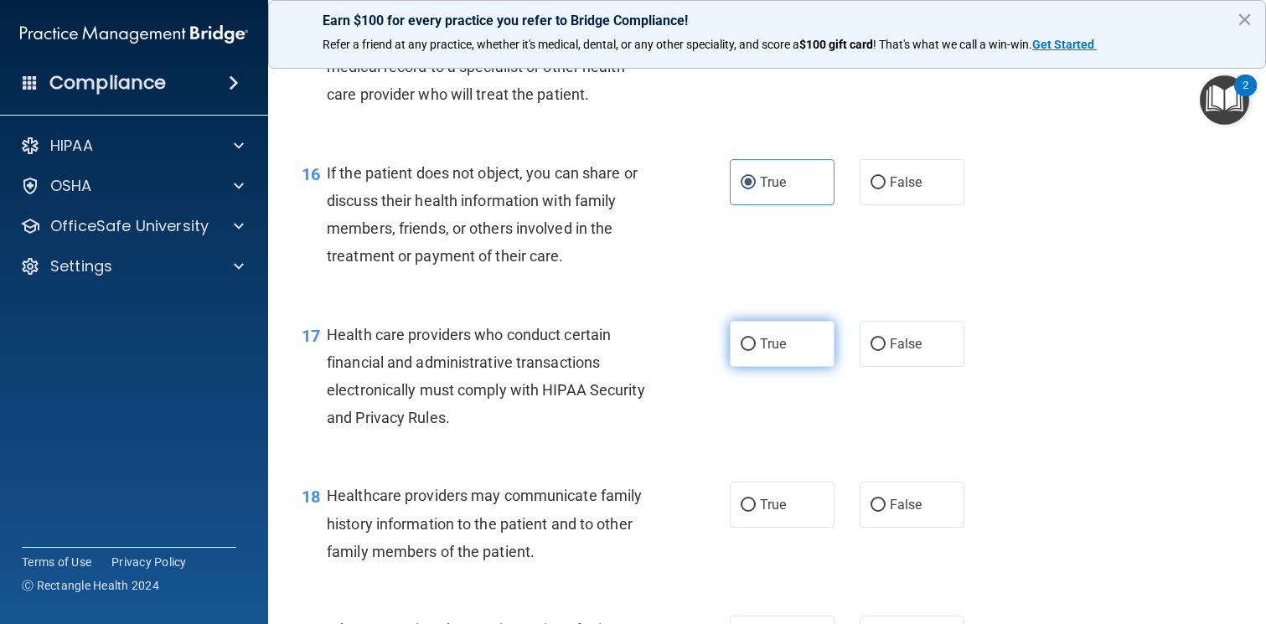
click at [756, 340] on input "True" at bounding box center [747, 344] width 15 height 13
radio input "true"
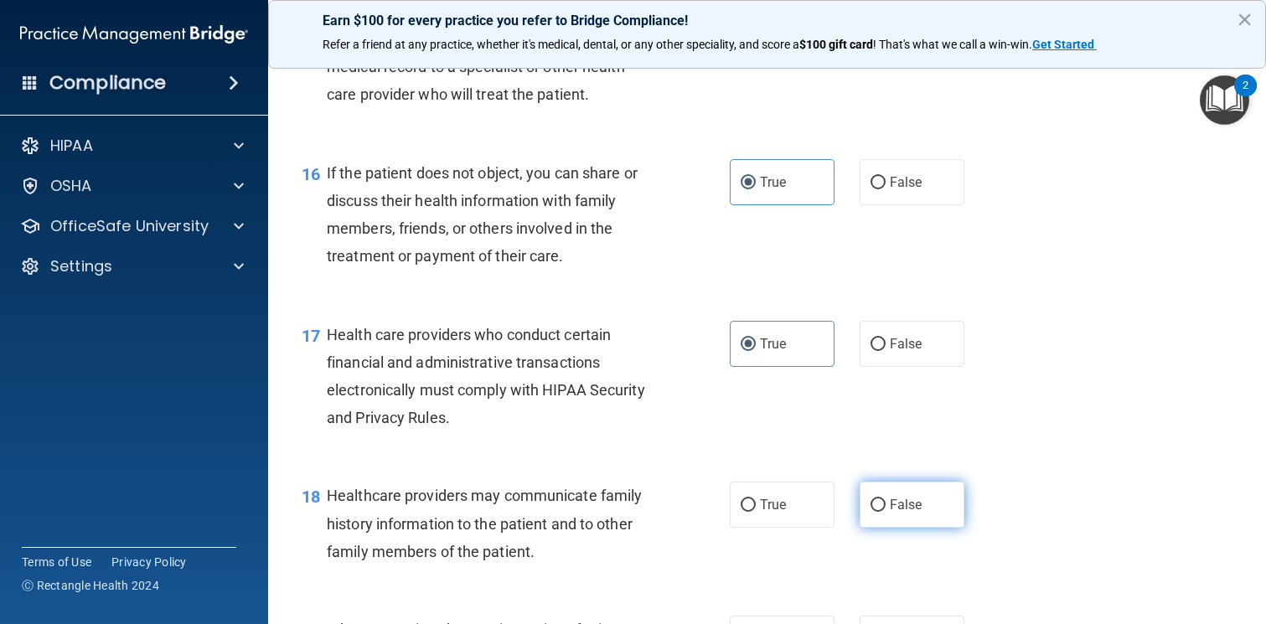
click at [936, 505] on label "False" at bounding box center [911, 505] width 105 height 46
click at [885, 505] on input "False" at bounding box center [877, 505] width 15 height 13
radio input "true"
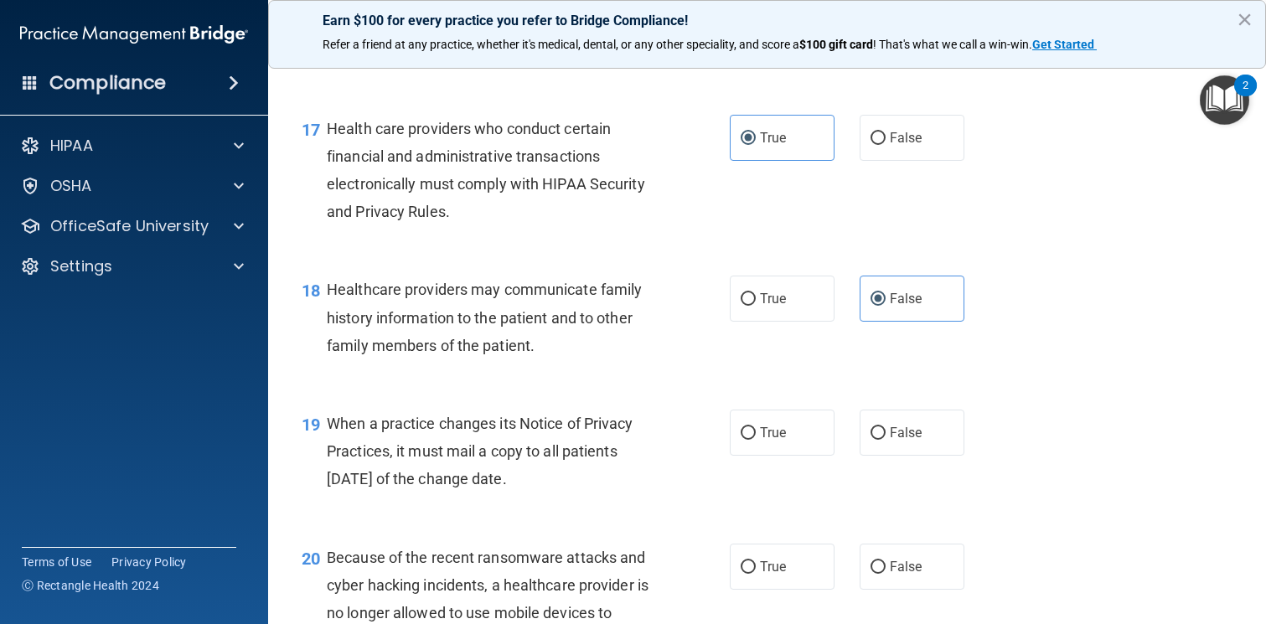
scroll to position [2494, 0]
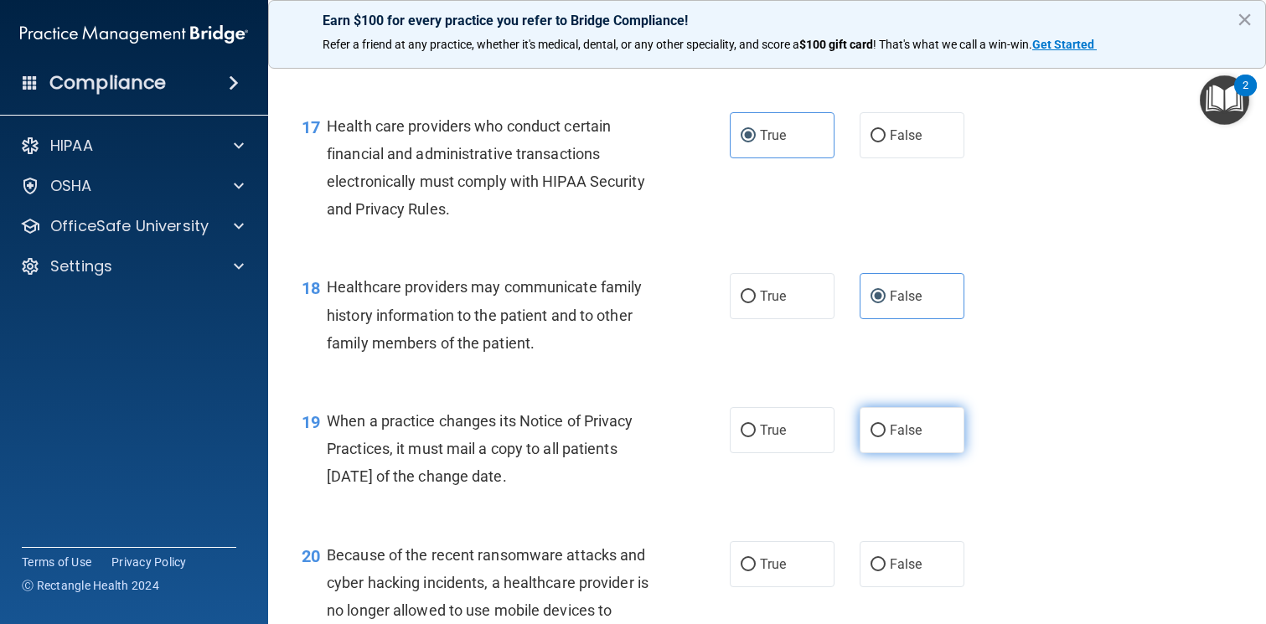
click at [924, 438] on label "False" at bounding box center [911, 430] width 105 height 46
click at [885, 437] on input "False" at bounding box center [877, 431] width 15 height 13
radio input "true"
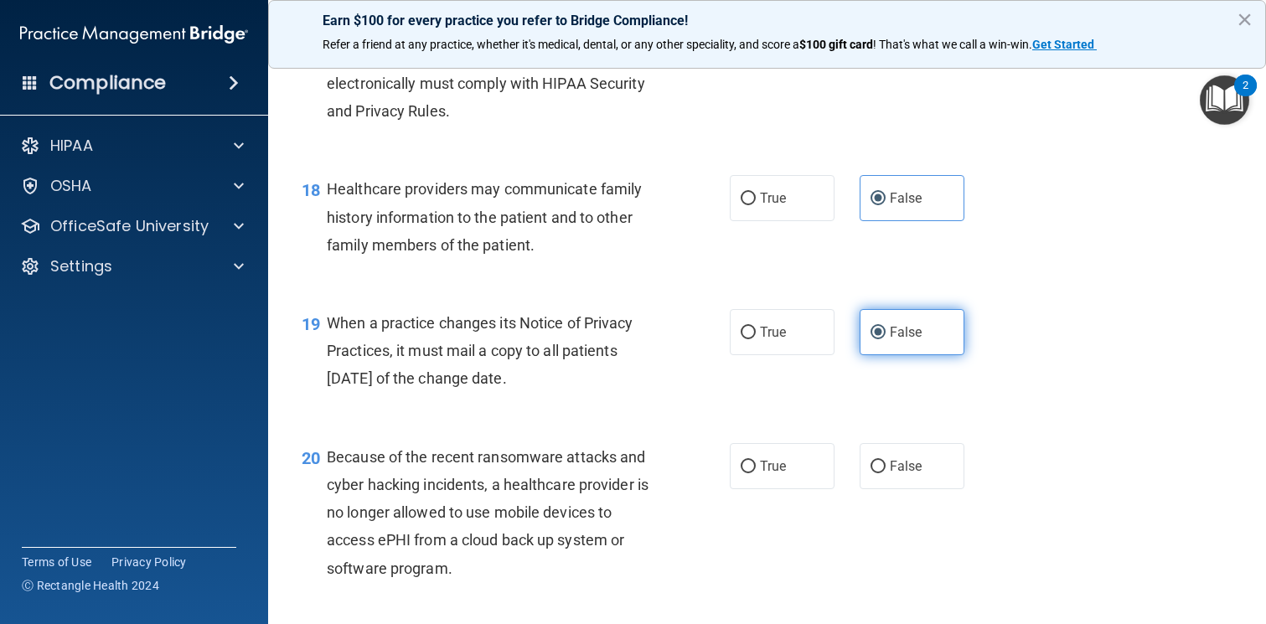
scroll to position [2603, 0]
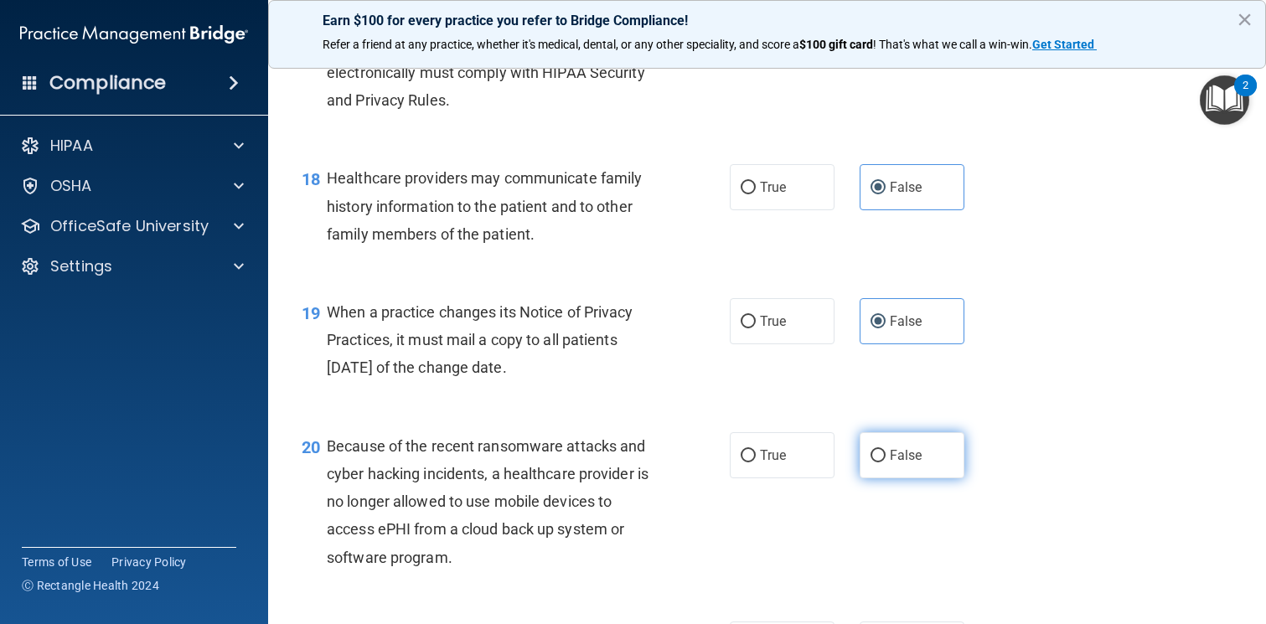
click at [914, 465] on label "False" at bounding box center [911, 455] width 105 height 46
click at [885, 462] on input "False" at bounding box center [877, 456] width 15 height 13
radio input "true"
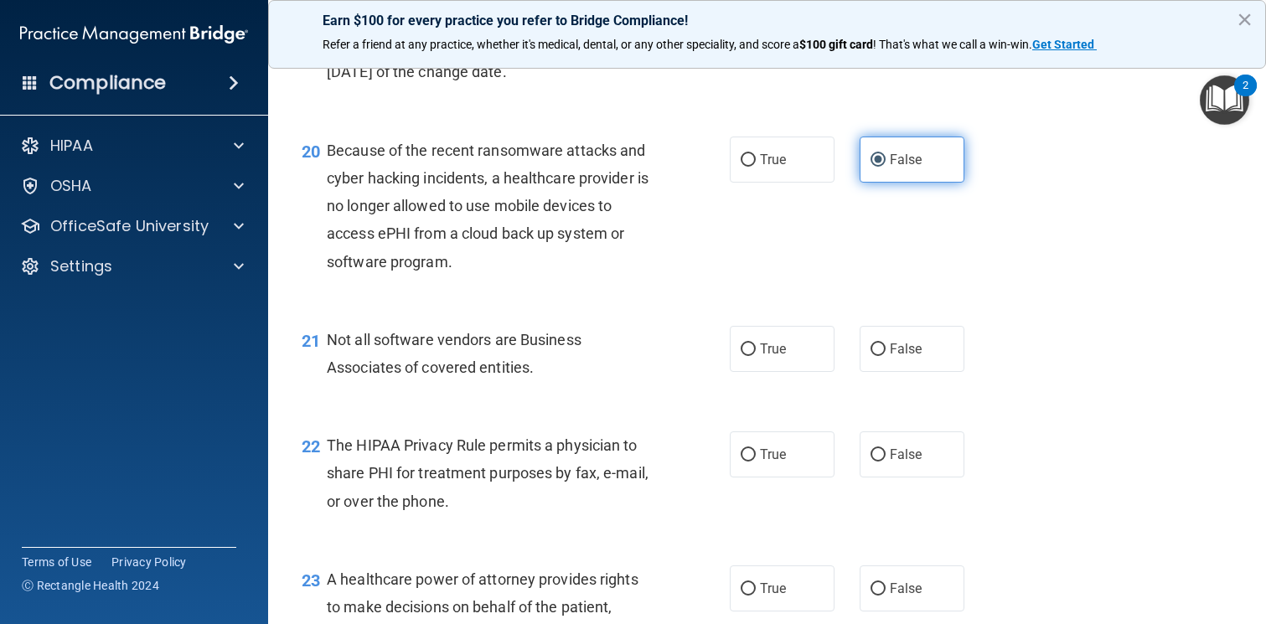
scroll to position [2900, 0]
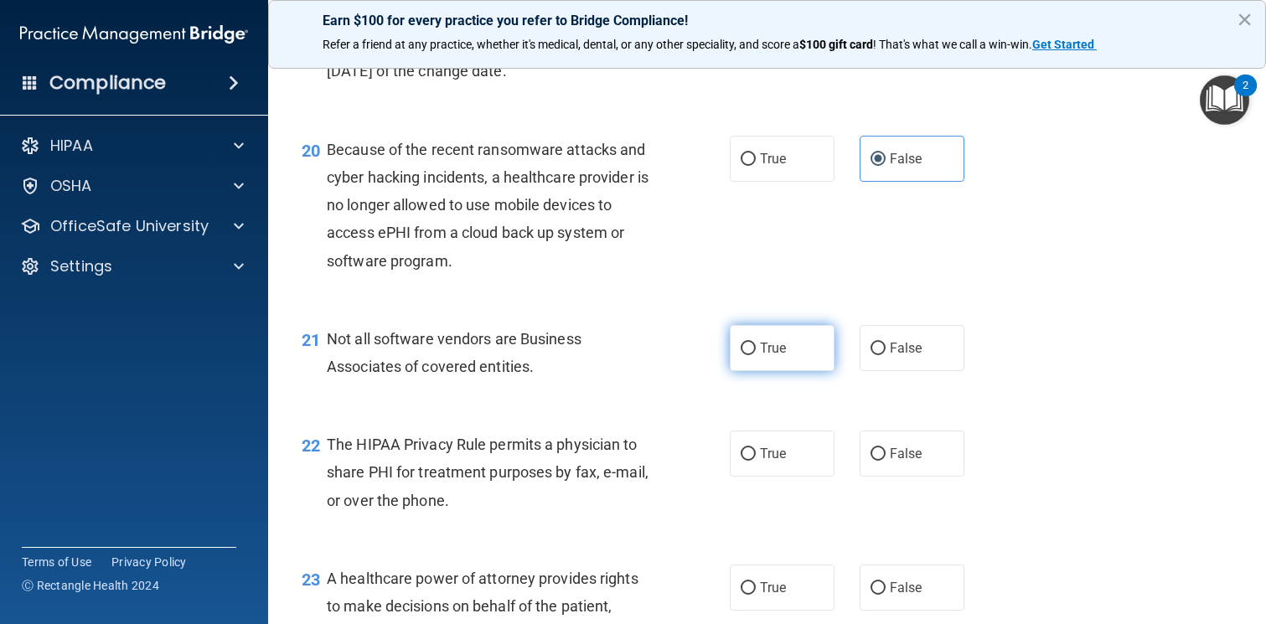
click at [762, 354] on span "True" at bounding box center [773, 348] width 26 height 16
click at [756, 354] on input "True" at bounding box center [747, 349] width 15 height 13
radio input "true"
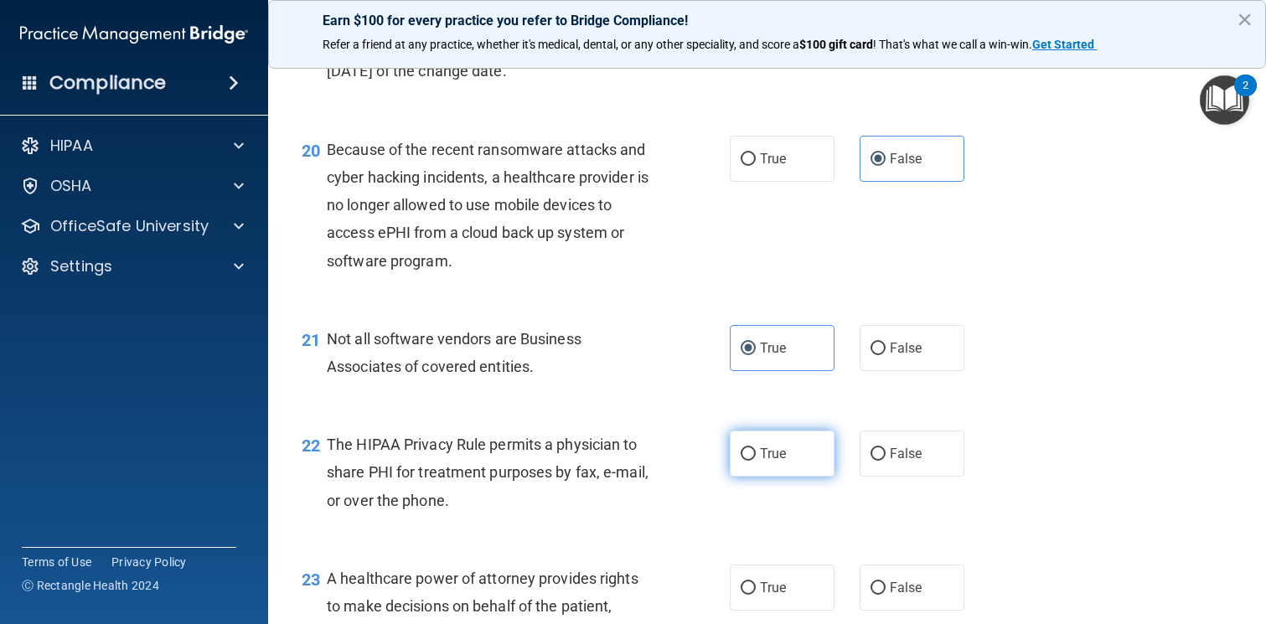
click at [755, 448] on input "True" at bounding box center [747, 454] width 15 height 13
radio input "true"
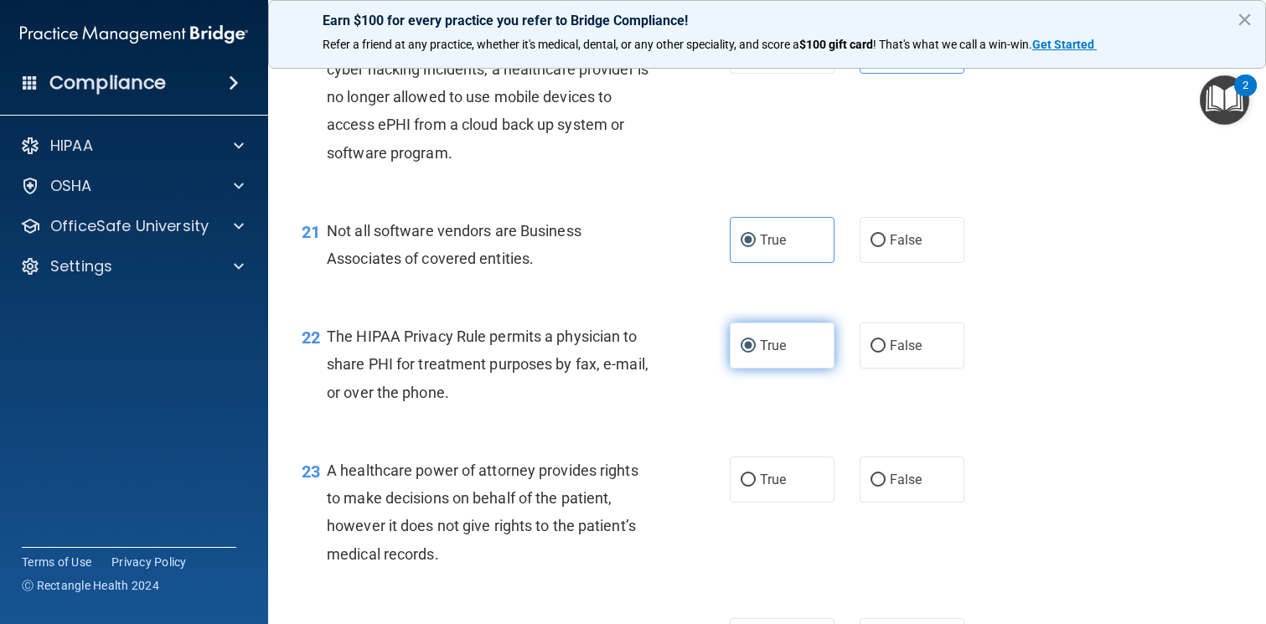
scroll to position [3025, 0]
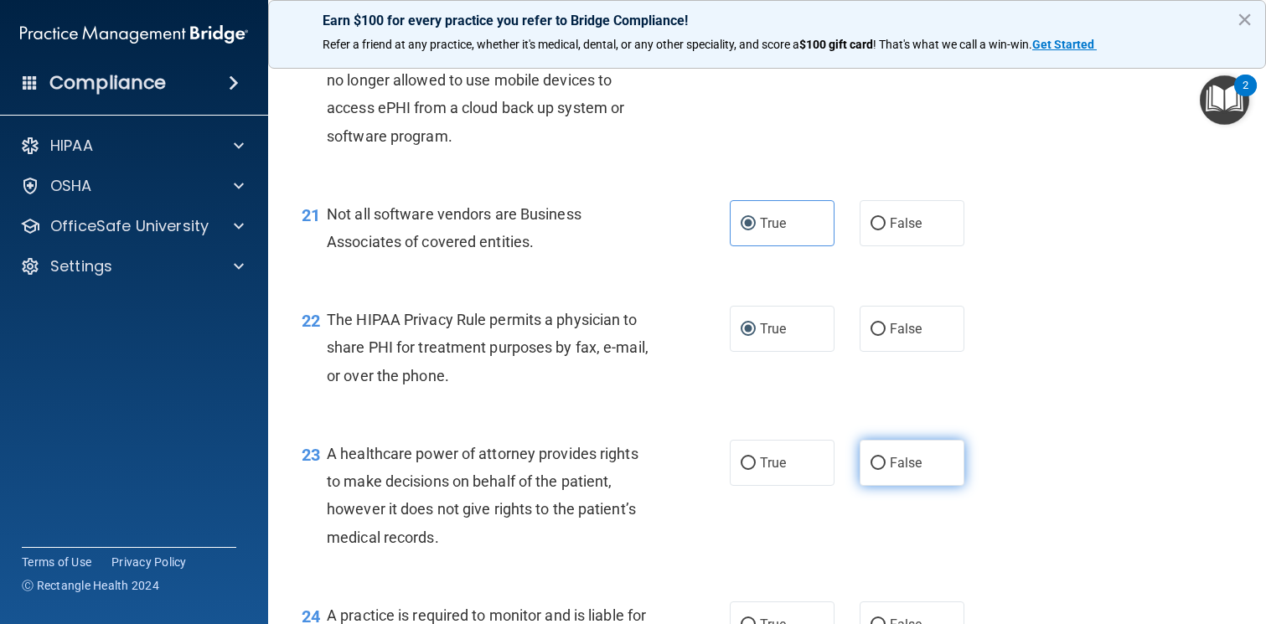
click at [877, 471] on label "False" at bounding box center [911, 463] width 105 height 46
click at [877, 470] on input "False" at bounding box center [877, 463] width 15 height 13
radio input "true"
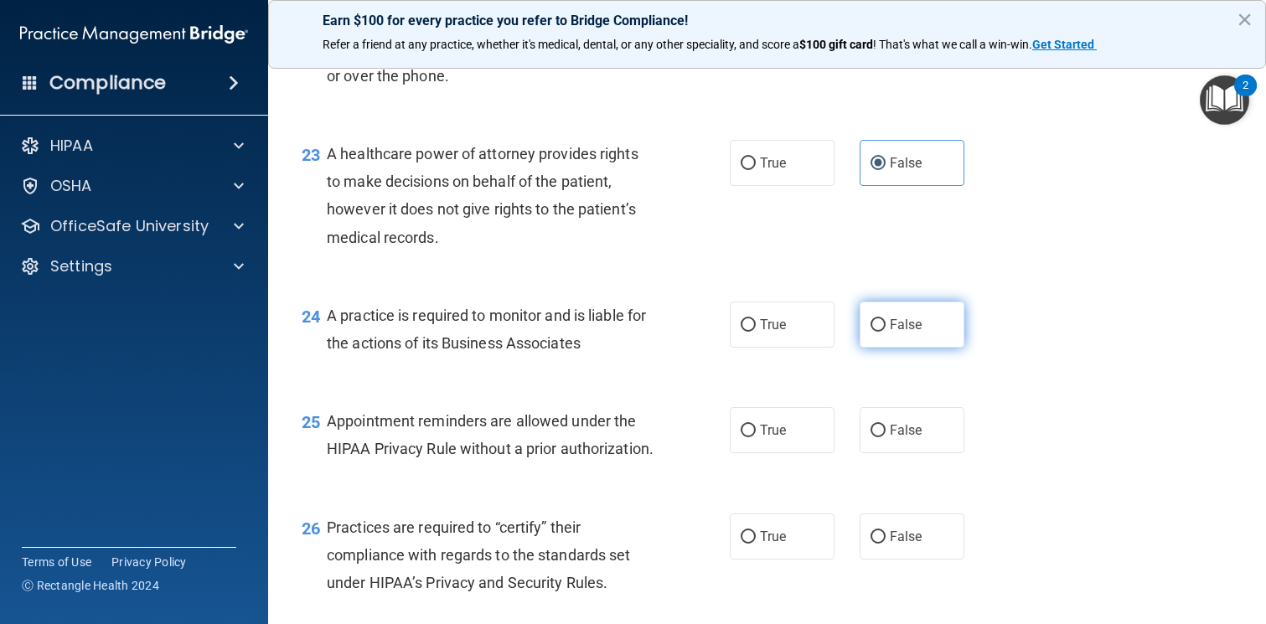
scroll to position [3351, 0]
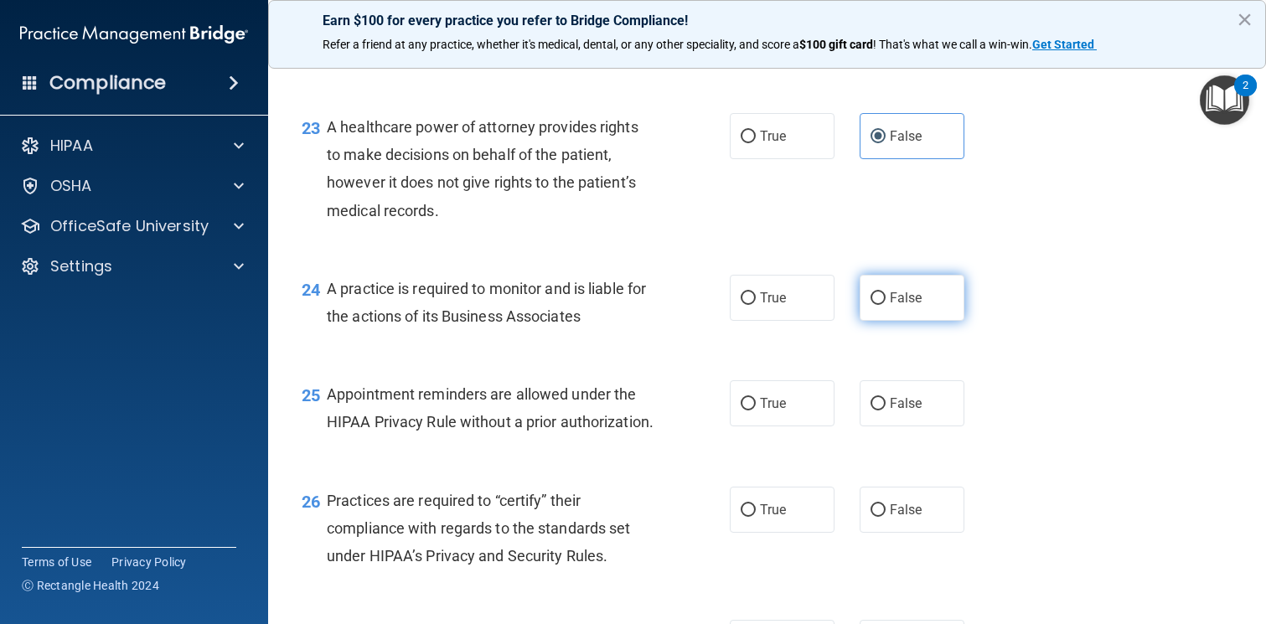
click at [918, 301] on span "False" at bounding box center [906, 298] width 33 height 16
click at [885, 301] on input "False" at bounding box center [877, 298] width 15 height 13
radio input "true"
click at [780, 414] on label "True" at bounding box center [782, 403] width 105 height 46
click at [756, 410] on input "True" at bounding box center [747, 404] width 15 height 13
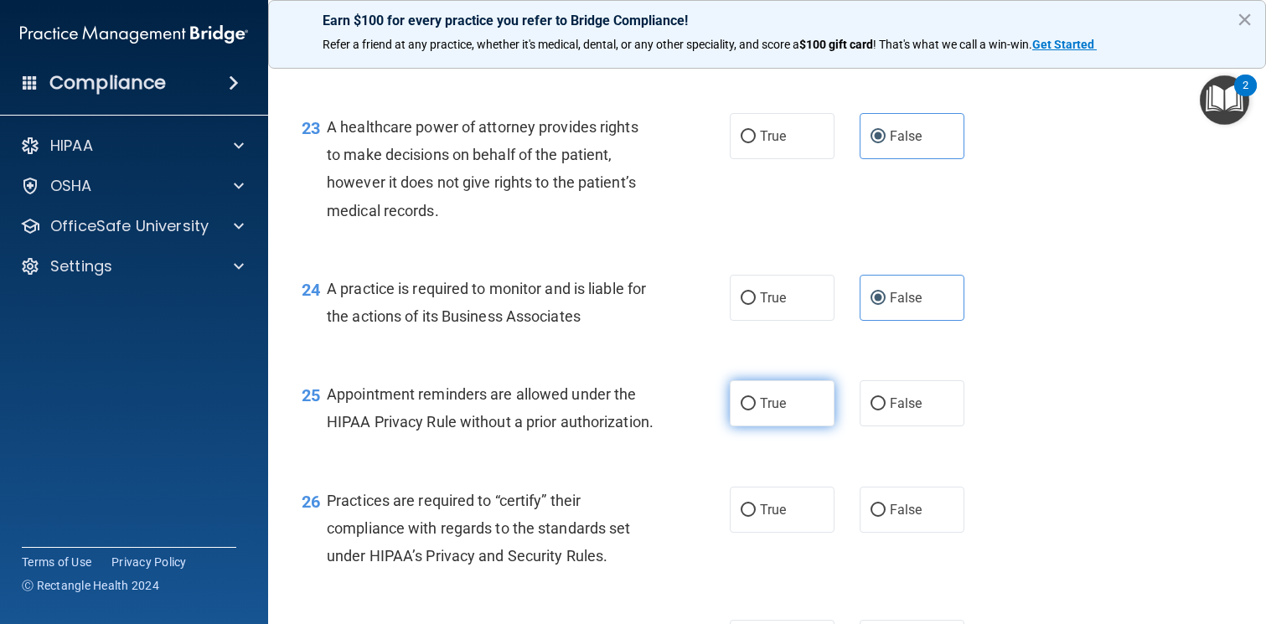
radio input "true"
click at [924, 533] on label "False" at bounding box center [911, 510] width 105 height 46
click at [885, 517] on input "False" at bounding box center [877, 510] width 15 height 13
radio input "true"
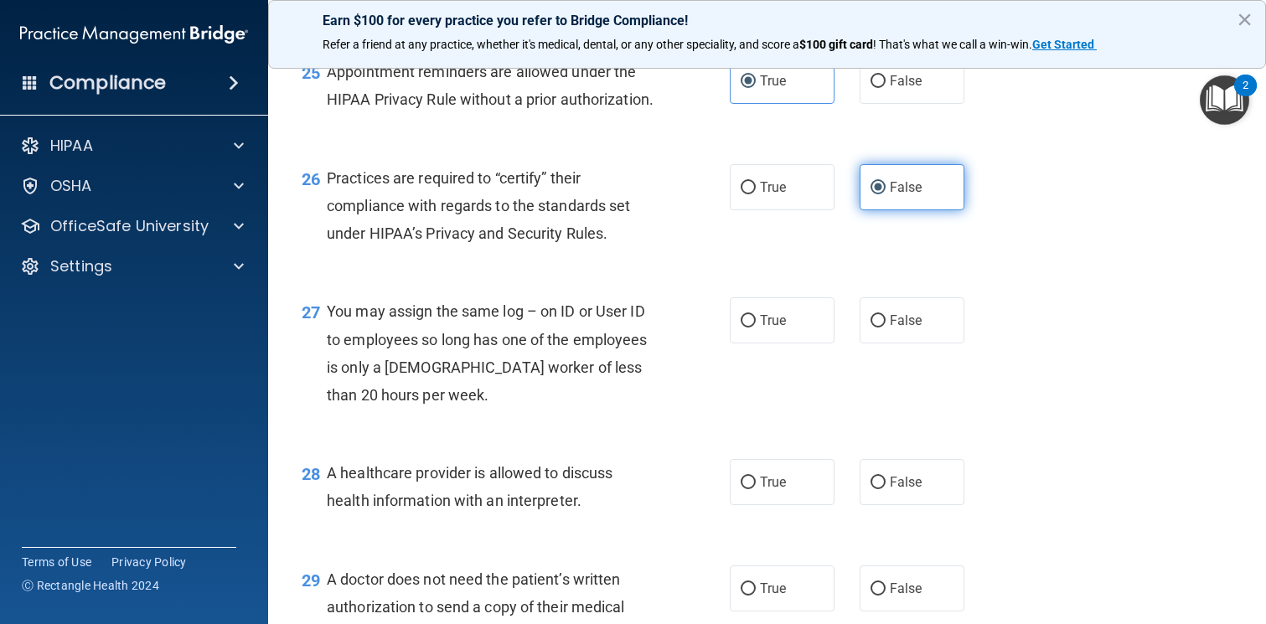
scroll to position [3734, 0]
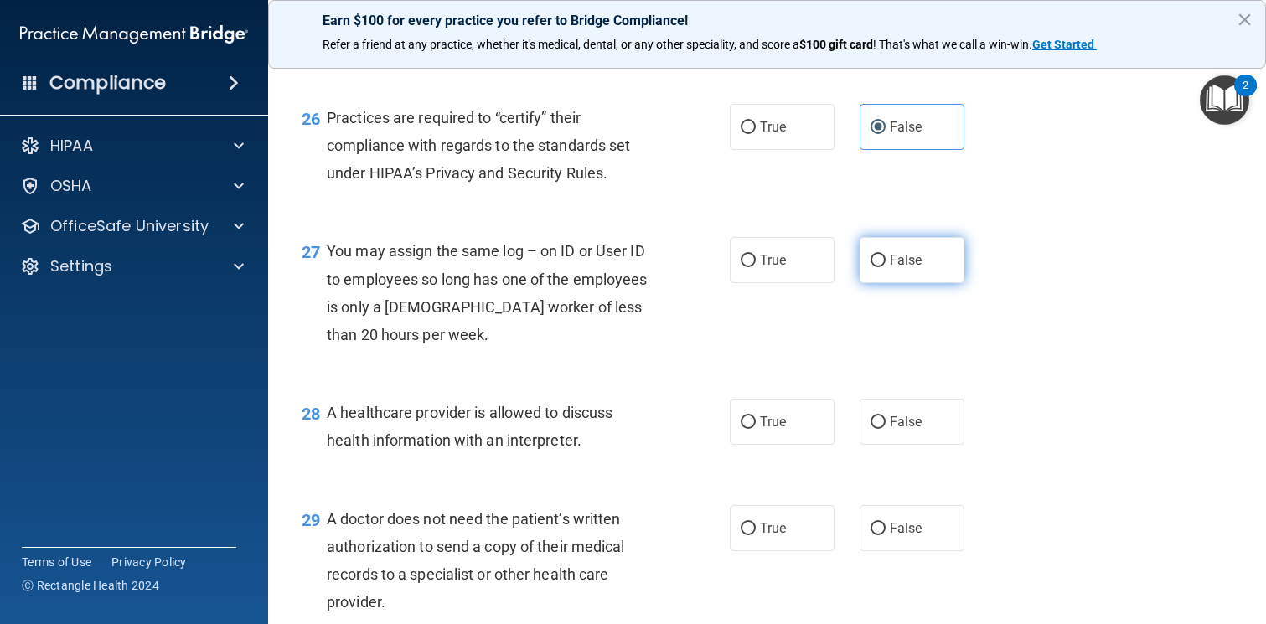
click at [911, 268] on span "False" at bounding box center [906, 260] width 33 height 16
click at [885, 267] on input "False" at bounding box center [877, 261] width 15 height 13
radio input "true"
click at [799, 445] on label "True" at bounding box center [782, 422] width 105 height 46
click at [756, 429] on input "True" at bounding box center [747, 422] width 15 height 13
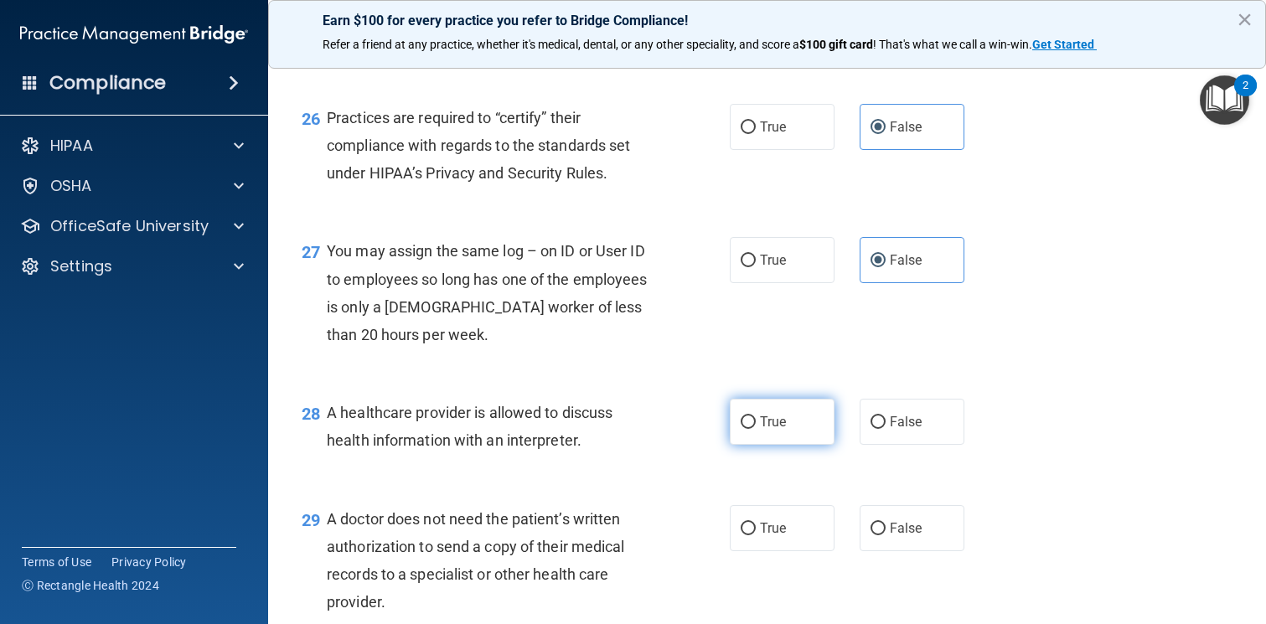
radio input "true"
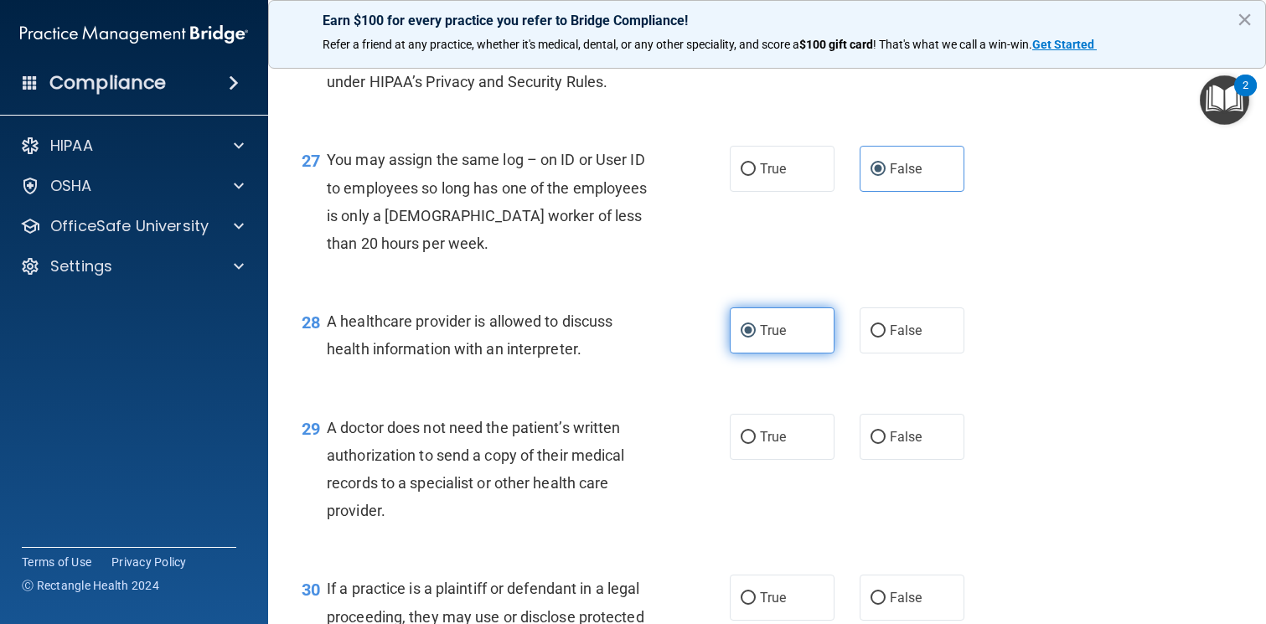
scroll to position [3839, 0]
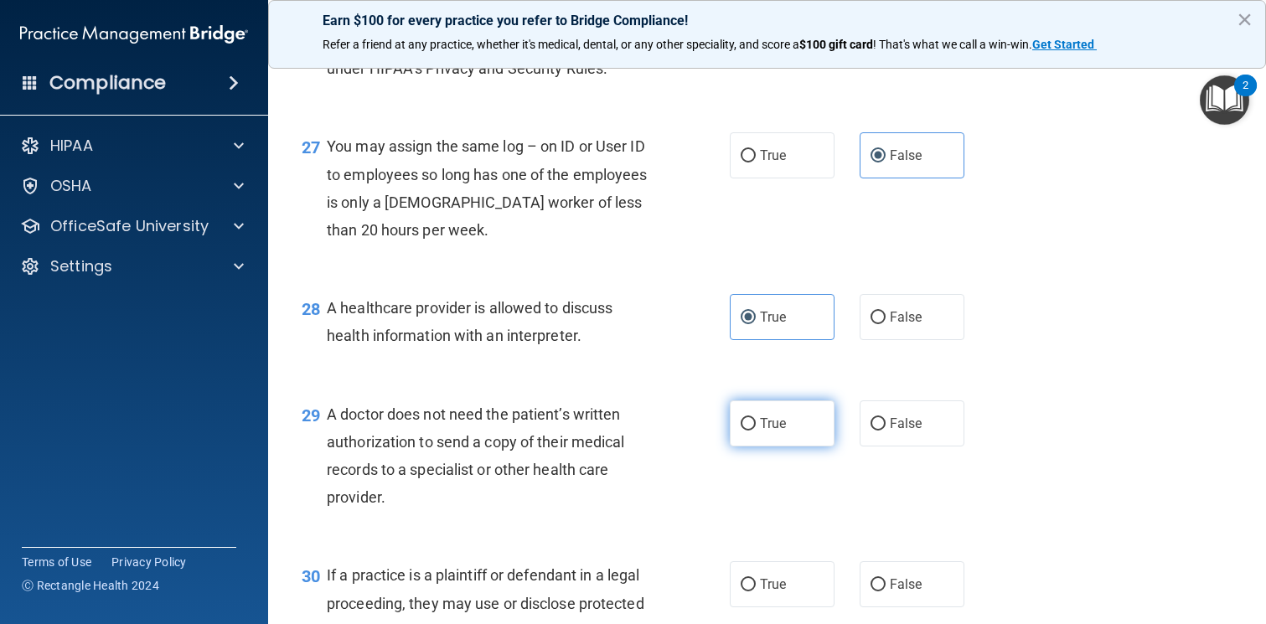
click at [801, 442] on label "True" at bounding box center [782, 423] width 105 height 46
click at [756, 431] on input "True" at bounding box center [747, 424] width 15 height 13
radio input "true"
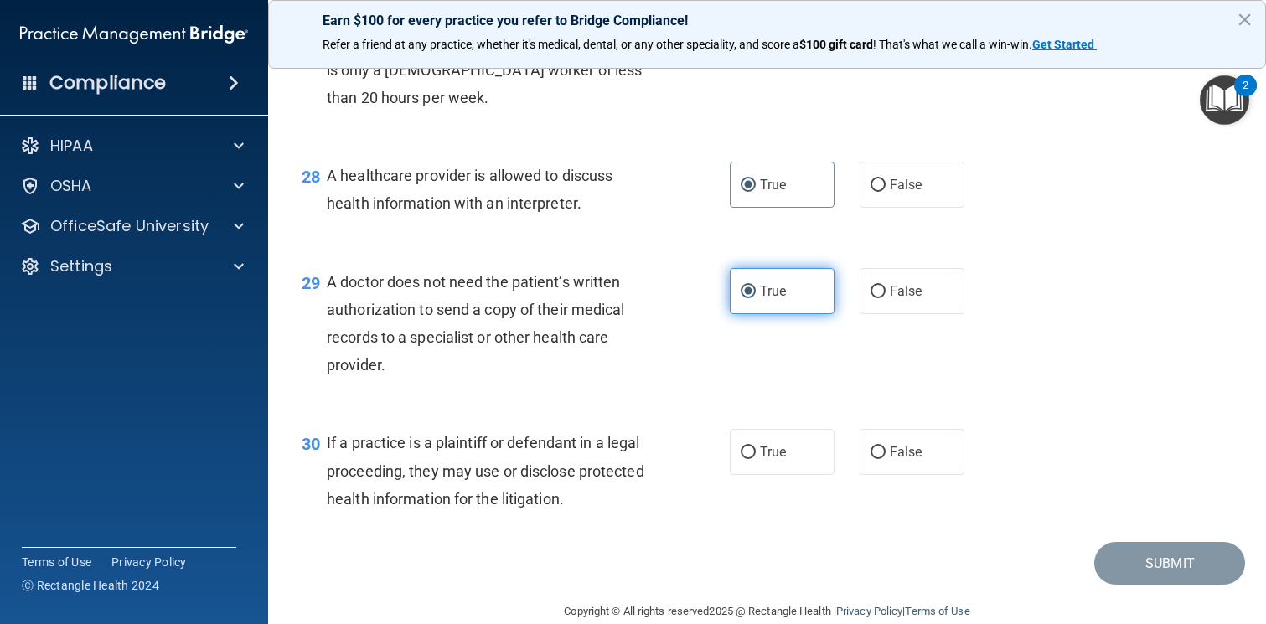
scroll to position [3986, 0]
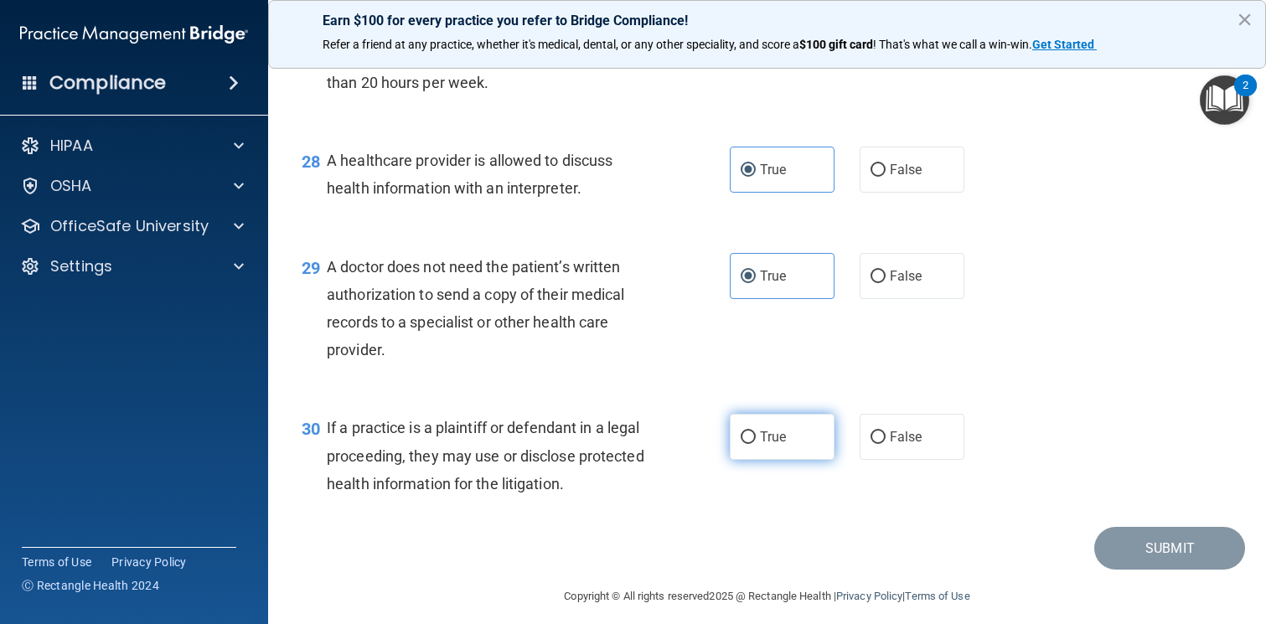
click at [791, 460] on label "True" at bounding box center [782, 437] width 105 height 46
click at [756, 444] on input "True" at bounding box center [747, 437] width 15 height 13
radio input "true"
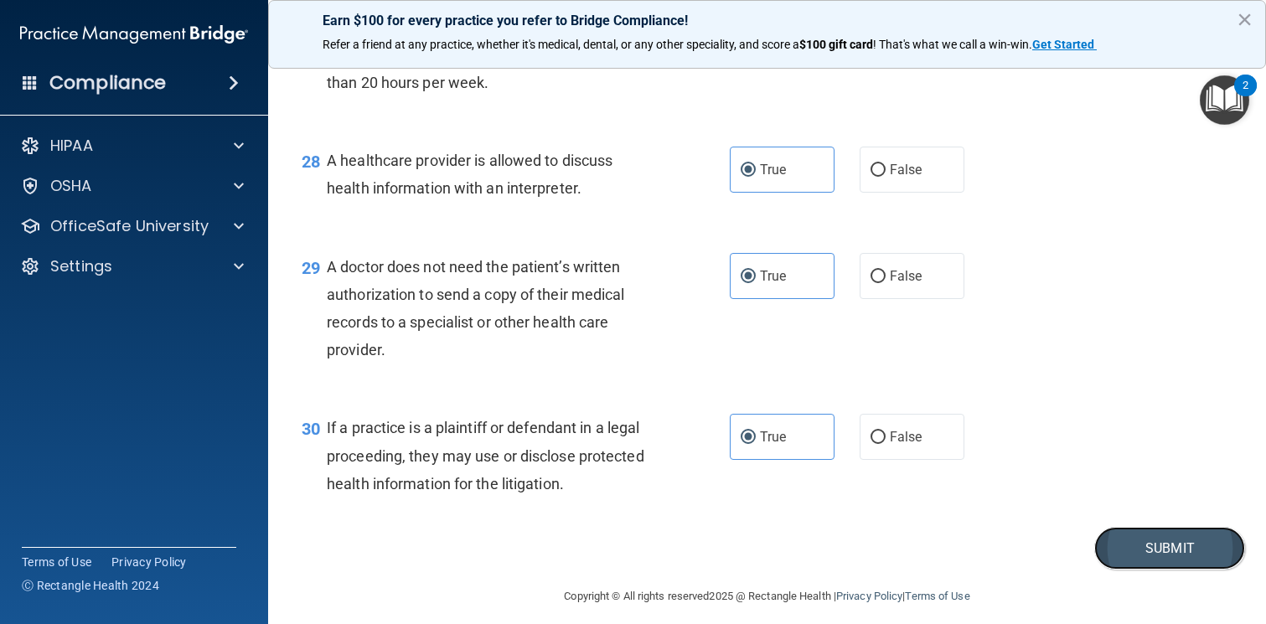
click at [1181, 570] on button "Submit" at bounding box center [1169, 548] width 151 height 43
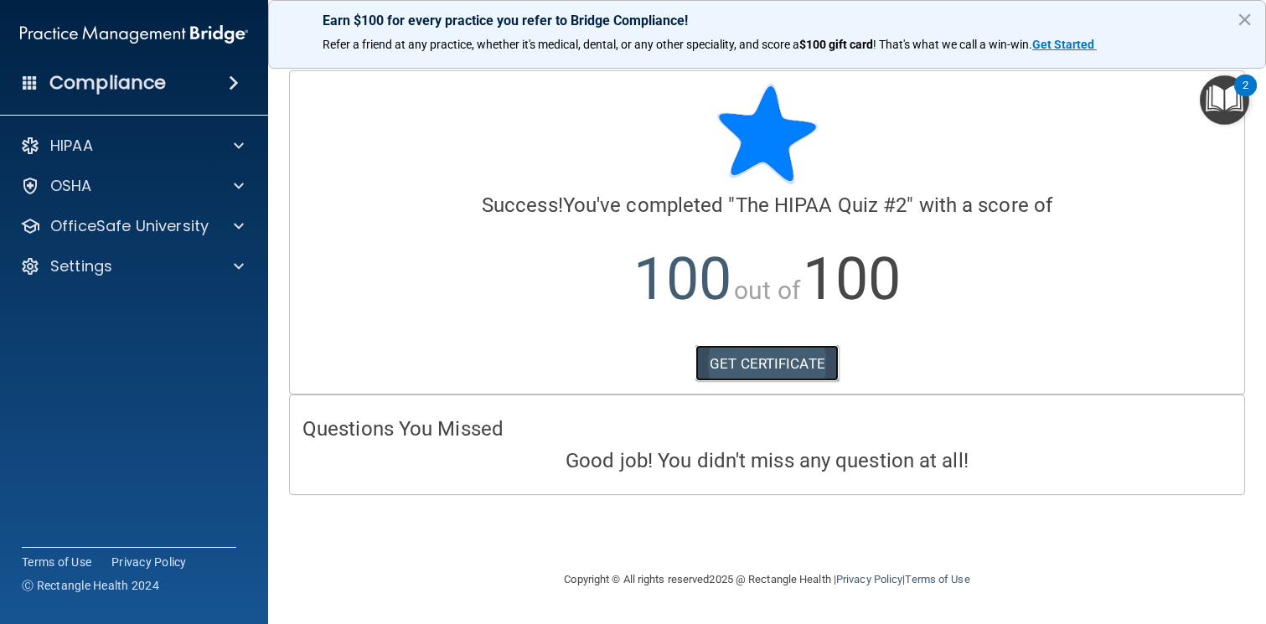
click at [804, 360] on link "GET CERTIFICATE" at bounding box center [766, 363] width 143 height 37
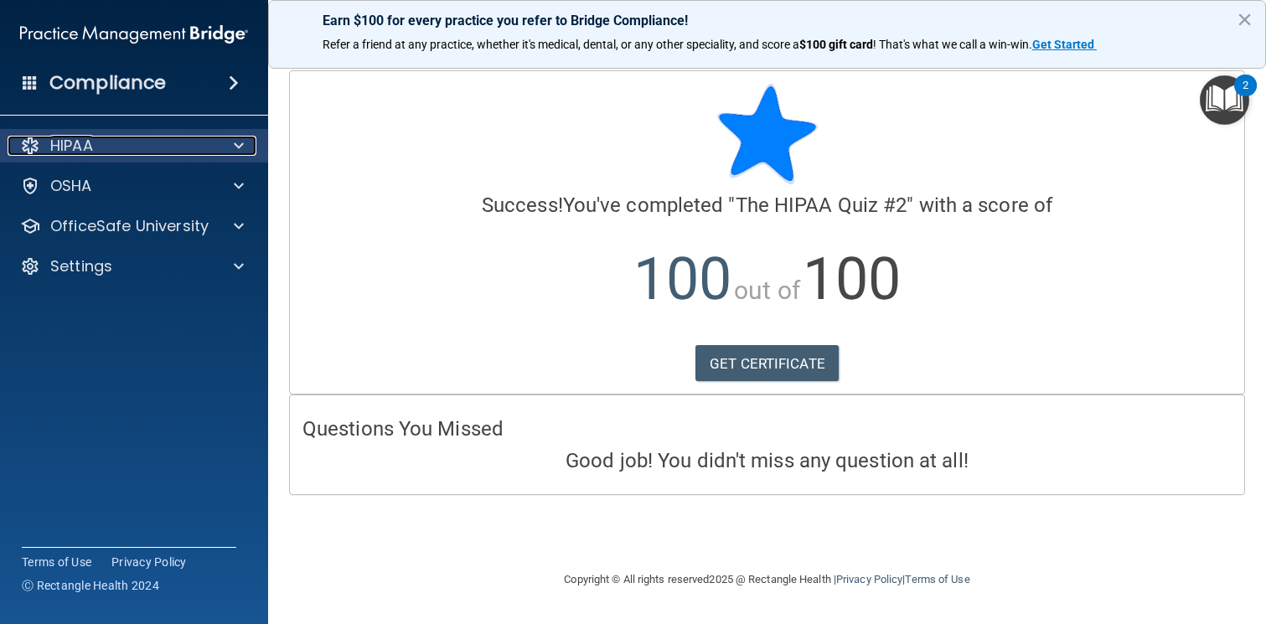
click at [244, 142] on div at bounding box center [236, 146] width 42 height 20
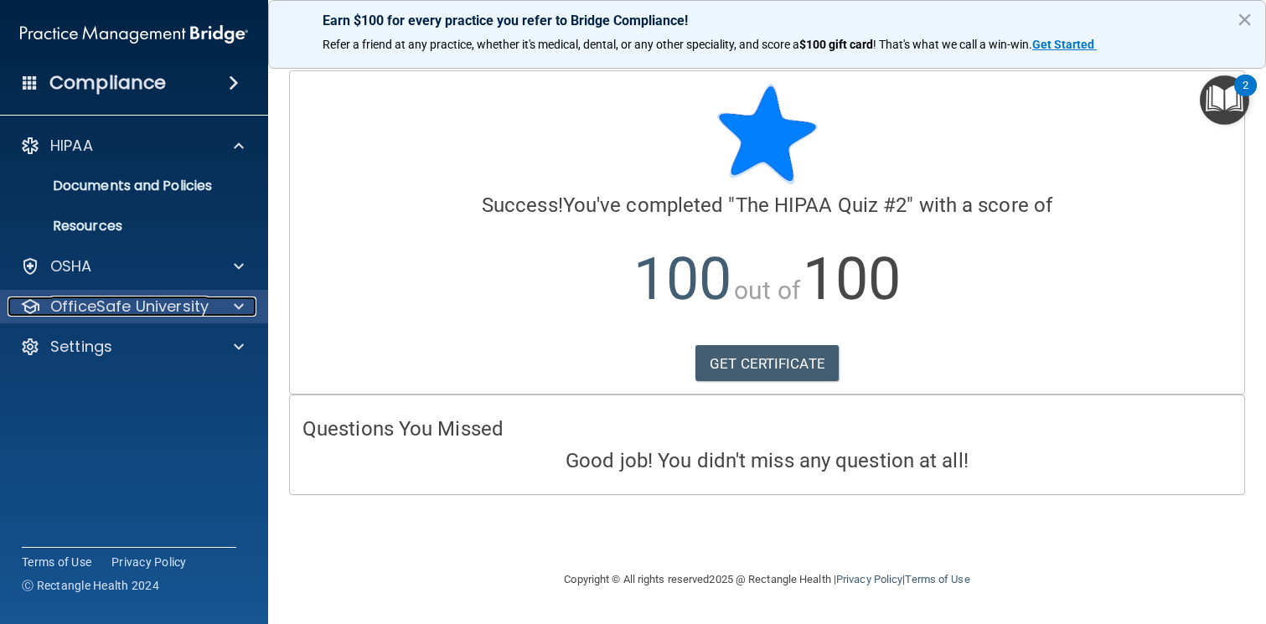
click at [240, 301] on span at bounding box center [239, 307] width 10 height 20
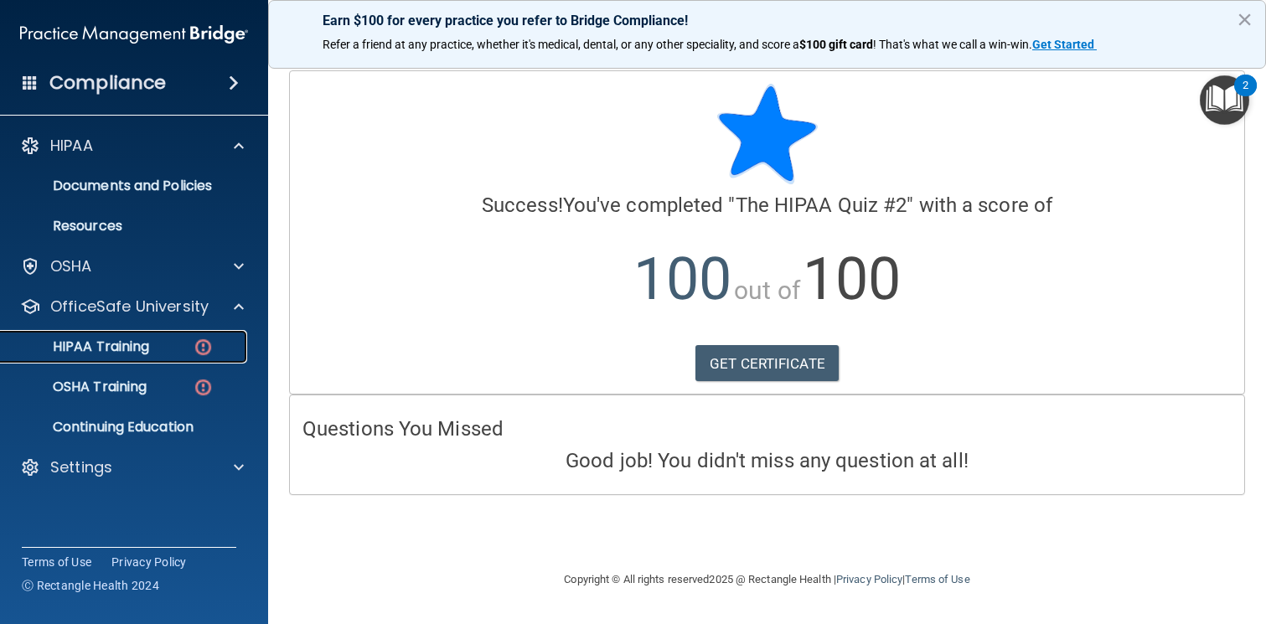
click at [165, 355] on link "HIPAA Training" at bounding box center [115, 347] width 264 height 34
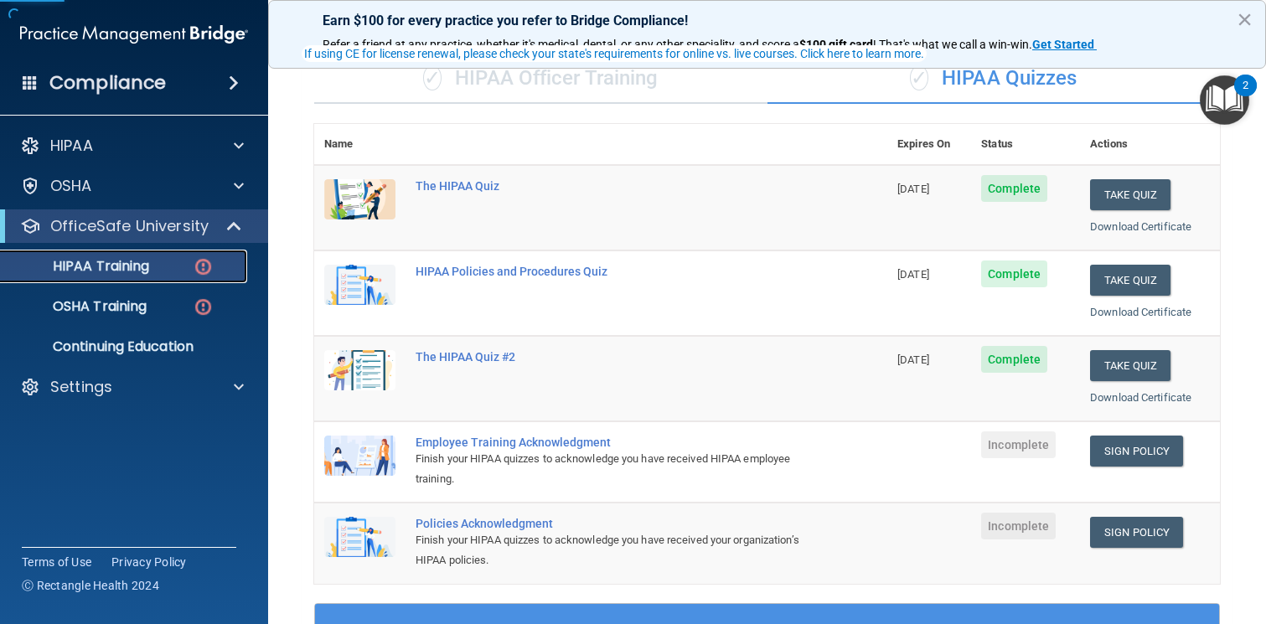
scroll to position [281, 0]
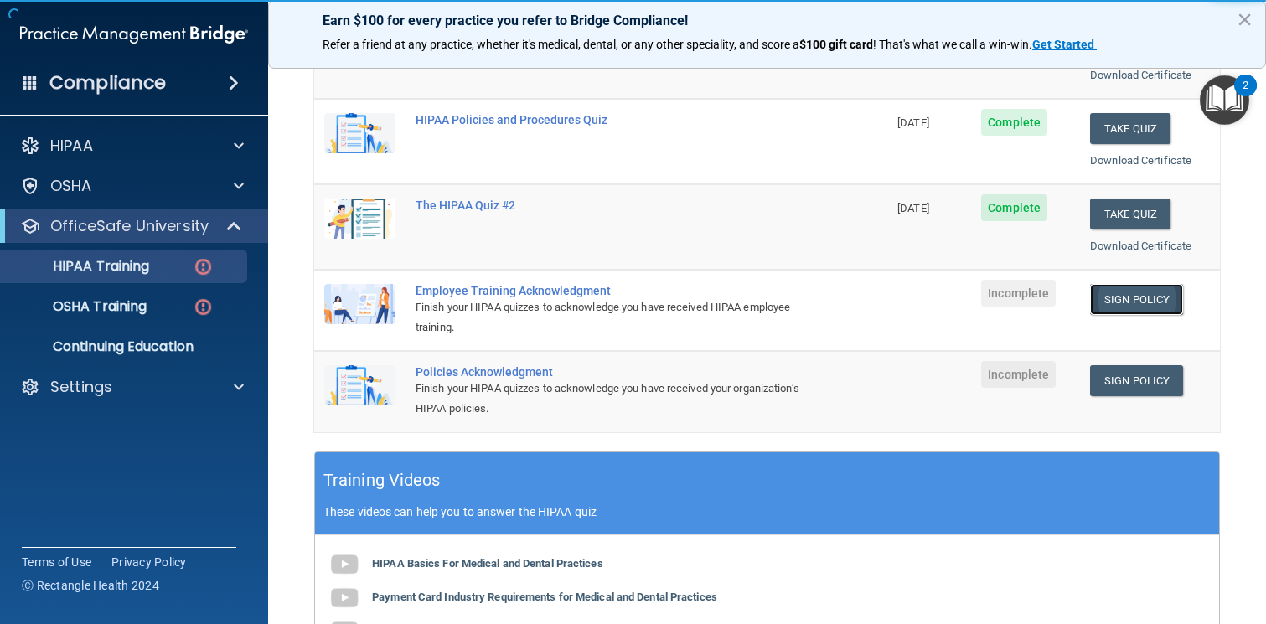
click at [1130, 298] on link "Sign Policy" at bounding box center [1136, 299] width 93 height 31
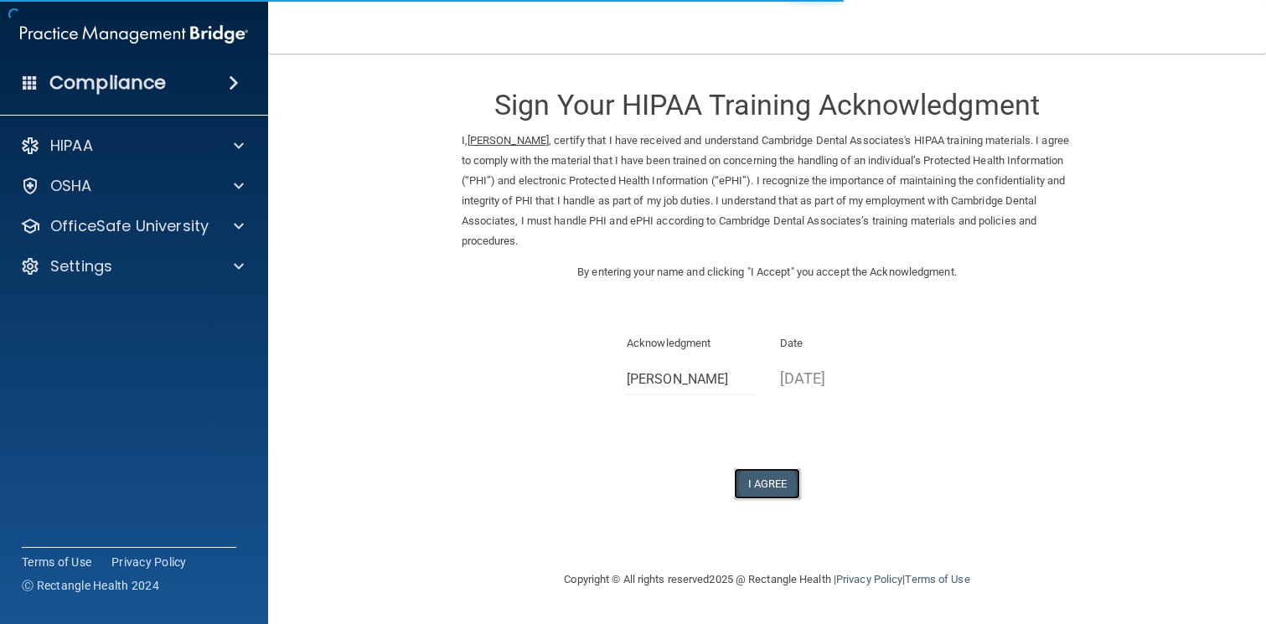
click at [777, 481] on button "I Agree" at bounding box center [767, 483] width 67 height 31
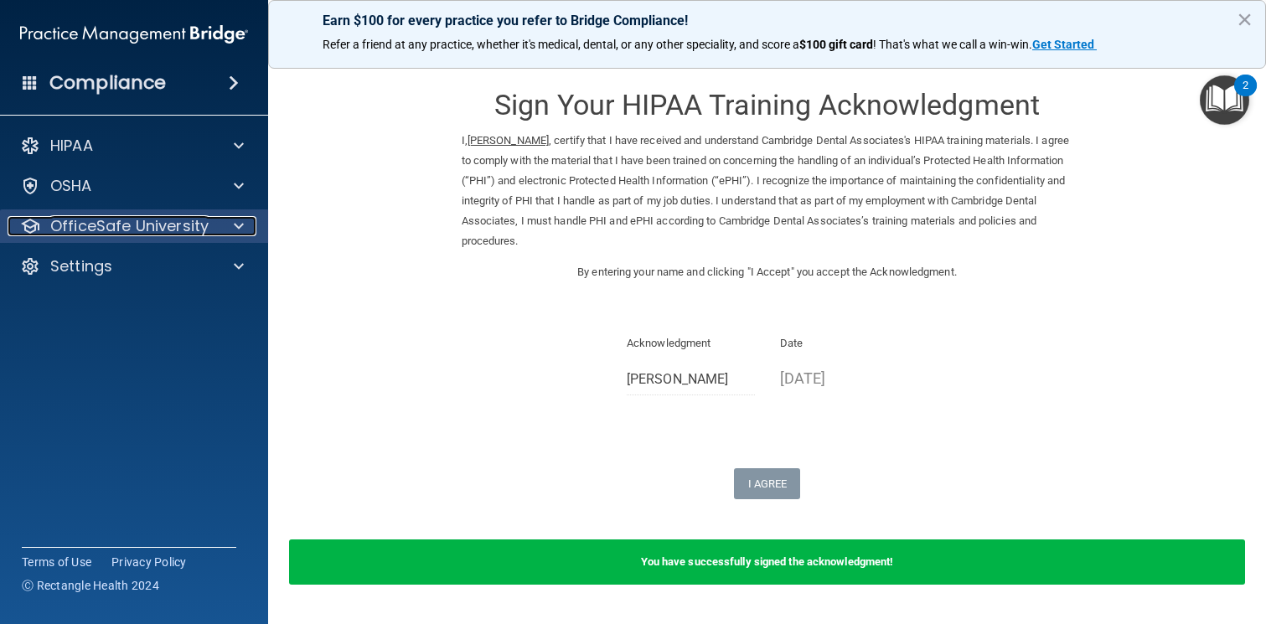
click at [225, 235] on div at bounding box center [236, 226] width 42 height 20
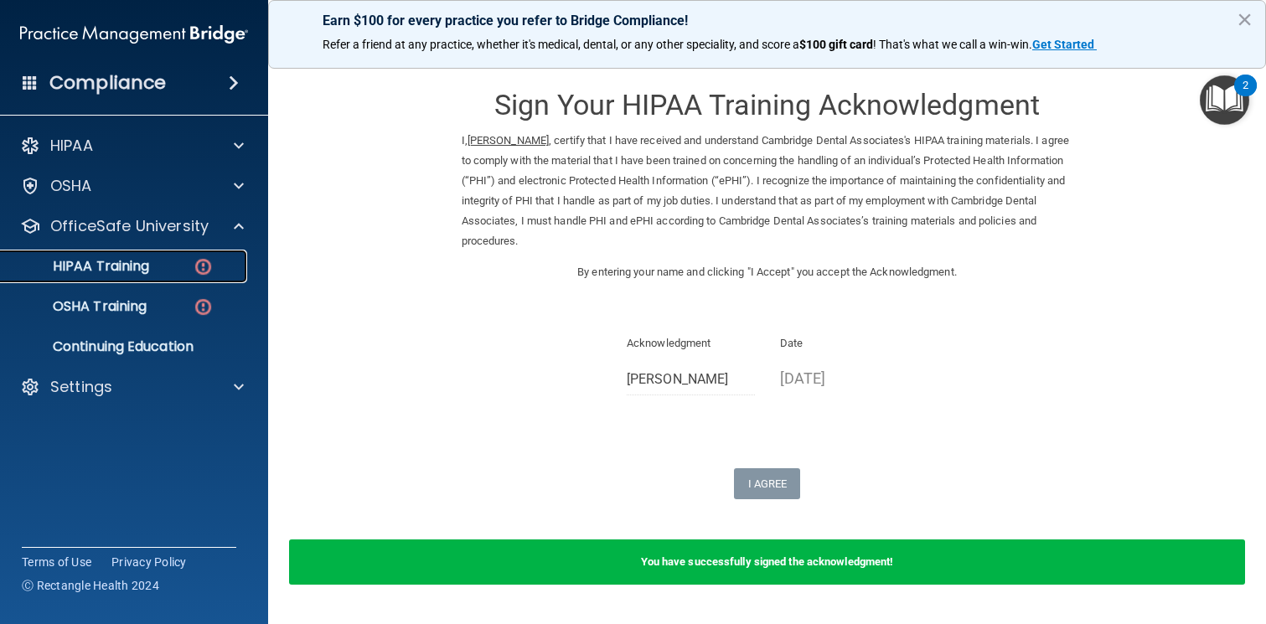
click at [168, 273] on div "HIPAA Training" at bounding box center [125, 266] width 229 height 17
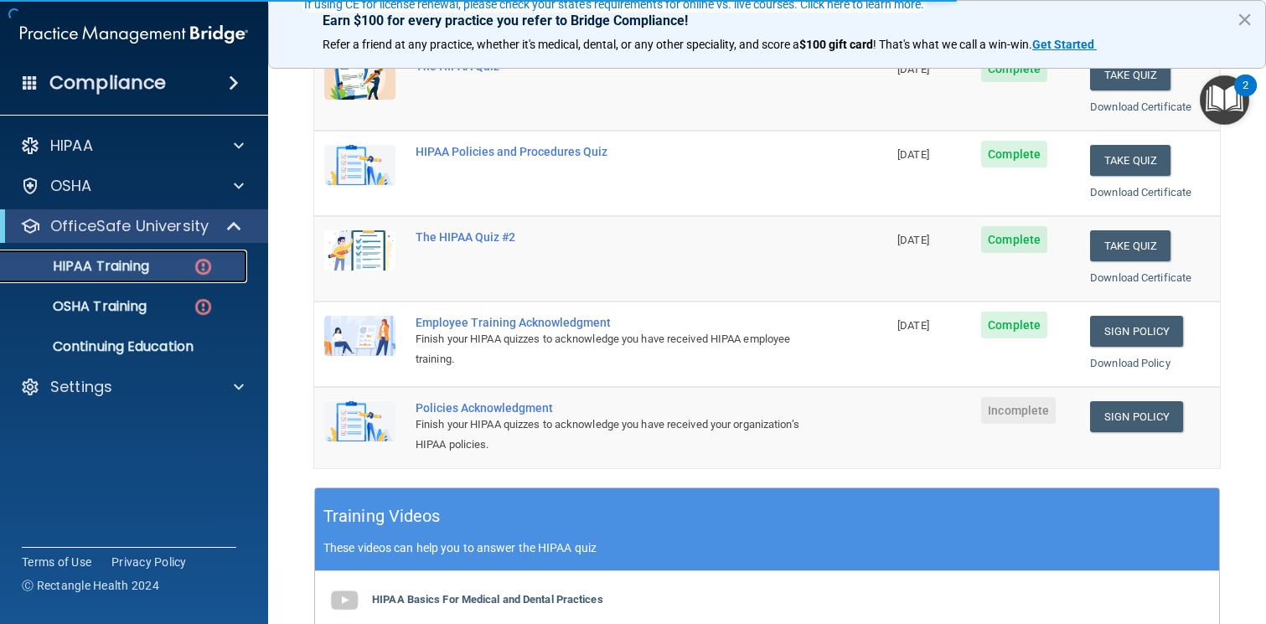
scroll to position [258, 0]
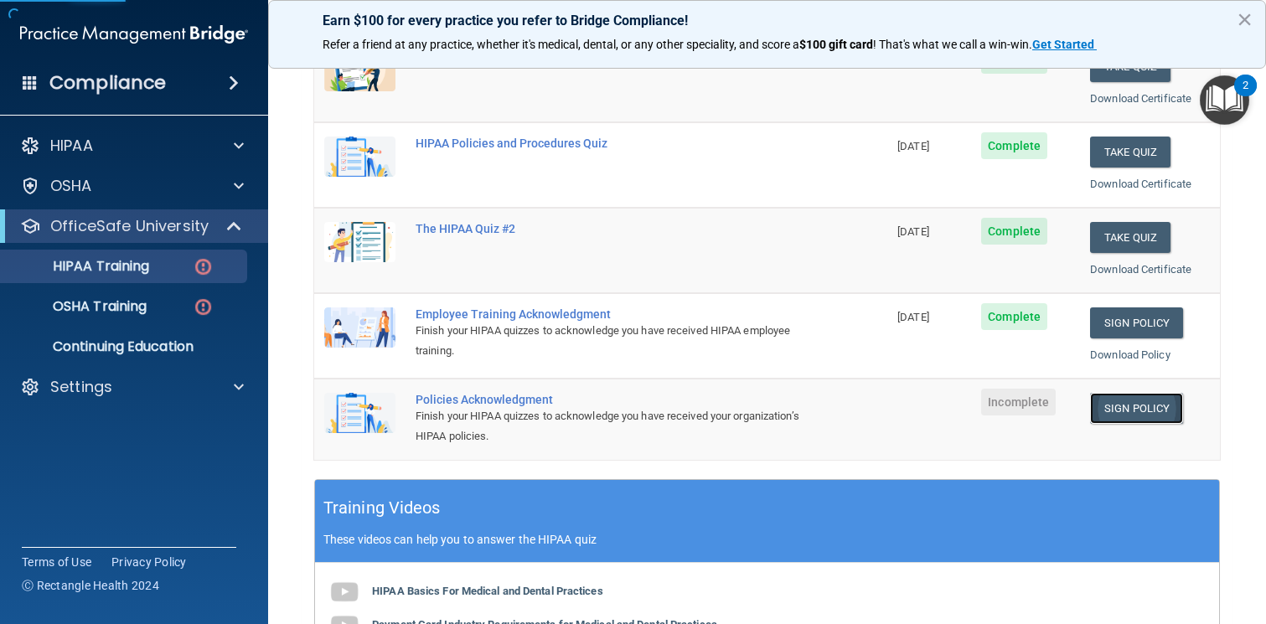
click at [1136, 400] on link "Sign Policy" at bounding box center [1136, 408] width 93 height 31
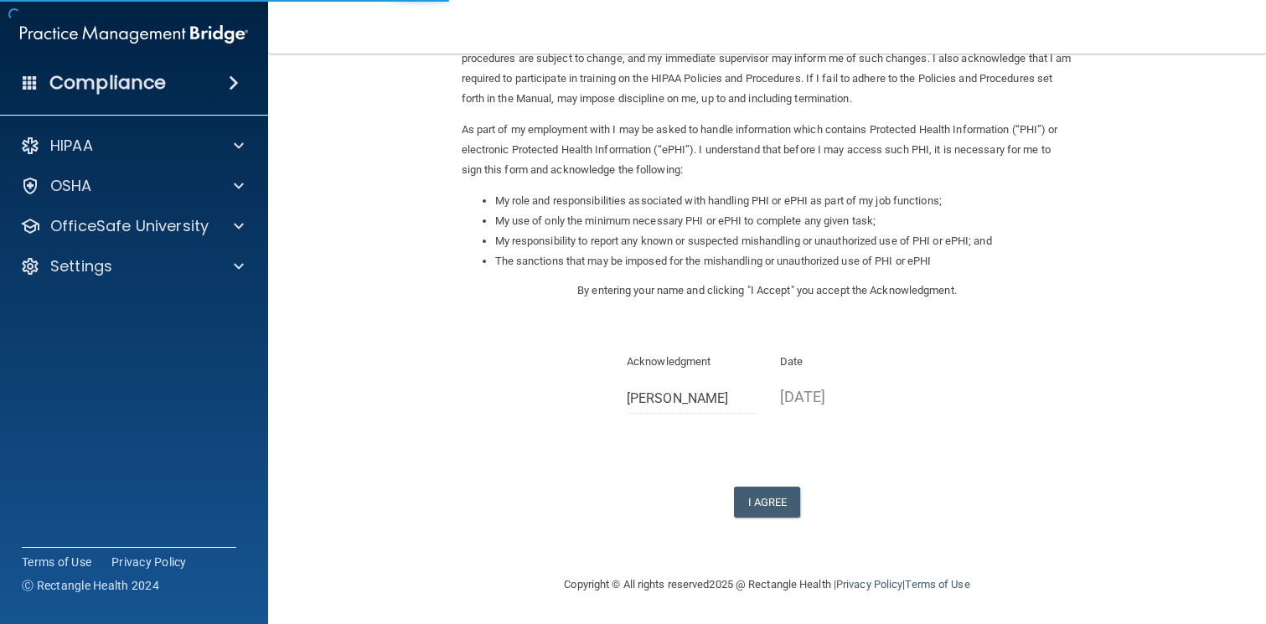
scroll to position [123, 0]
click at [755, 494] on button "I Agree" at bounding box center [767, 501] width 67 height 31
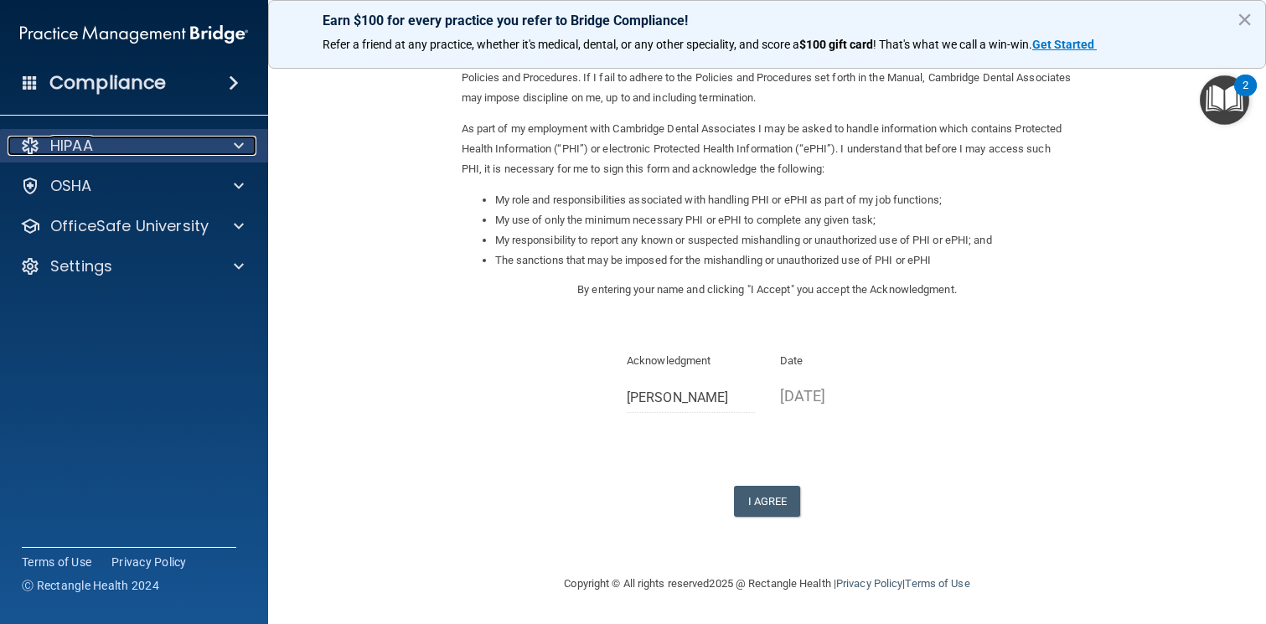
click at [237, 144] on span at bounding box center [239, 146] width 10 height 20
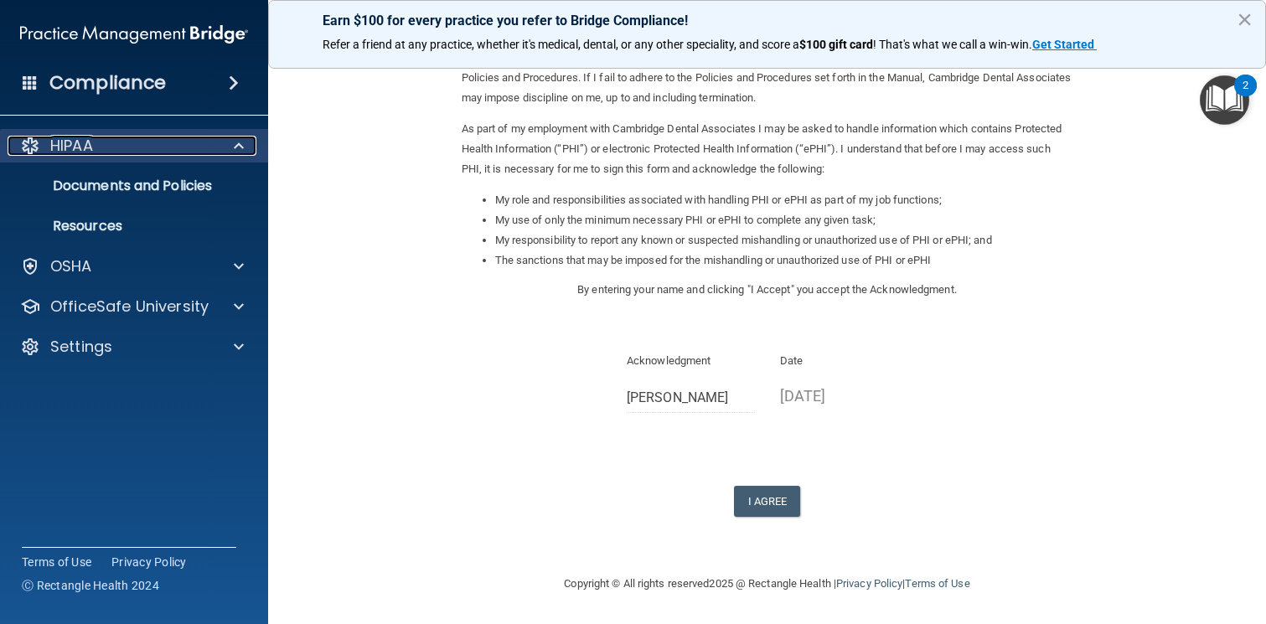
click at [237, 144] on span at bounding box center [239, 146] width 10 height 20
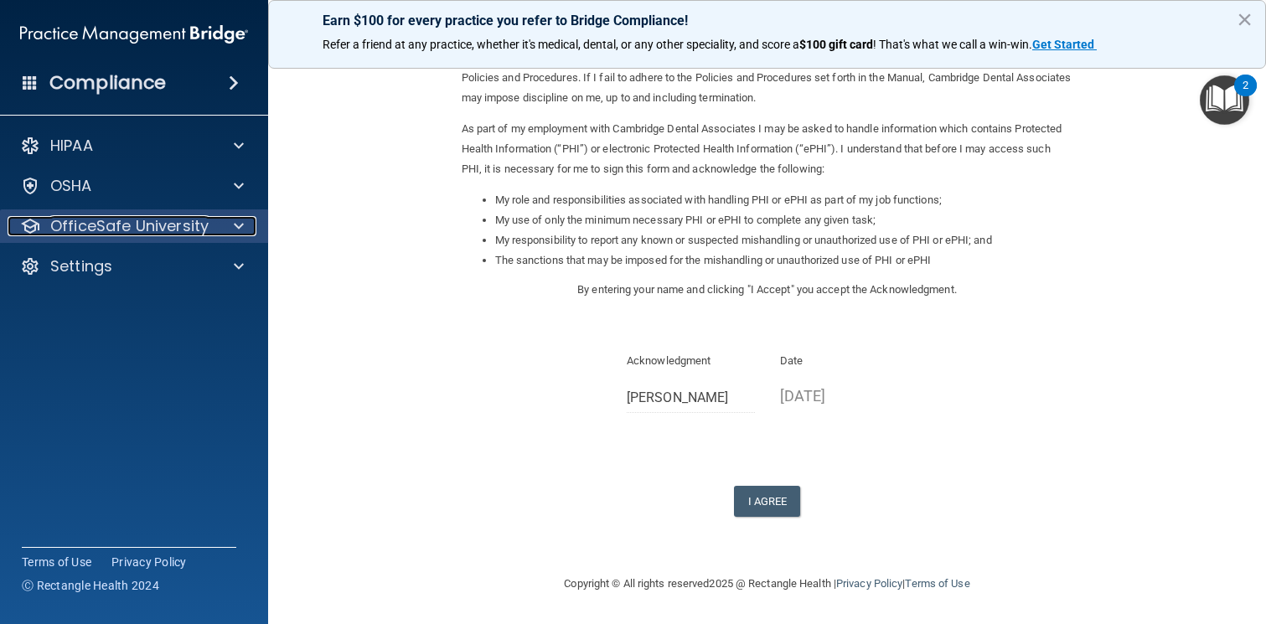
click at [229, 226] on div at bounding box center [236, 226] width 42 height 20
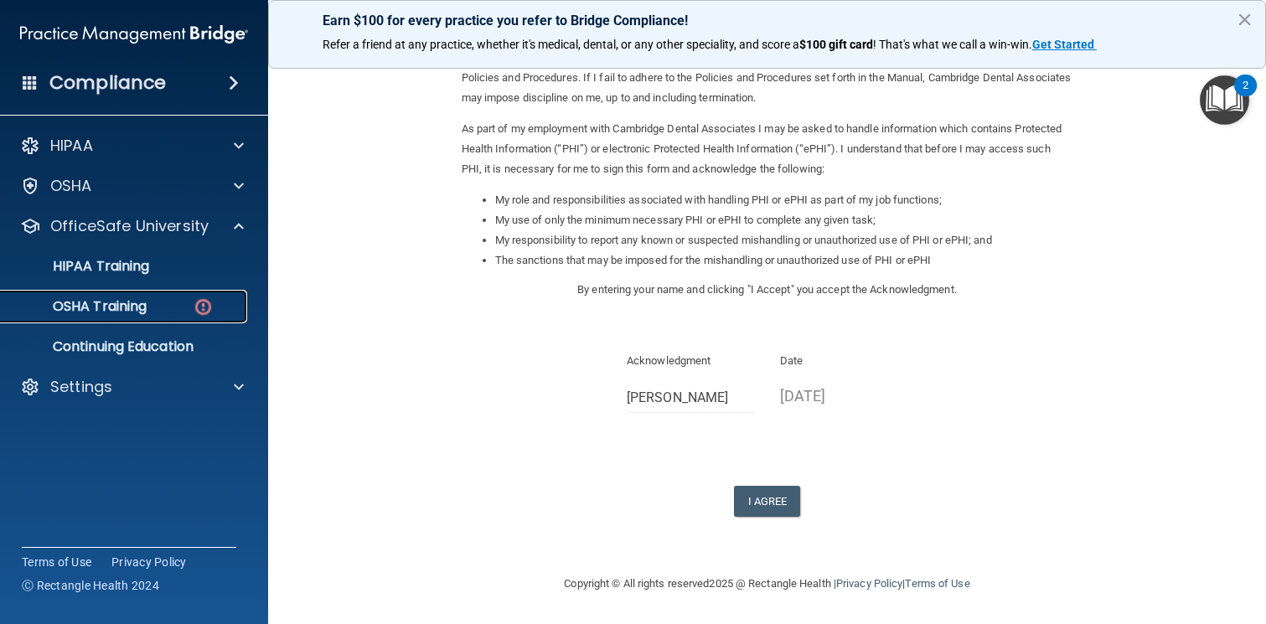
click at [126, 315] on p "OSHA Training" at bounding box center [79, 306] width 136 height 17
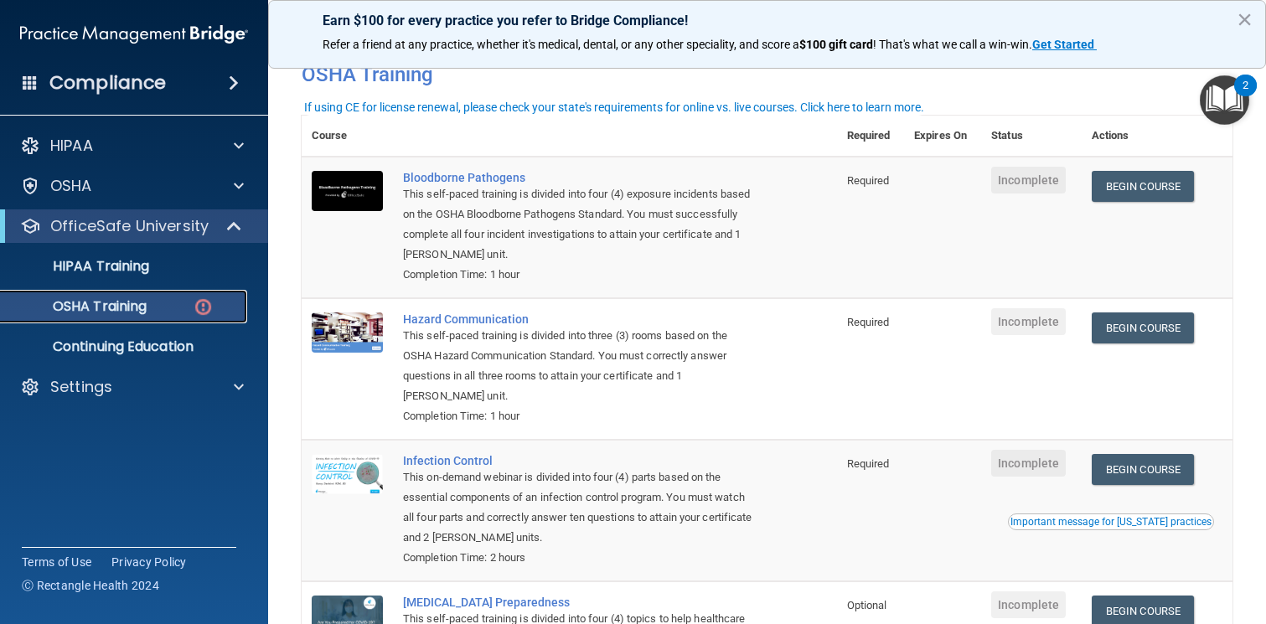
scroll to position [68, 0]
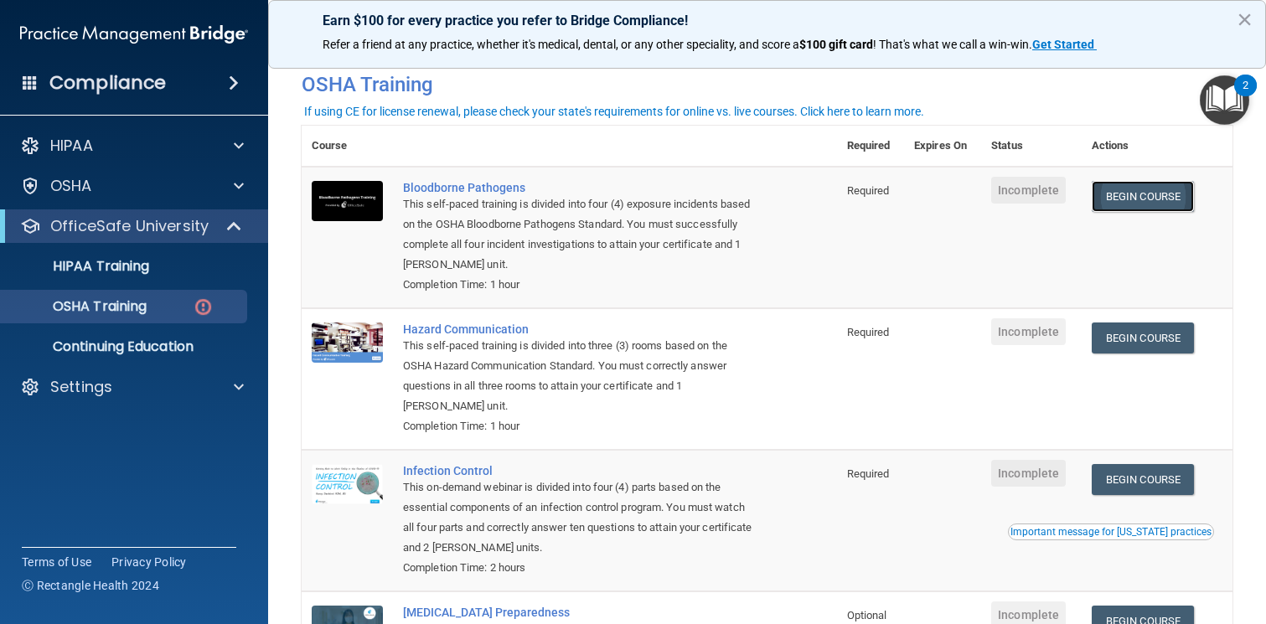
click at [1127, 193] on link "Begin Course" at bounding box center [1142, 196] width 102 height 31
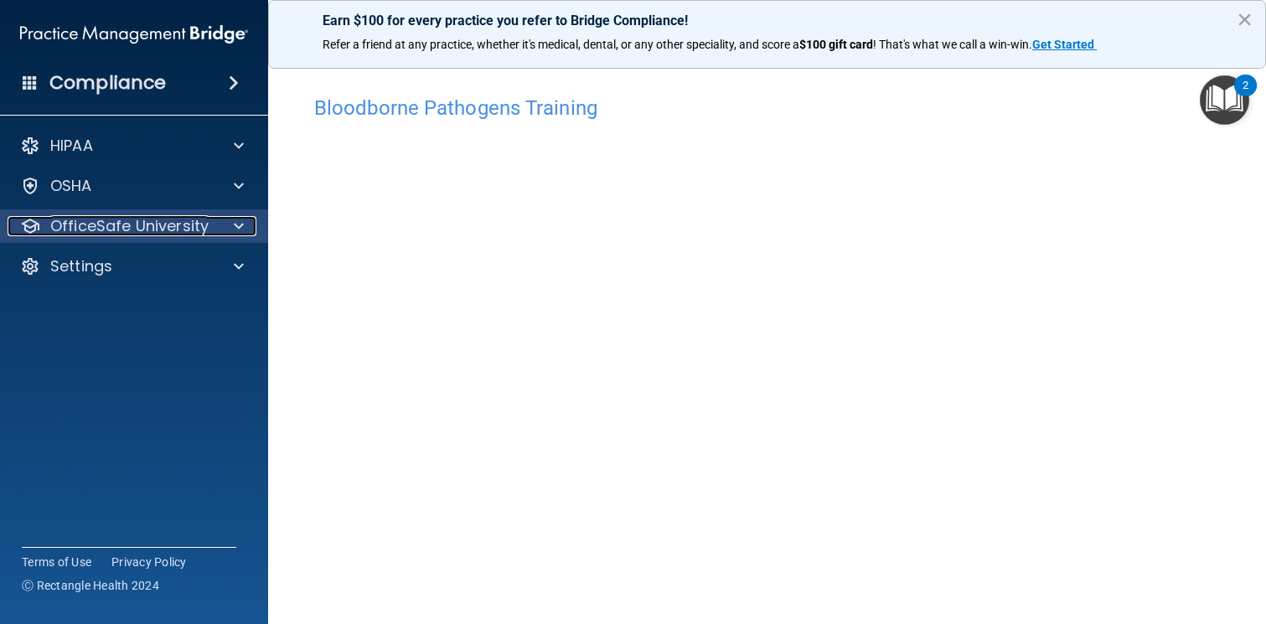
click at [232, 224] on div at bounding box center [236, 226] width 42 height 20
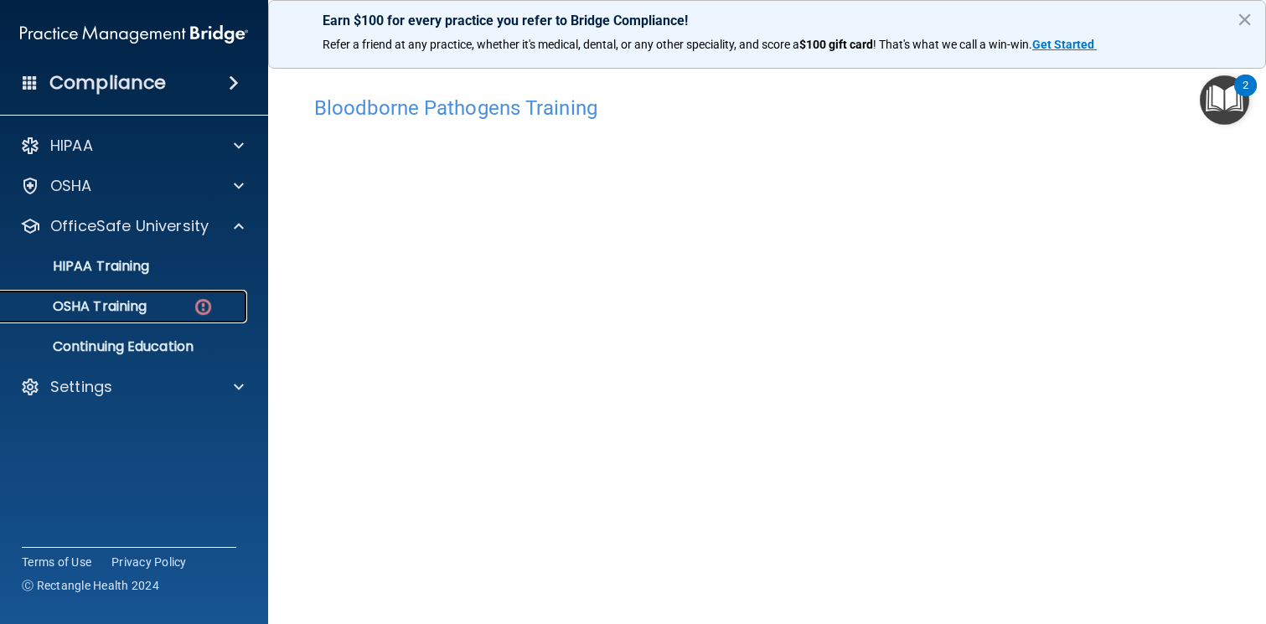
click at [151, 309] on div "OSHA Training" at bounding box center [125, 306] width 229 height 17
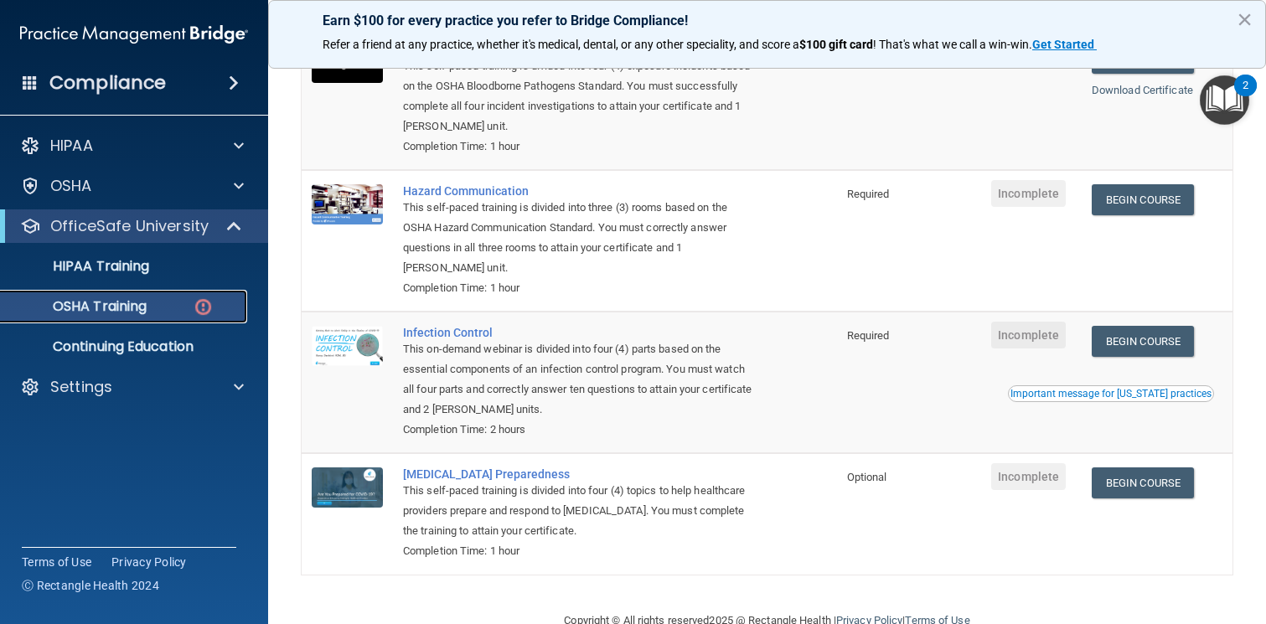
scroll to position [210, 0]
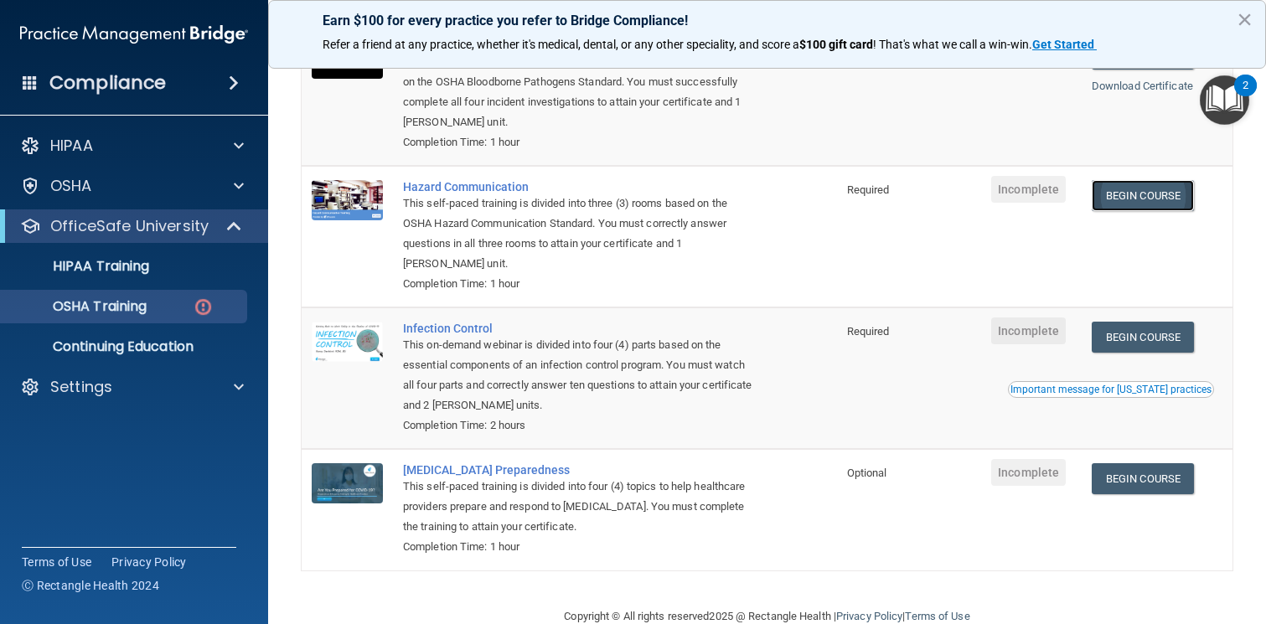
click at [1177, 201] on link "Begin Course" at bounding box center [1142, 195] width 102 height 31
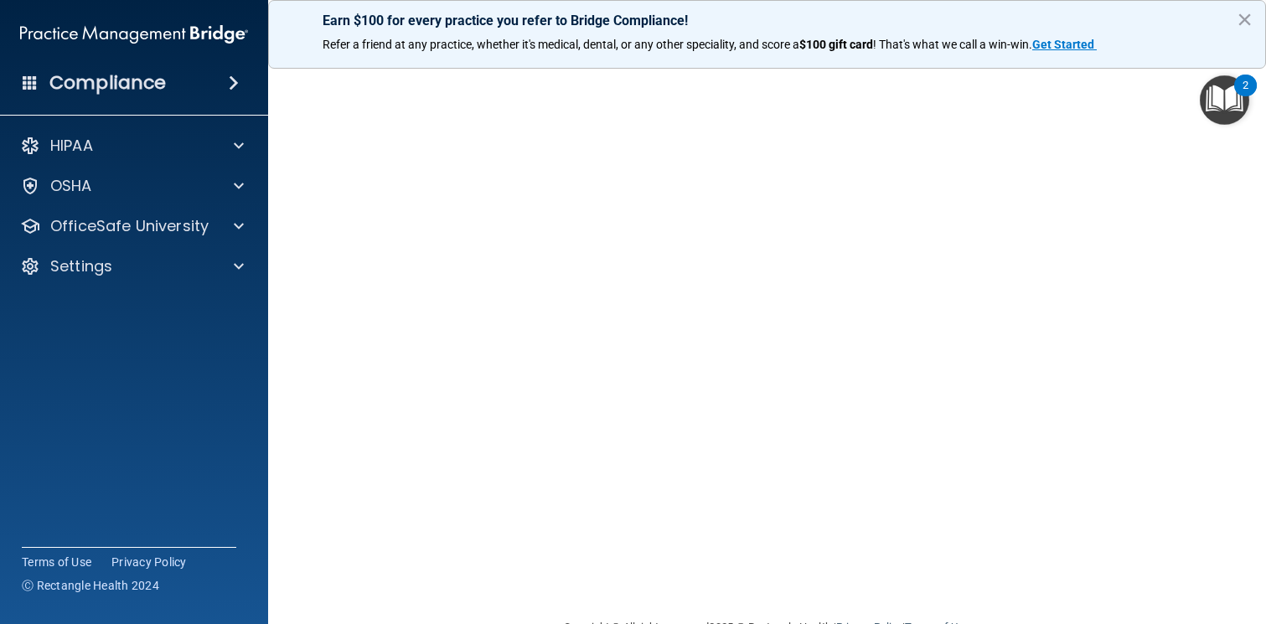
scroll to position [73, 0]
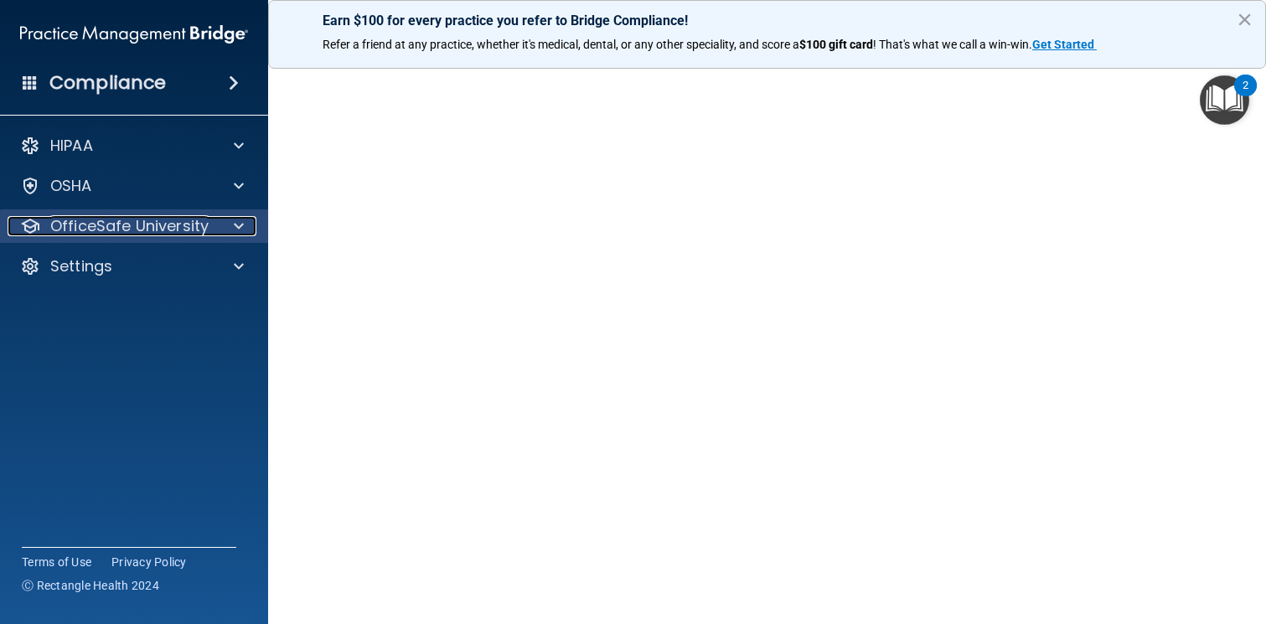
click at [220, 218] on div at bounding box center [236, 226] width 42 height 20
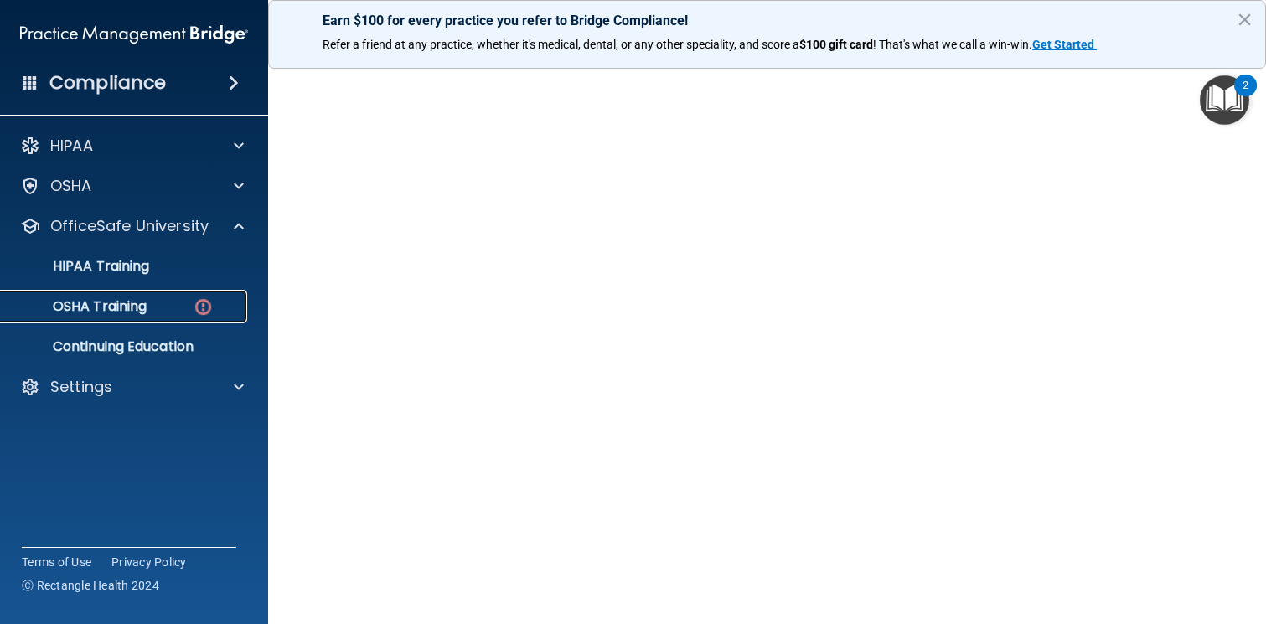
click at [169, 307] on div "OSHA Training" at bounding box center [125, 306] width 229 height 17
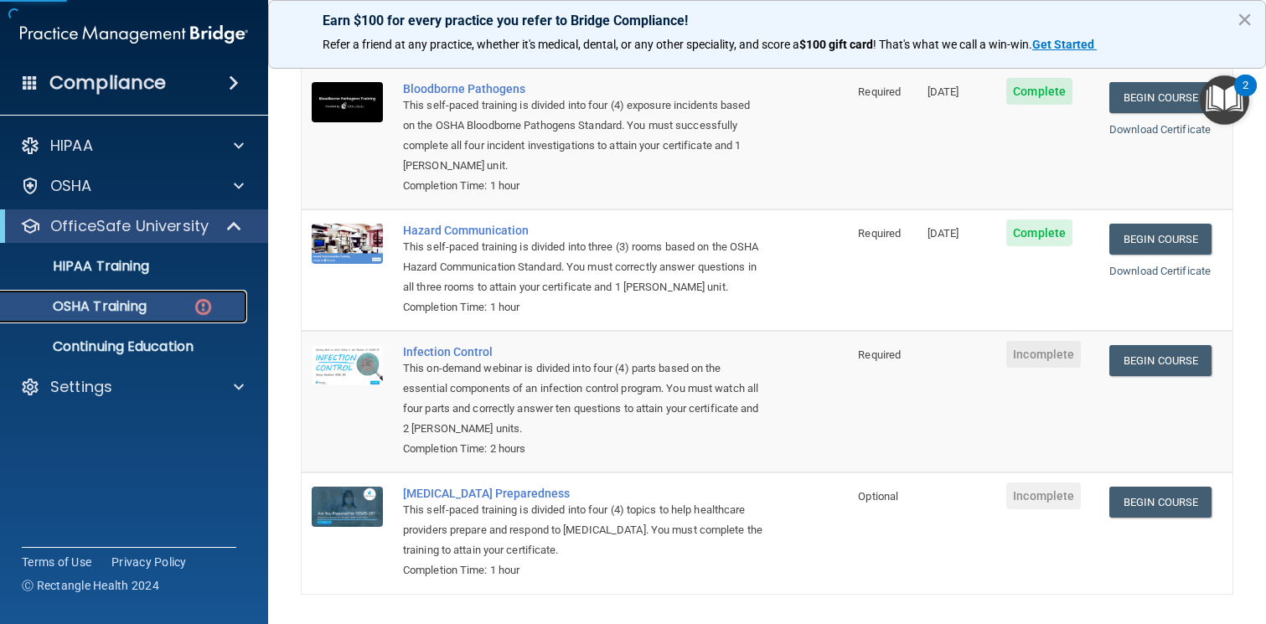
scroll to position [187, 0]
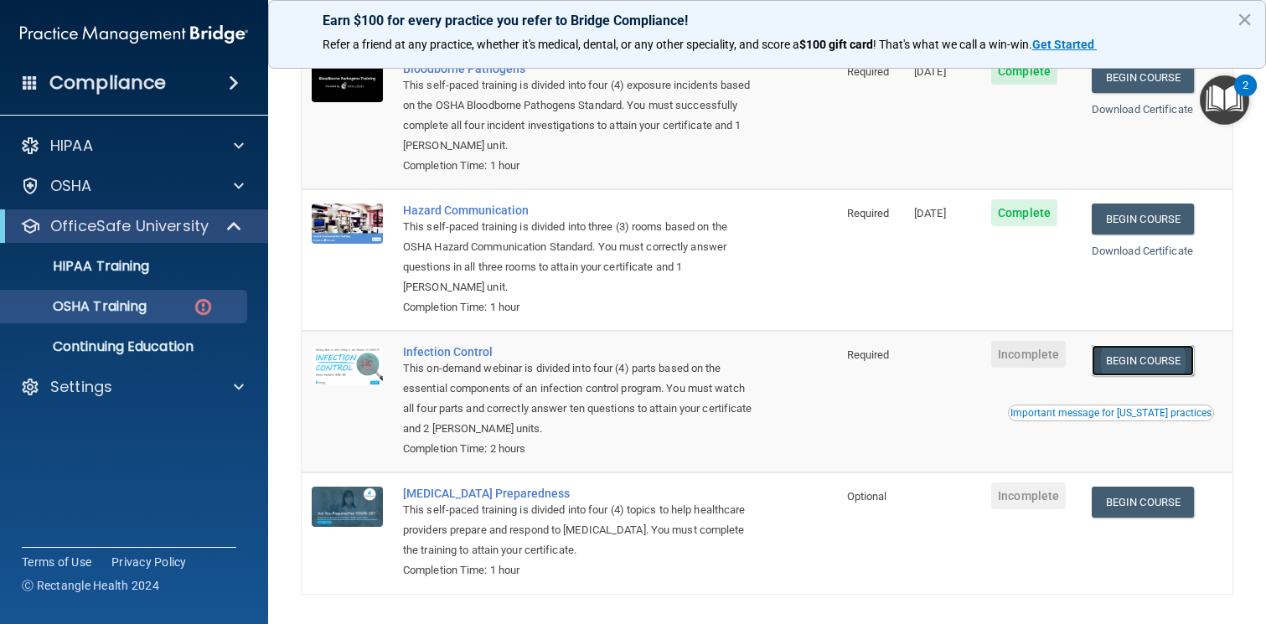
click at [1130, 364] on link "Begin Course" at bounding box center [1142, 360] width 102 height 31
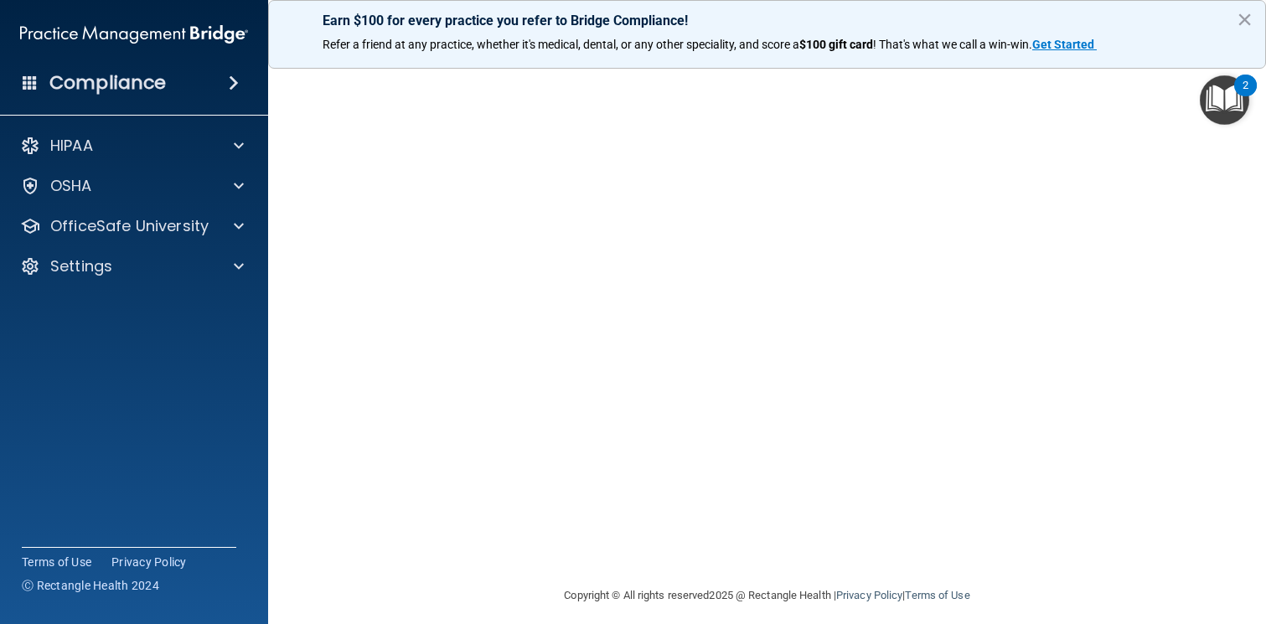
scroll to position [93, 0]
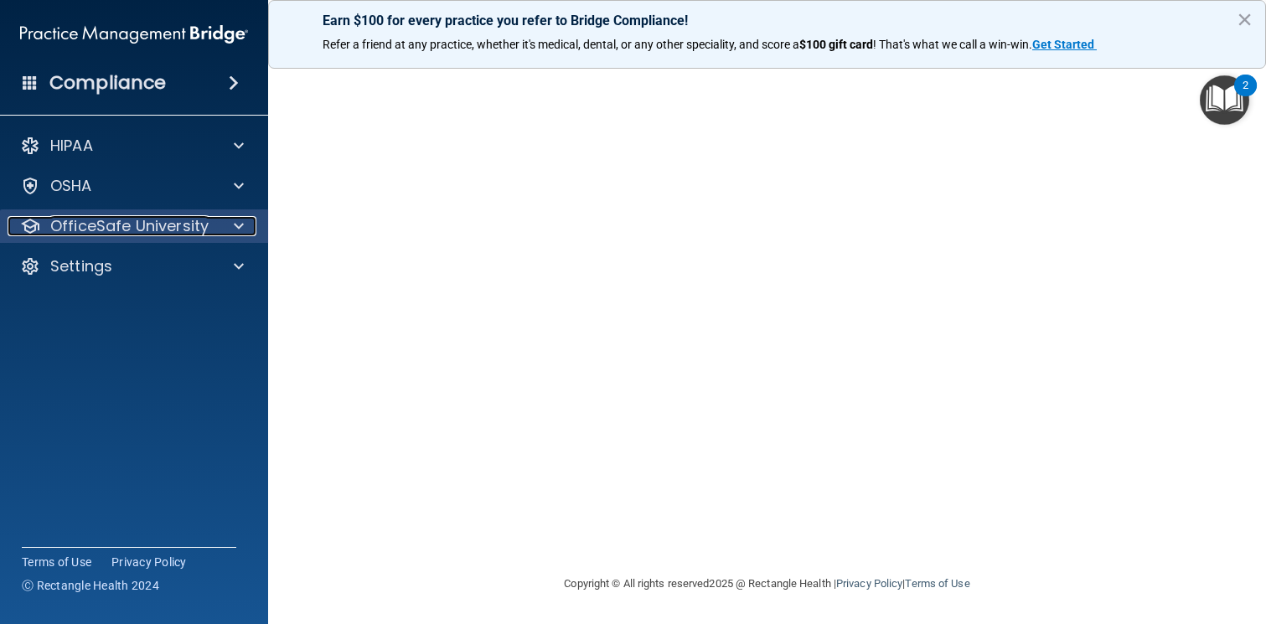
click at [240, 226] on span at bounding box center [239, 226] width 10 height 20
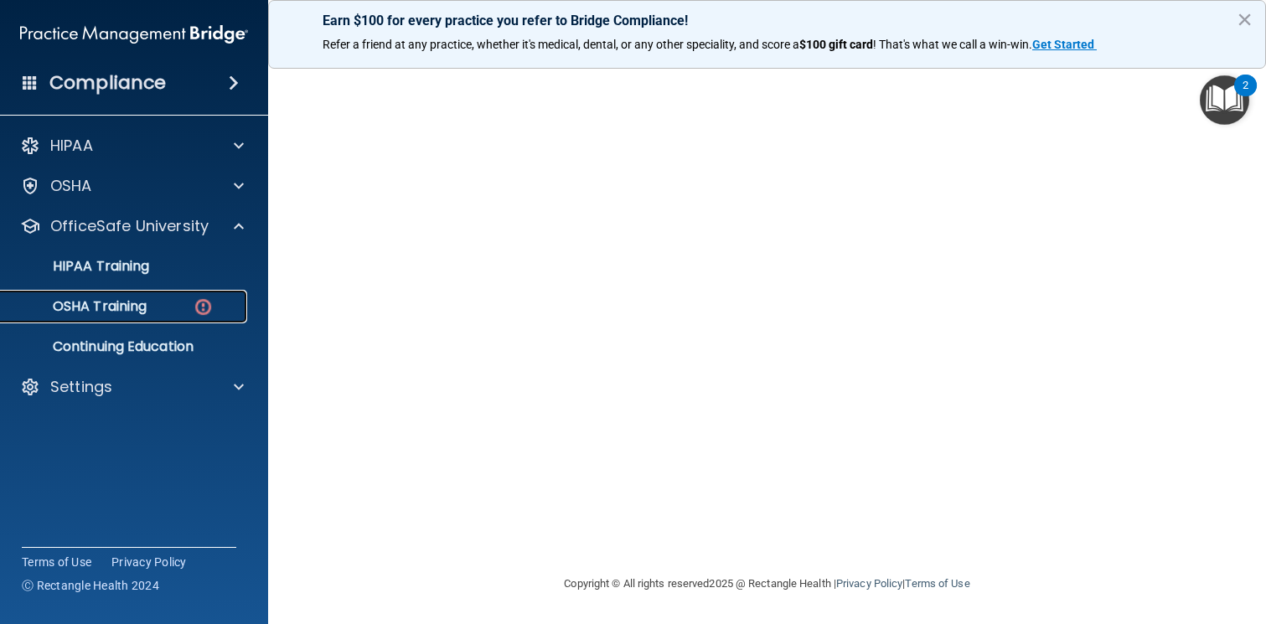
click at [166, 313] on div "OSHA Training" at bounding box center [125, 306] width 229 height 17
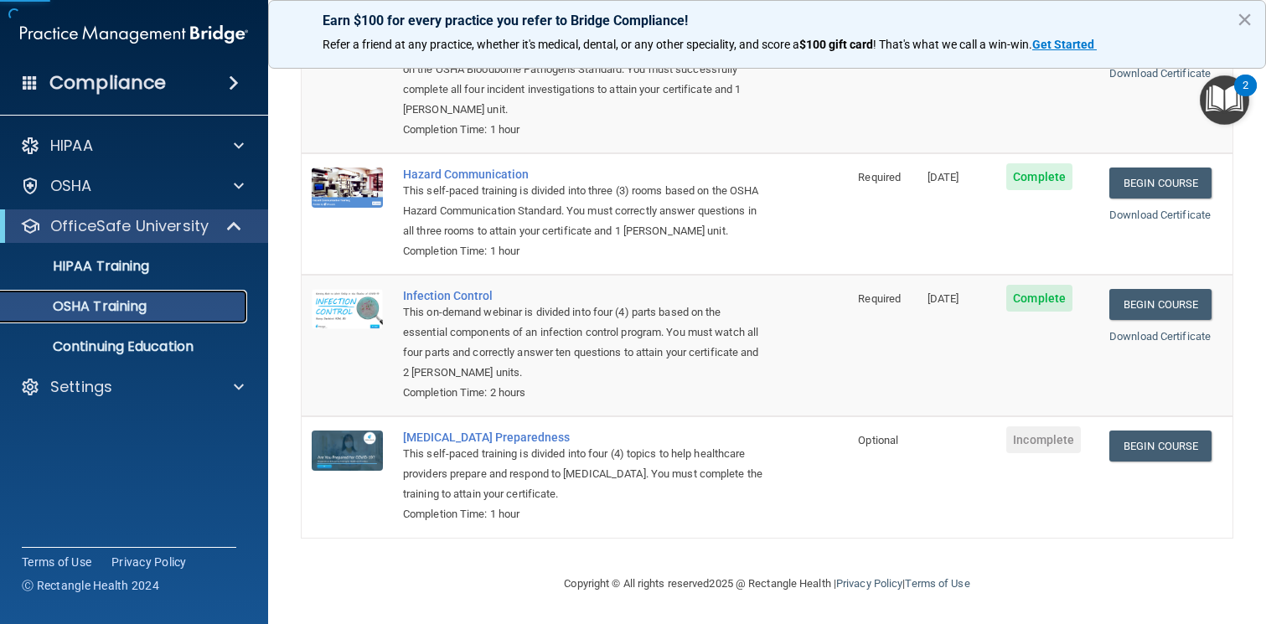
scroll to position [198, 0]
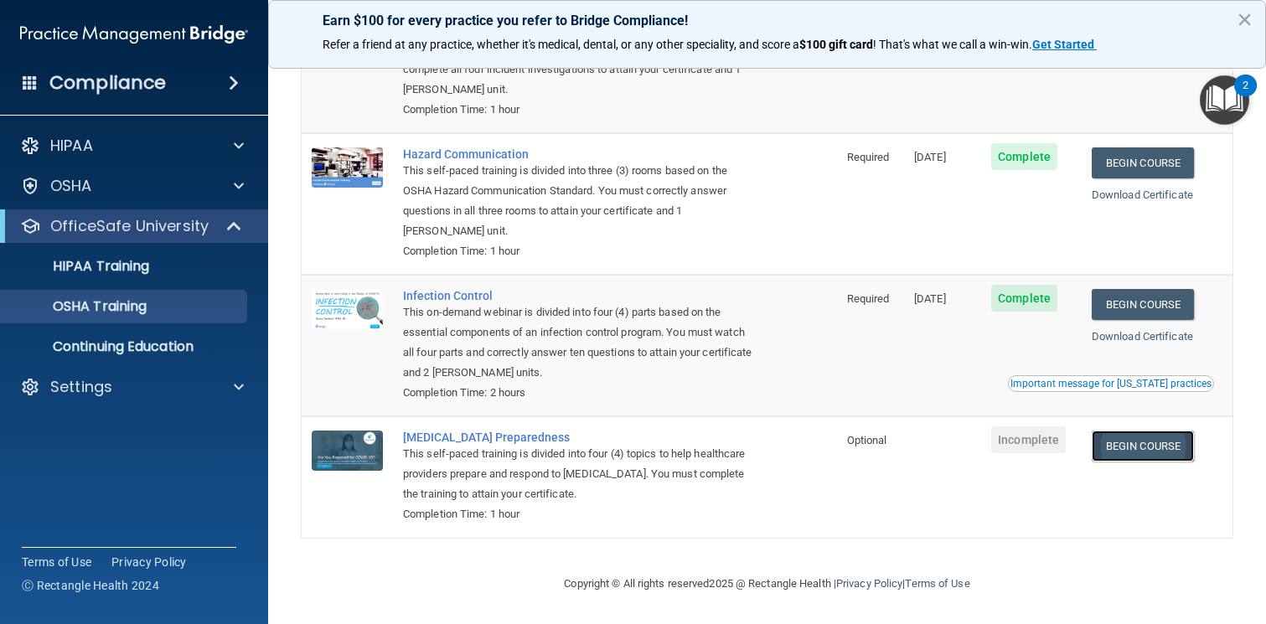
click at [1168, 447] on link "Begin Course" at bounding box center [1142, 446] width 102 height 31
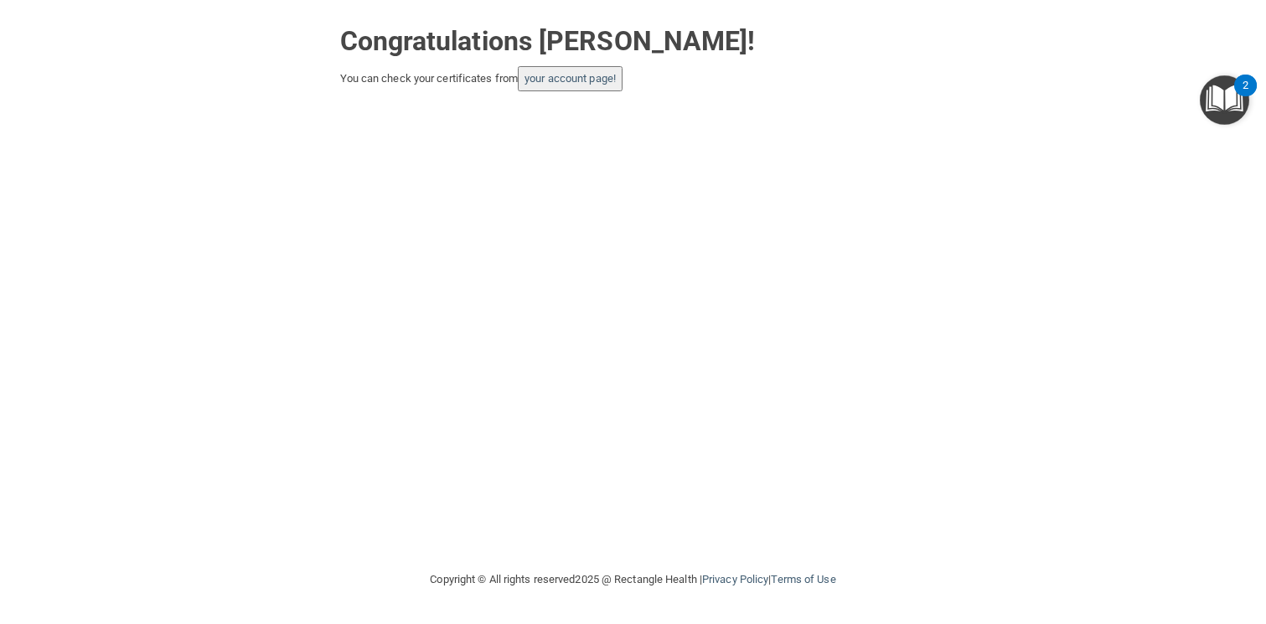
click at [610, 86] on button "your account page!" at bounding box center [570, 78] width 105 height 25
click at [591, 80] on link "your account page!" at bounding box center [569, 78] width 91 height 13
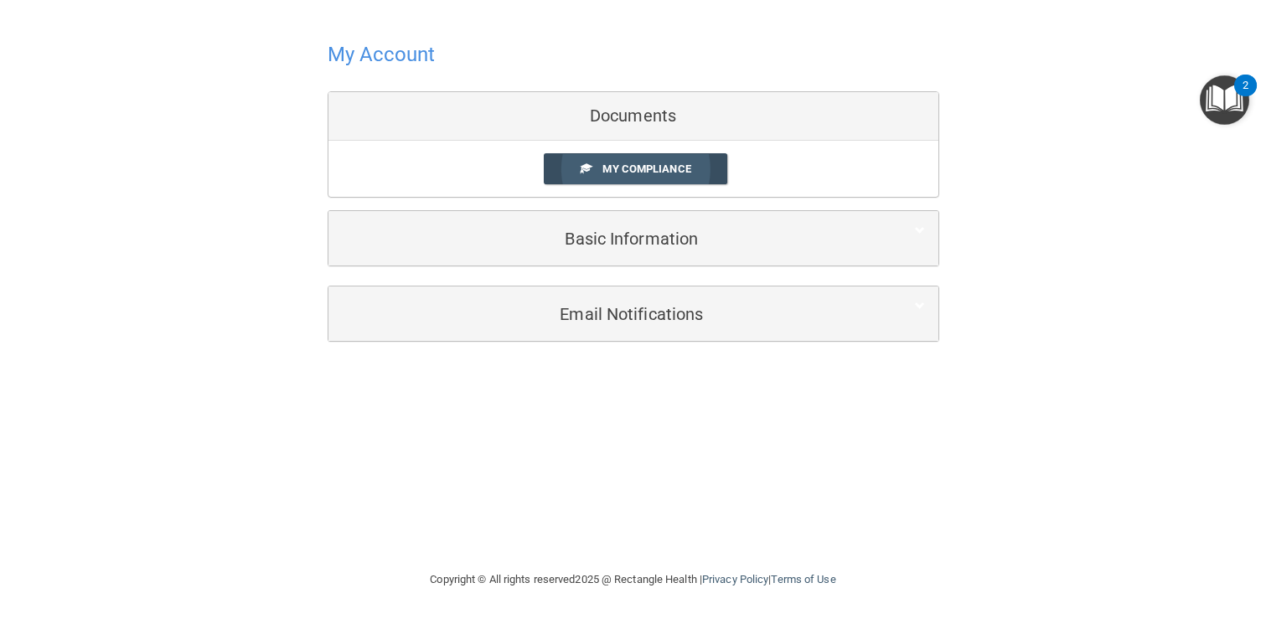
click at [694, 161] on link "My Compliance" at bounding box center [635, 168] width 183 height 31
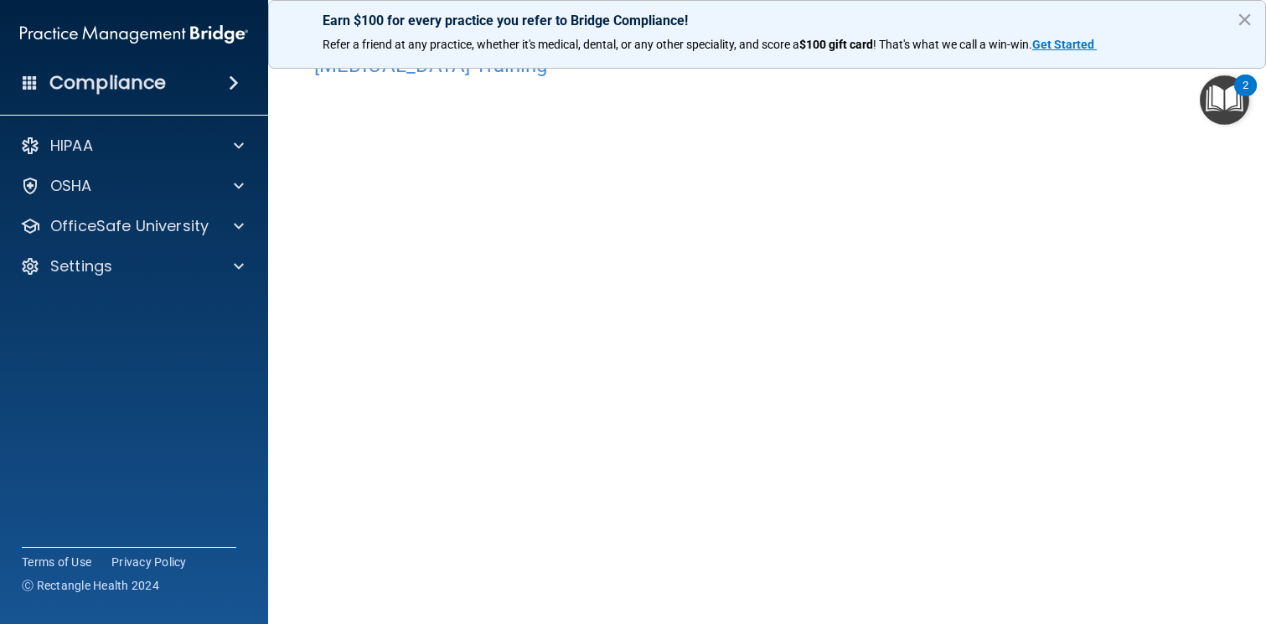
scroll to position [52, 0]
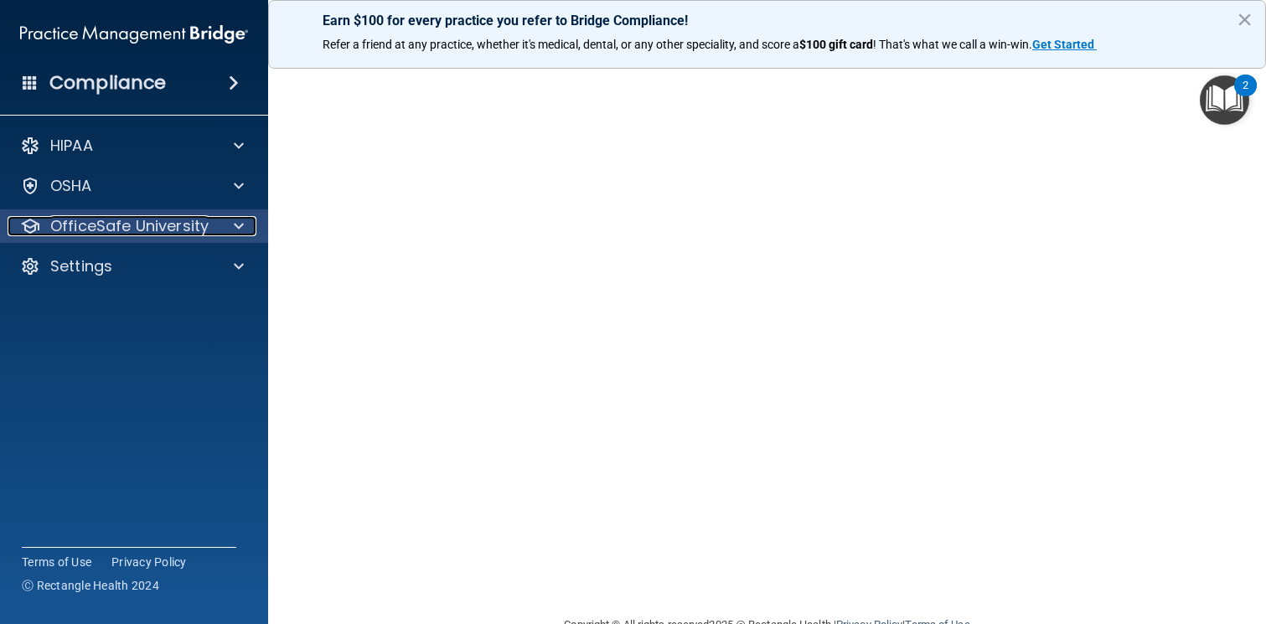
click at [185, 235] on p "OfficeSafe University" at bounding box center [129, 226] width 158 height 20
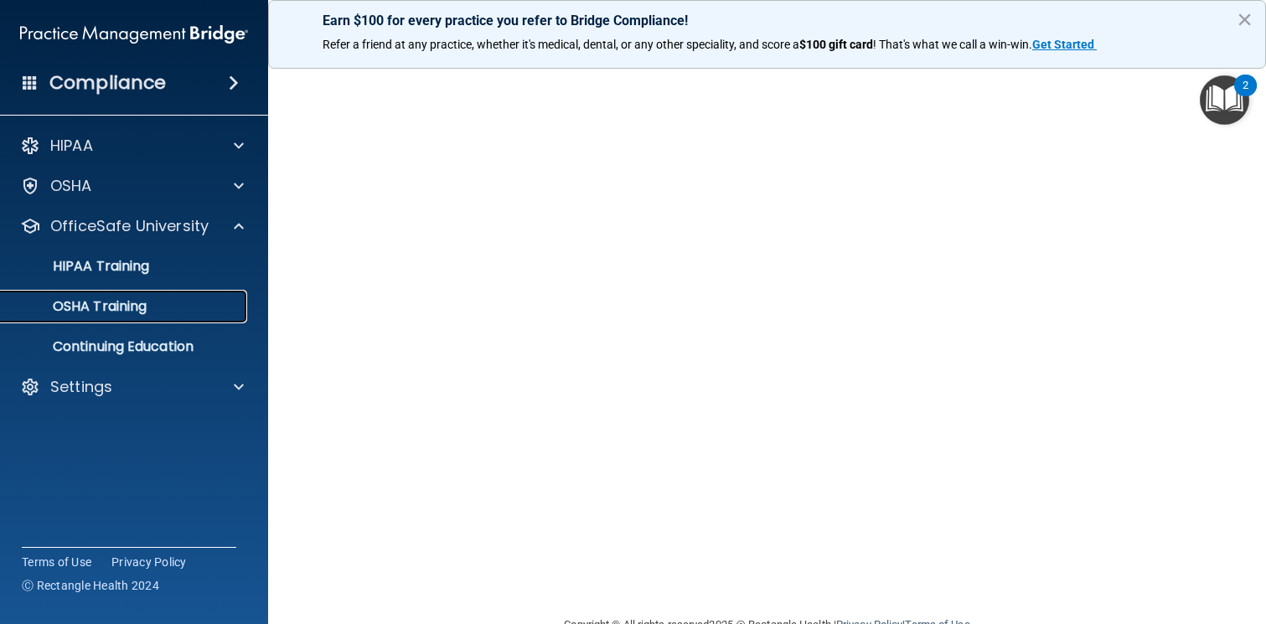
click at [152, 301] on div "OSHA Training" at bounding box center [125, 306] width 229 height 17
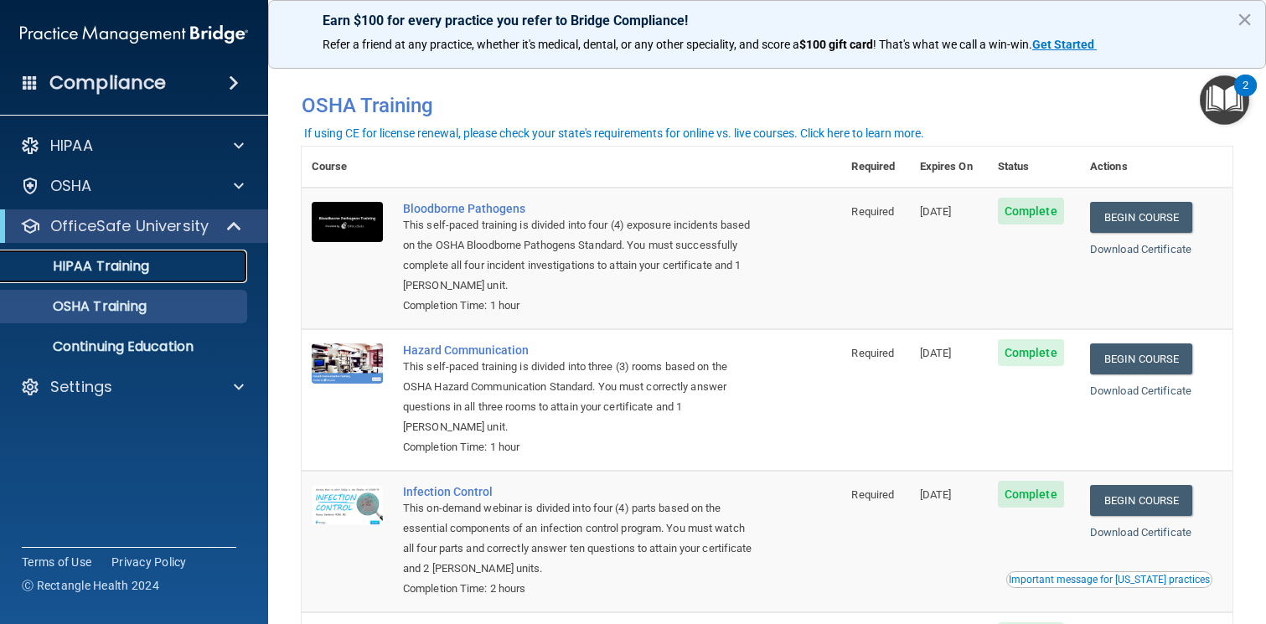
click at [149, 271] on p "HIPAA Training" at bounding box center [80, 266] width 138 height 17
